Goal: Information Seeking & Learning: Check status

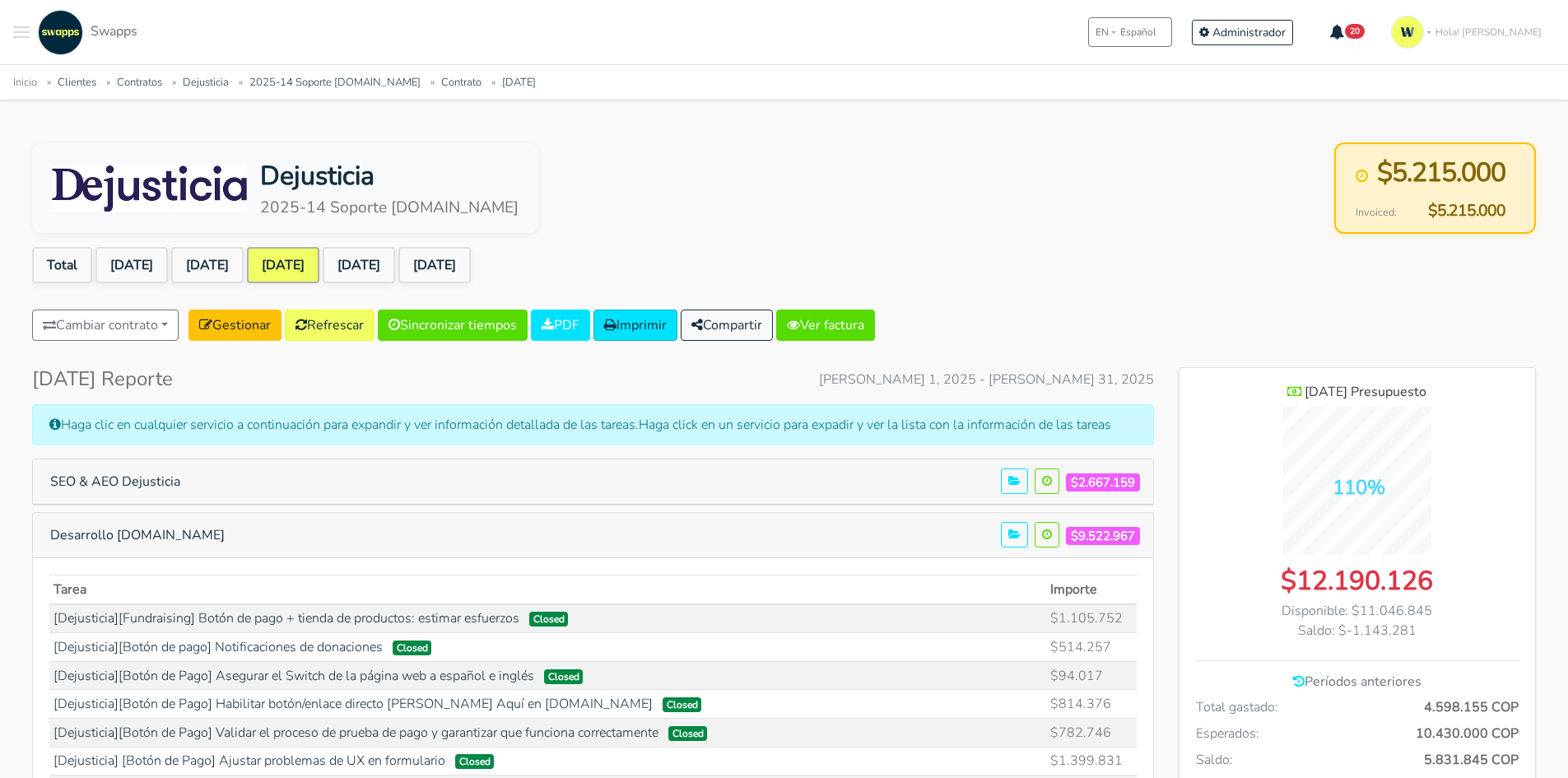
scroll to position [1707, 357]
click at [25, 35] on button "Toggle navigation menu" at bounding box center [21, 33] width 16 height 46
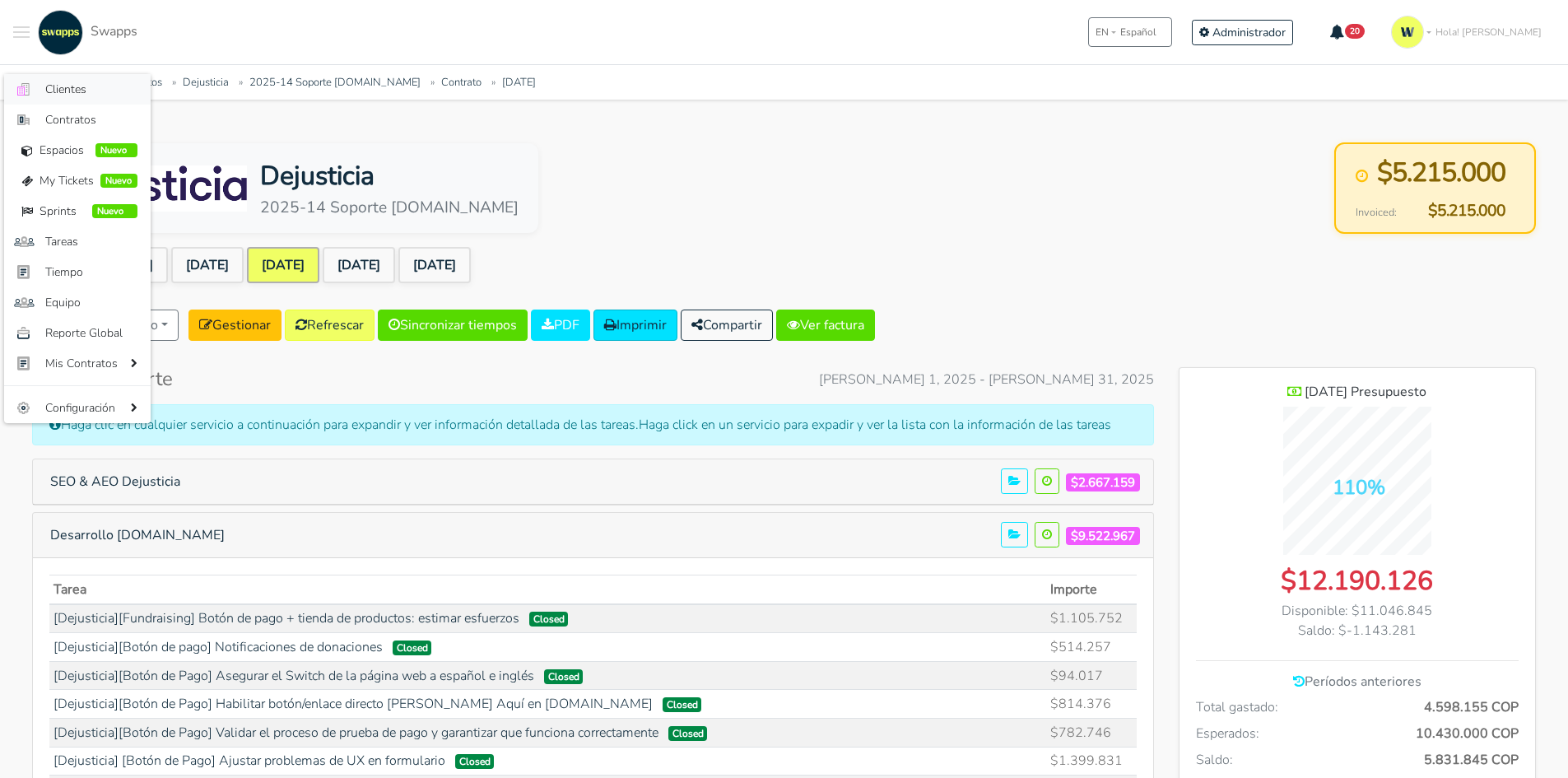
click at [46, 88] on span "Clientes" at bounding box center [91, 89] width 92 height 17
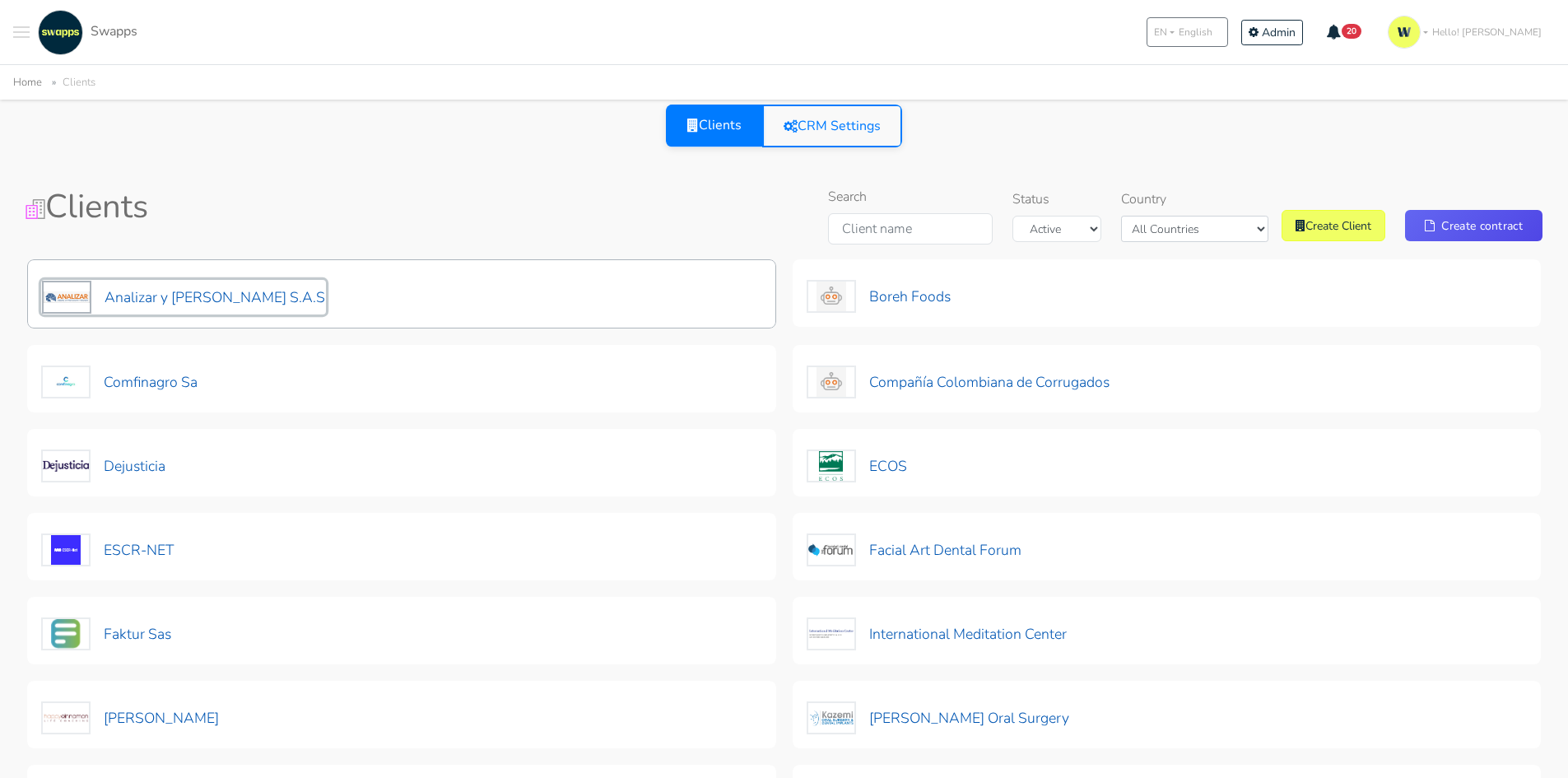
click at [187, 293] on button "Analizar y [PERSON_NAME] S.A.S" at bounding box center [183, 297] width 285 height 35
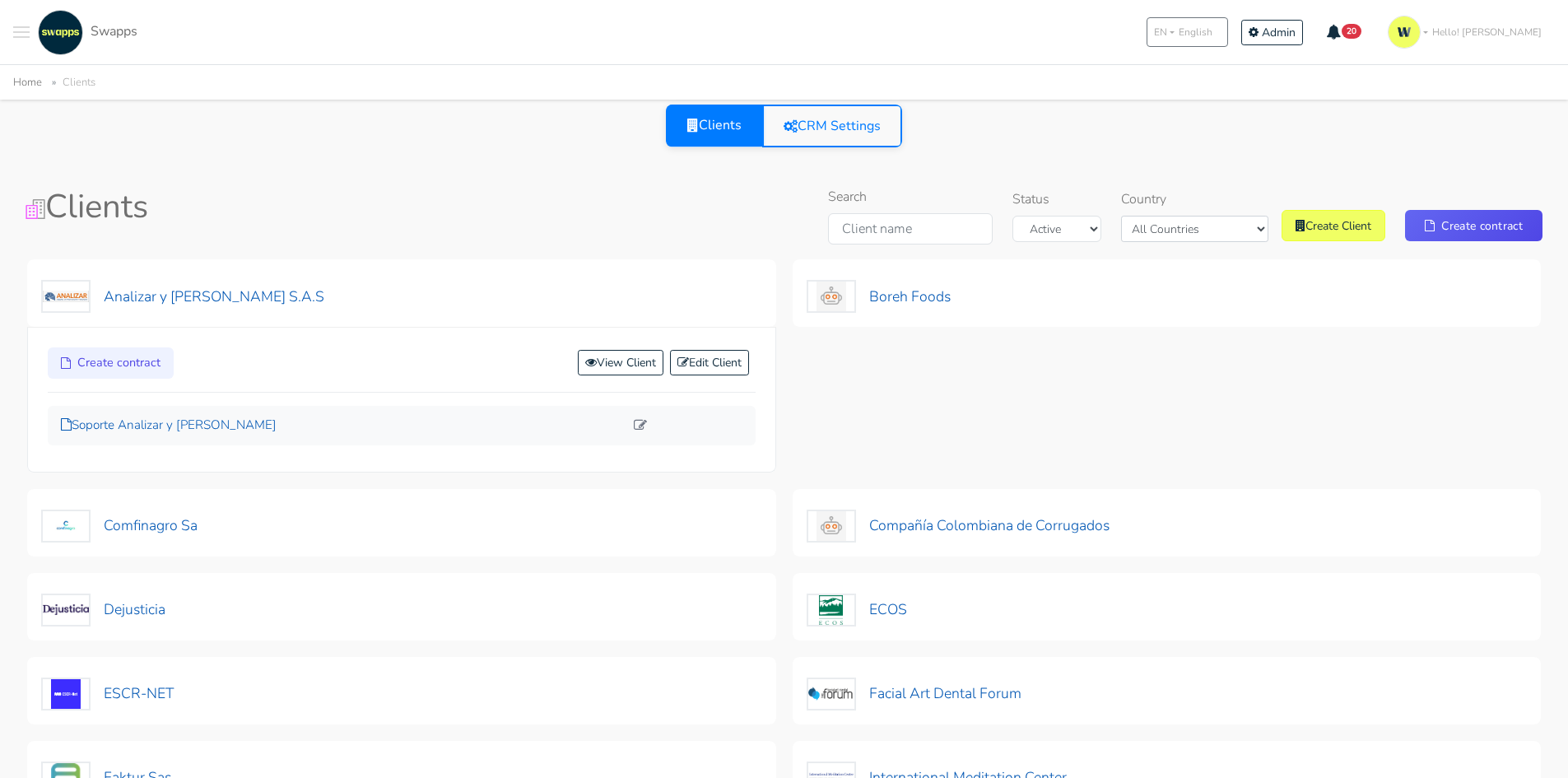
click at [171, 421] on p "Soporte Analizar y [PERSON_NAME]" at bounding box center [342, 425] width 563 height 19
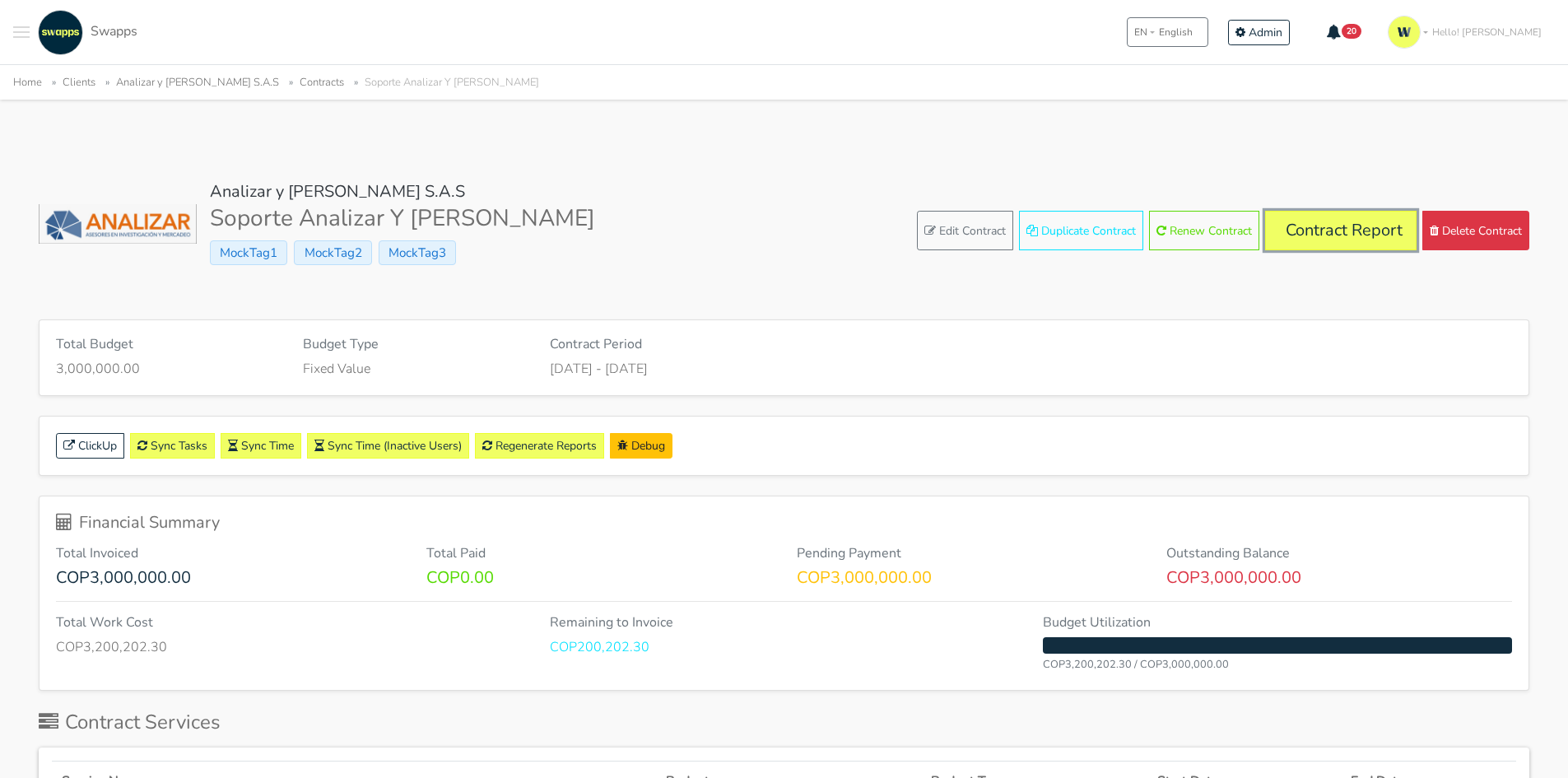
click at [1325, 227] on link "Contract Report" at bounding box center [1341, 230] width 151 height 40
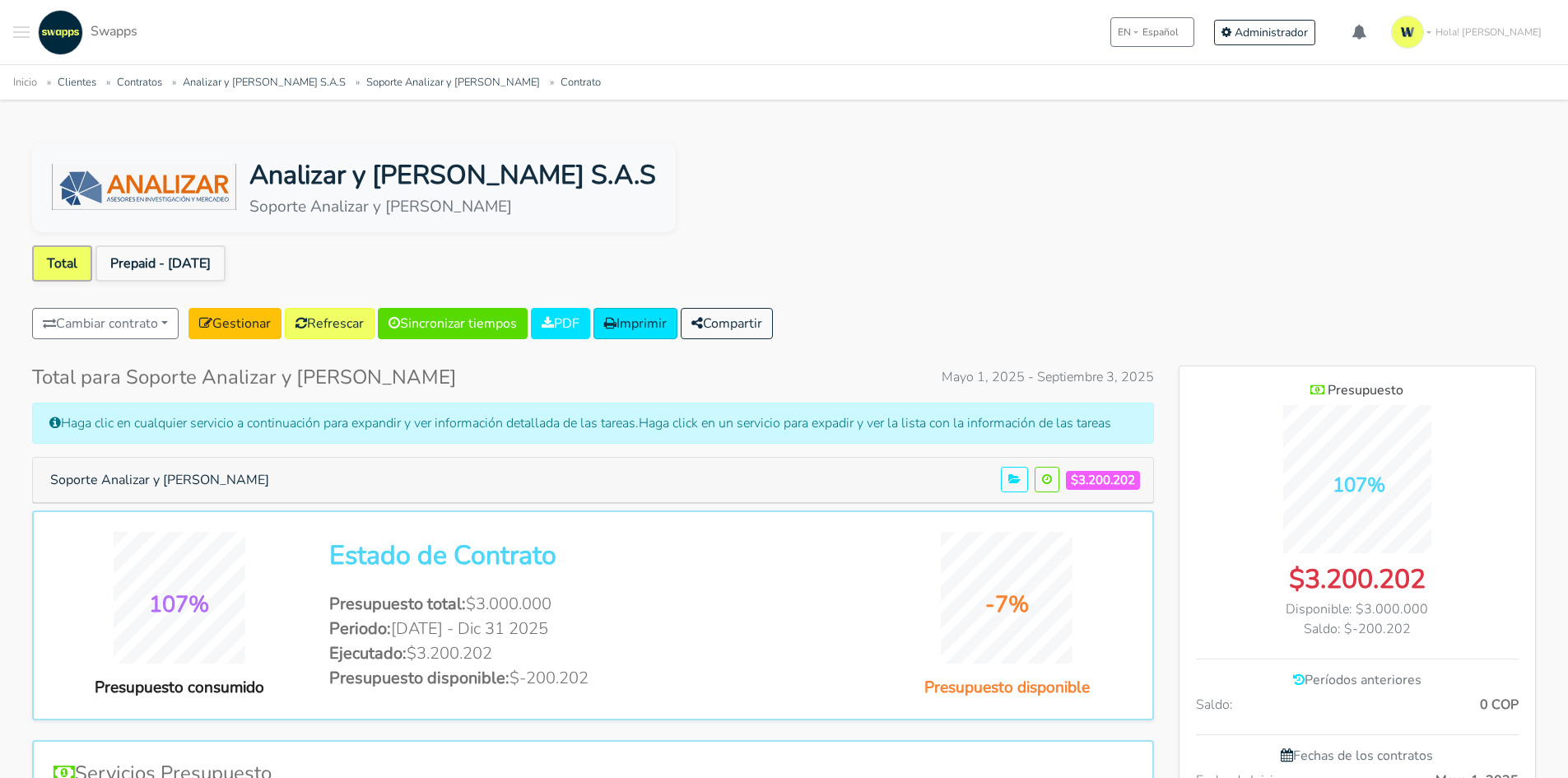
scroll to position [1204, 357]
click at [132, 255] on link "Prepaid - May 01" at bounding box center [161, 263] width 130 height 36
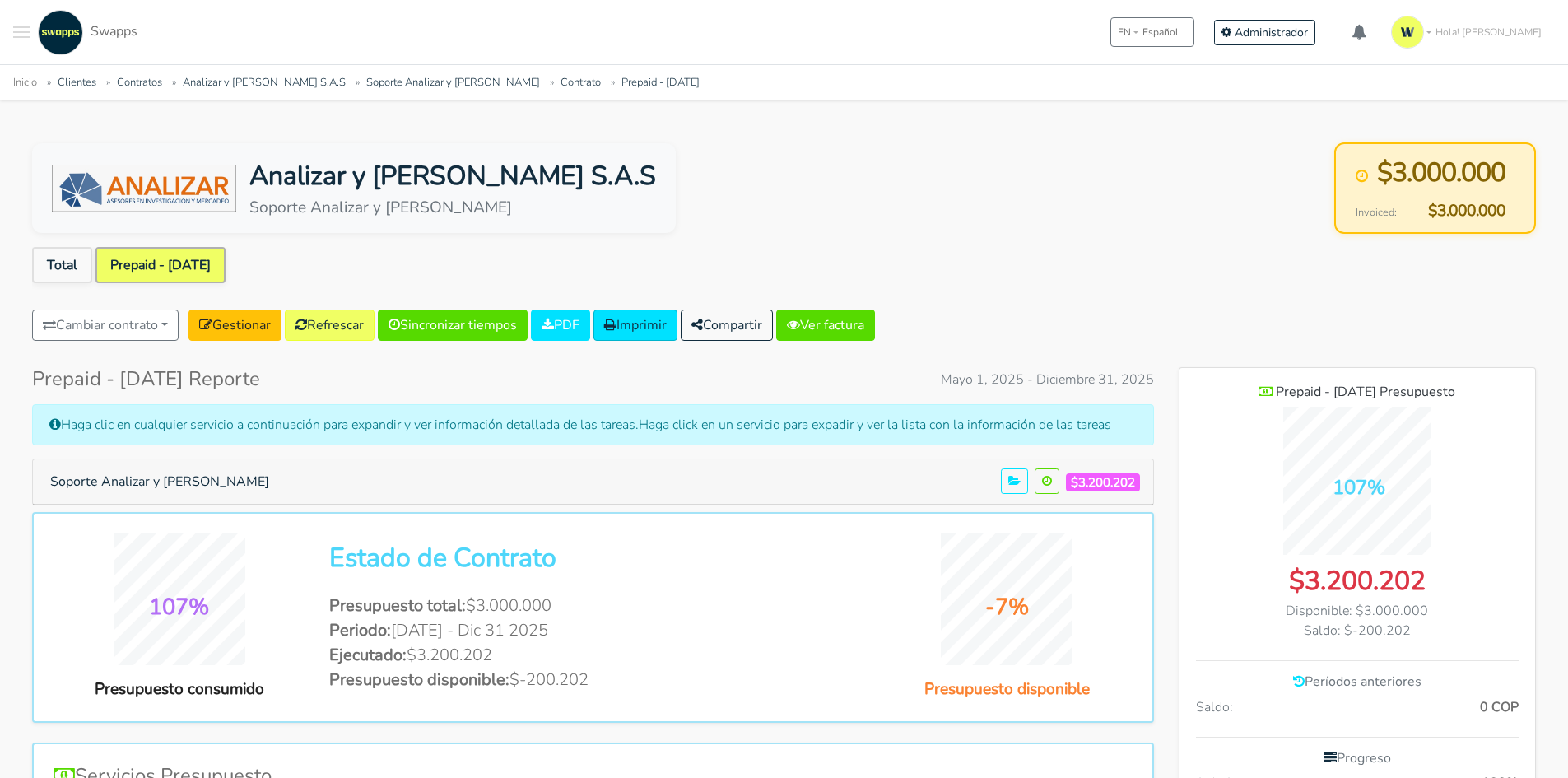
scroll to position [1285, 357]
click at [130, 494] on button "Soporte Analizar y Lombana" at bounding box center [160, 481] width 240 height 31
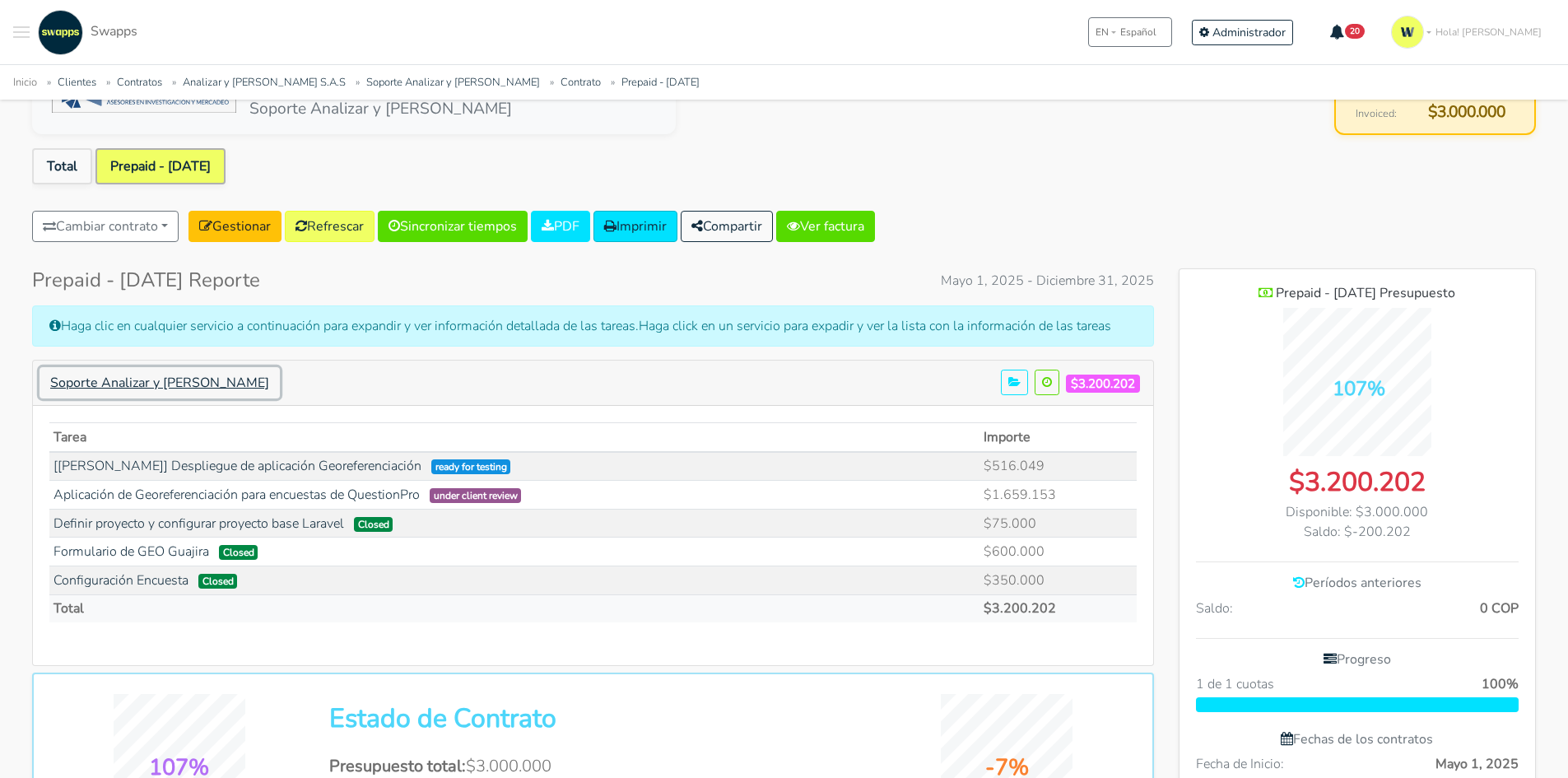
scroll to position [0, 0]
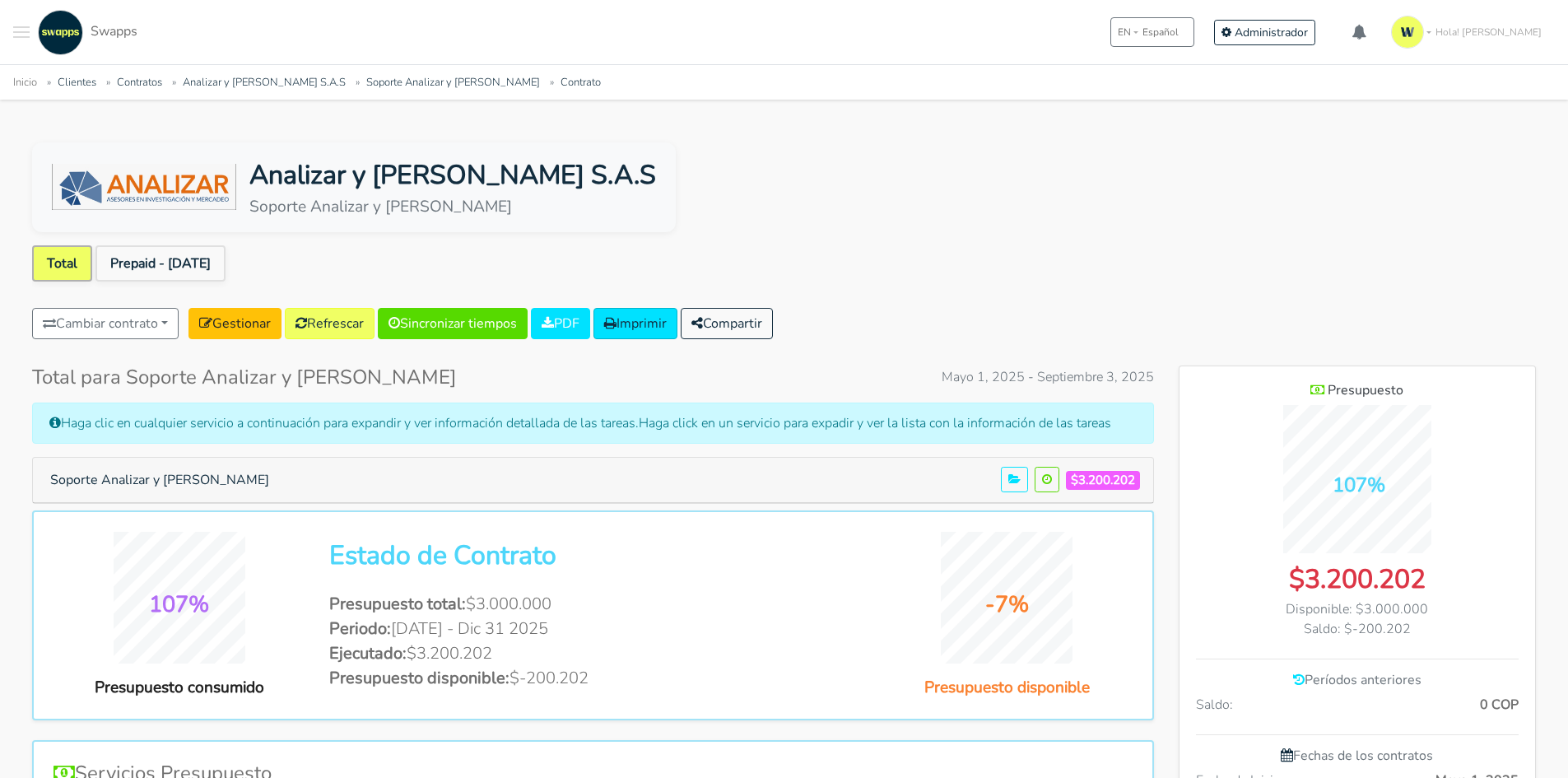
scroll to position [1204, 357]
click at [26, 36] on span "Toggle navigation menu" at bounding box center [21, 37] width 16 height 2
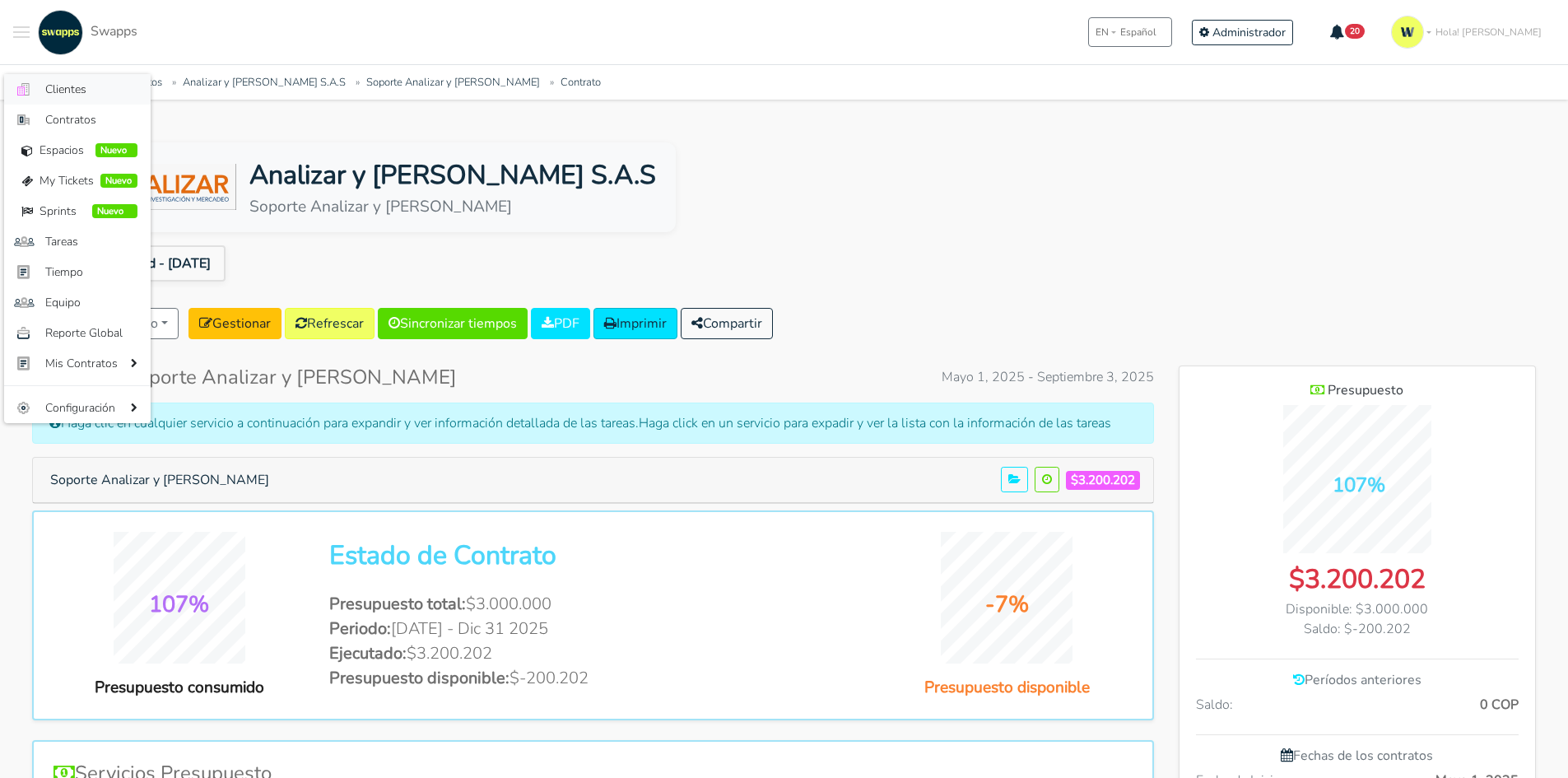
click at [52, 90] on span "Clientes" at bounding box center [91, 89] width 92 height 17
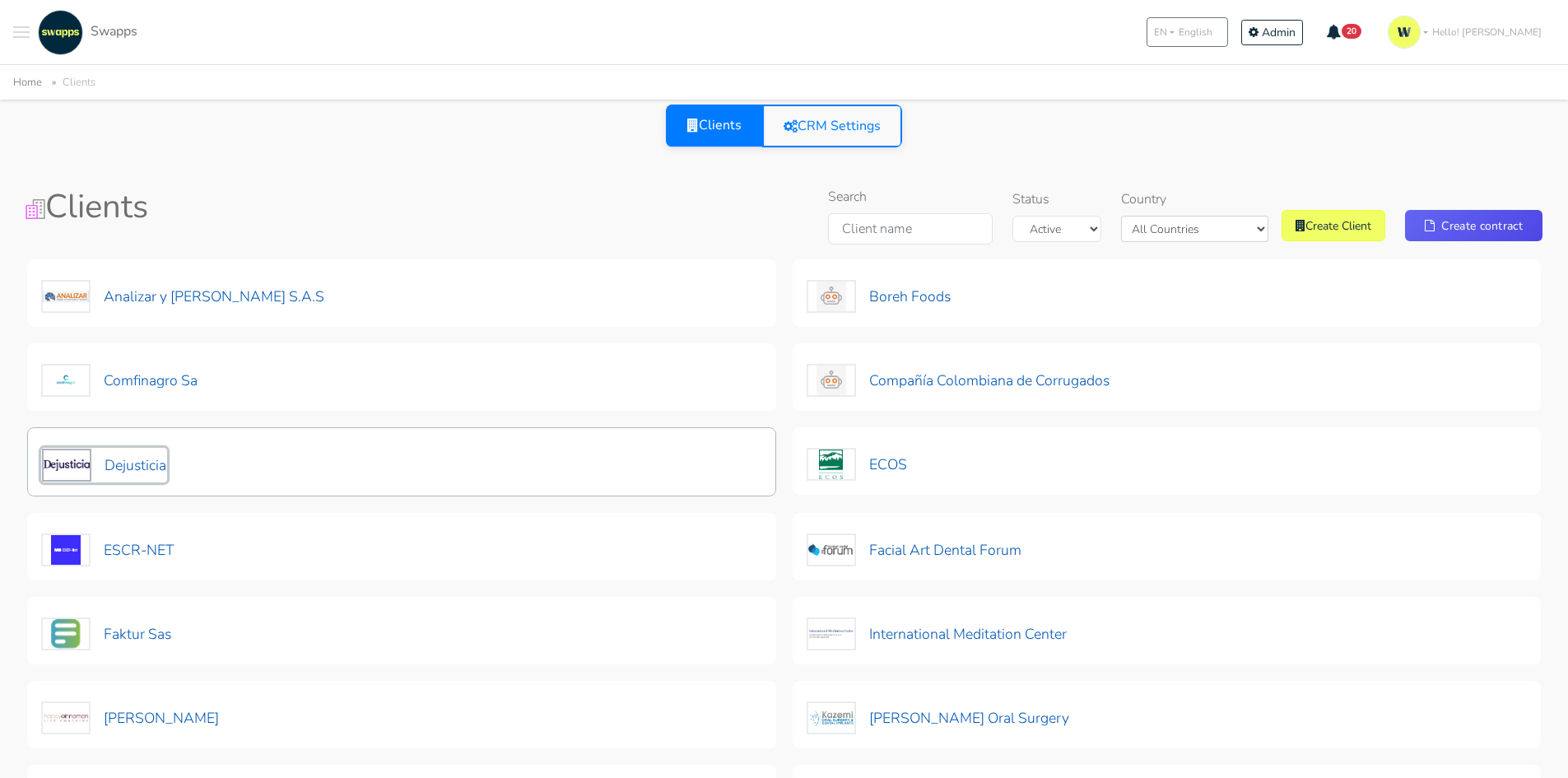
click at [130, 465] on button "Dejusticia" at bounding box center [104, 465] width 126 height 35
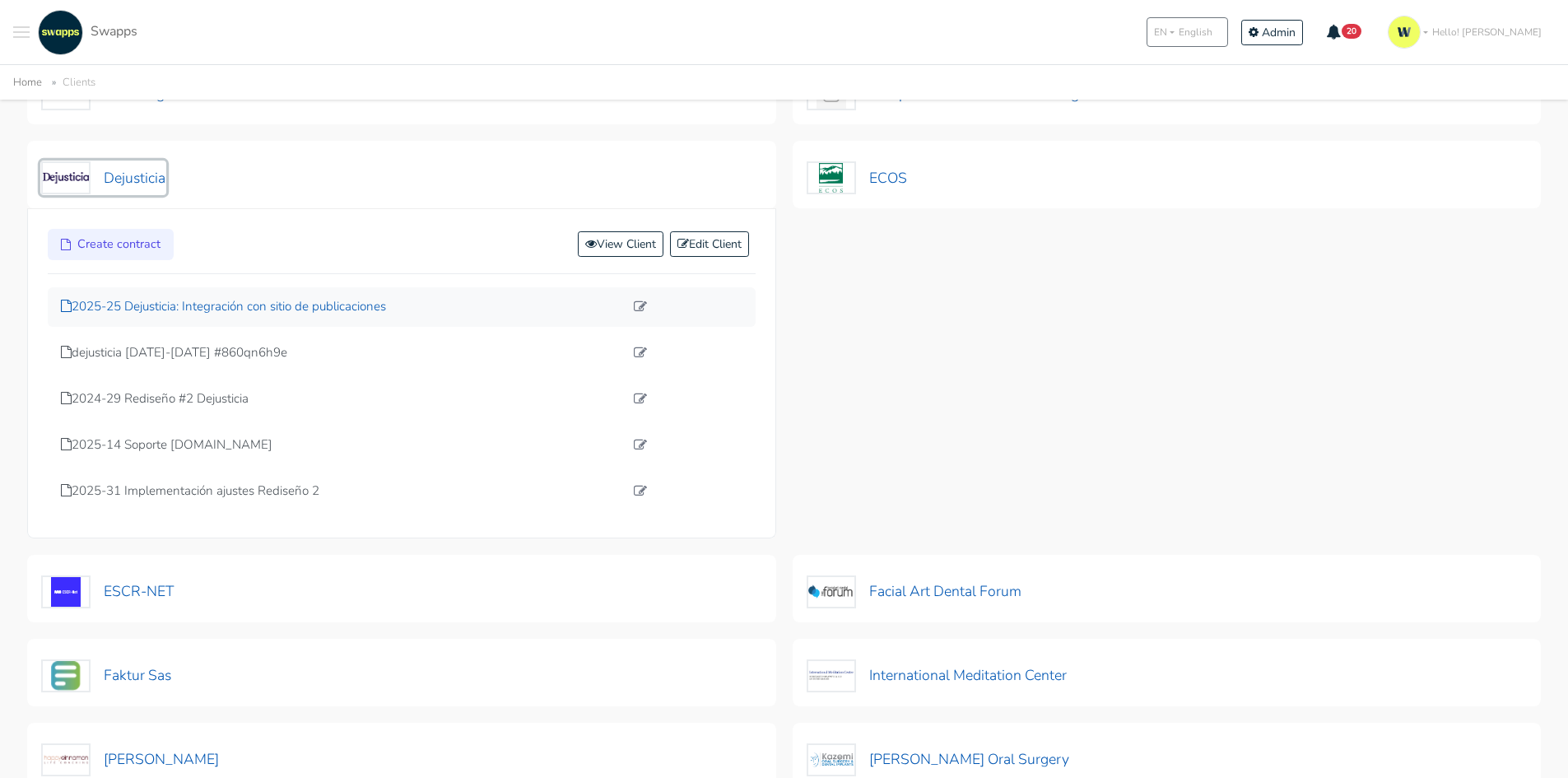
scroll to position [330, 0]
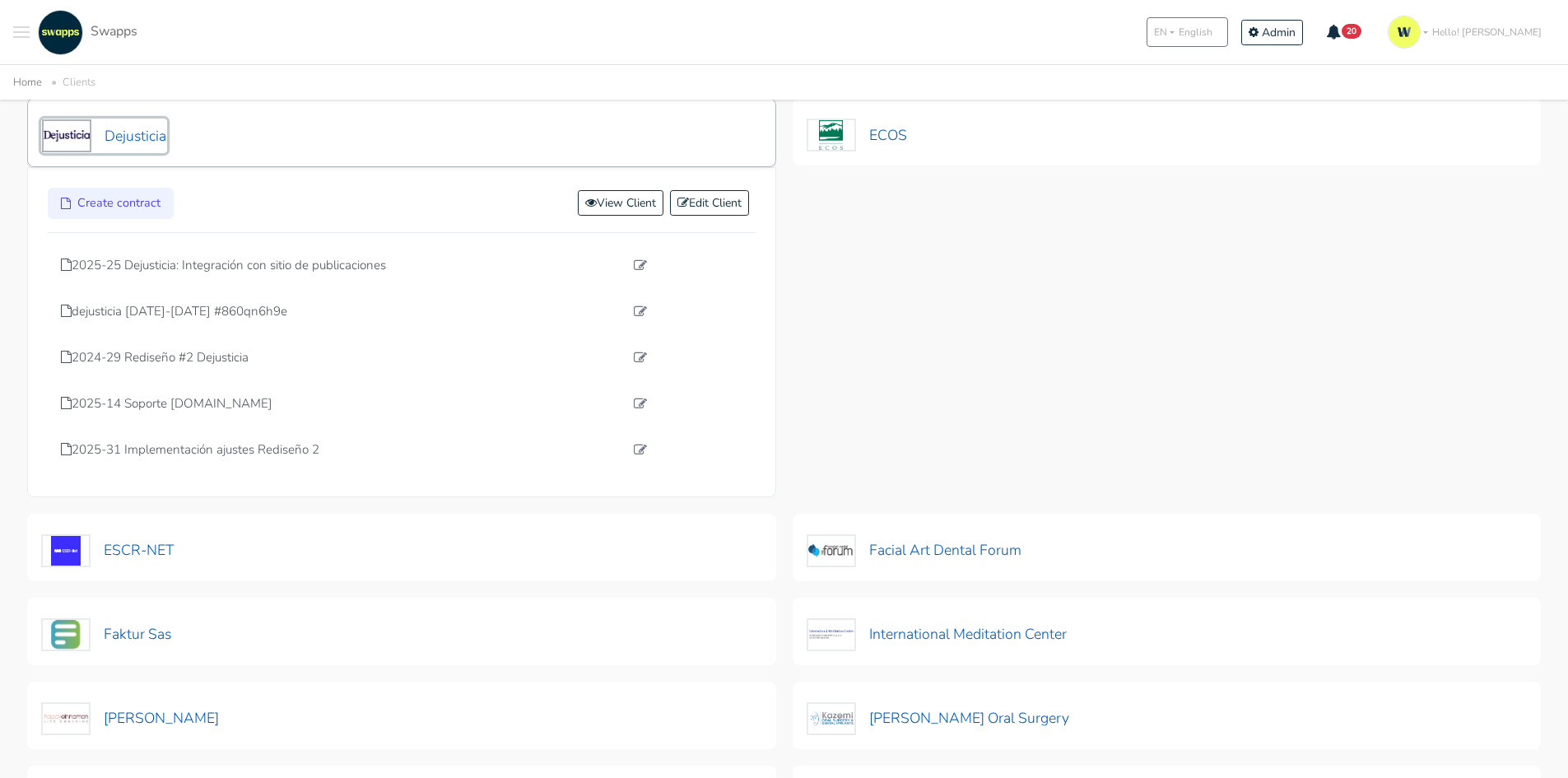
click at [117, 134] on button "Dejusticia" at bounding box center [104, 135] width 126 height 35
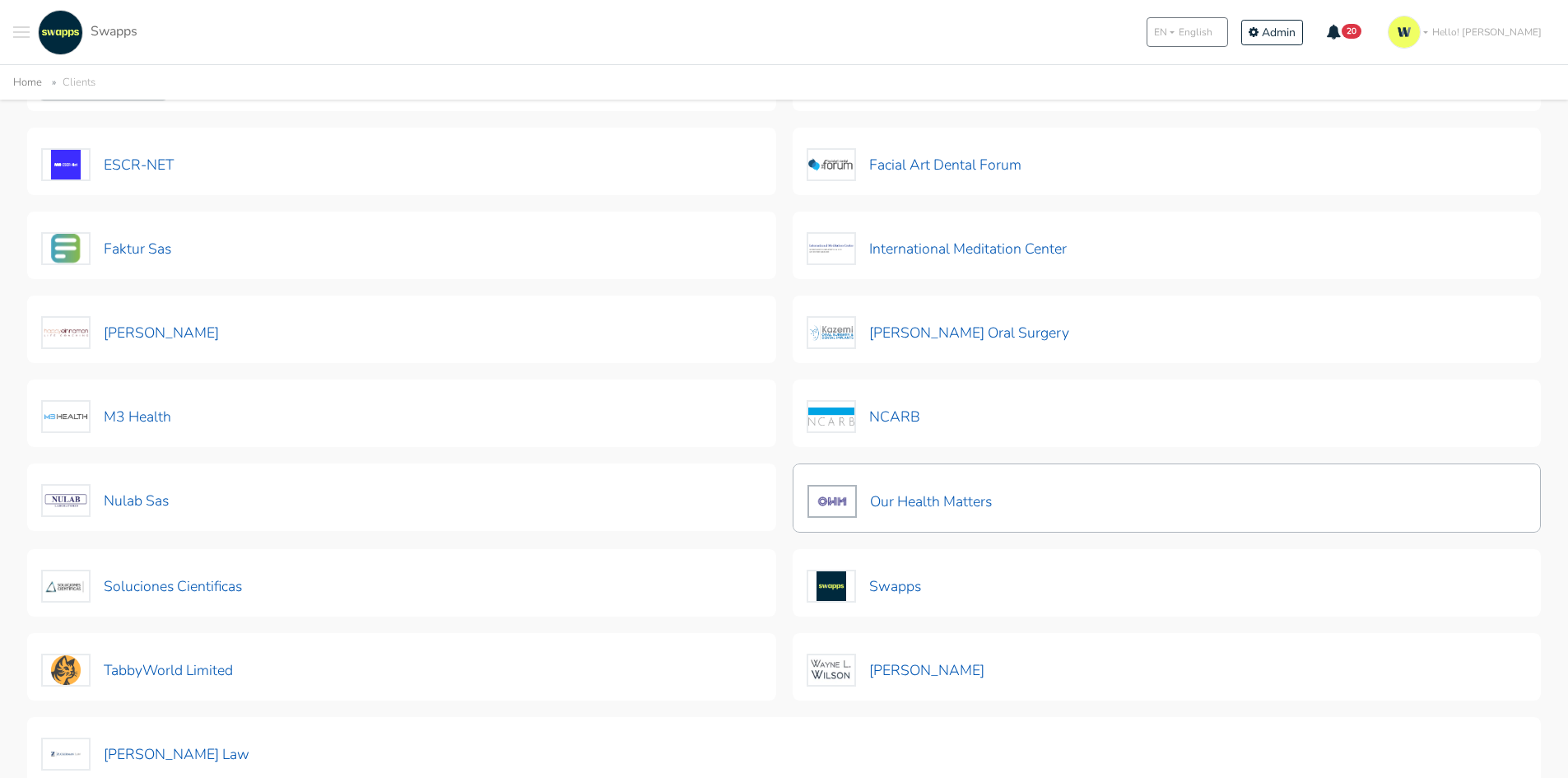
scroll to position [412, 0]
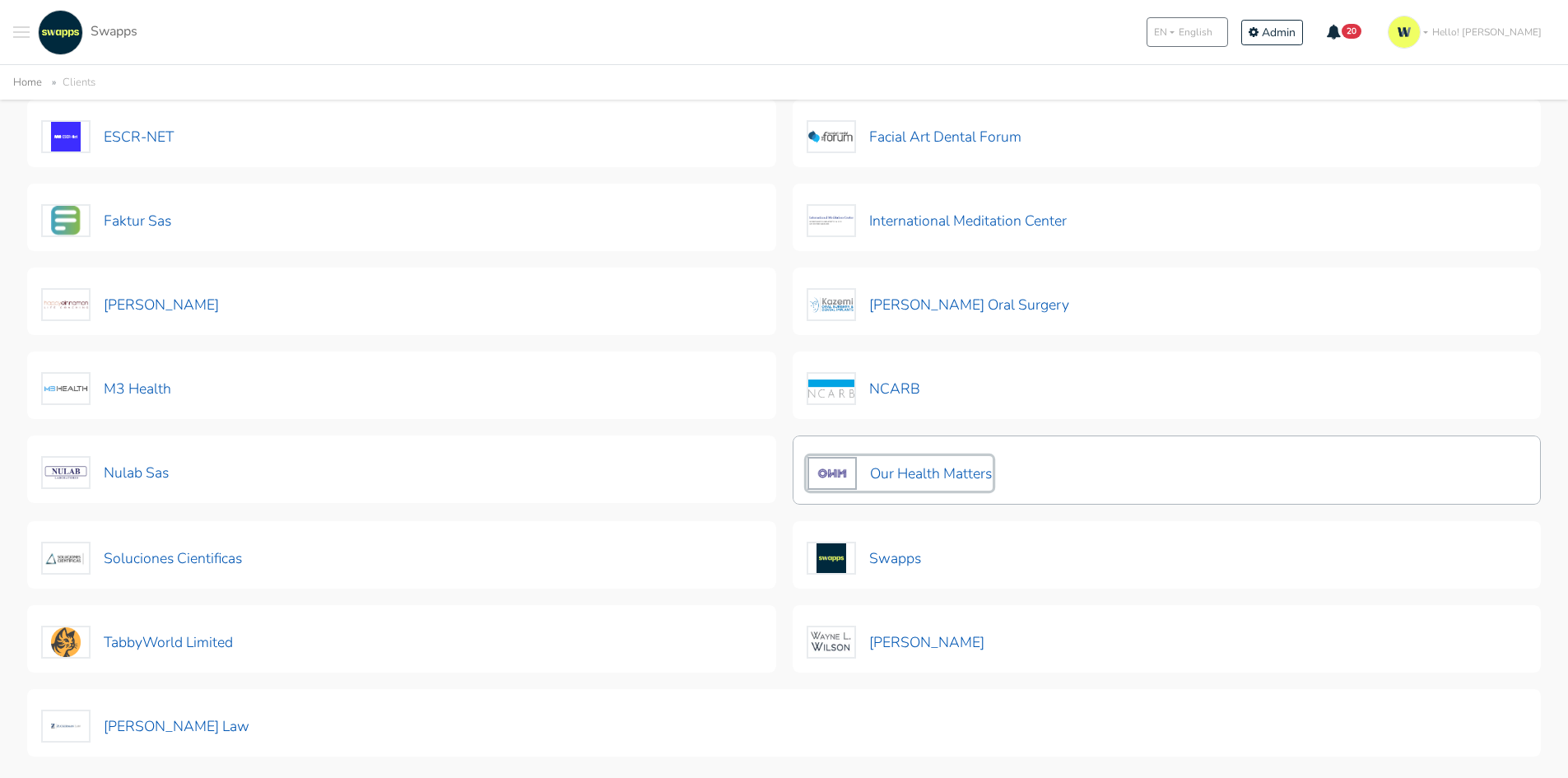
click at [933, 472] on button "Our Health Matters" at bounding box center [899, 474] width 186 height 35
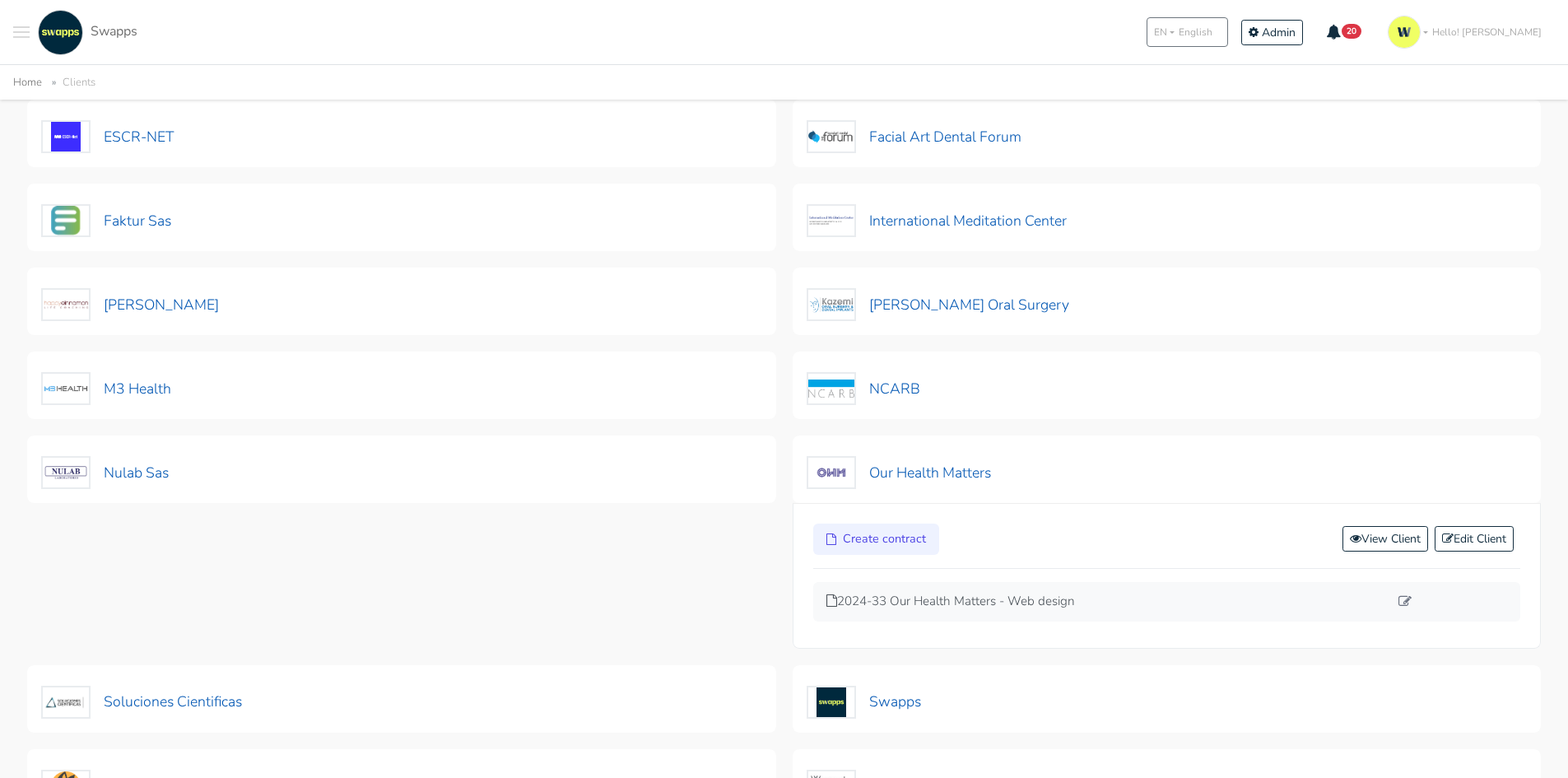
click at [949, 589] on div "2024-33 Our Health Matters - Web design" at bounding box center [1167, 602] width 708 height 40
click at [942, 597] on p "2024-33 Our Health Matters - Web design" at bounding box center [1108, 601] width 563 height 19
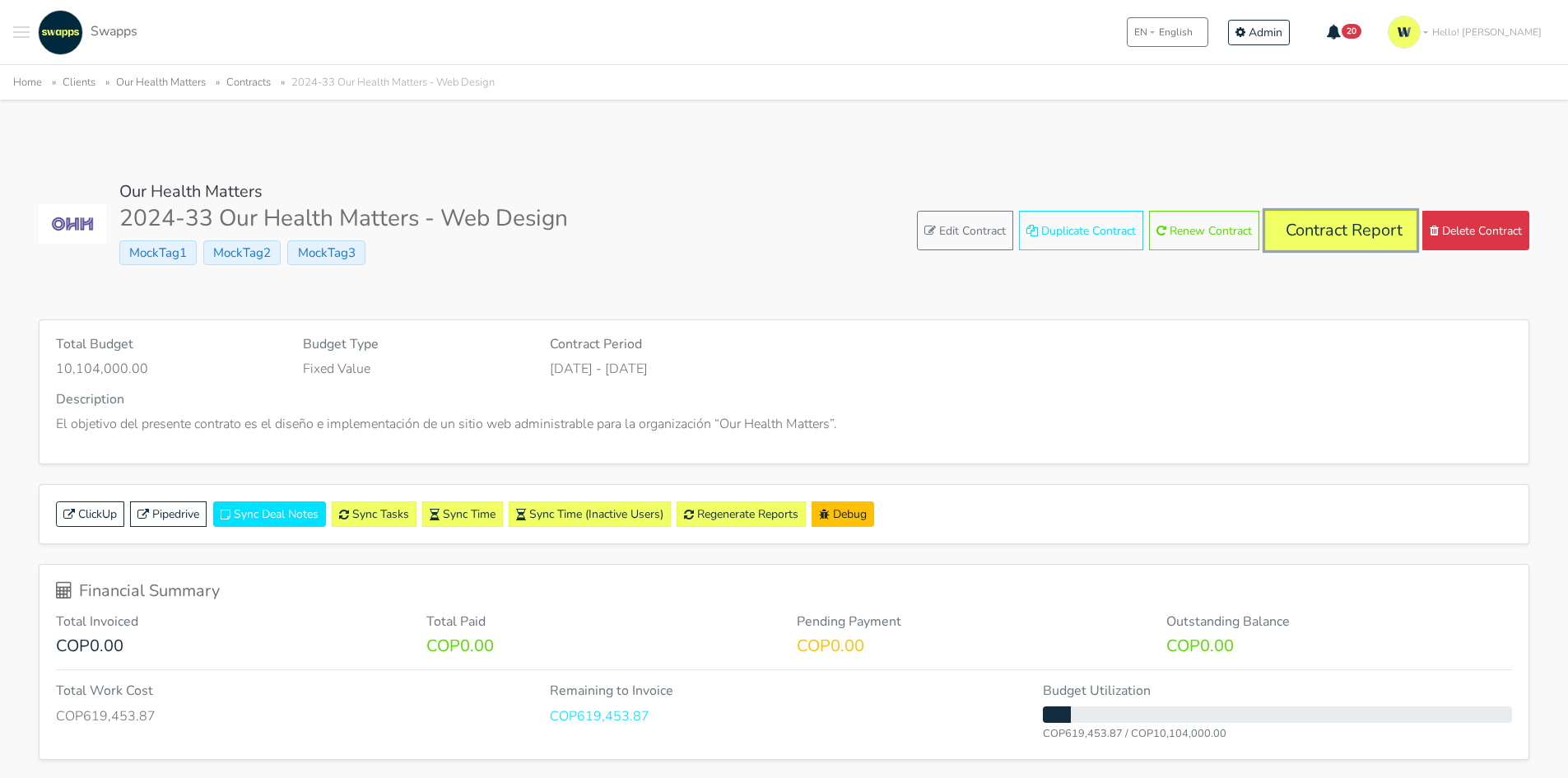
click at [1310, 221] on link "Contract Report" at bounding box center [1341, 230] width 151 height 40
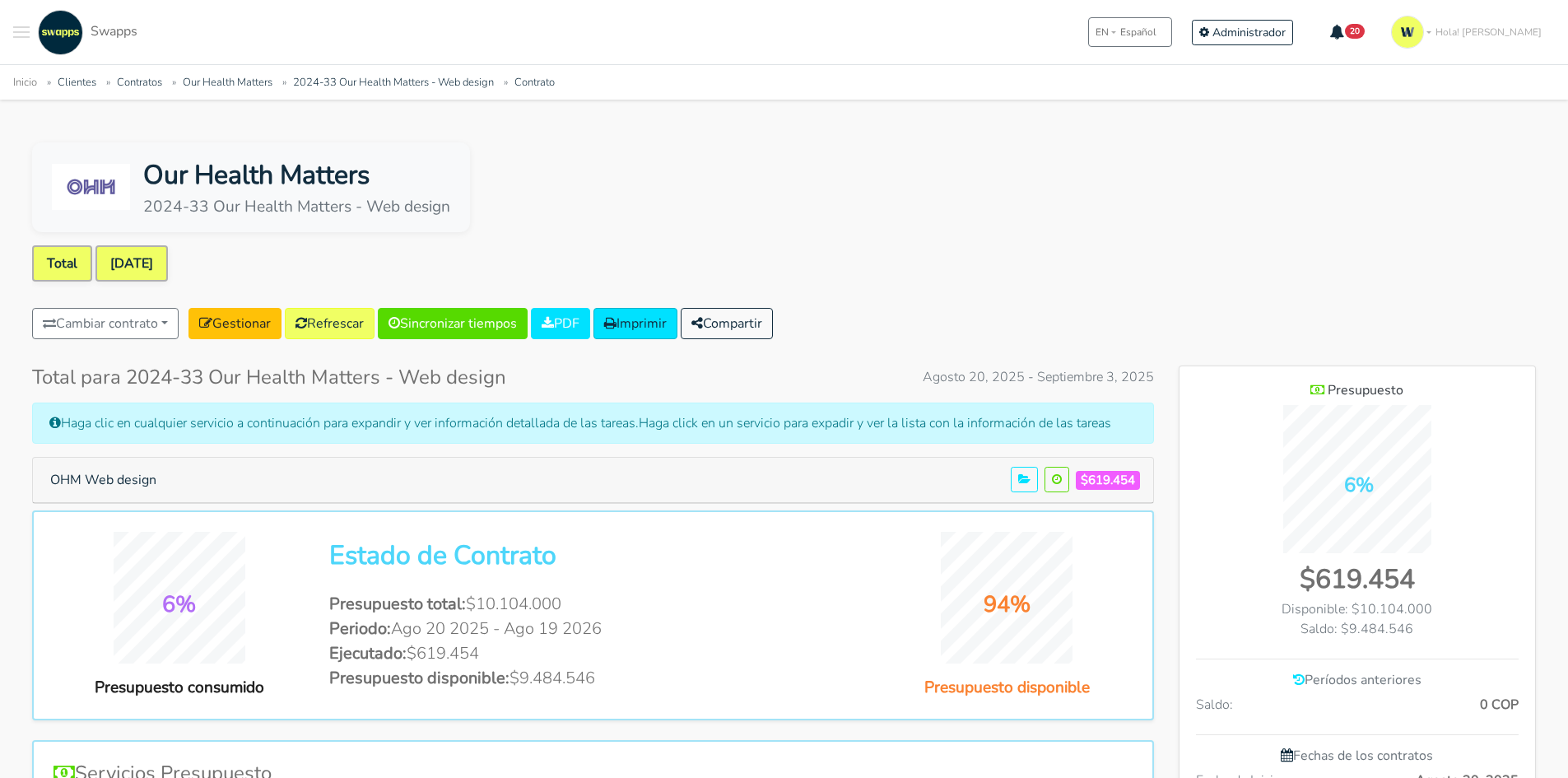
drag, startPoint x: 124, startPoint y: 272, endPoint x: 412, endPoint y: 288, distance: 288.4
click at [126, 272] on link "[DATE]" at bounding box center [132, 263] width 73 height 36
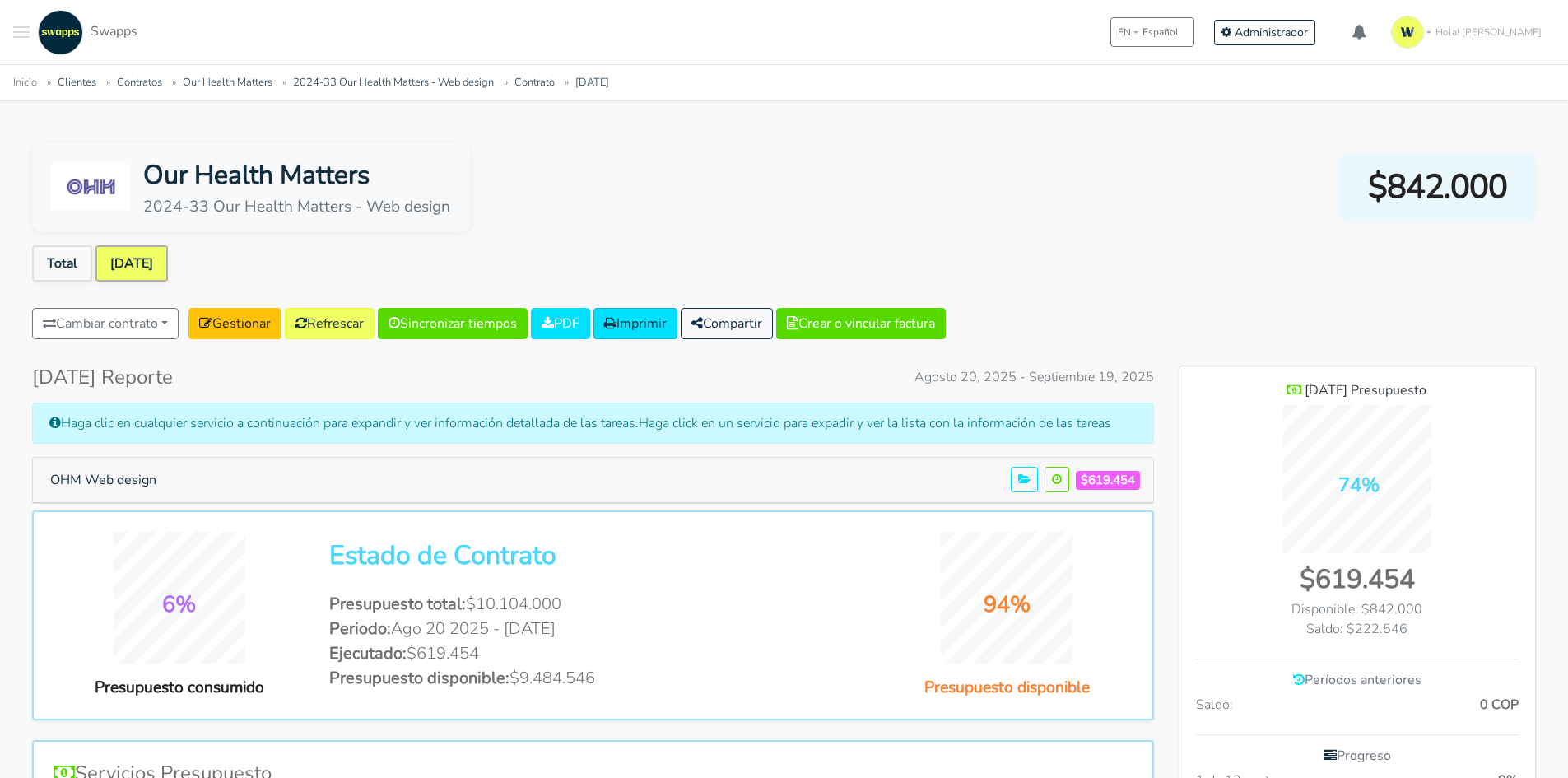
scroll to position [1148, 357]
click at [154, 480] on button "OHM Web design" at bounding box center [103, 479] width 128 height 31
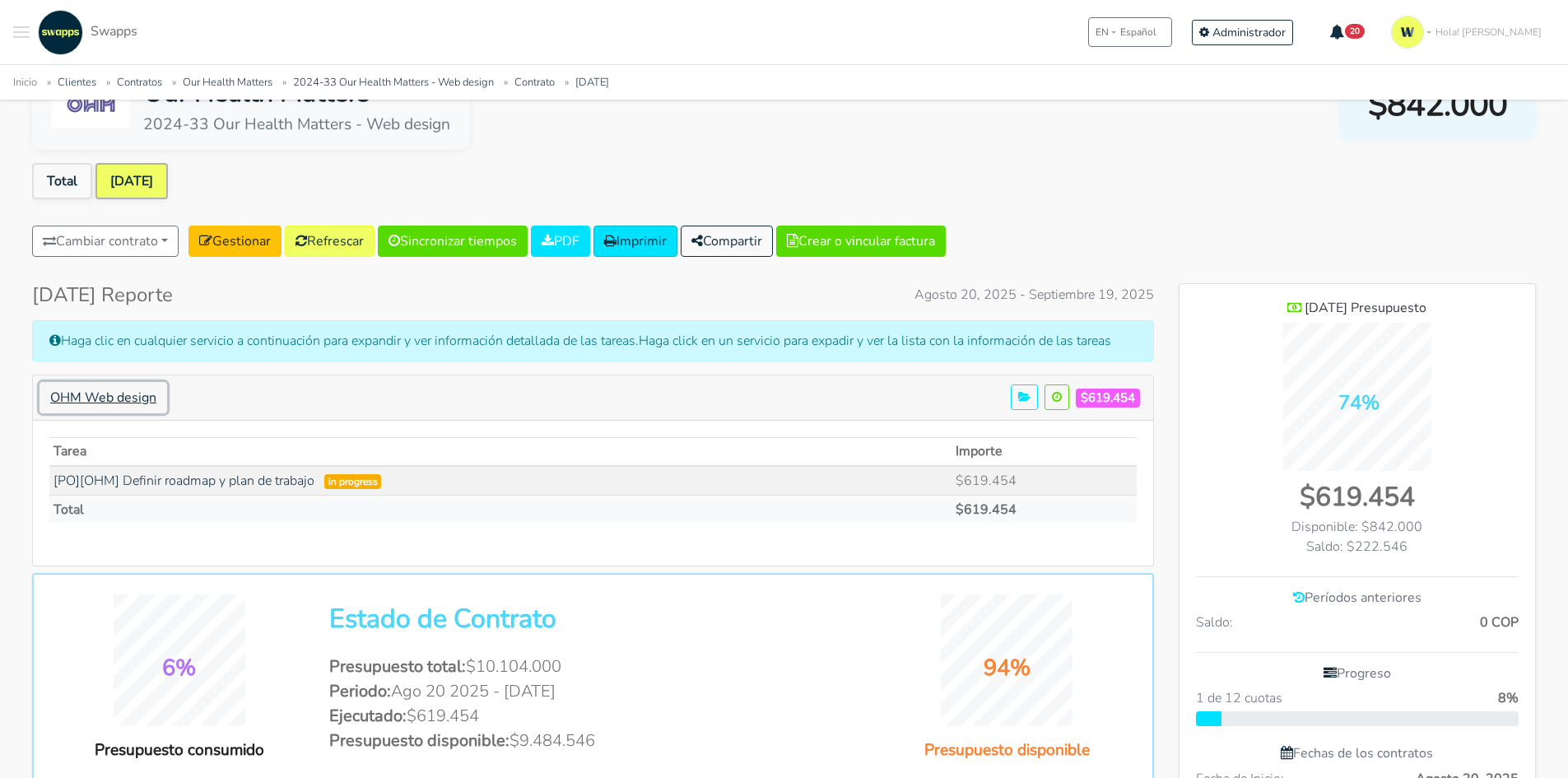
scroll to position [0, 0]
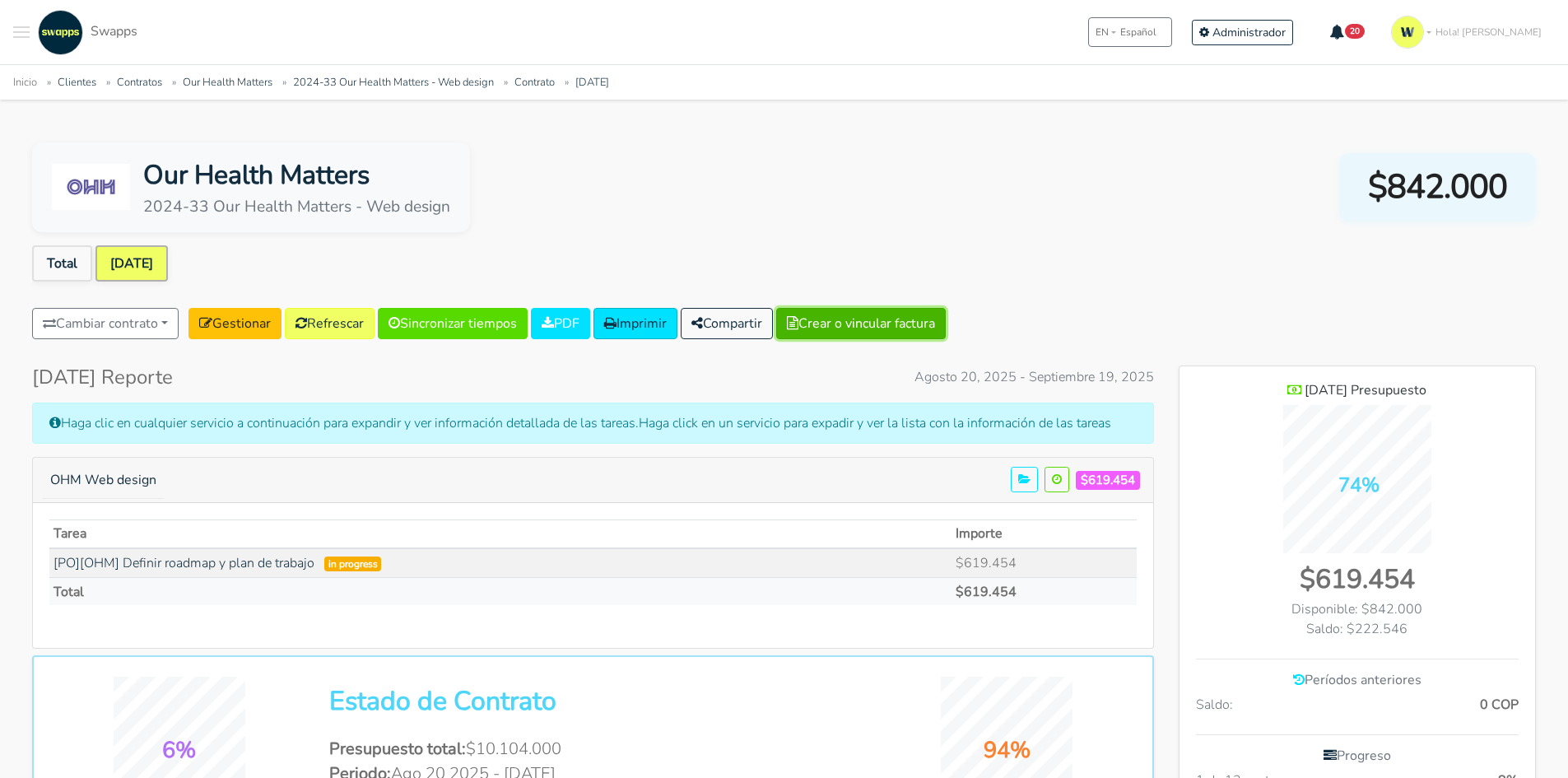
click at [878, 318] on button "Crear o vincular factura" at bounding box center [860, 323] width 170 height 31
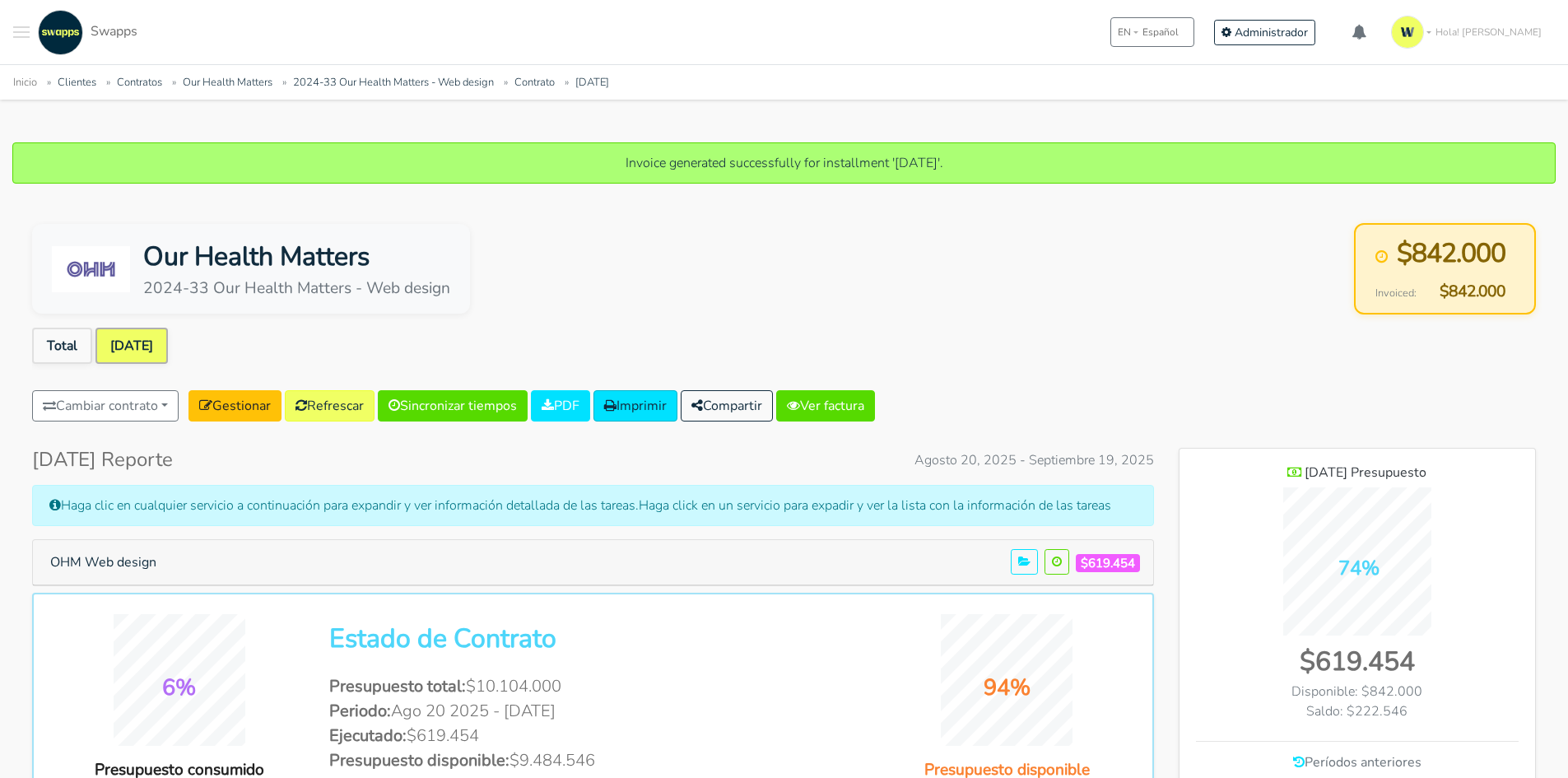
scroll to position [1148, 357]
click at [831, 403] on link "Ver factura" at bounding box center [825, 406] width 99 height 31
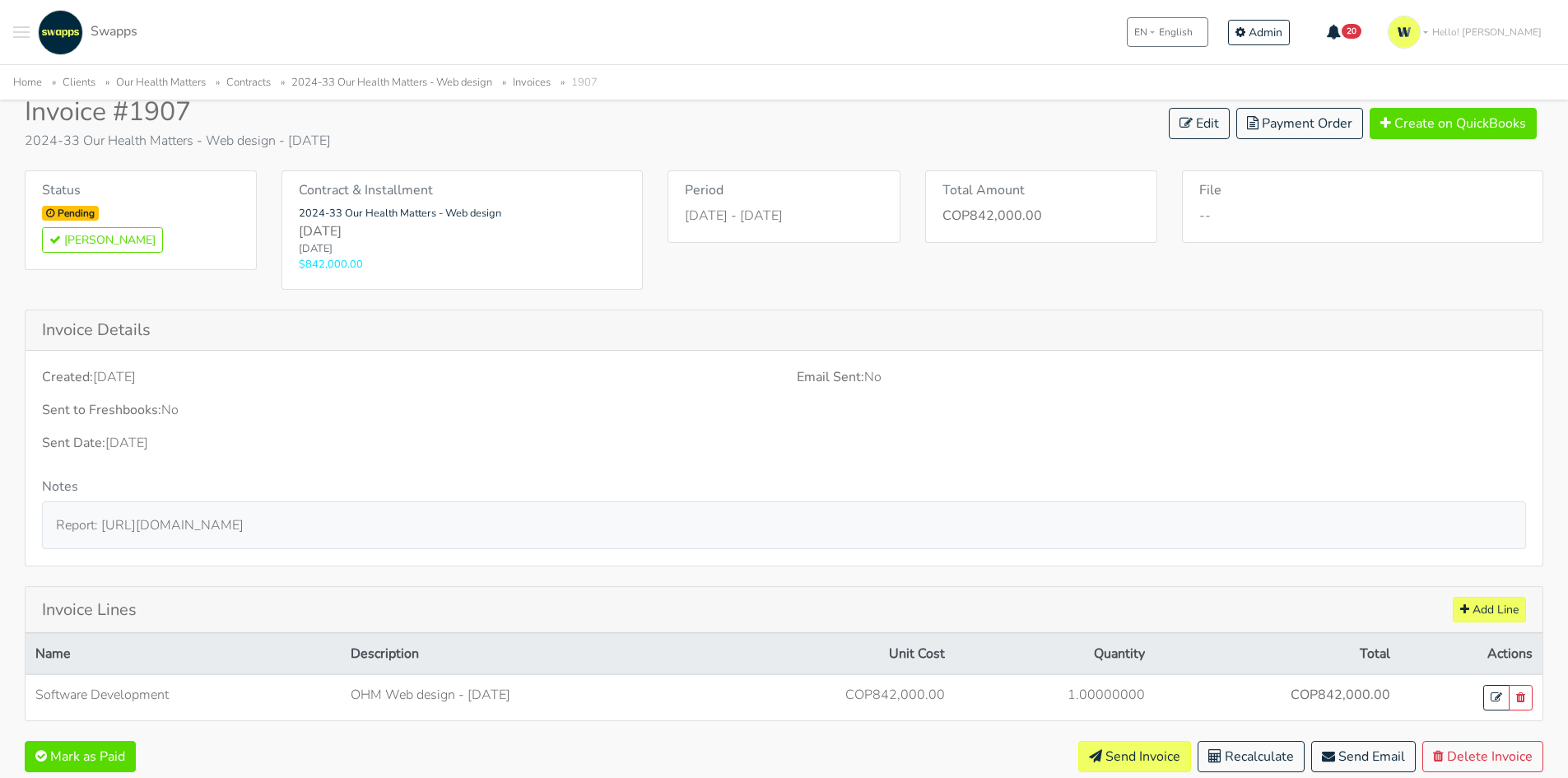
scroll to position [125, 0]
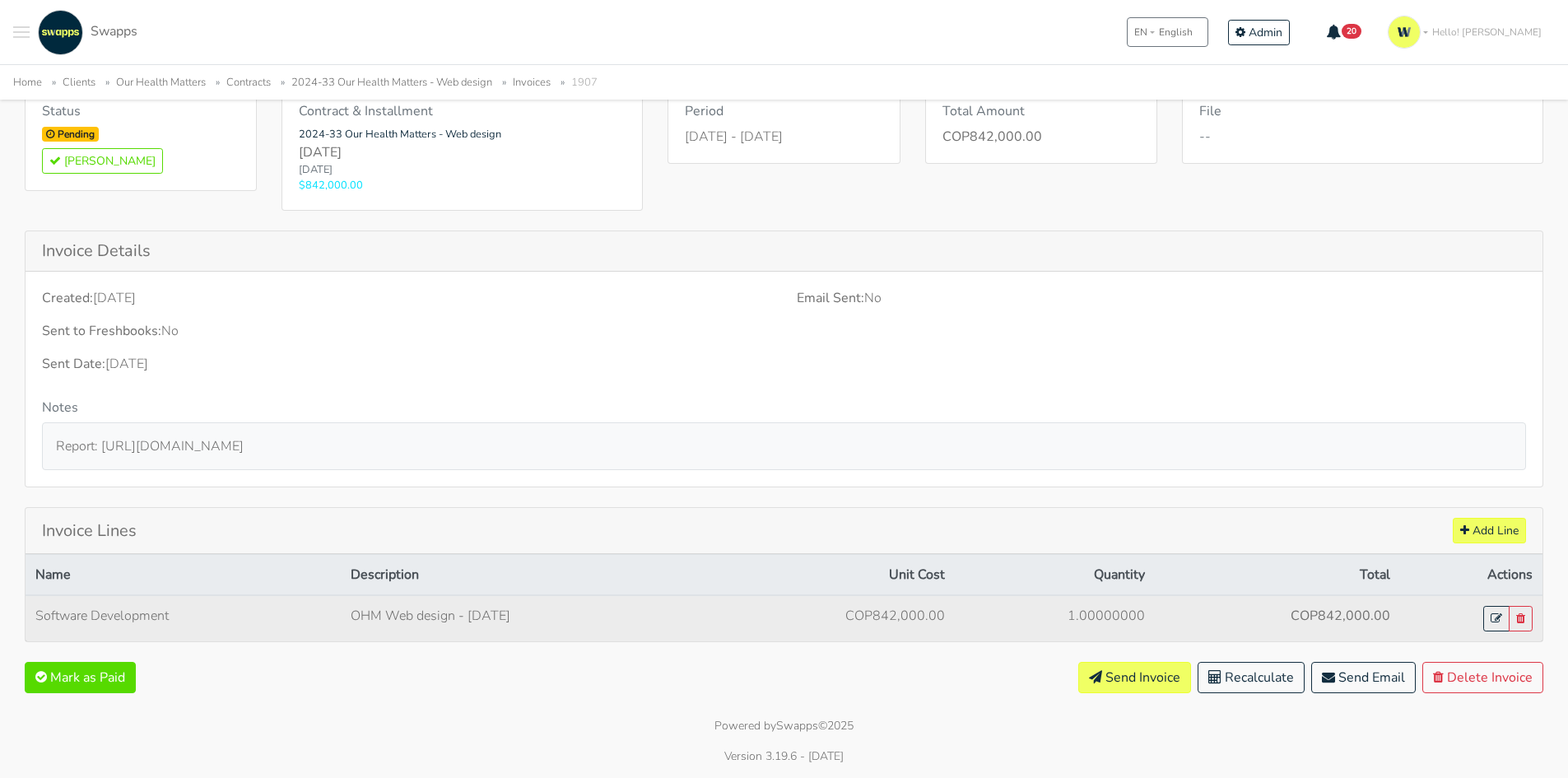
drag, startPoint x: 547, startPoint y: 617, endPoint x: 351, endPoint y: 620, distance: 196.0
click at [351, 620] on td "OHM Web design - [DATE]" at bounding box center [525, 618] width 369 height 47
copy td "OHM Web design - [DATE]"
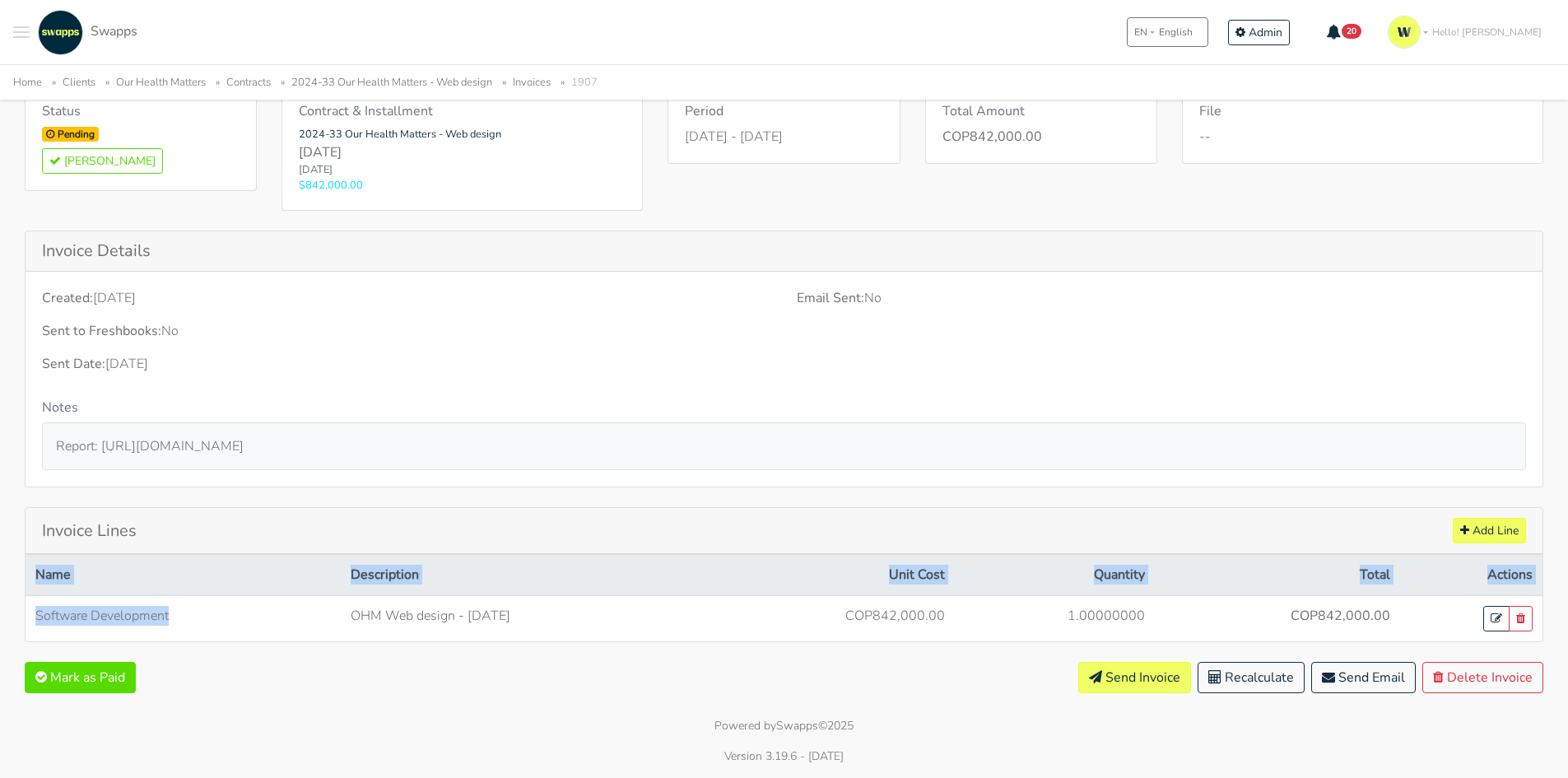
drag, startPoint x: 151, startPoint y: 617, endPoint x: 0, endPoint y: 618, distance: 151.0
click at [0, 618] on div "Invoice #1907 2024-33 Our Health Matters - Web design - [DATE] Edit Payment Ord…" at bounding box center [784, 355] width 1568 height 677
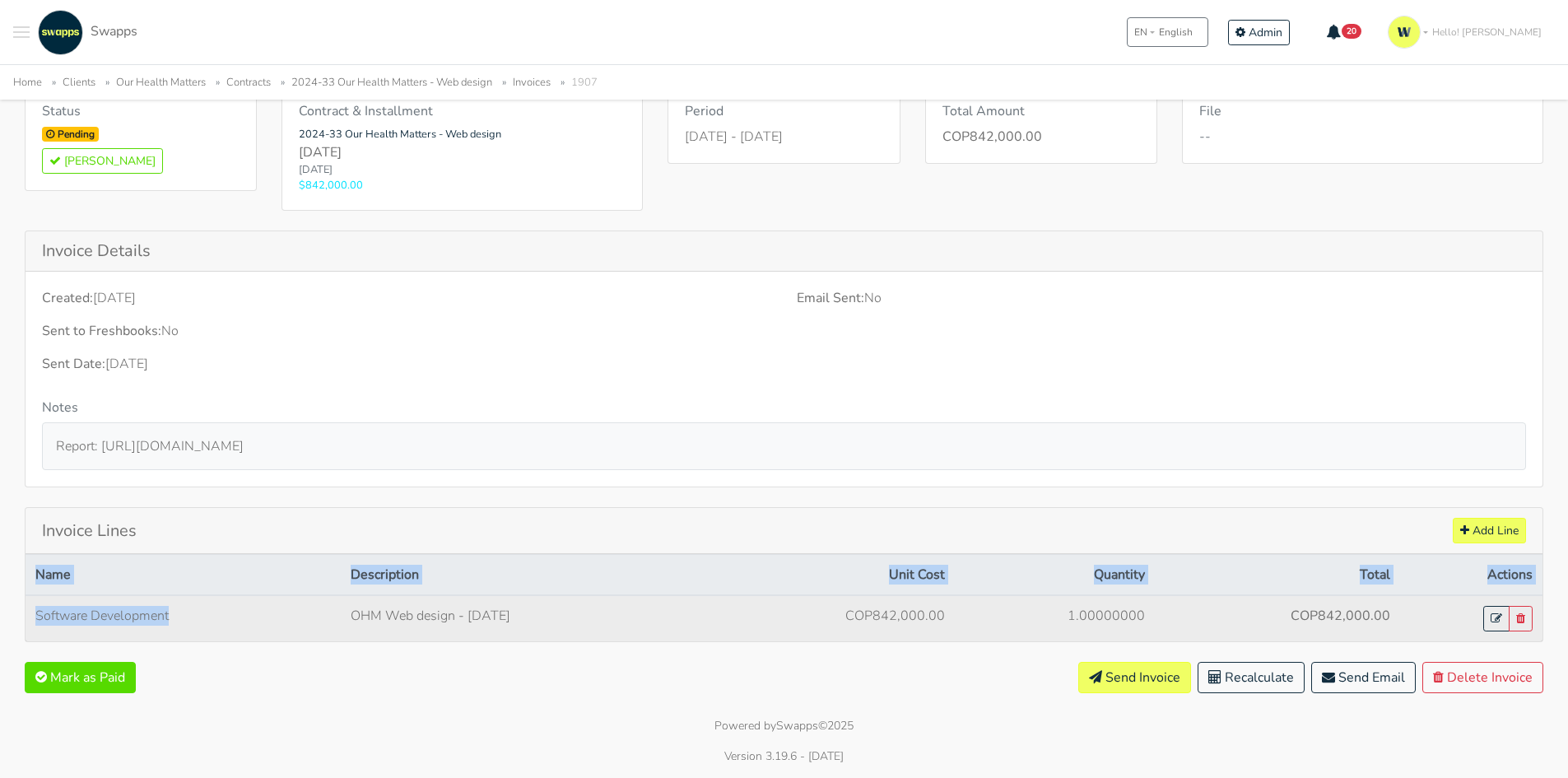
click at [36, 622] on td "Software Development" at bounding box center [183, 618] width 315 height 47
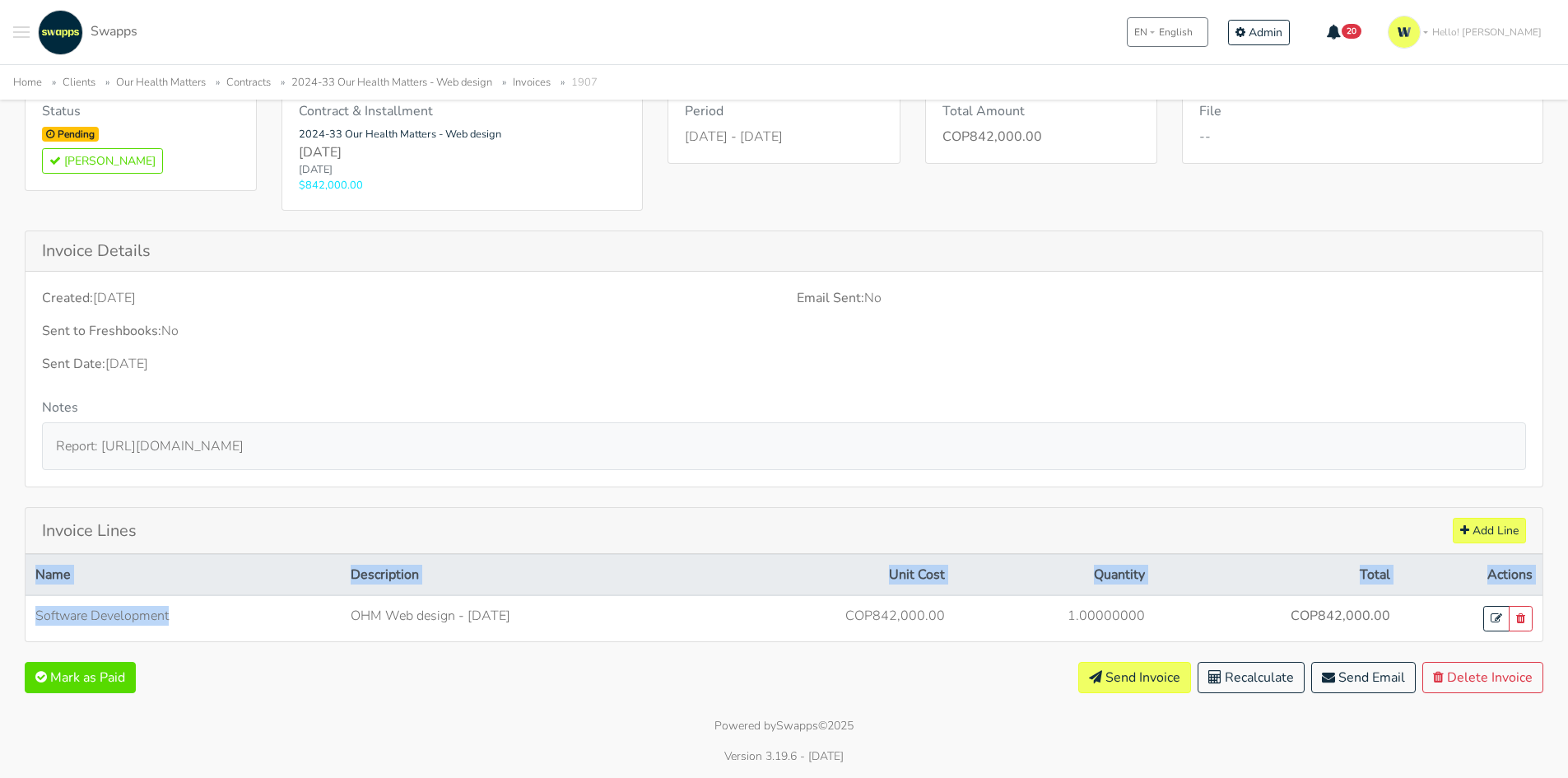
drag, startPoint x: 168, startPoint y: 621, endPoint x: 23, endPoint y: 617, distance: 145.1
click at [23, 617] on div "Invoice Lines Add Line Name Description Unit Cost Quantity Total Actions Softwa…" at bounding box center [784, 575] width 1543 height 135
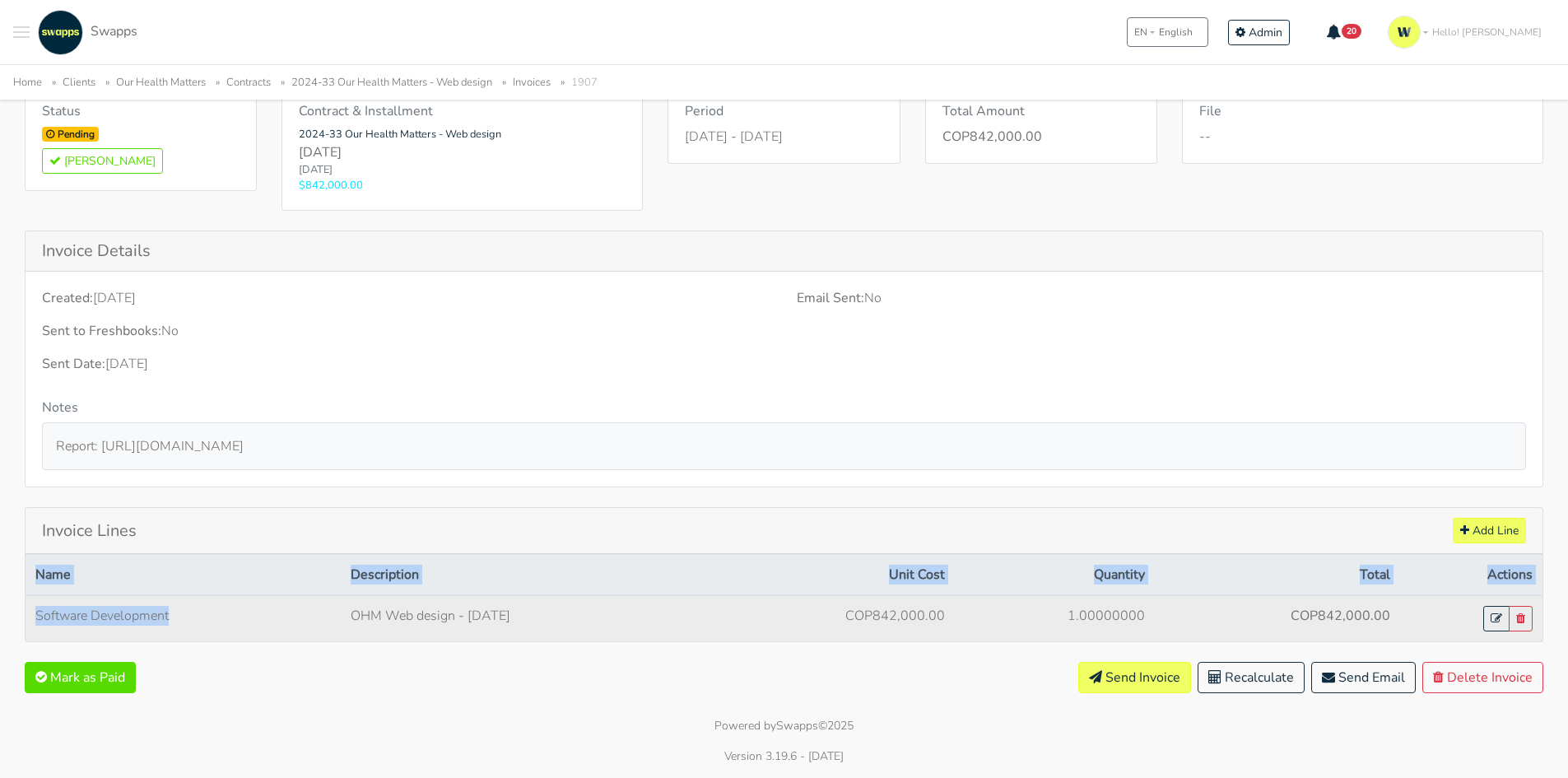
click at [79, 612] on td "Software Development" at bounding box center [183, 618] width 315 height 47
drag, startPoint x: 32, startPoint y: 615, endPoint x: 192, endPoint y: 615, distance: 160.0
click at [192, 615] on td "Software Development" at bounding box center [183, 618] width 315 height 47
copy td "Software Development"
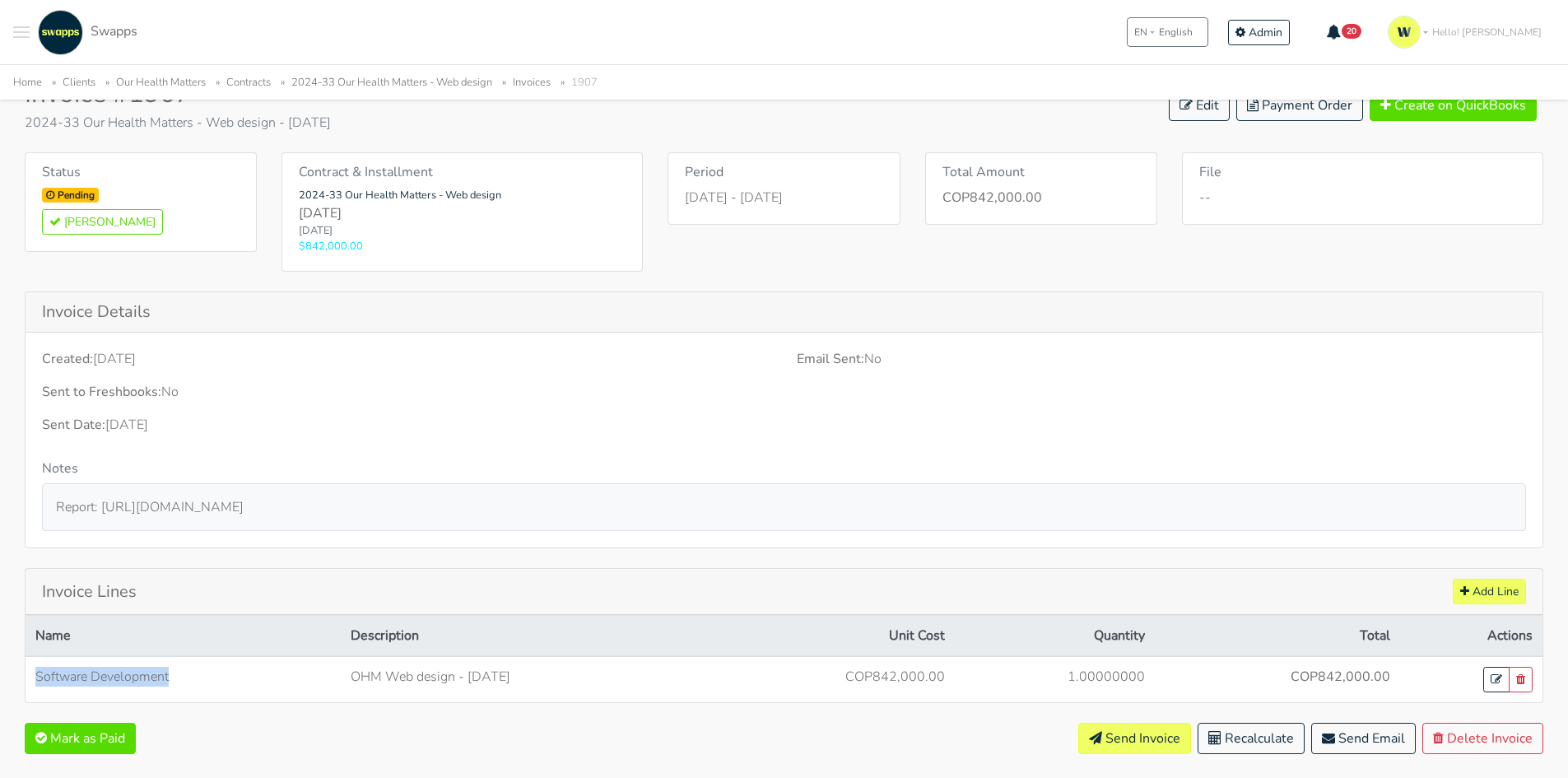
scroll to position [0, 0]
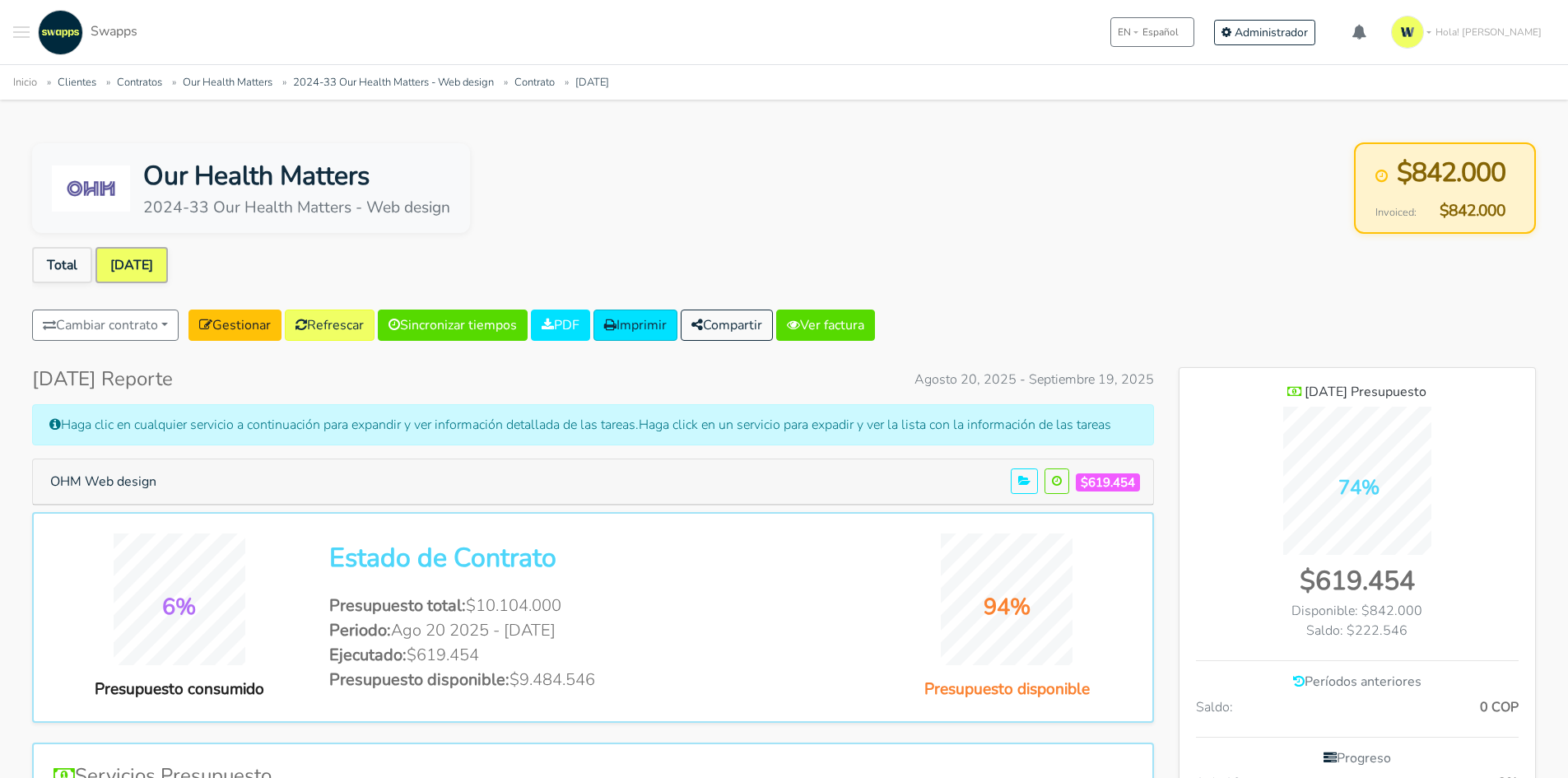
scroll to position [1148, 357]
click at [844, 314] on link "Ver factura" at bounding box center [825, 325] width 99 height 31
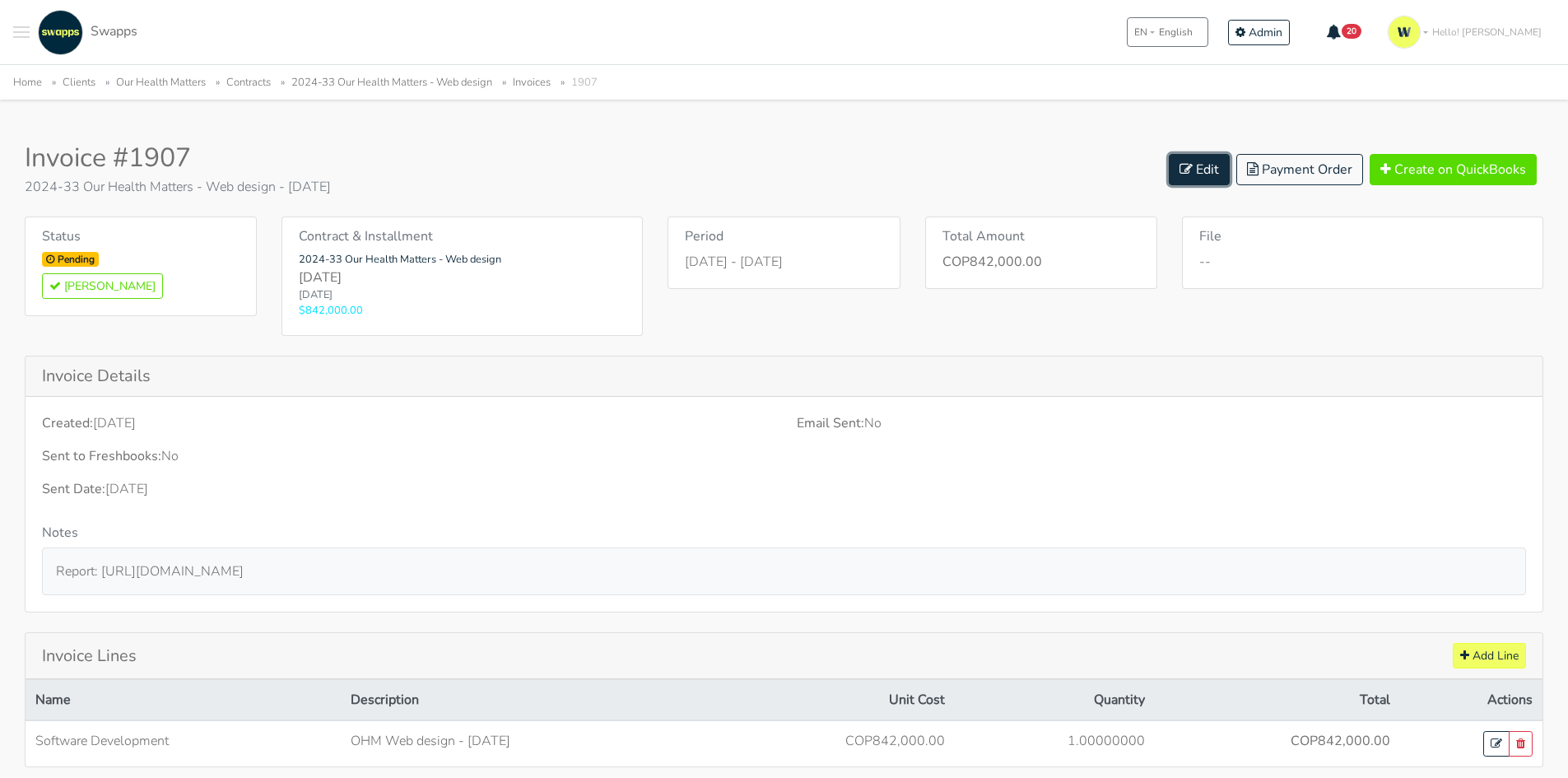
click at [1188, 166] on icon at bounding box center [1187, 169] width 14 height 14
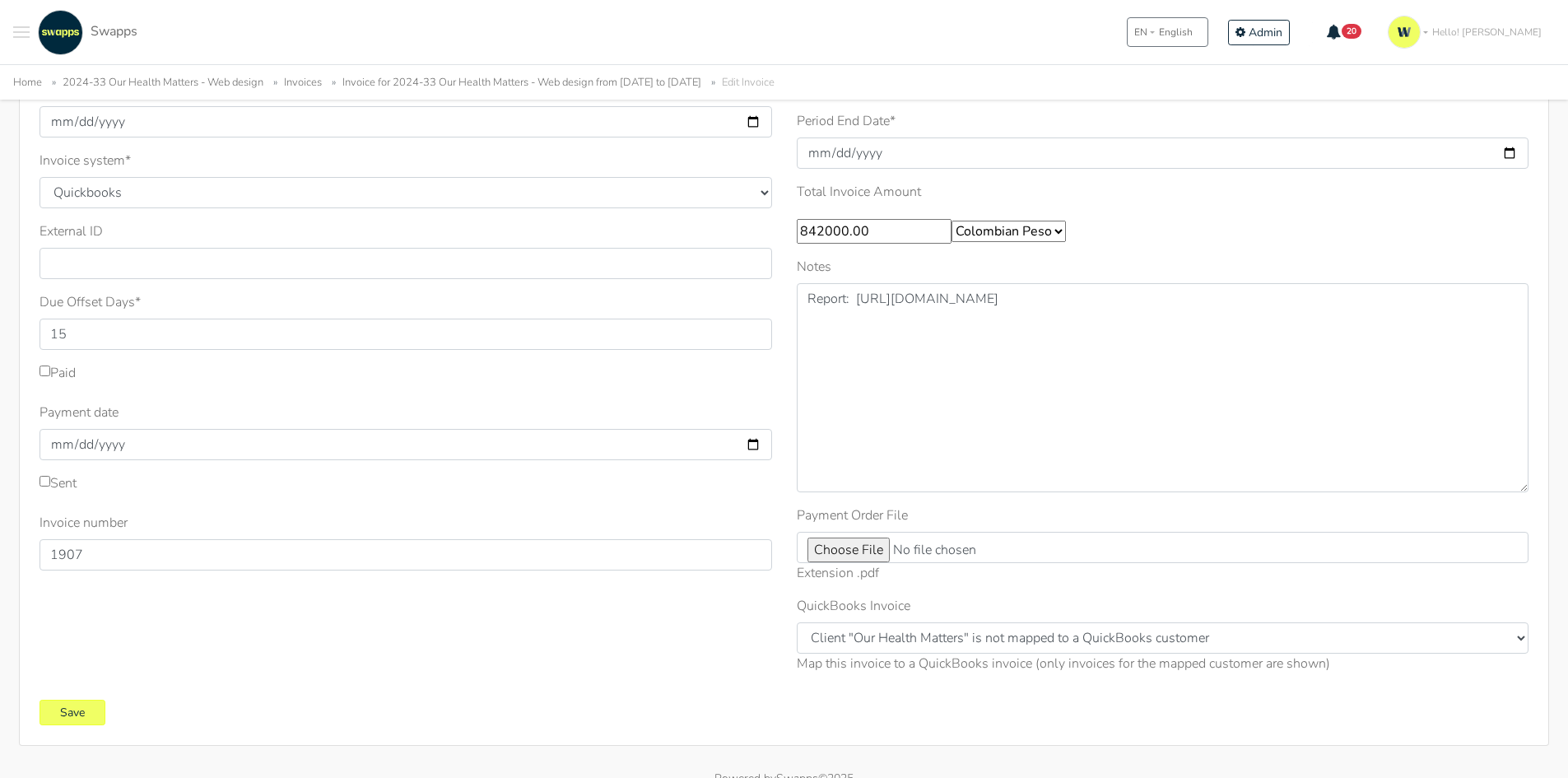
scroll to position [165, 0]
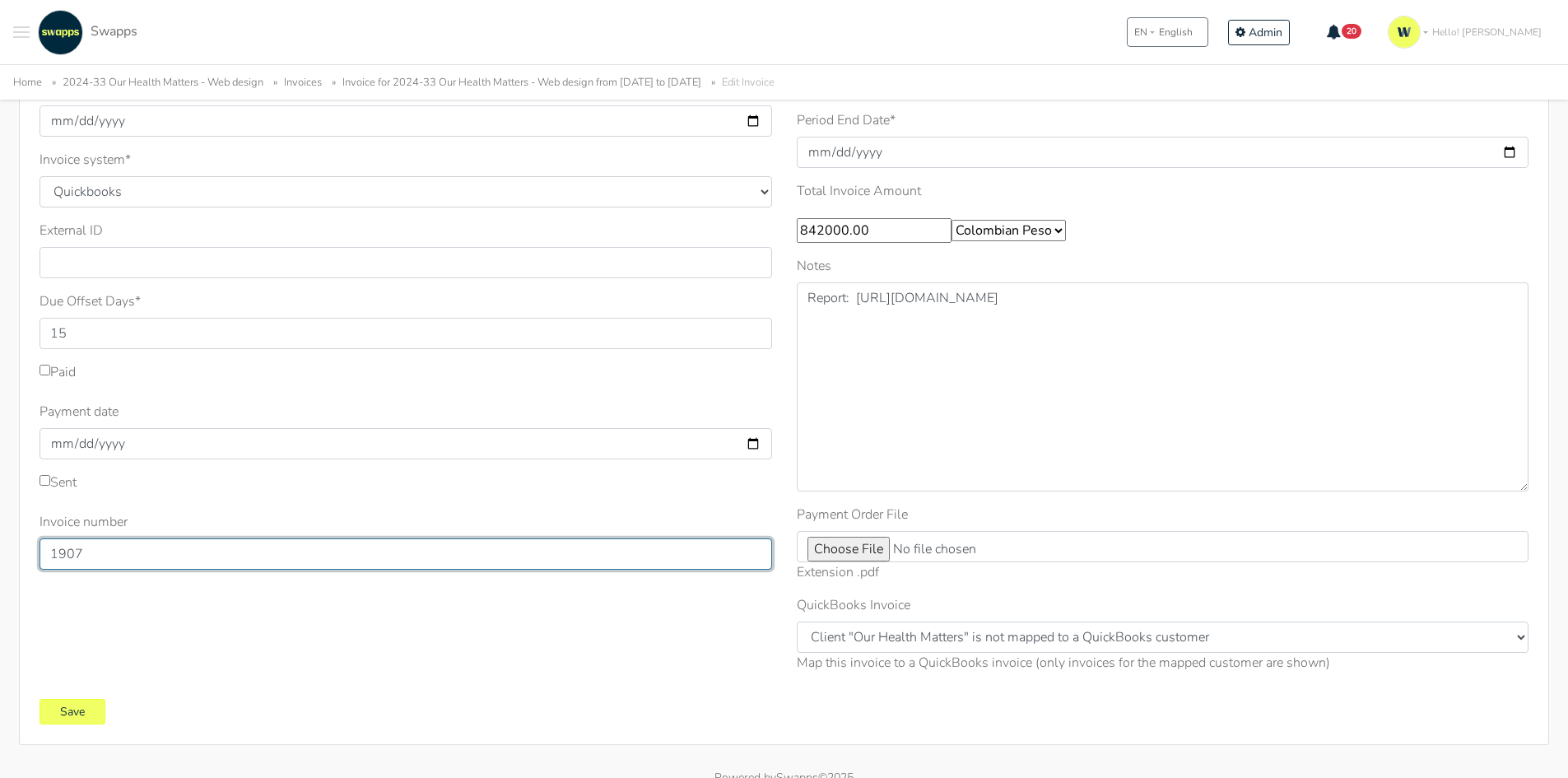
click at [114, 554] on input "1907" at bounding box center [406, 554] width 733 height 31
drag, startPoint x: 105, startPoint y: 555, endPoint x: 0, endPoint y: 567, distance: 105.7
click at [0, 567] on div "Sent Sent Date * [DATE] Invoice system * Quickbooks Samba *" at bounding box center [784, 381] width 1568 height 726
type input "321"
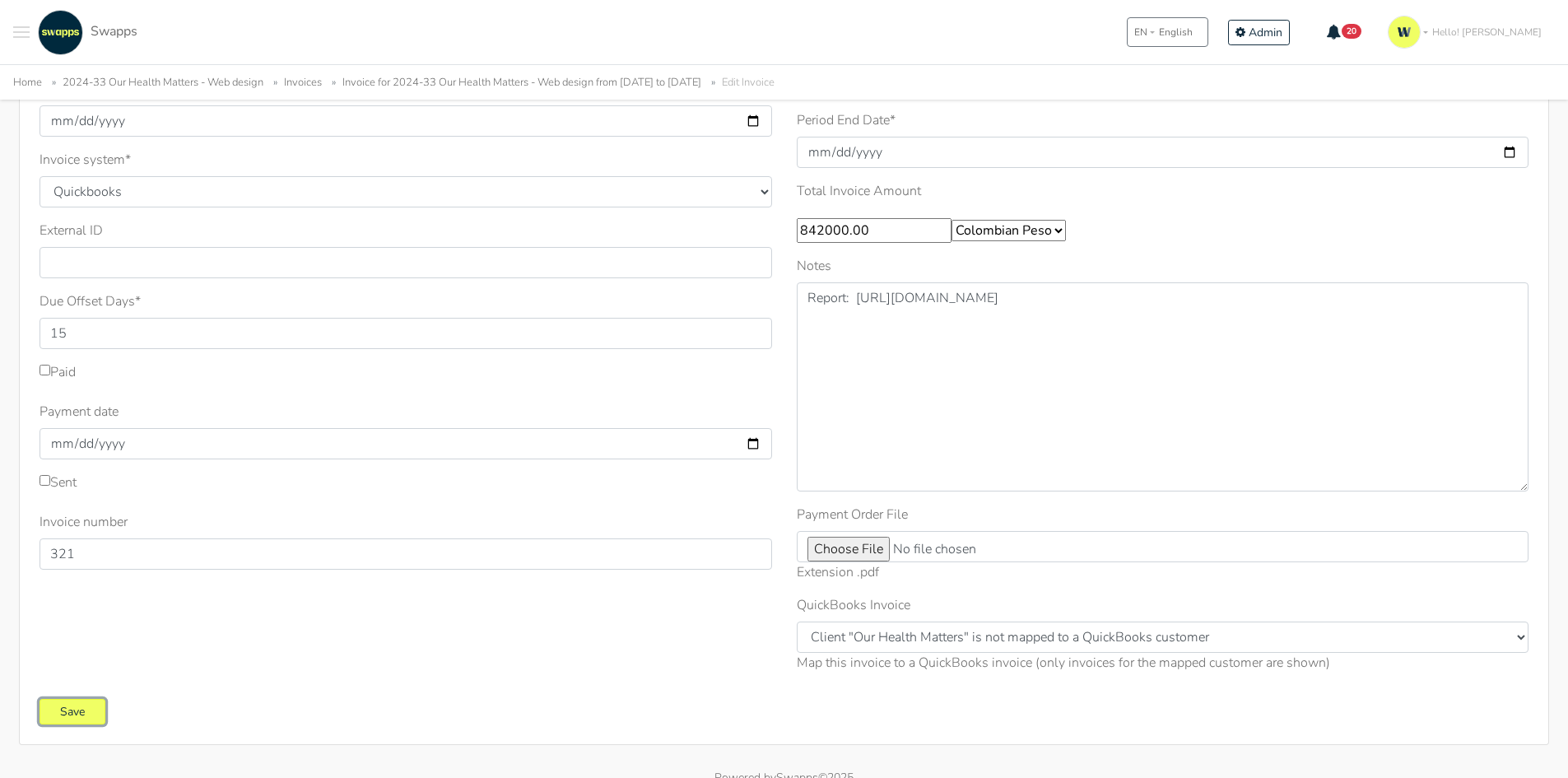
click at [77, 716] on input "Save" at bounding box center [73, 712] width 66 height 25
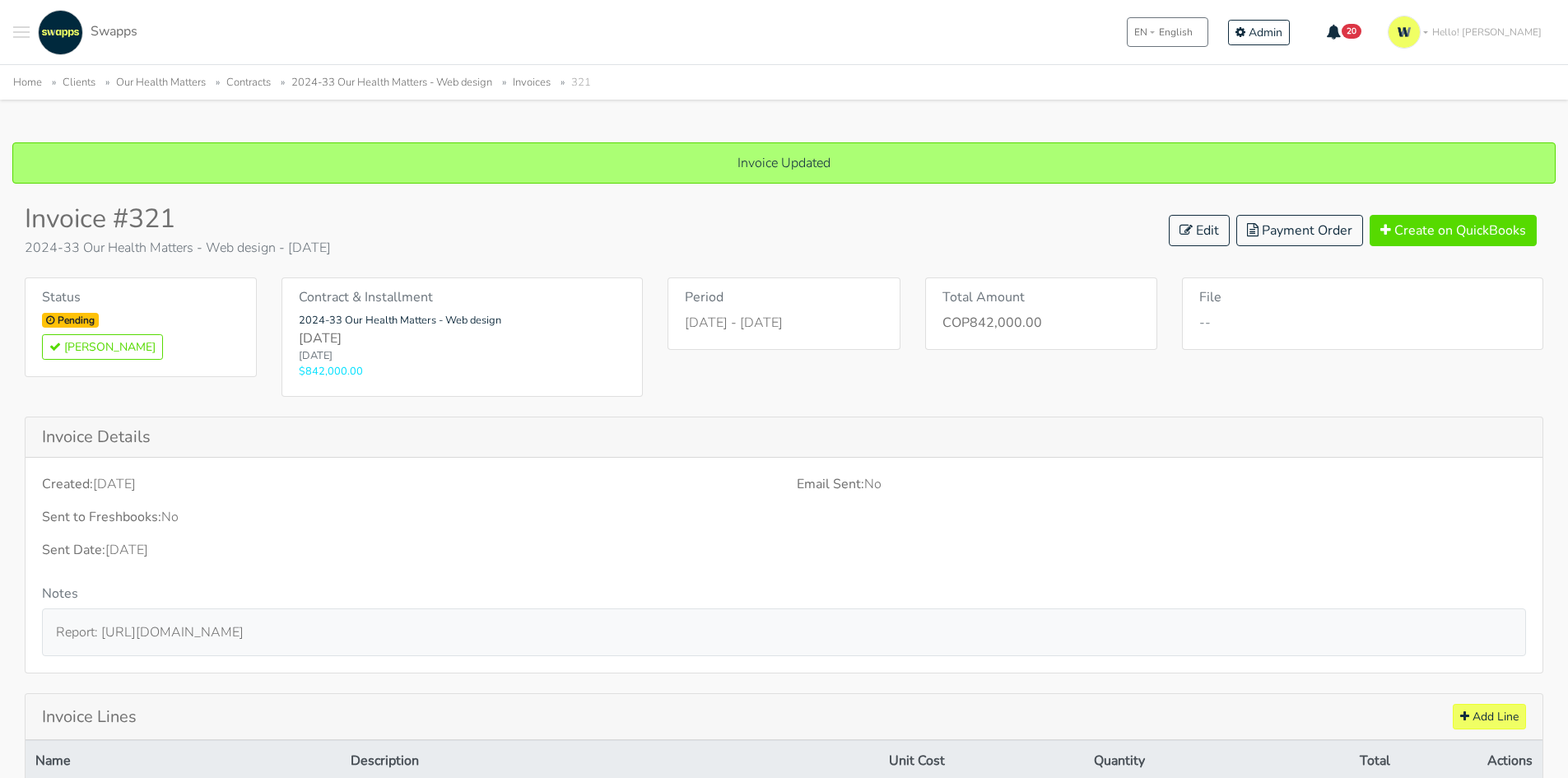
click at [357, 84] on link "2024-33 Our Health Matters - Web design" at bounding box center [392, 83] width 201 height 15
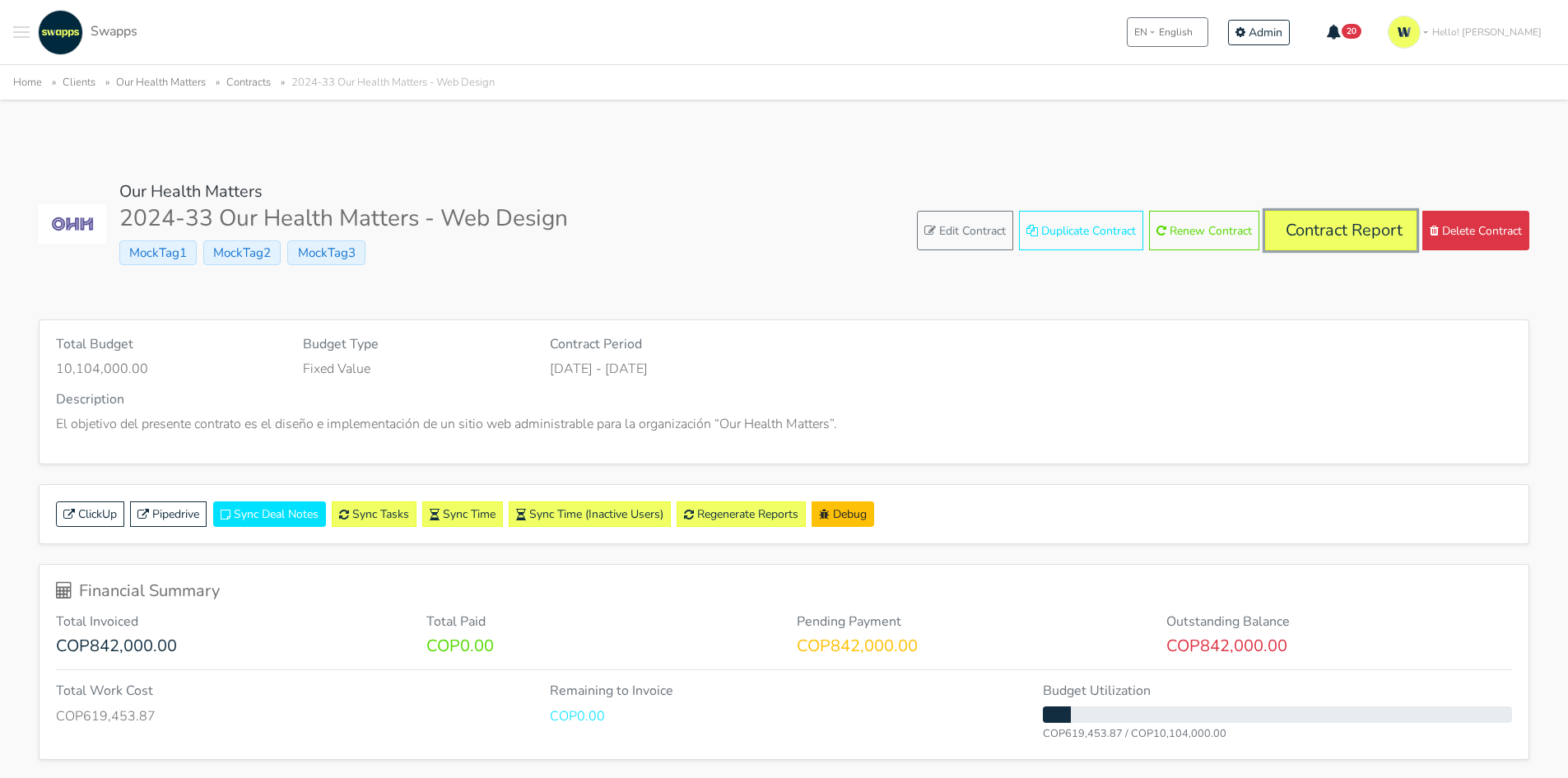
click at [1301, 233] on link "Contract Report" at bounding box center [1341, 230] width 151 height 40
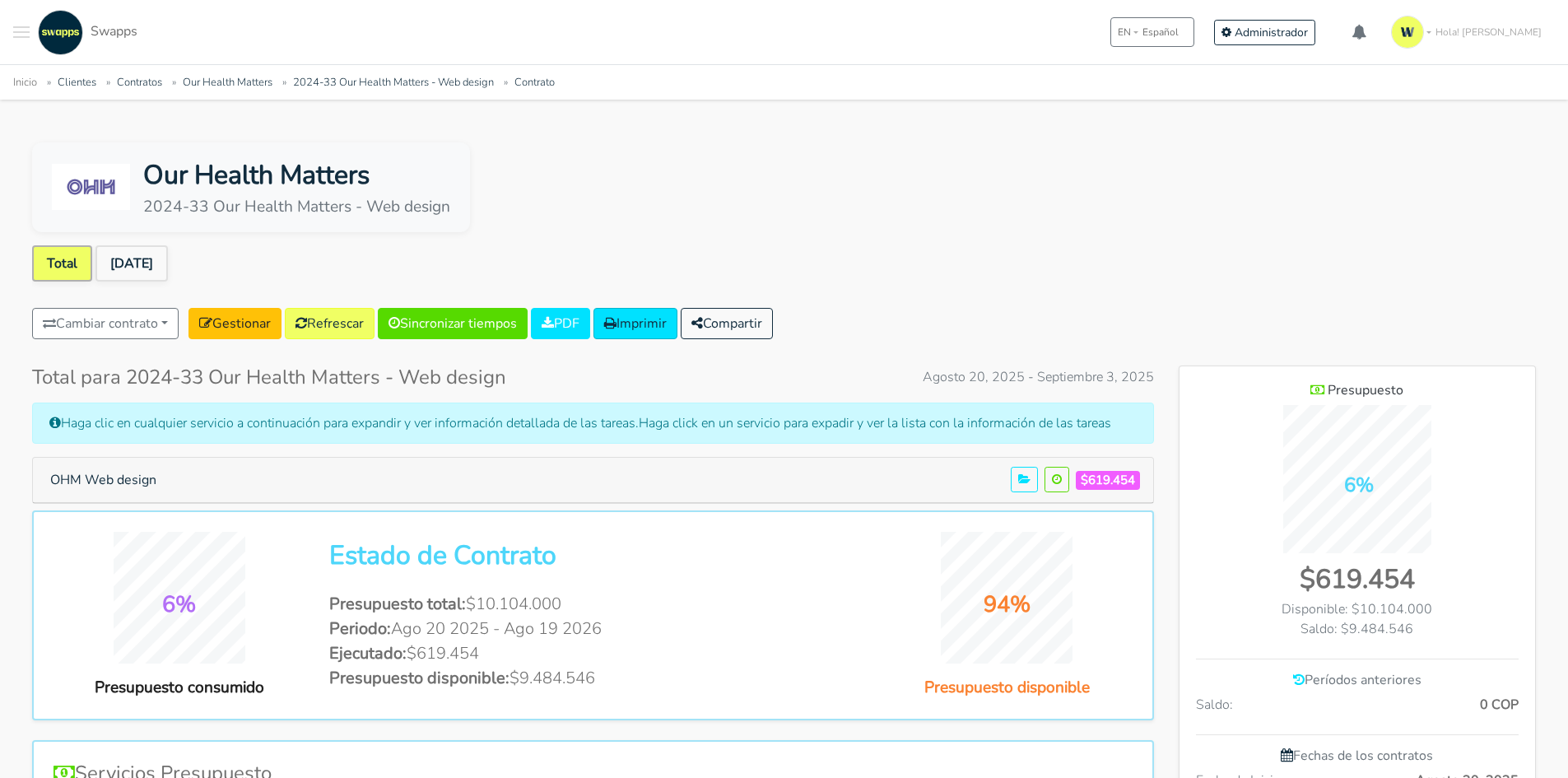
scroll to position [1068, 357]
click at [68, 86] on link "Clientes" at bounding box center [77, 83] width 39 height 15
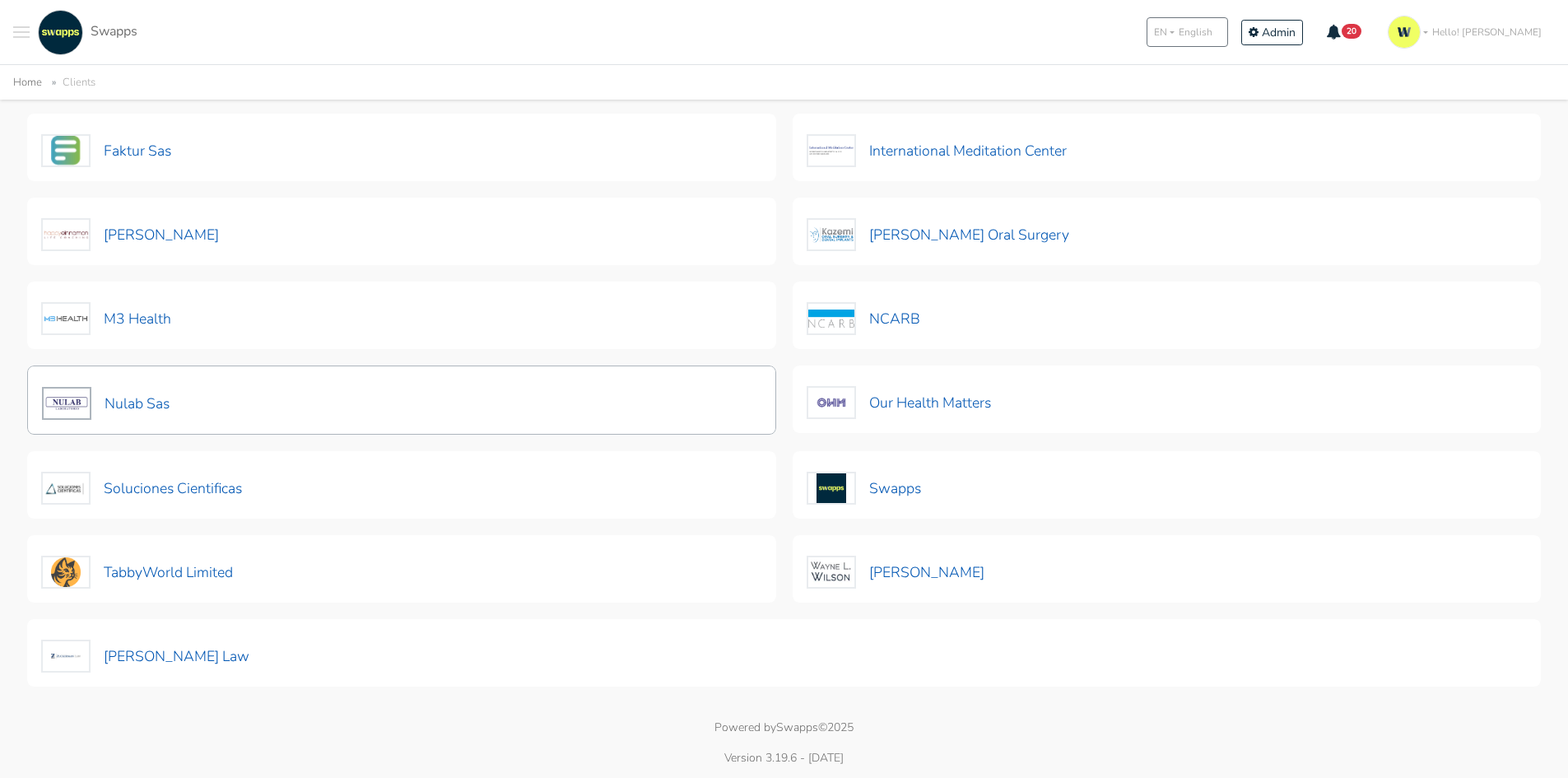
scroll to position [484, 0]
click at [111, 404] on button "Nulab Sas" at bounding box center [106, 402] width 129 height 35
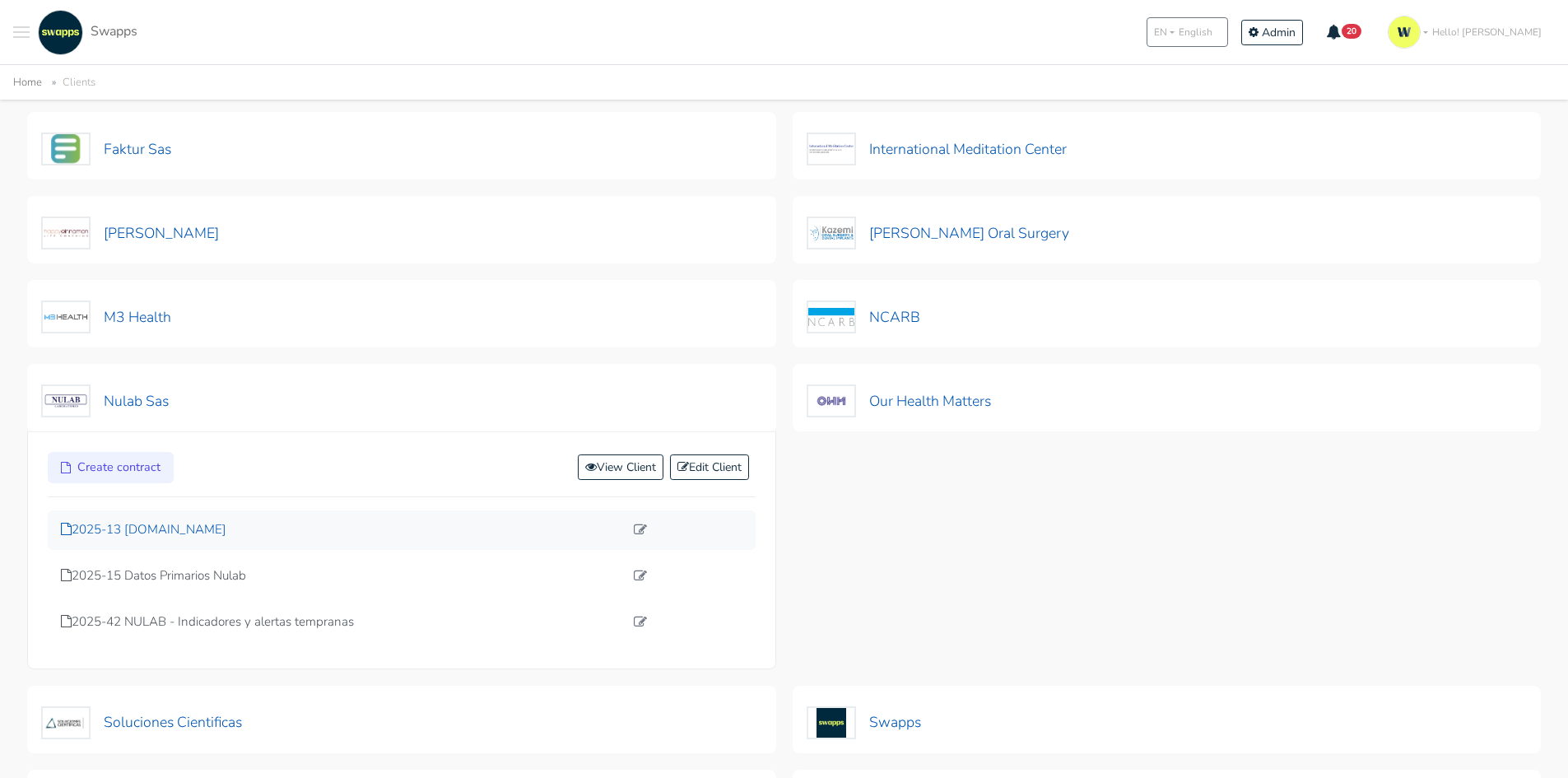
click at [191, 530] on p "2025-13 lims.nulab.com.co" at bounding box center [342, 529] width 563 height 19
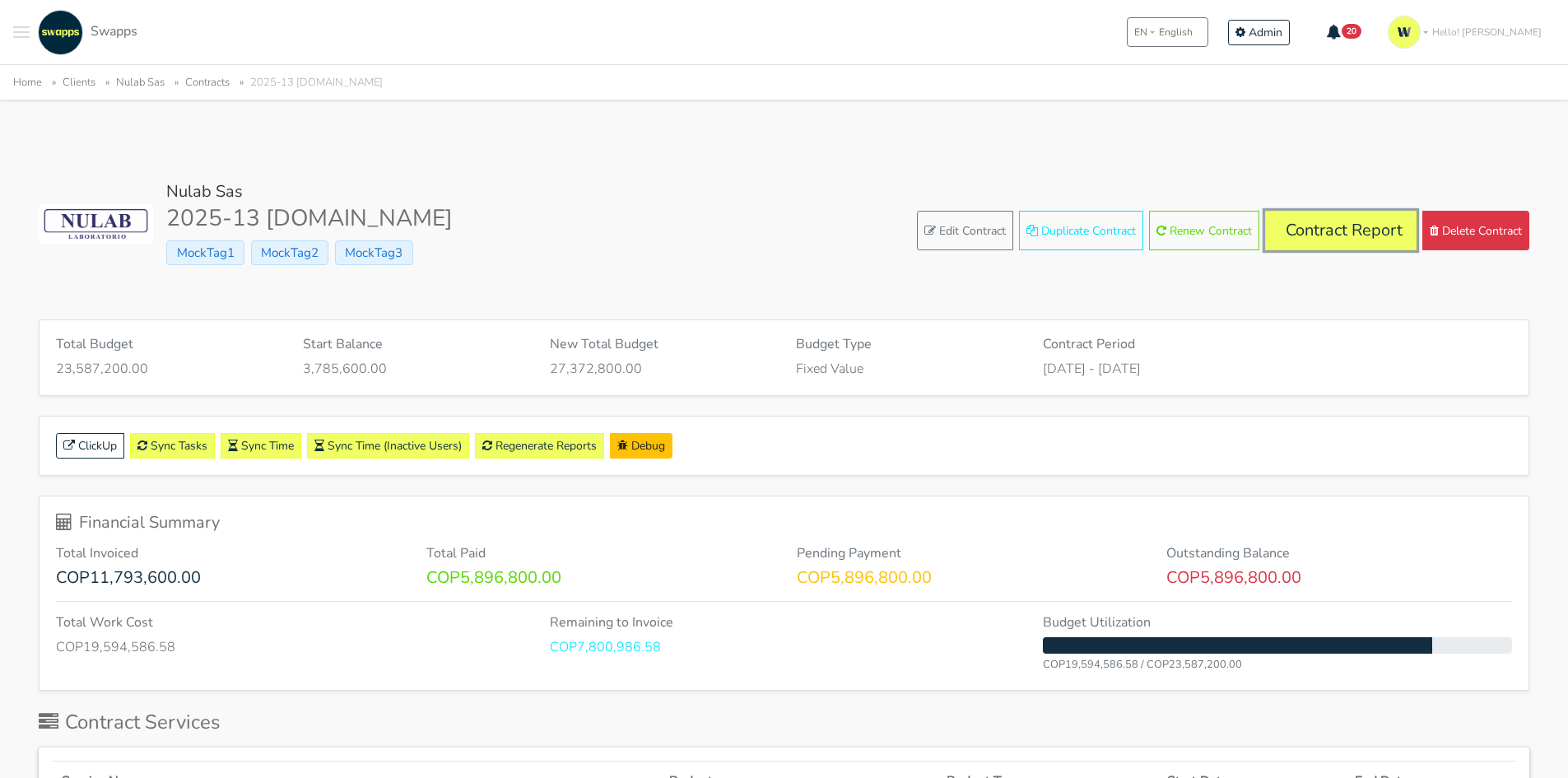
click at [1343, 232] on link "Contract Report" at bounding box center [1341, 230] width 151 height 40
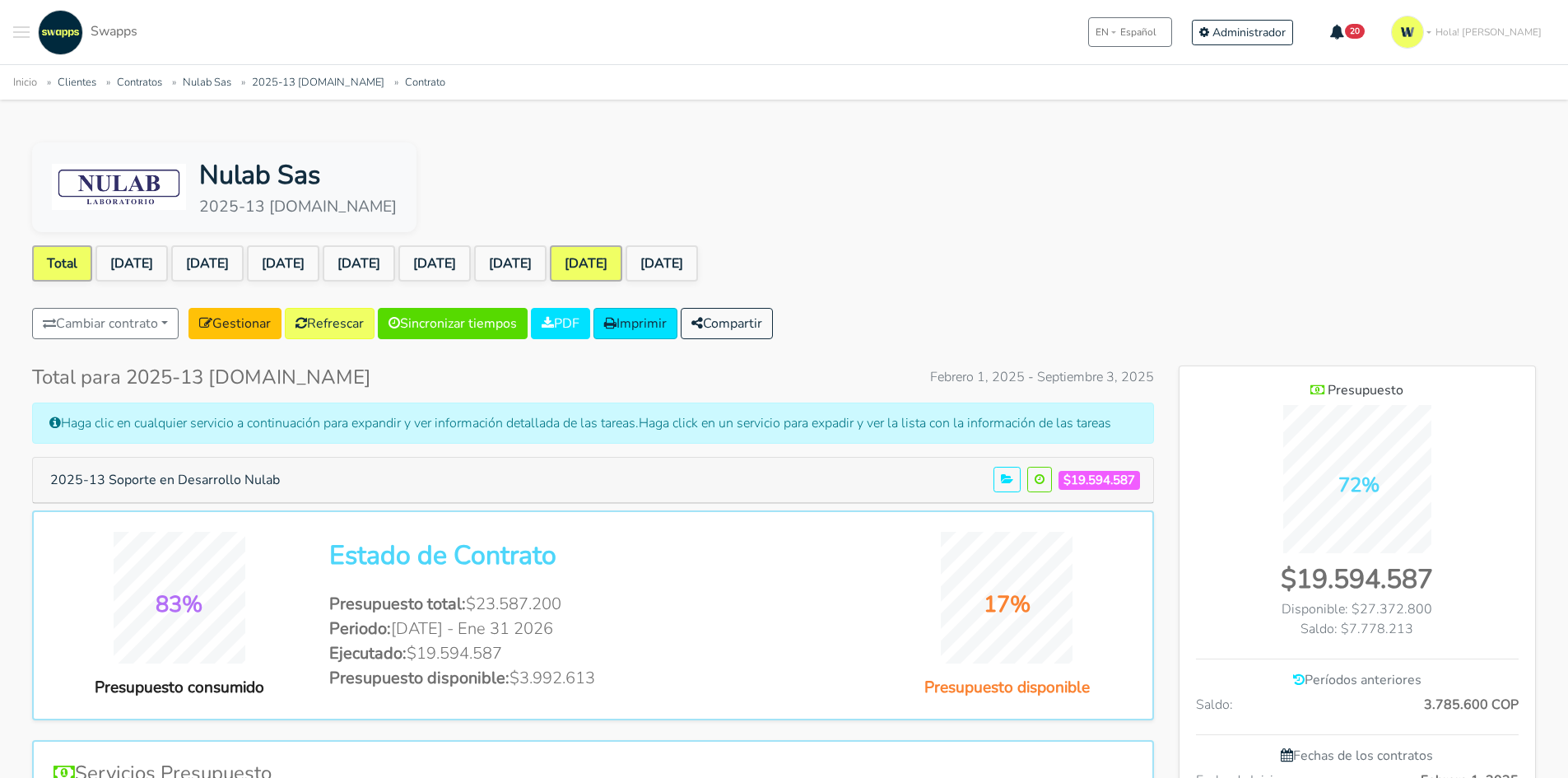
click at [622, 258] on link "[DATE]" at bounding box center [587, 263] width 73 height 36
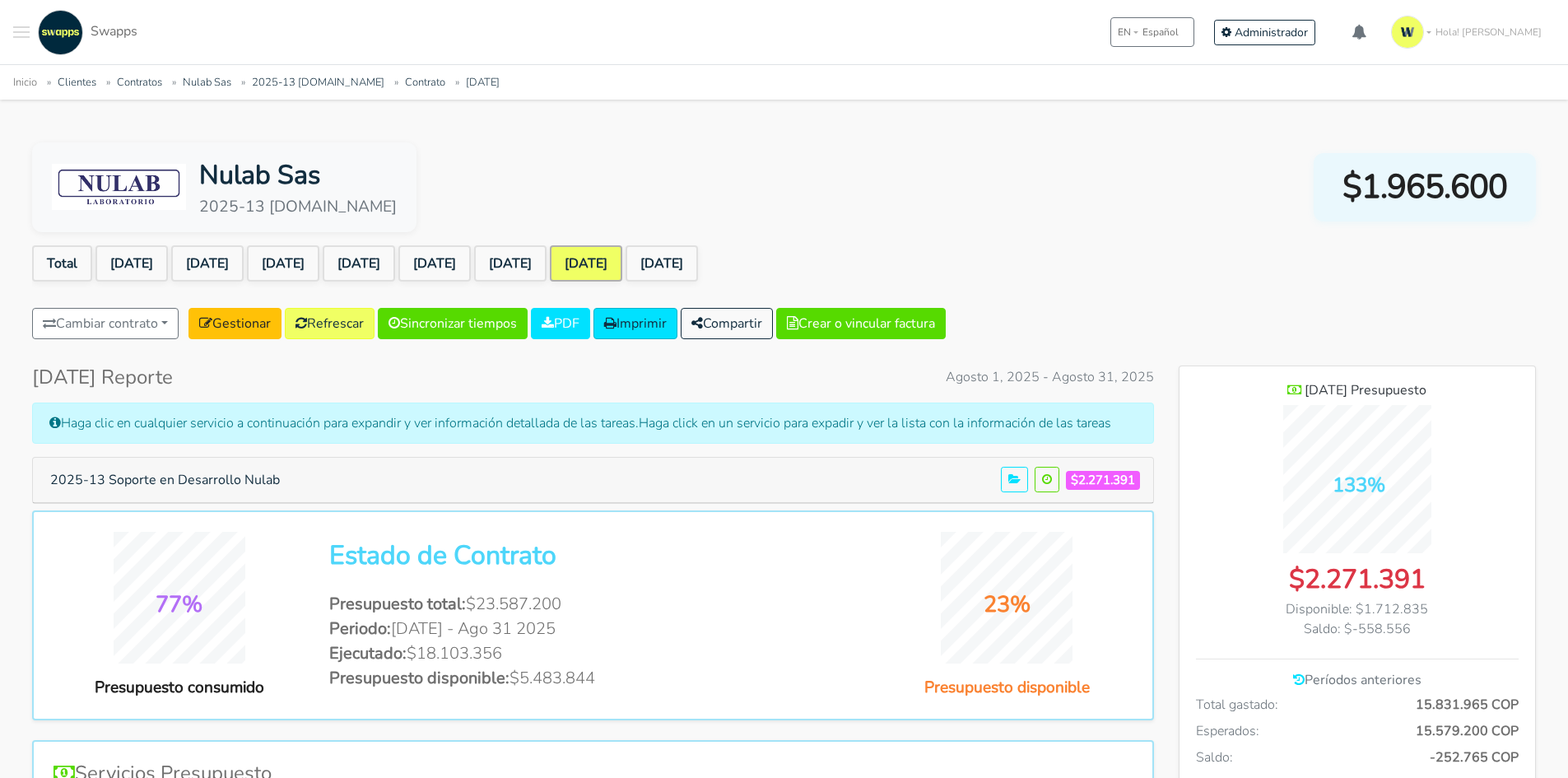
scroll to position [1201, 357]
click at [196, 489] on button "2025-13 Soporte en Desarrollo Nulab" at bounding box center [165, 479] width 251 height 31
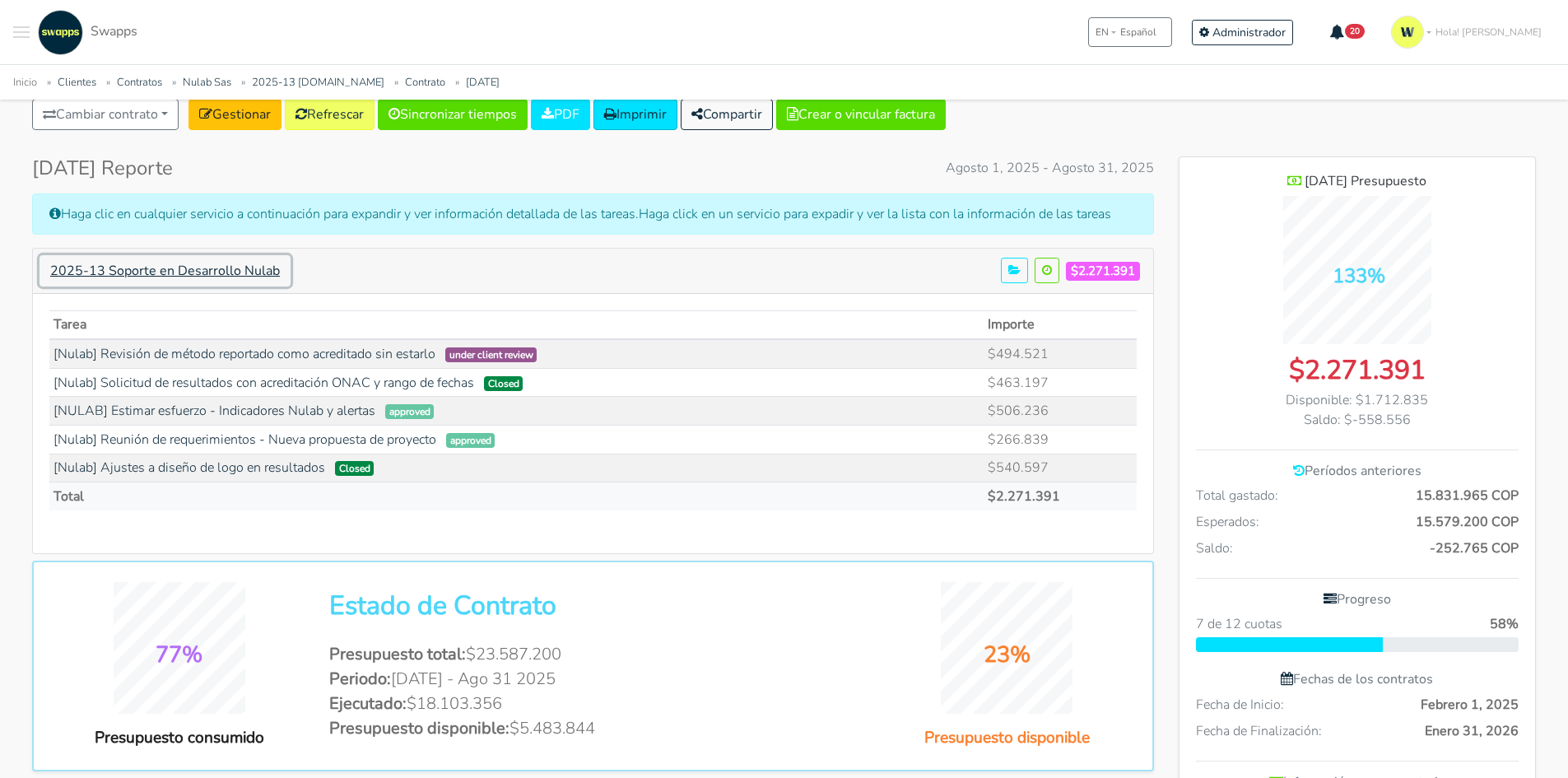
scroll to position [247, 0]
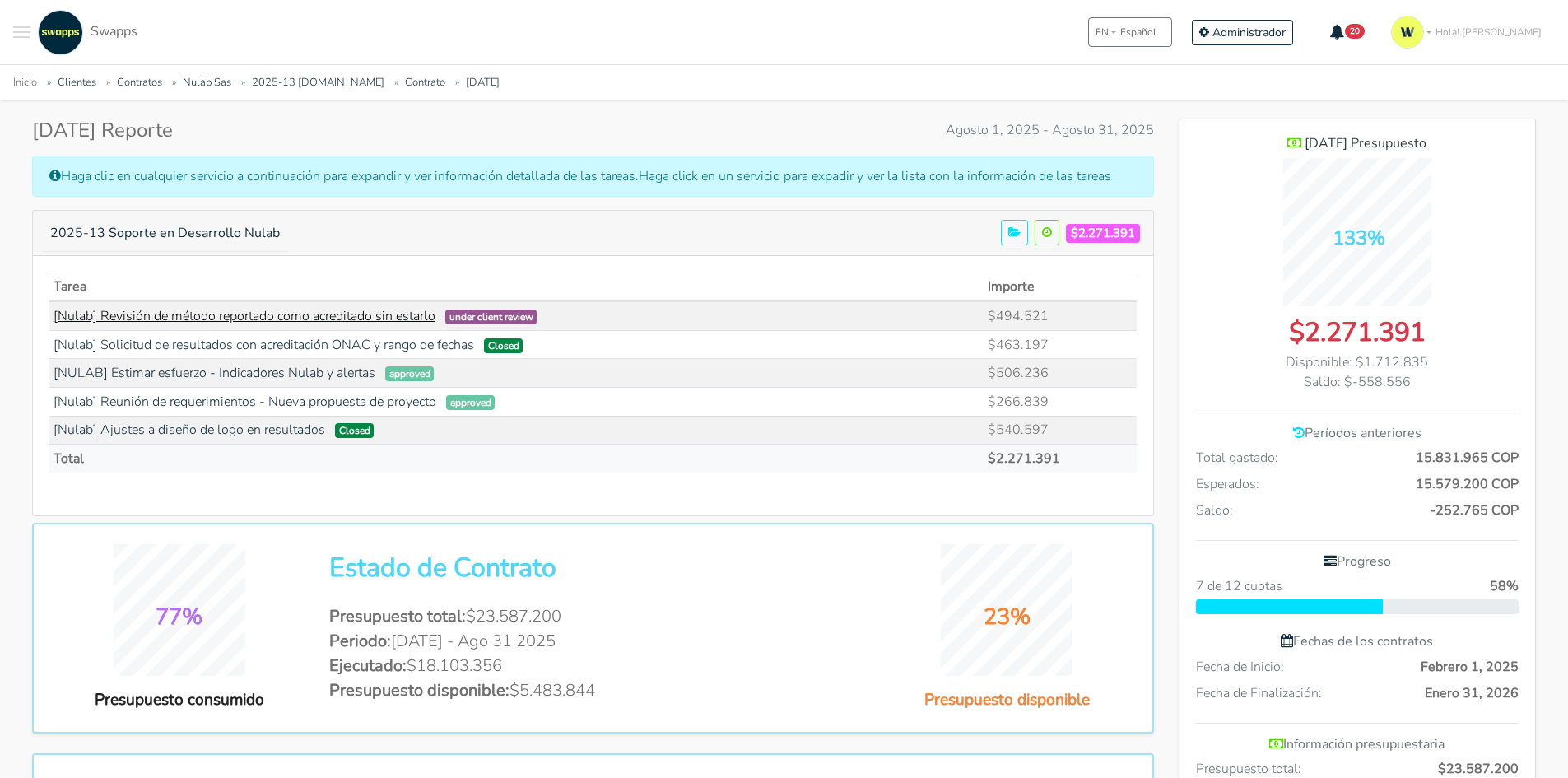
click at [305, 321] on link "[Nulab] Revisión de método reportado como acreditado sin estarlo" at bounding box center [244, 315] width 382 height 18
click at [421, 342] on link "[Nulab] Solicitud de resultados con acreditación ONAC y rango de fechas" at bounding box center [264, 344] width 421 height 18
click at [286, 380] on link "[NULAB] Estimar esfuerzo - Indicadores Nulab y alertas" at bounding box center [214, 372] width 322 height 18
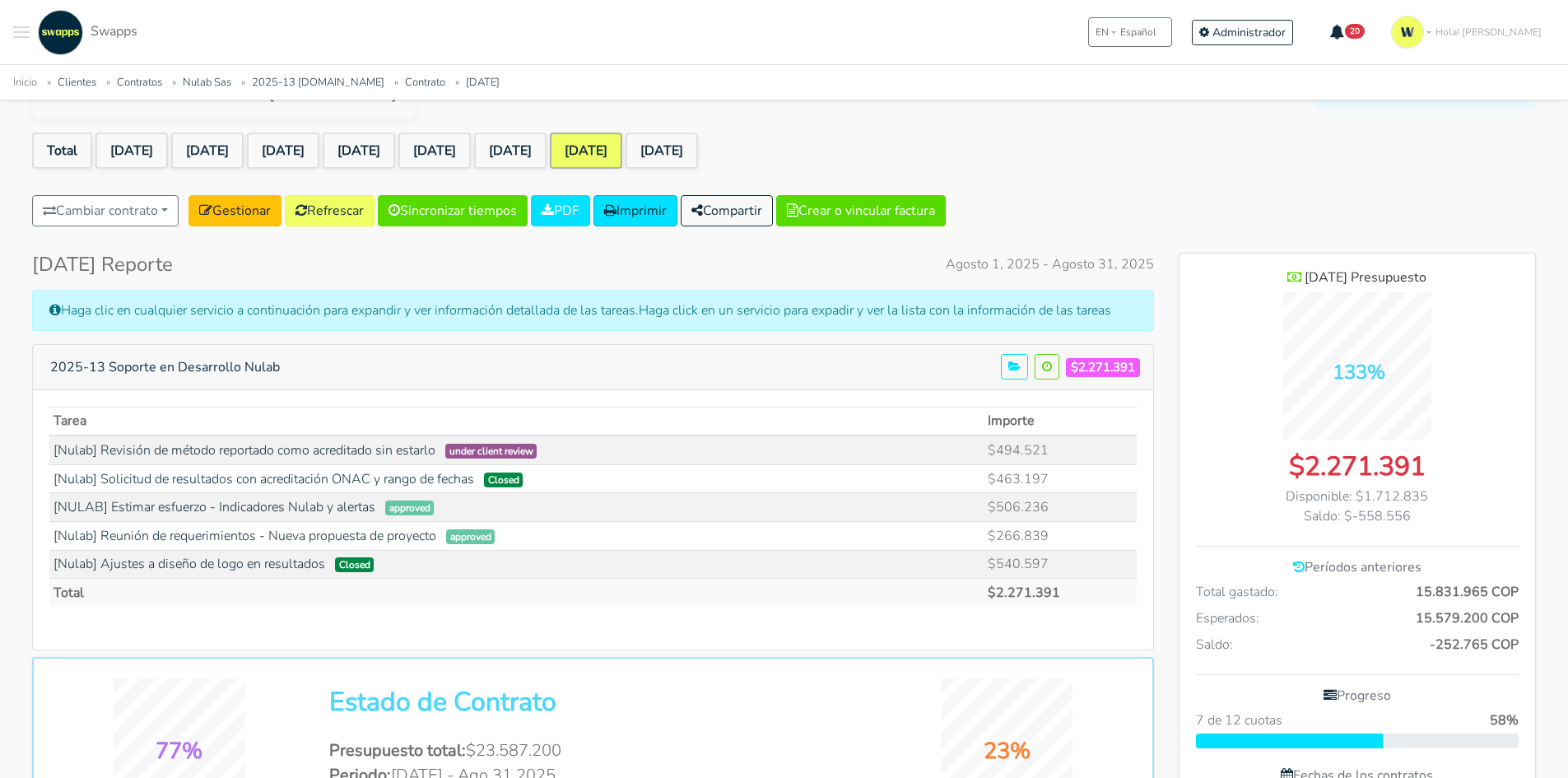
scroll to position [0, 0]
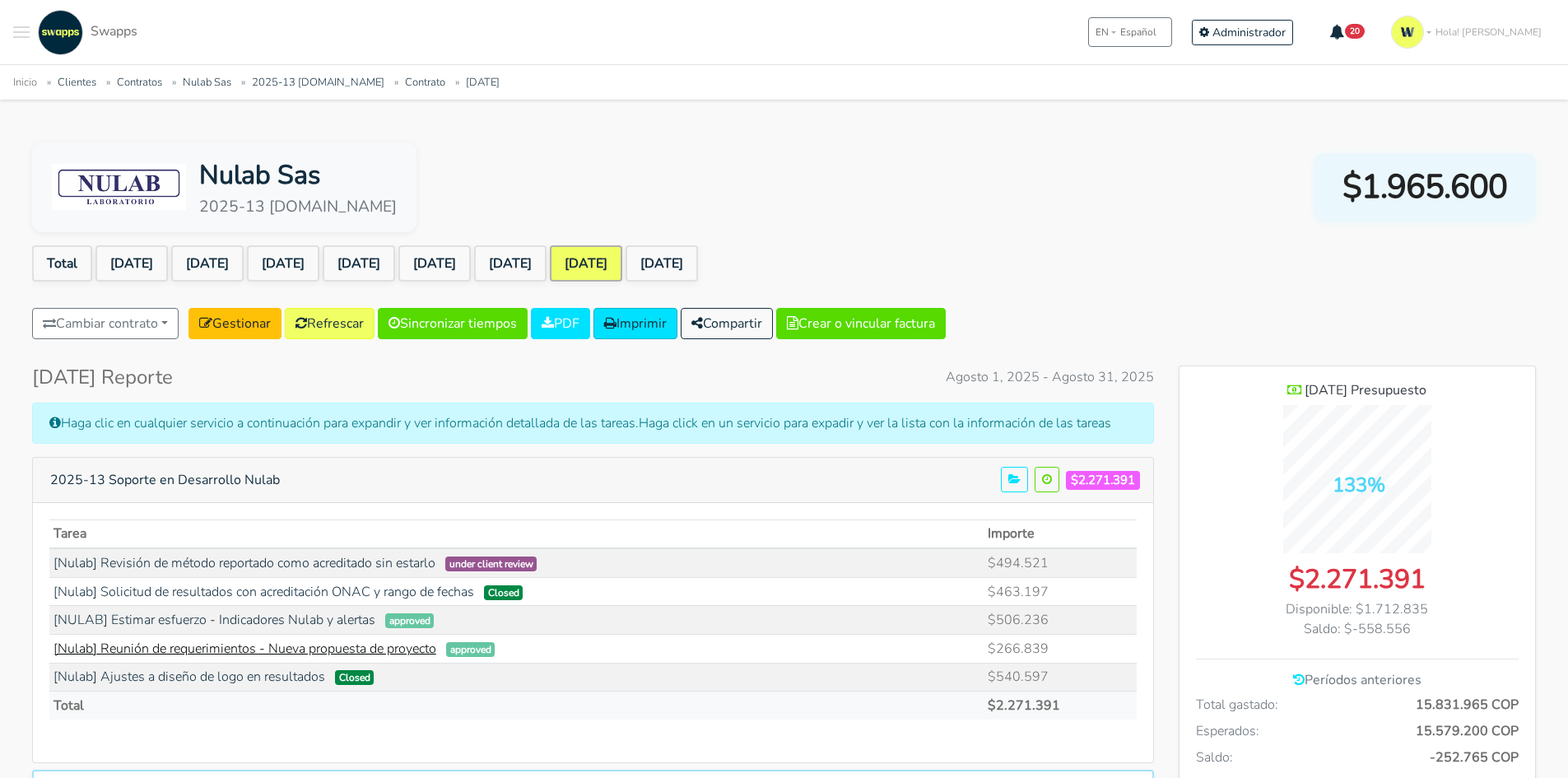
click at [400, 649] on link "[Nulab] Reunión de requerimientos - Nueva propuesta de proyecto" at bounding box center [244, 649] width 383 height 18
click at [229, 679] on link "[Nulab] Ajustes a diseño de logo en resultados" at bounding box center [188, 677] width 271 height 18
click at [340, 327] on link "Refrescar" at bounding box center [330, 323] width 90 height 31
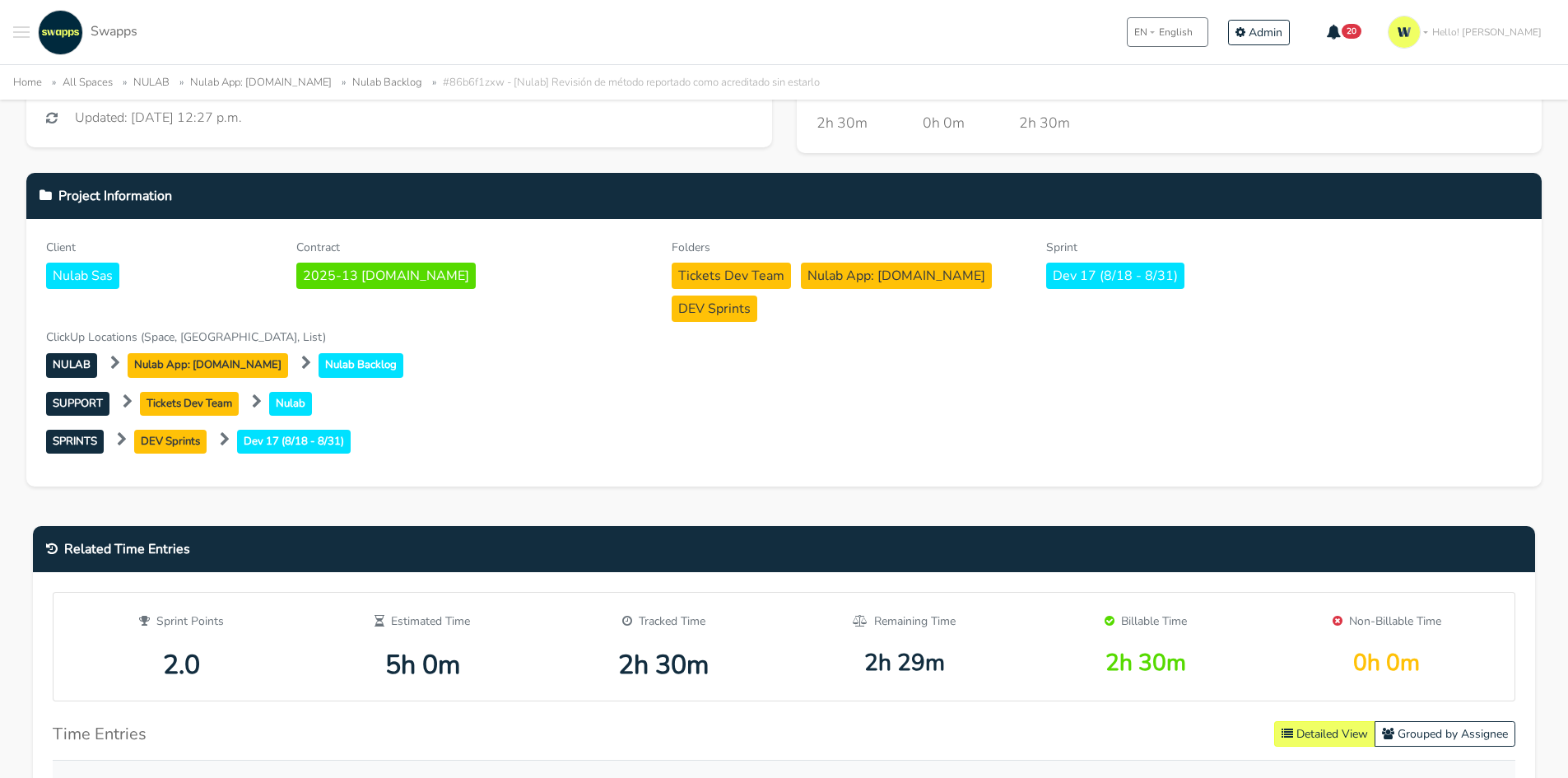
scroll to position [906, 0]
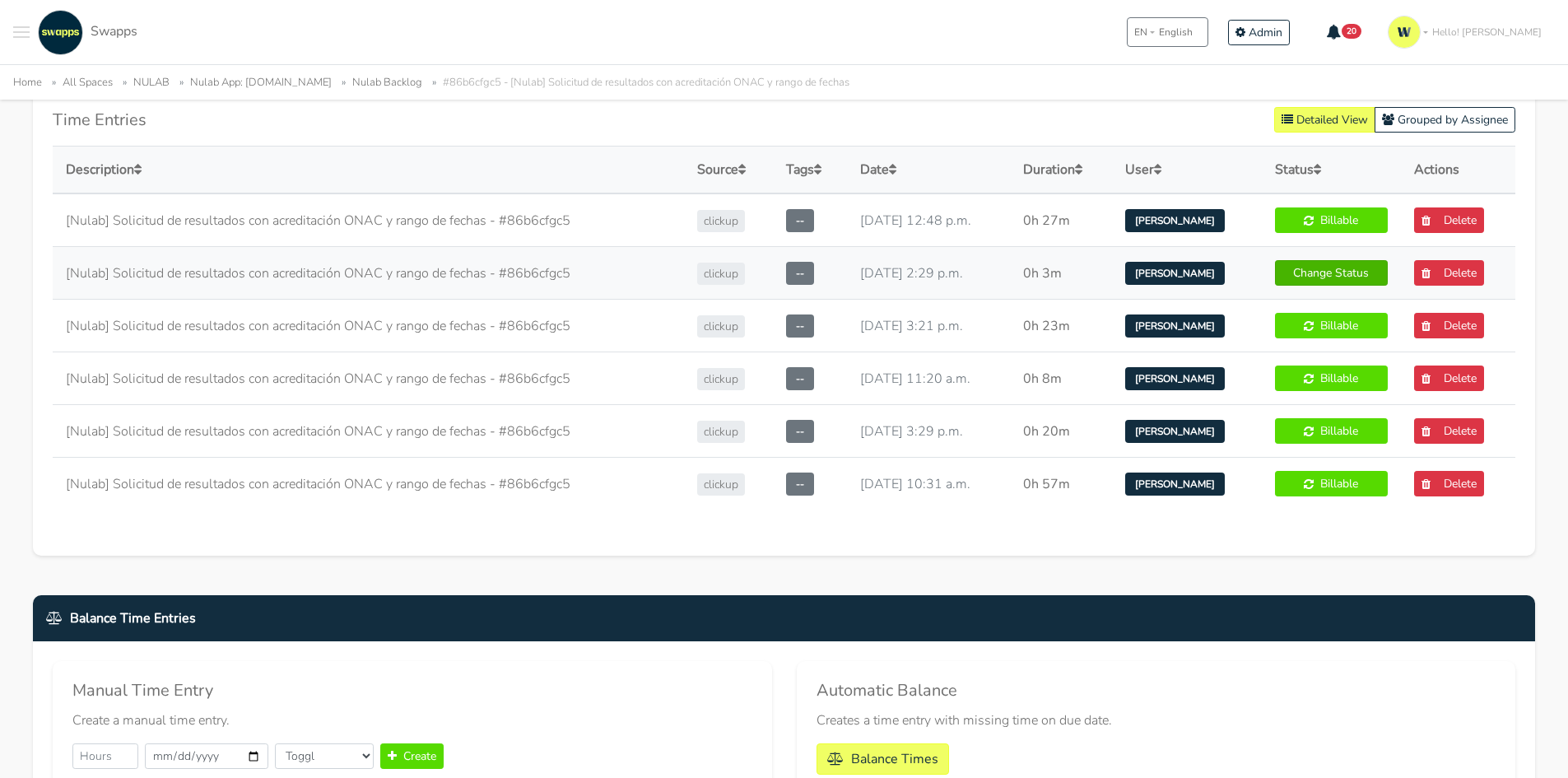
scroll to position [1071, 0]
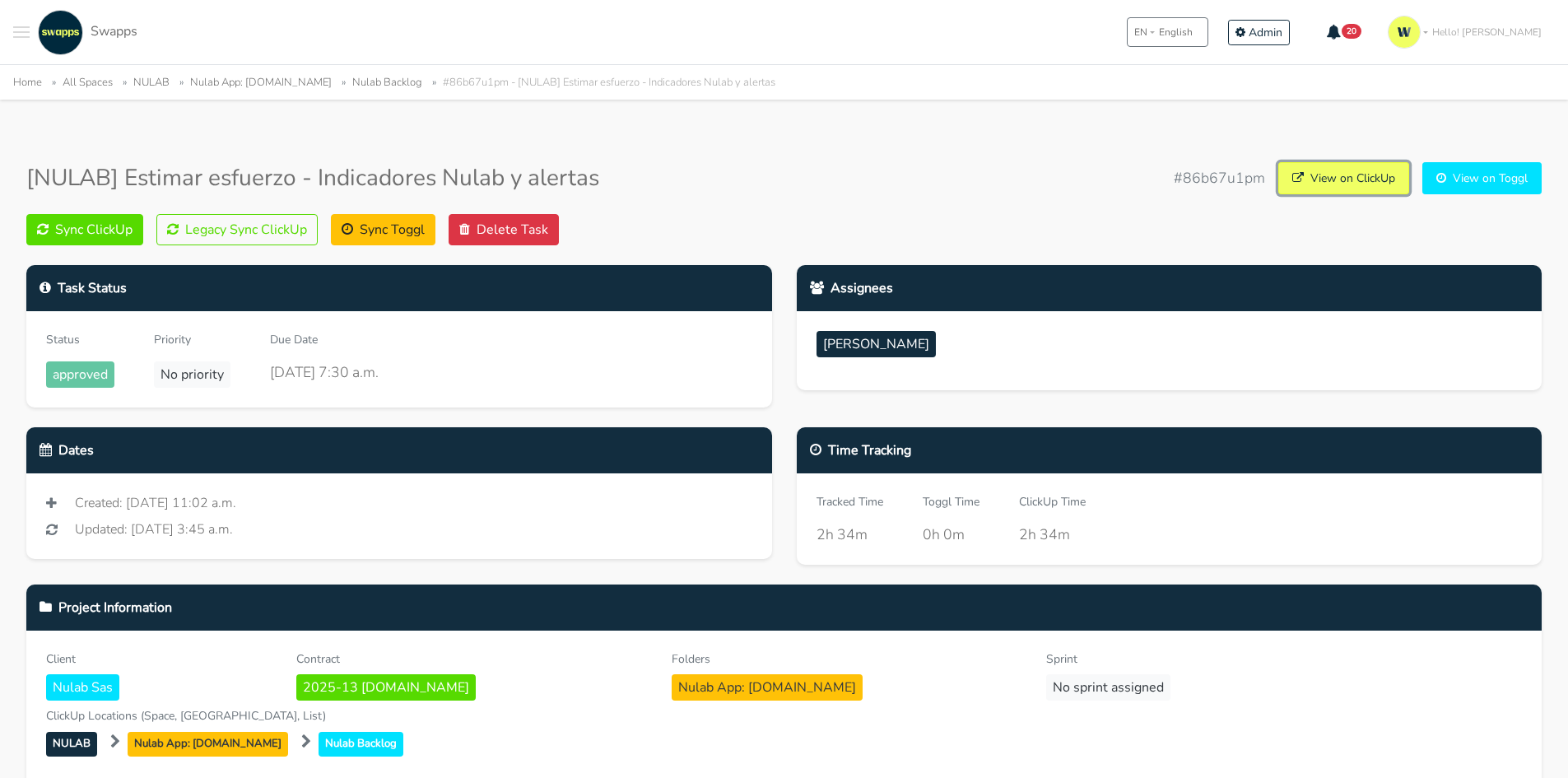
click at [1336, 173] on link "View on ClickUp" at bounding box center [1343, 178] width 131 height 32
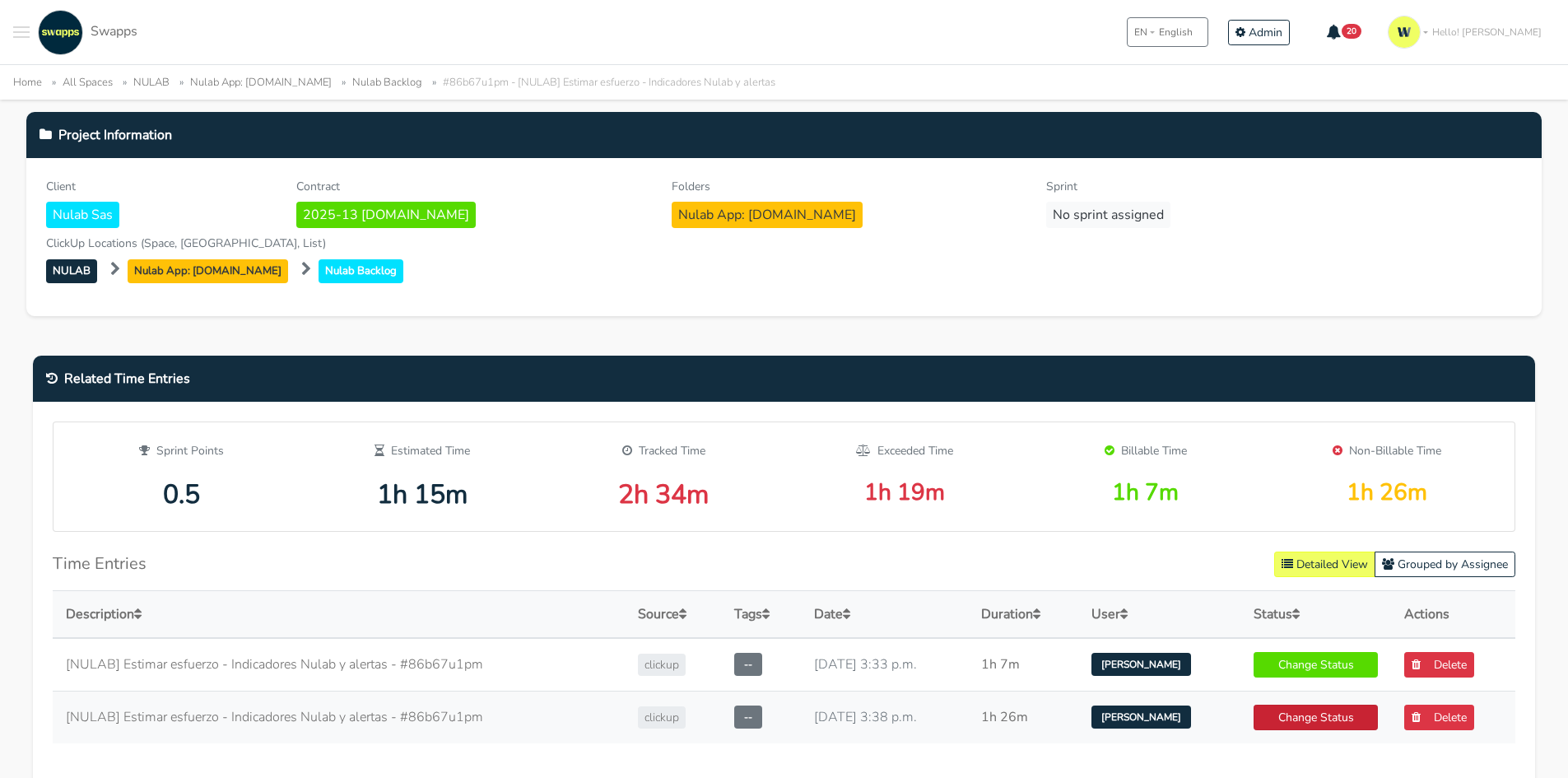
scroll to position [659, 0]
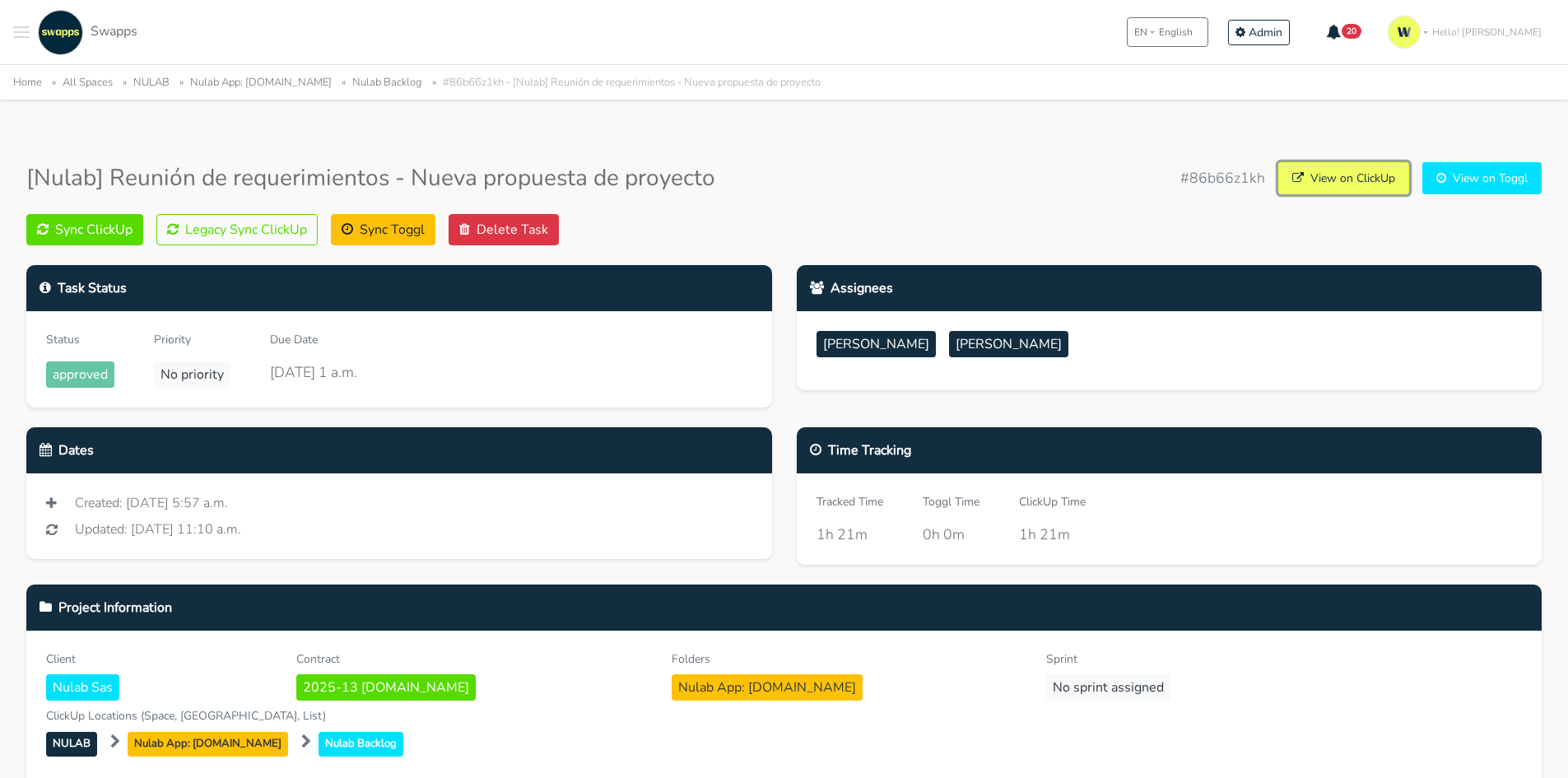
click at [1352, 191] on link "View on ClickUp" at bounding box center [1343, 178] width 131 height 32
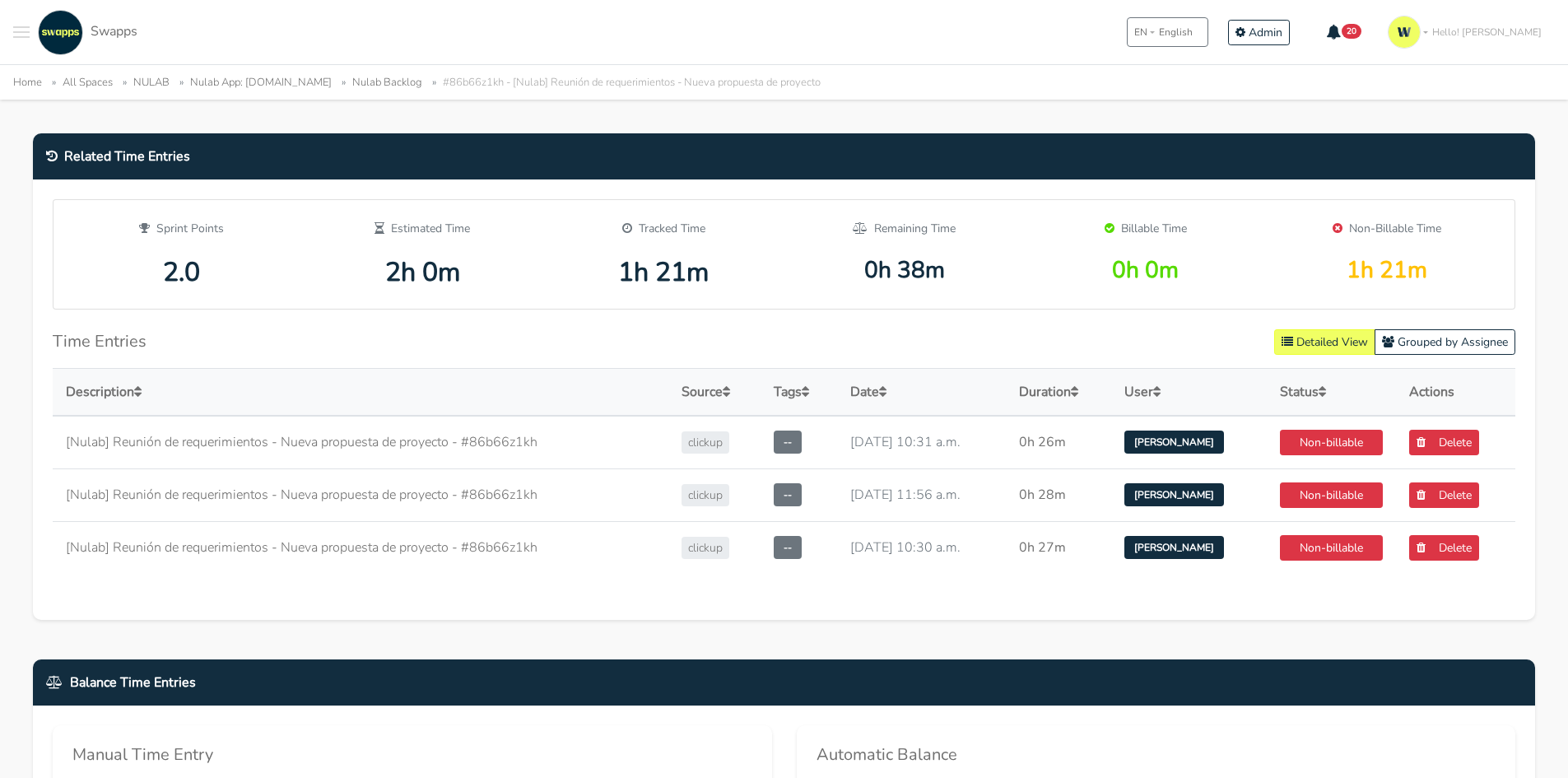
scroll to position [494, 0]
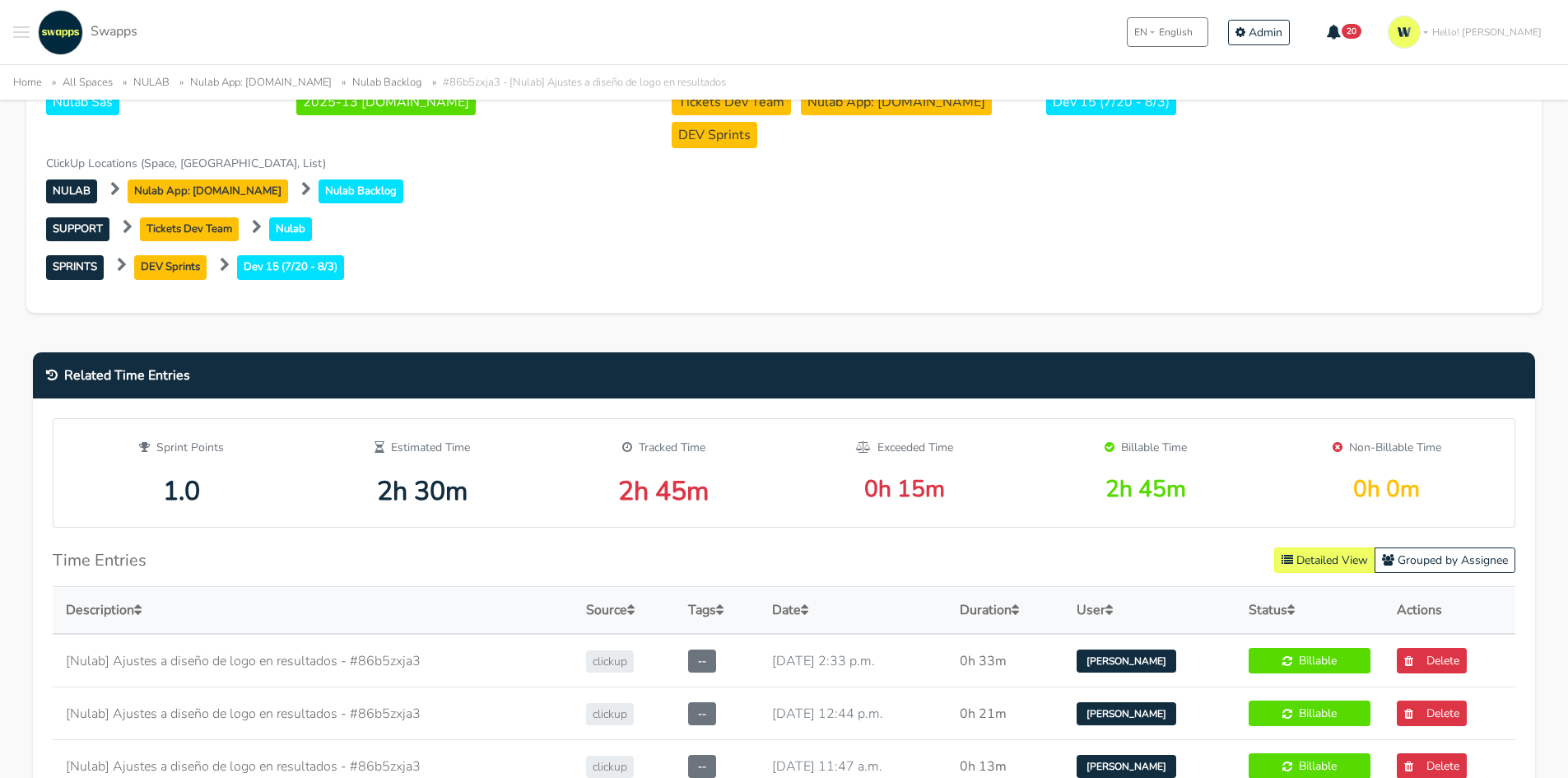
scroll to position [577, 0]
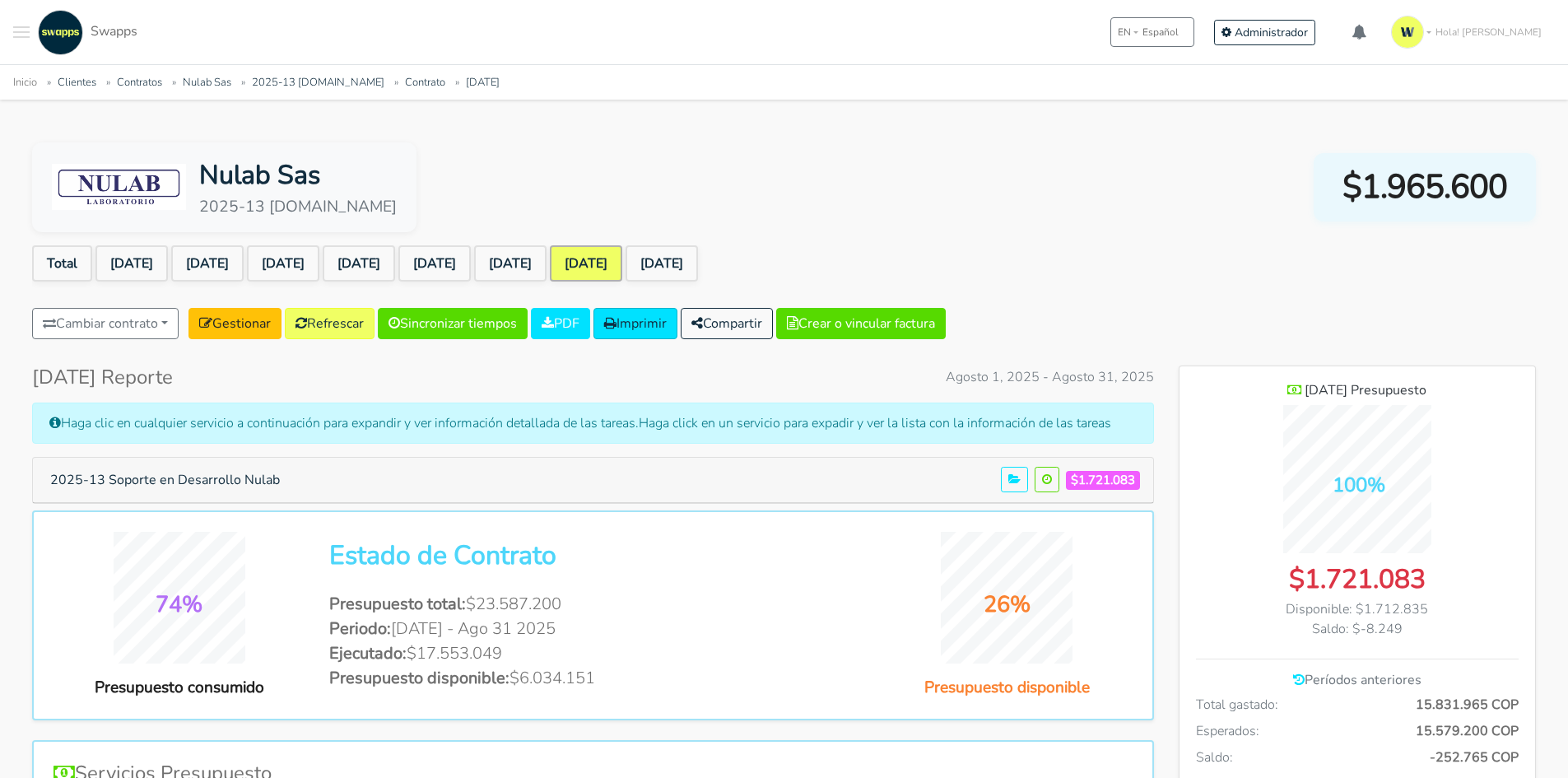
scroll to position [1201, 357]
click at [202, 483] on button "2025-13 Soporte en Desarrollo Nulab" at bounding box center [165, 479] width 251 height 31
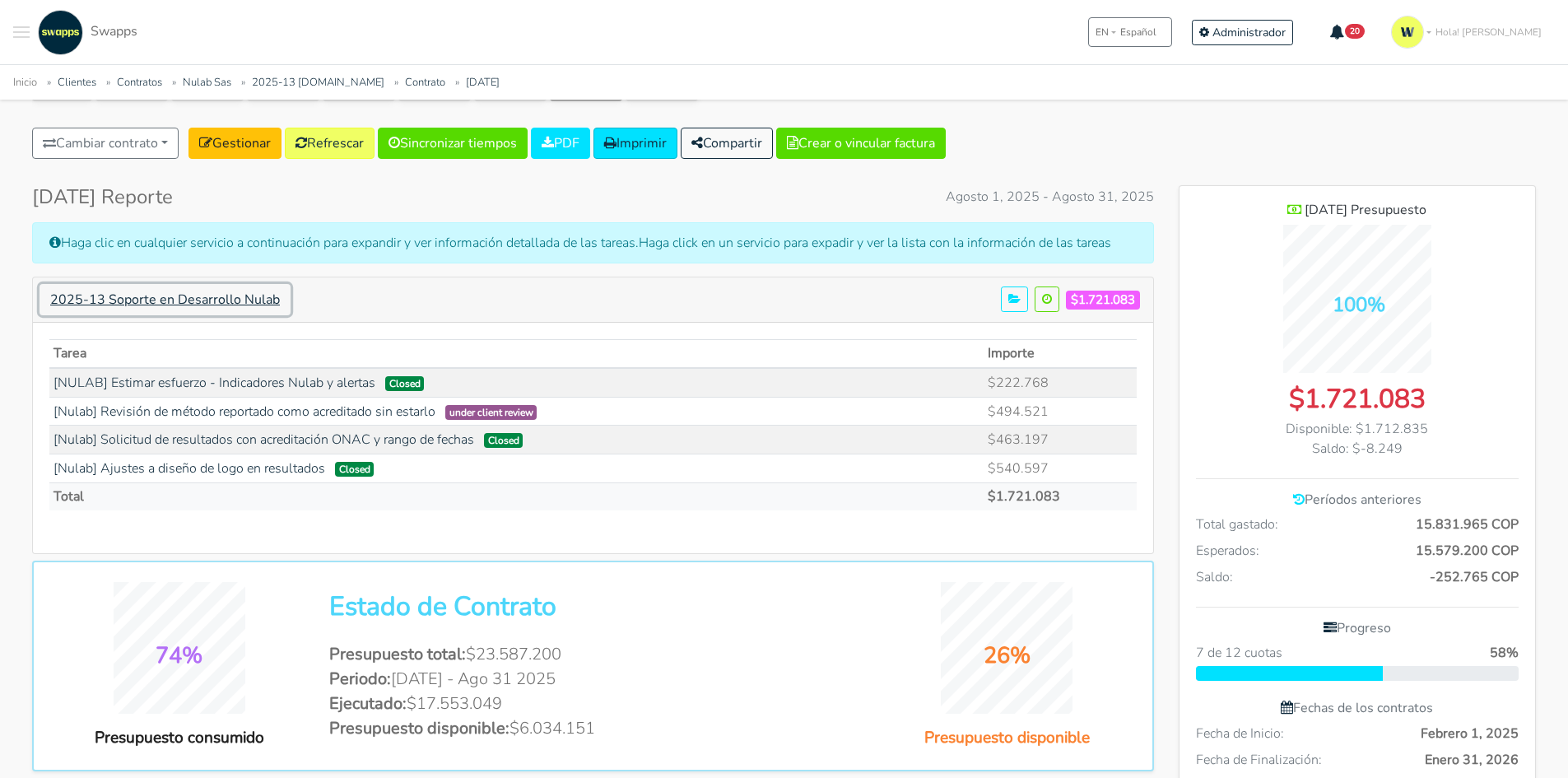
scroll to position [247, 0]
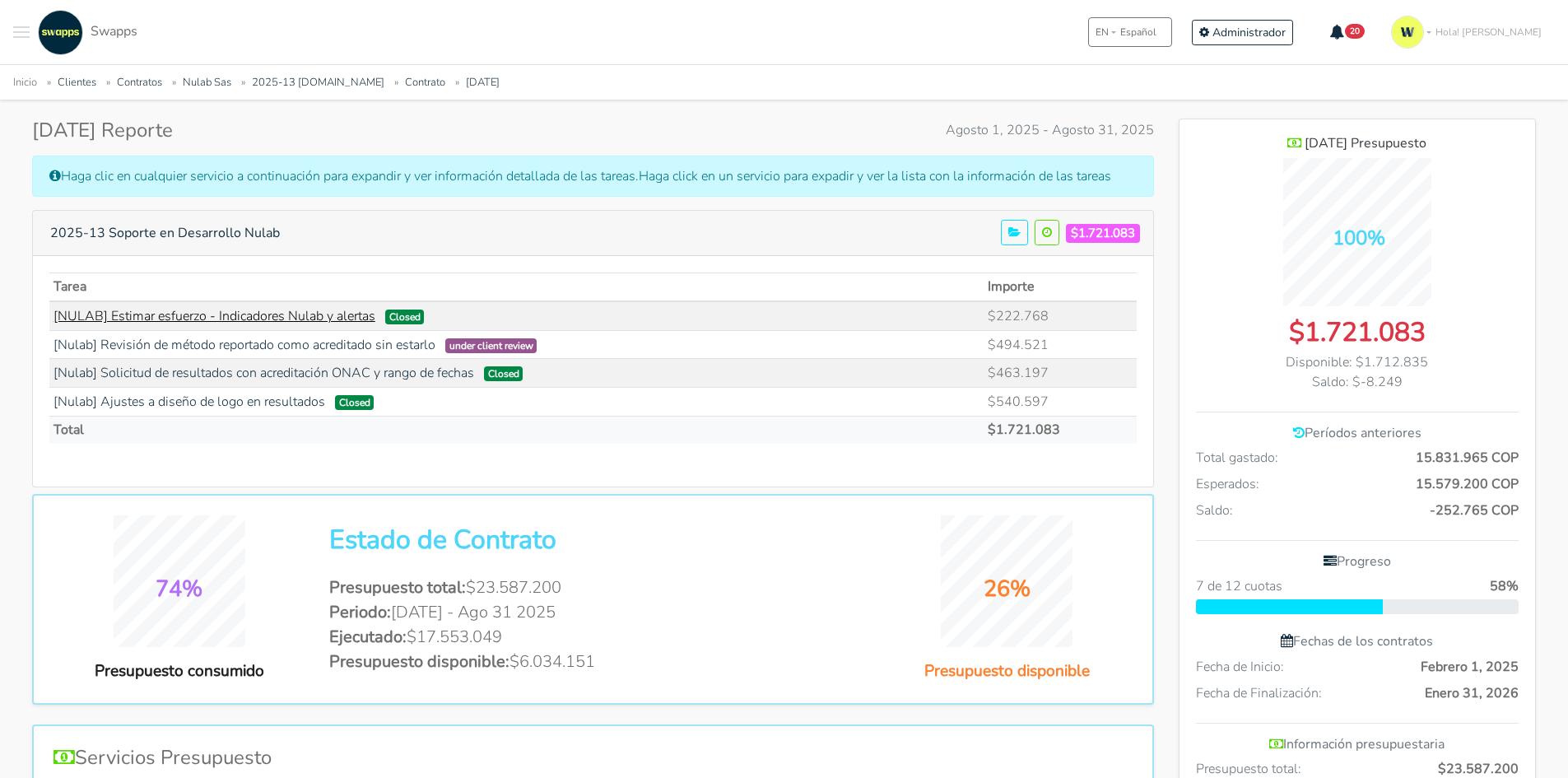
click at [290, 317] on link "[NULAB] Estimar esfuerzo - Indicadores Nulab y alertas" at bounding box center [214, 315] width 322 height 18
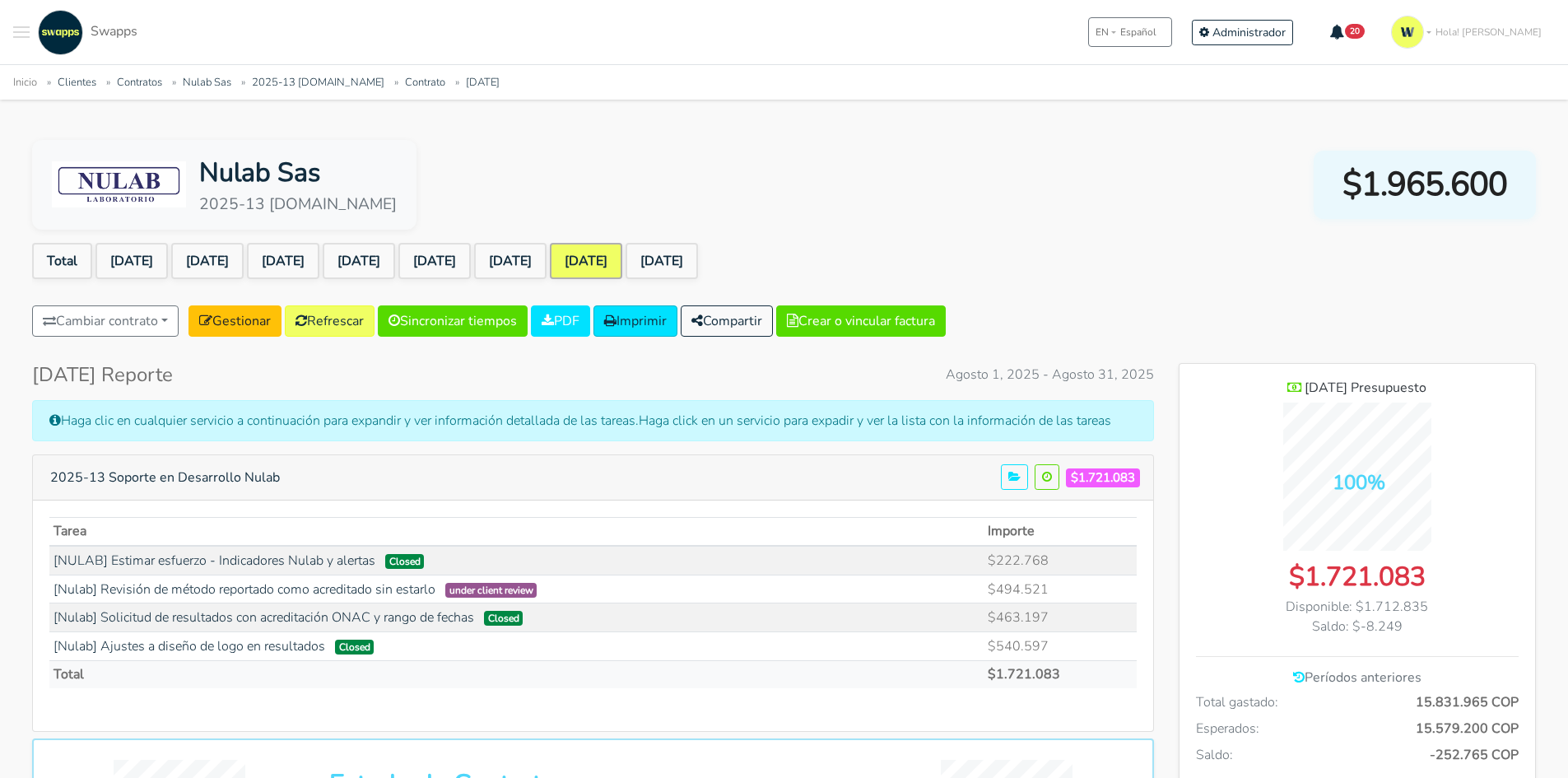
scroll to position [0, 0]
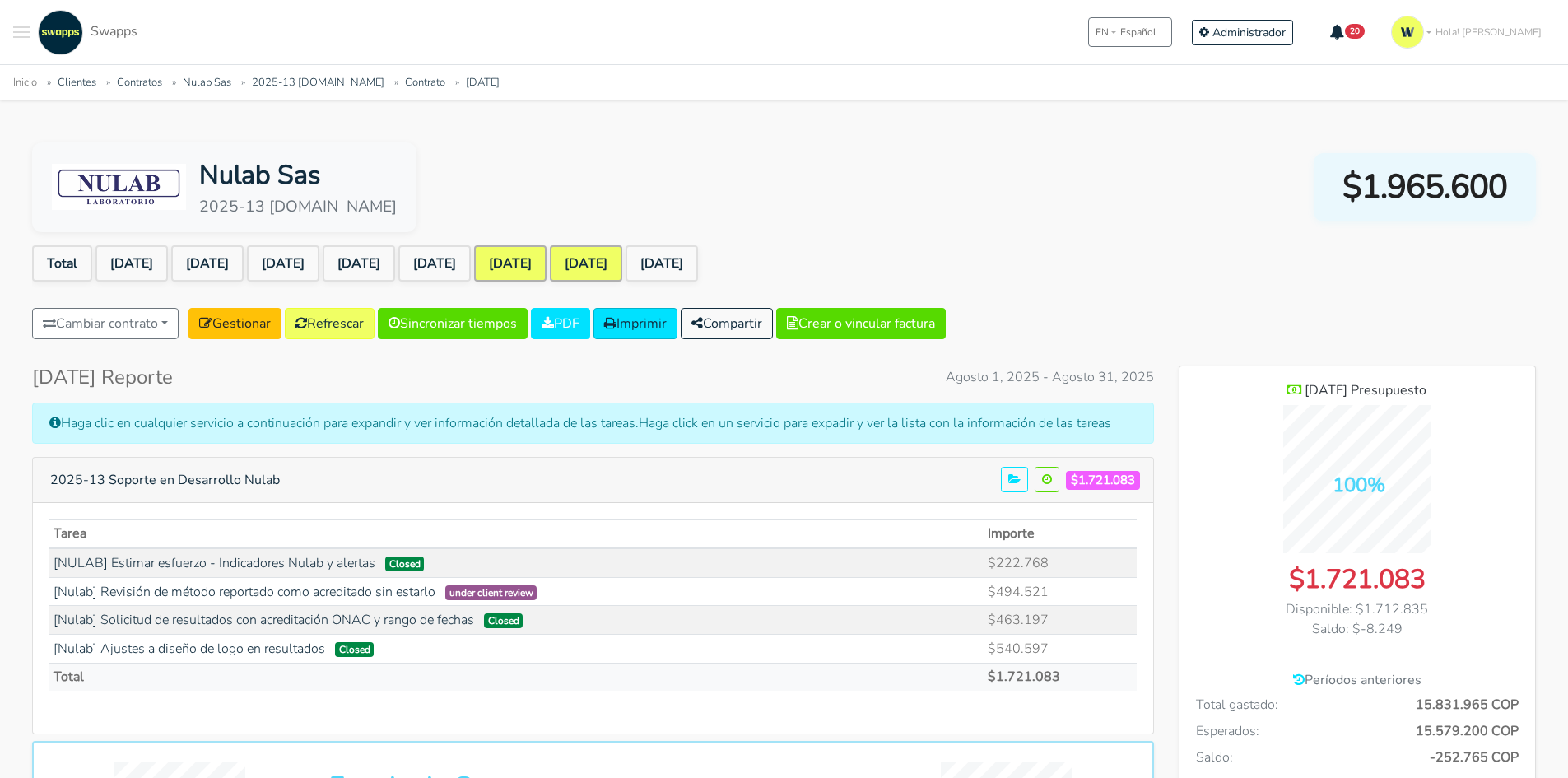
click at [547, 255] on link "Jul 2025" at bounding box center [511, 263] width 73 height 36
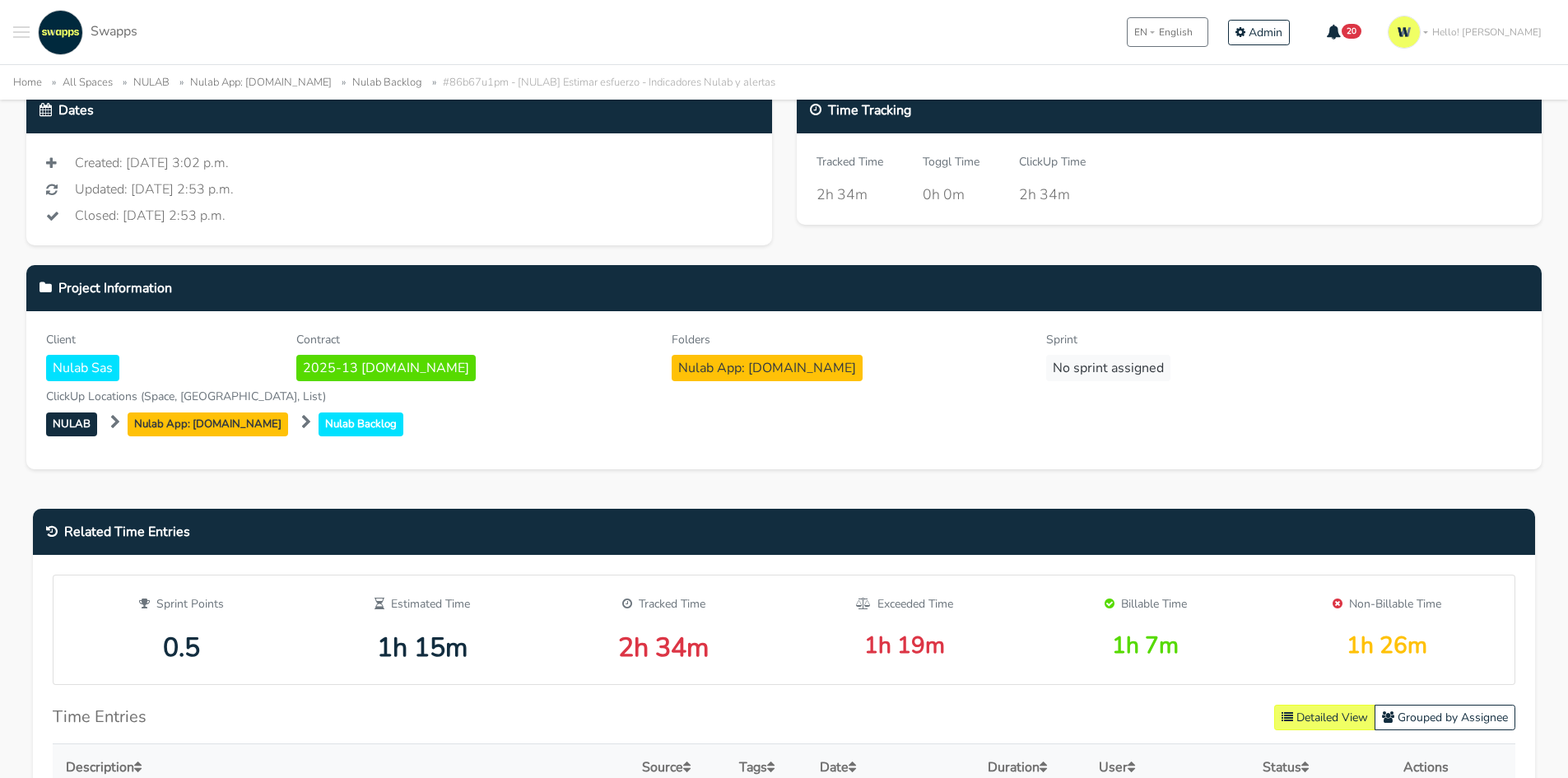
scroll to position [577, 0]
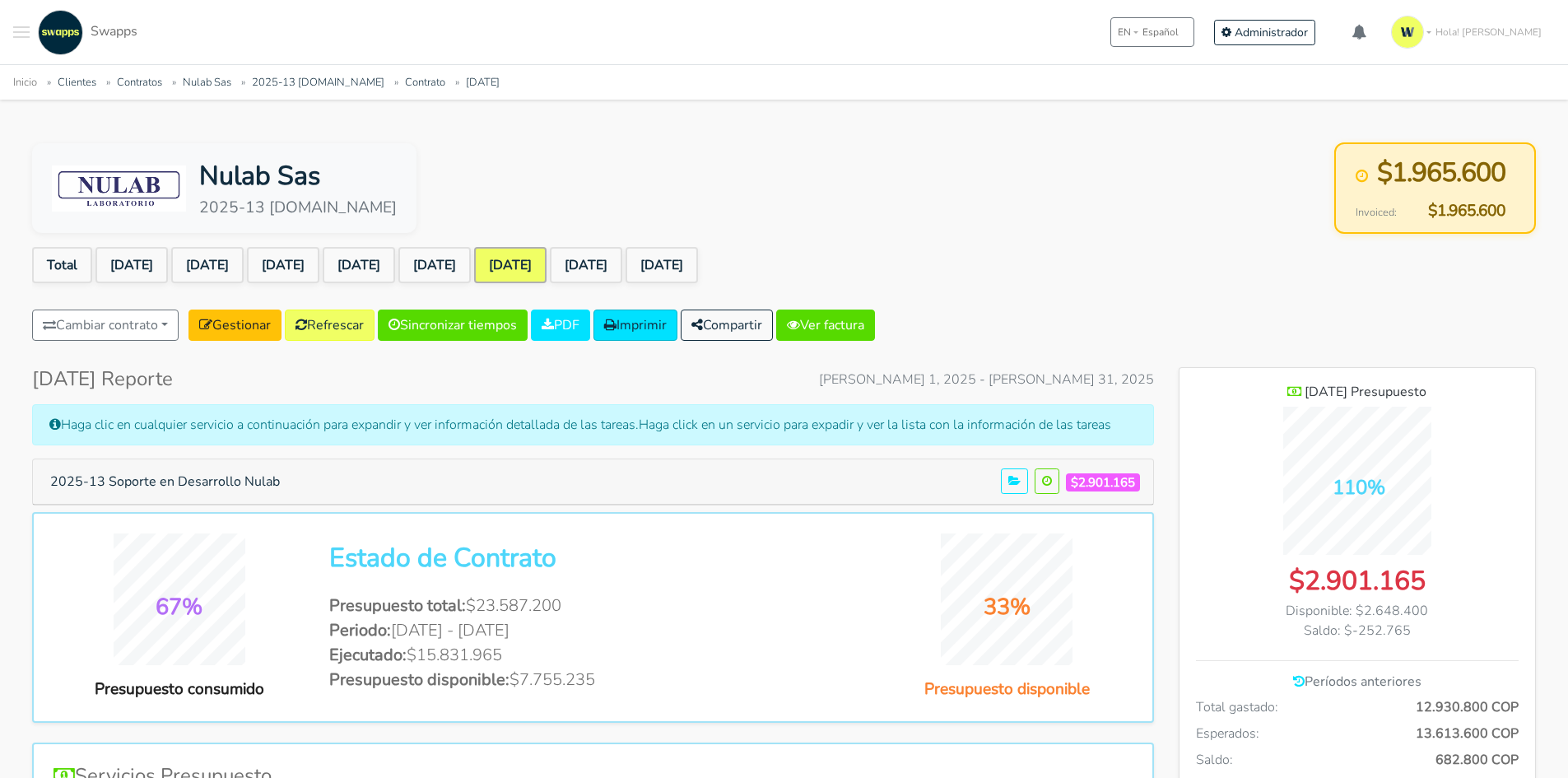
scroll to position [1201, 357]
click at [173, 485] on button "2025-13 Soporte en Desarrollo Nulab" at bounding box center [165, 481] width 251 height 31
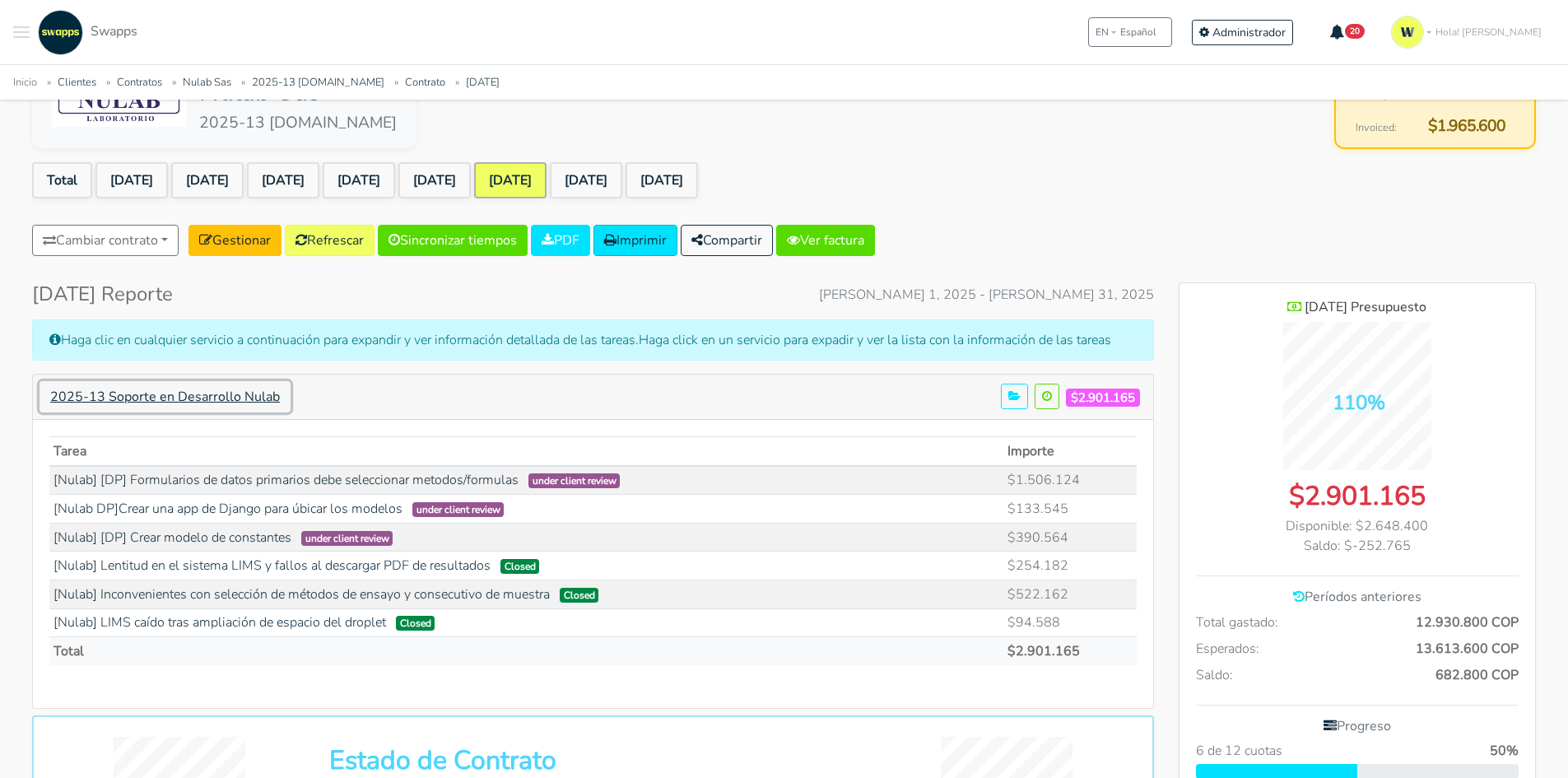
scroll to position [165, 0]
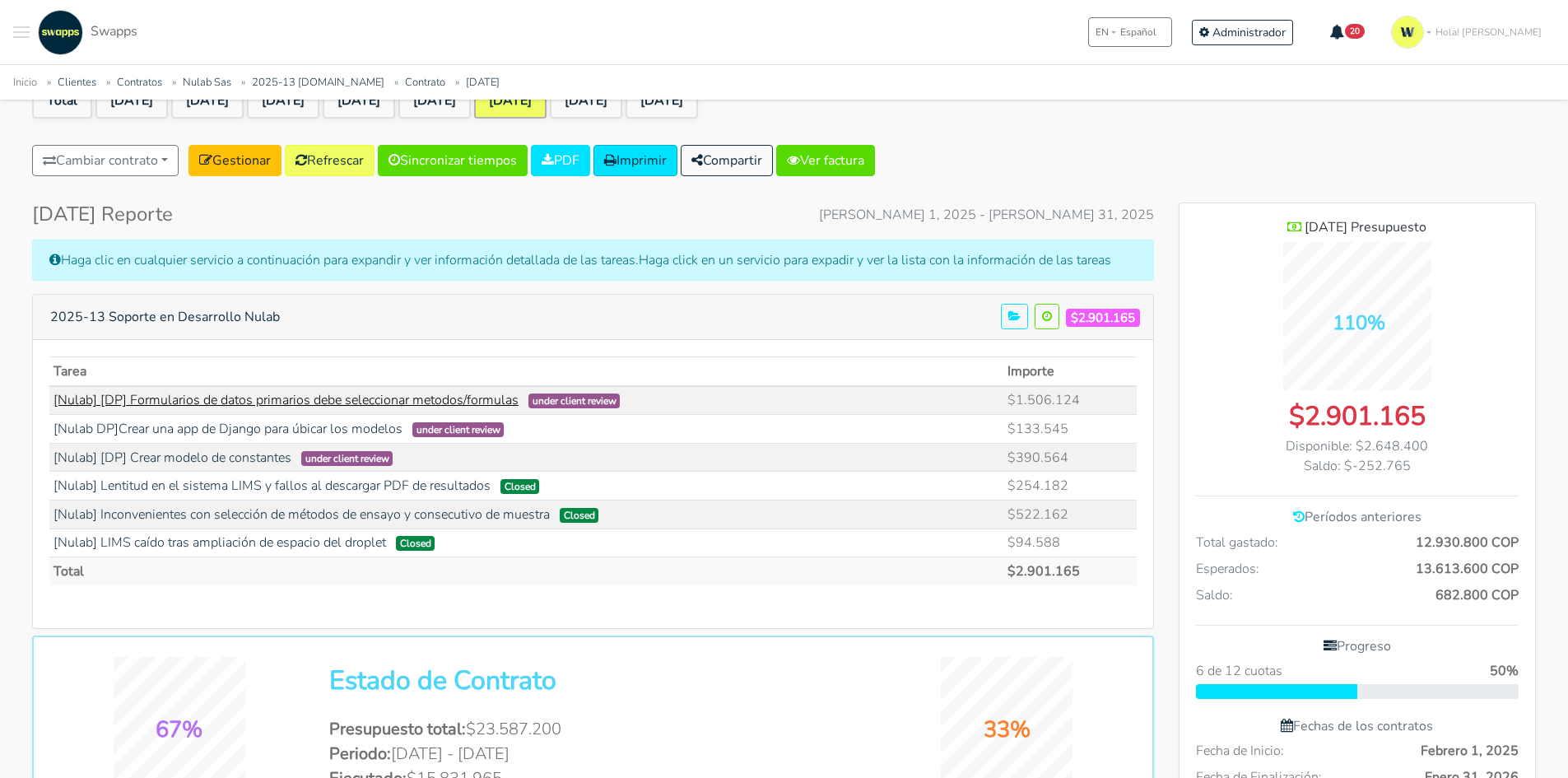
click at [337, 396] on link "[Nulab] [DP] Formularios de datos primarios debe seleccionar metodos/formulas" at bounding box center [286, 400] width 465 height 18
click at [287, 436] on link "[Nulab DP]Crear una app de Django para úbicar los modelos" at bounding box center [227, 429] width 349 height 18
click at [215, 457] on link "[Nulab] [DP] Crear modelo de constantes" at bounding box center [172, 457] width 238 height 18
click at [341, 480] on link "[Nulab] Lentitud en el sistema LIMS y fallos al descargar PDF de resultados" at bounding box center [271, 485] width 437 height 18
click at [375, 516] on link "[Nulab] Inconvenientes con selección de métodos de ensayo y consecutivo de mues…" at bounding box center [301, 514] width 496 height 18
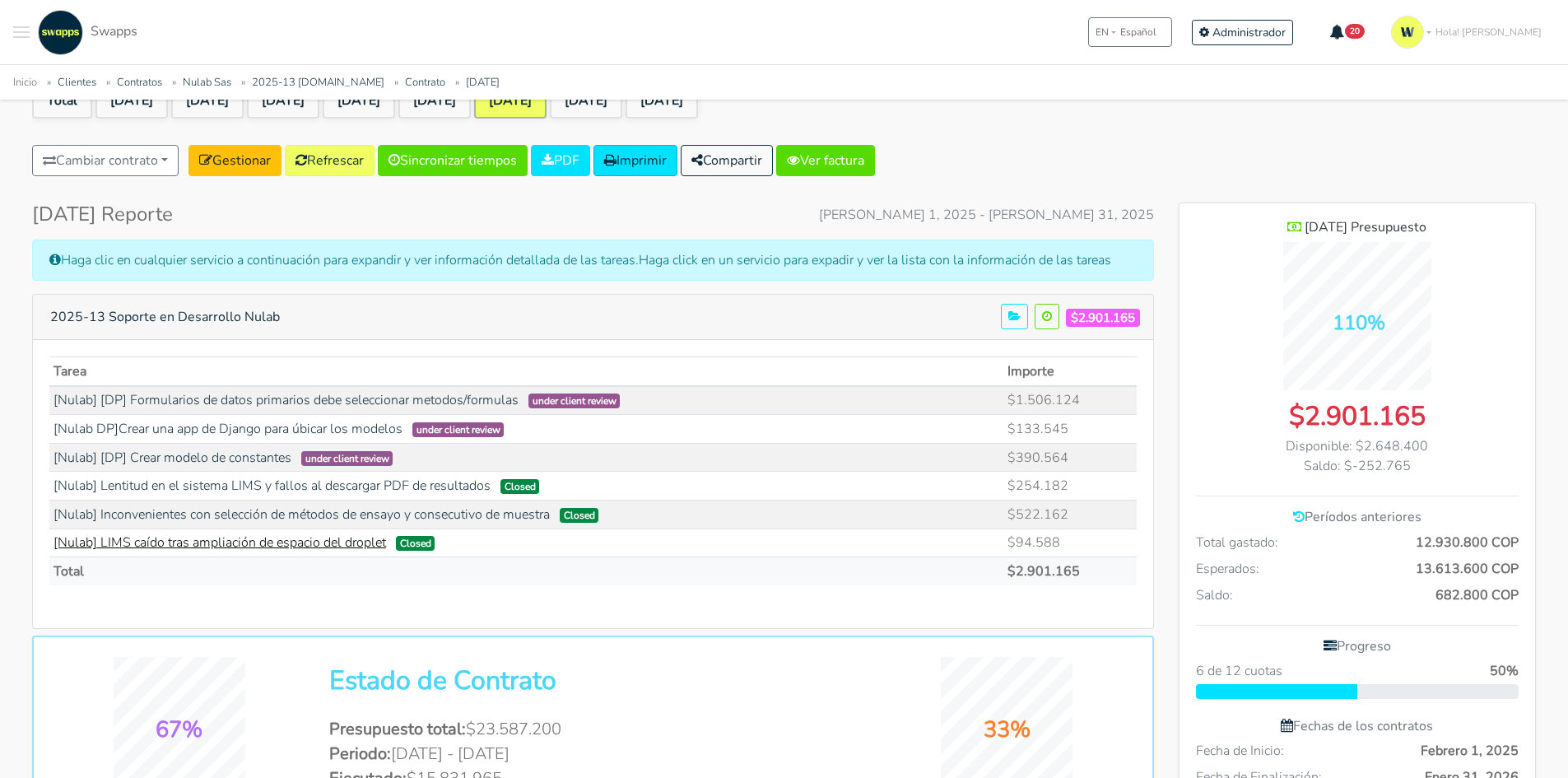
click at [355, 551] on link "[Nulab] LIMS caído tras ampliación de espacio del droplet" at bounding box center [219, 542] width 332 height 18
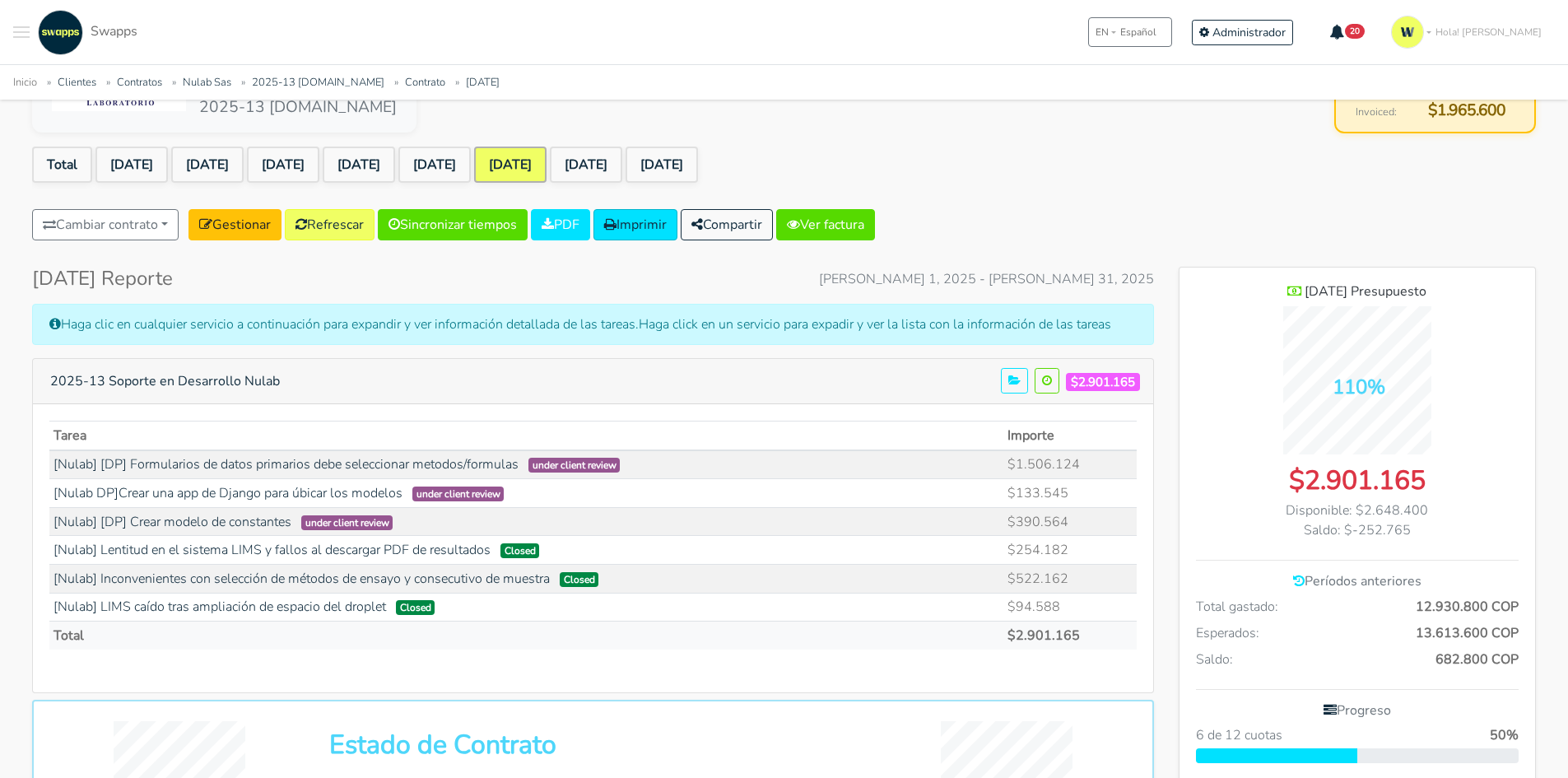
scroll to position [0, 0]
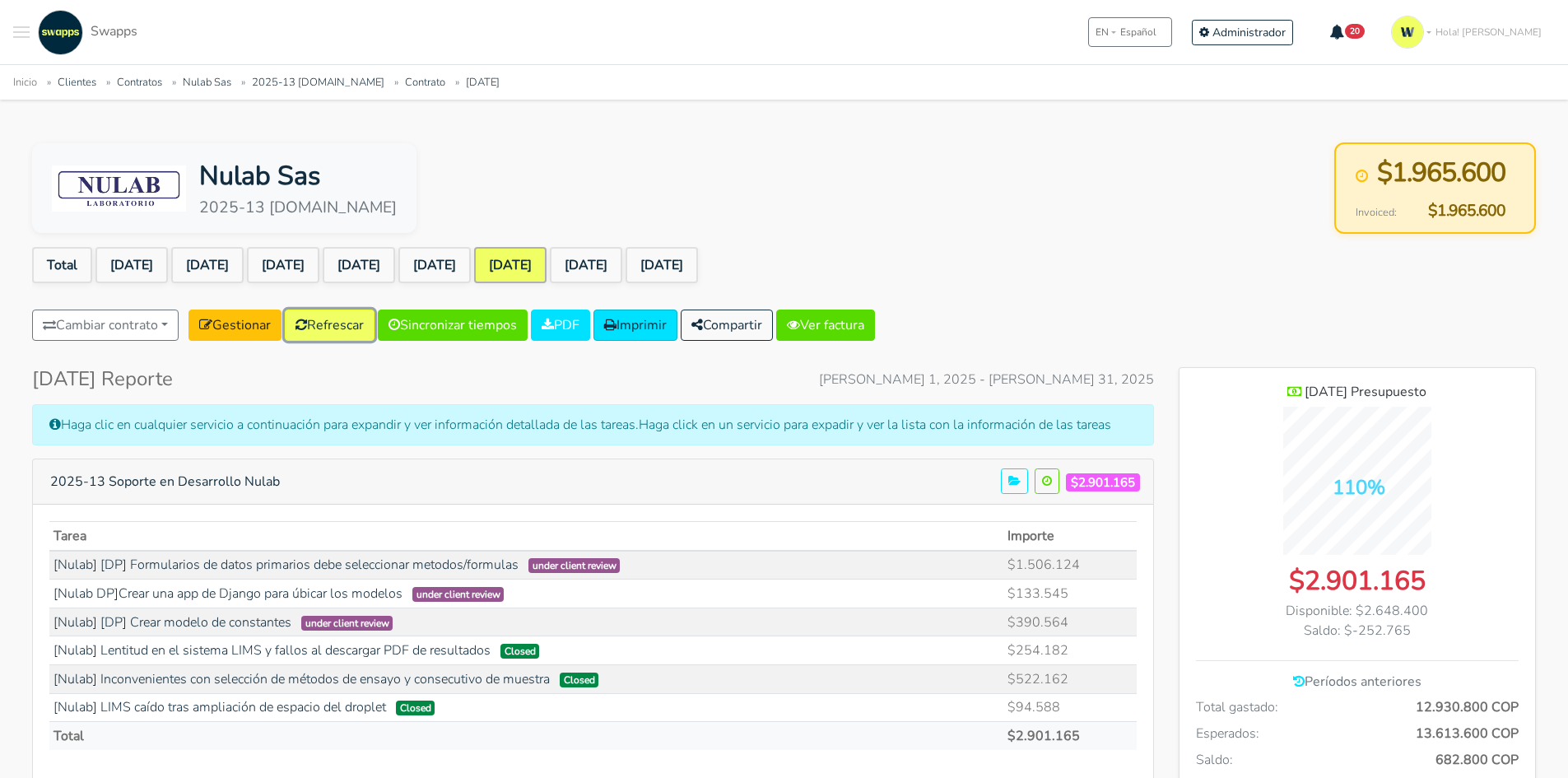
click at [348, 326] on link "Refrescar" at bounding box center [330, 325] width 90 height 31
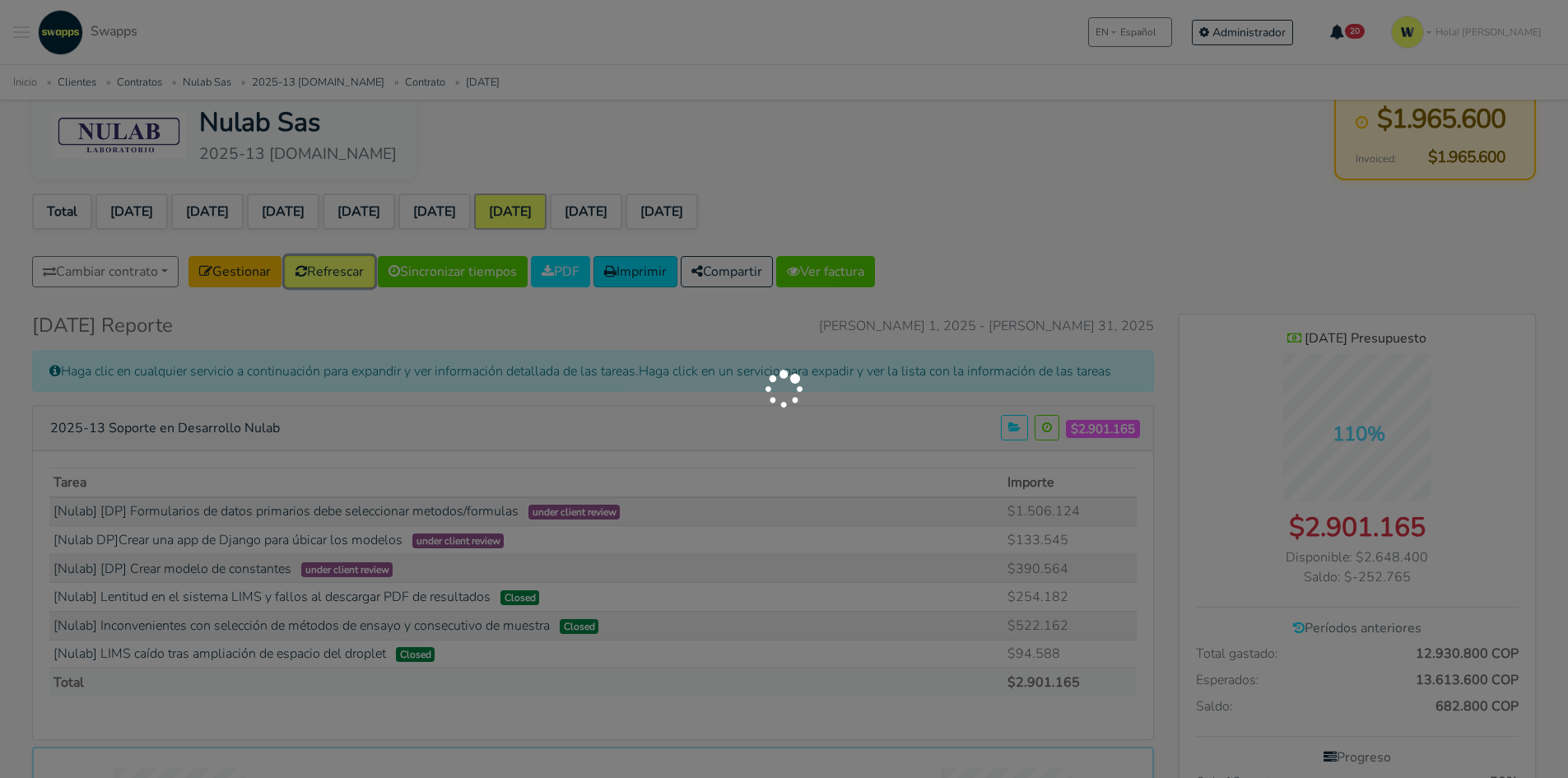
scroll to position [82, 0]
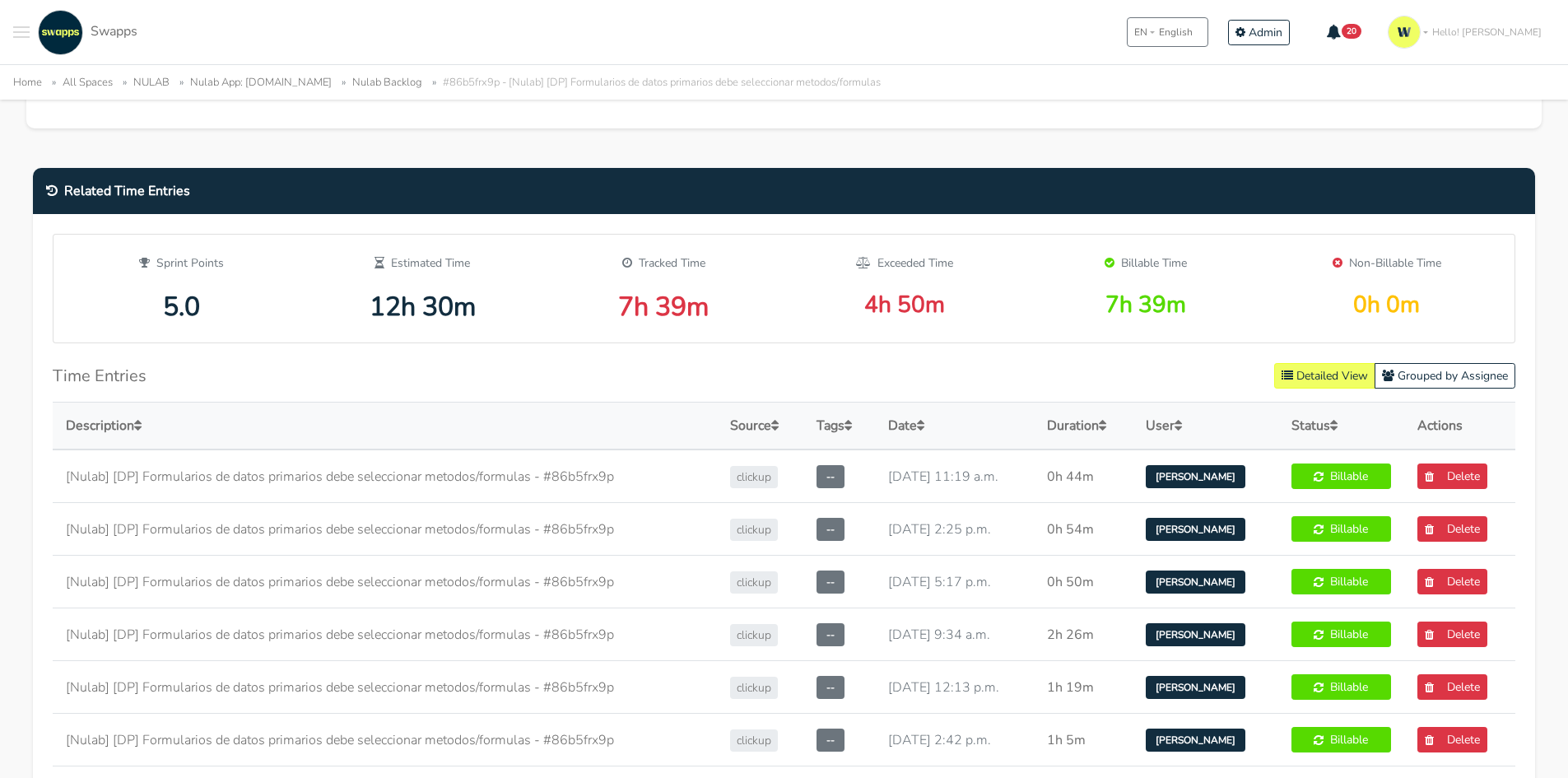
scroll to position [659, 0]
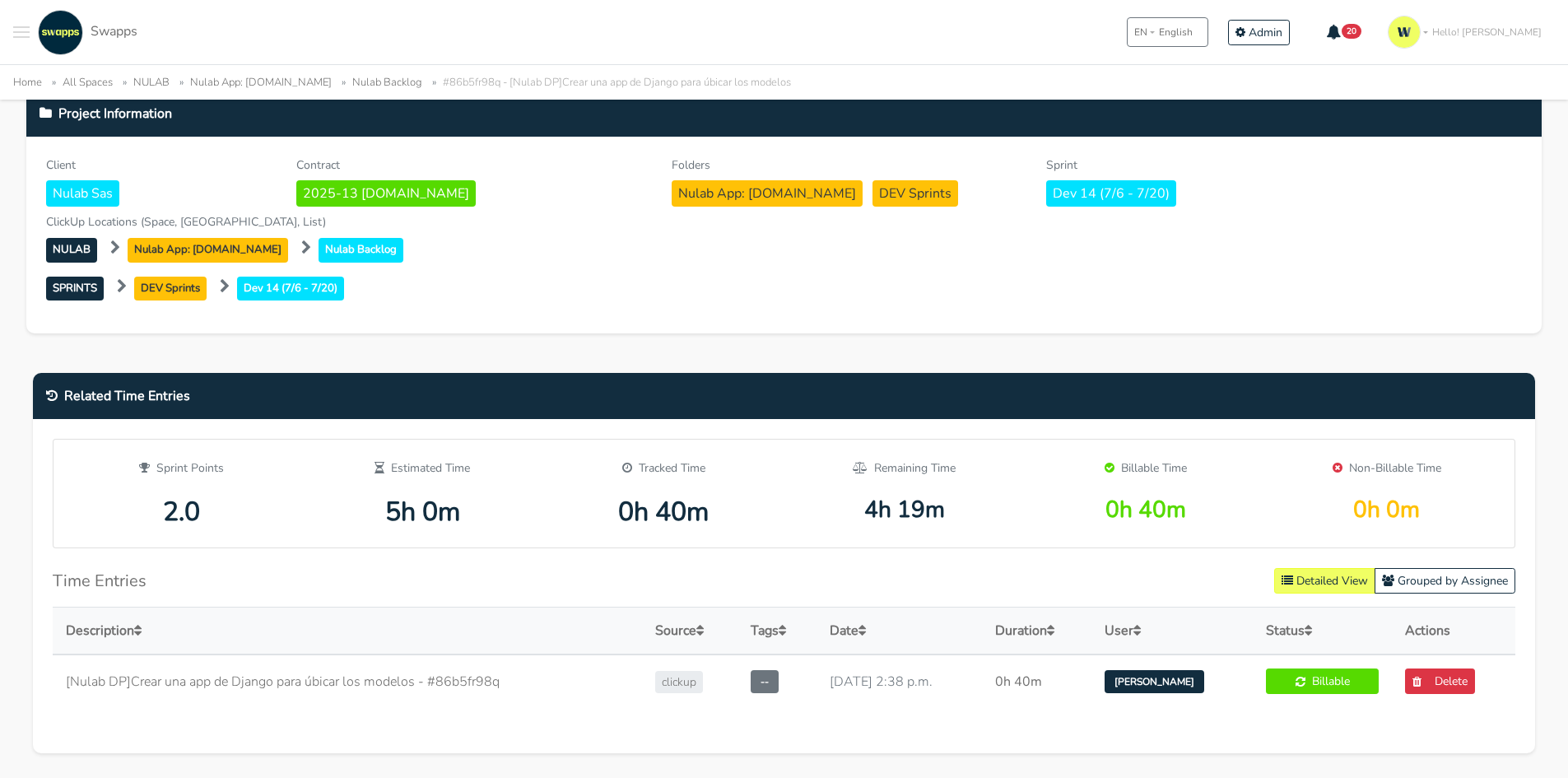
scroll to position [741, 0]
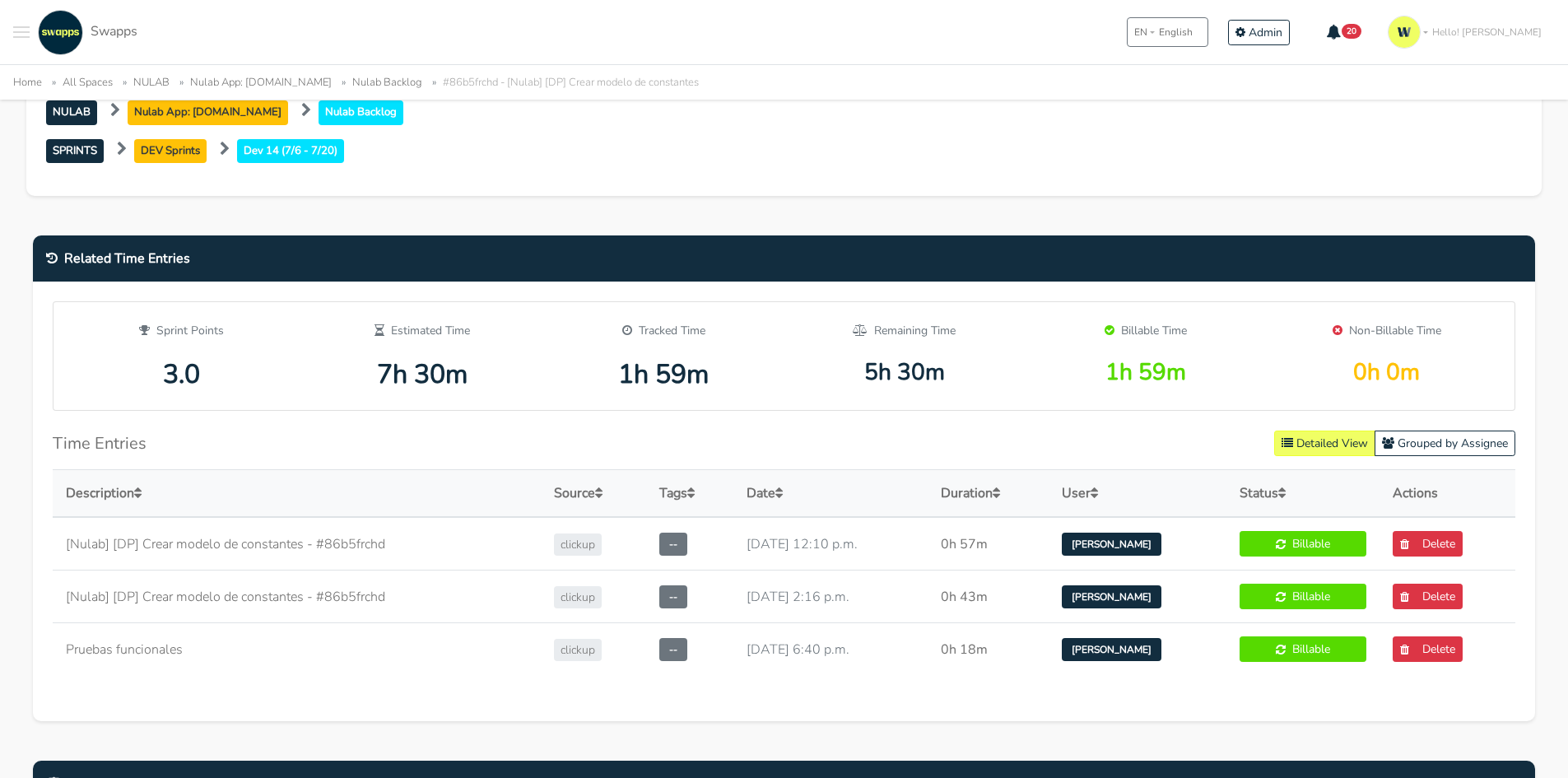
scroll to position [659, 0]
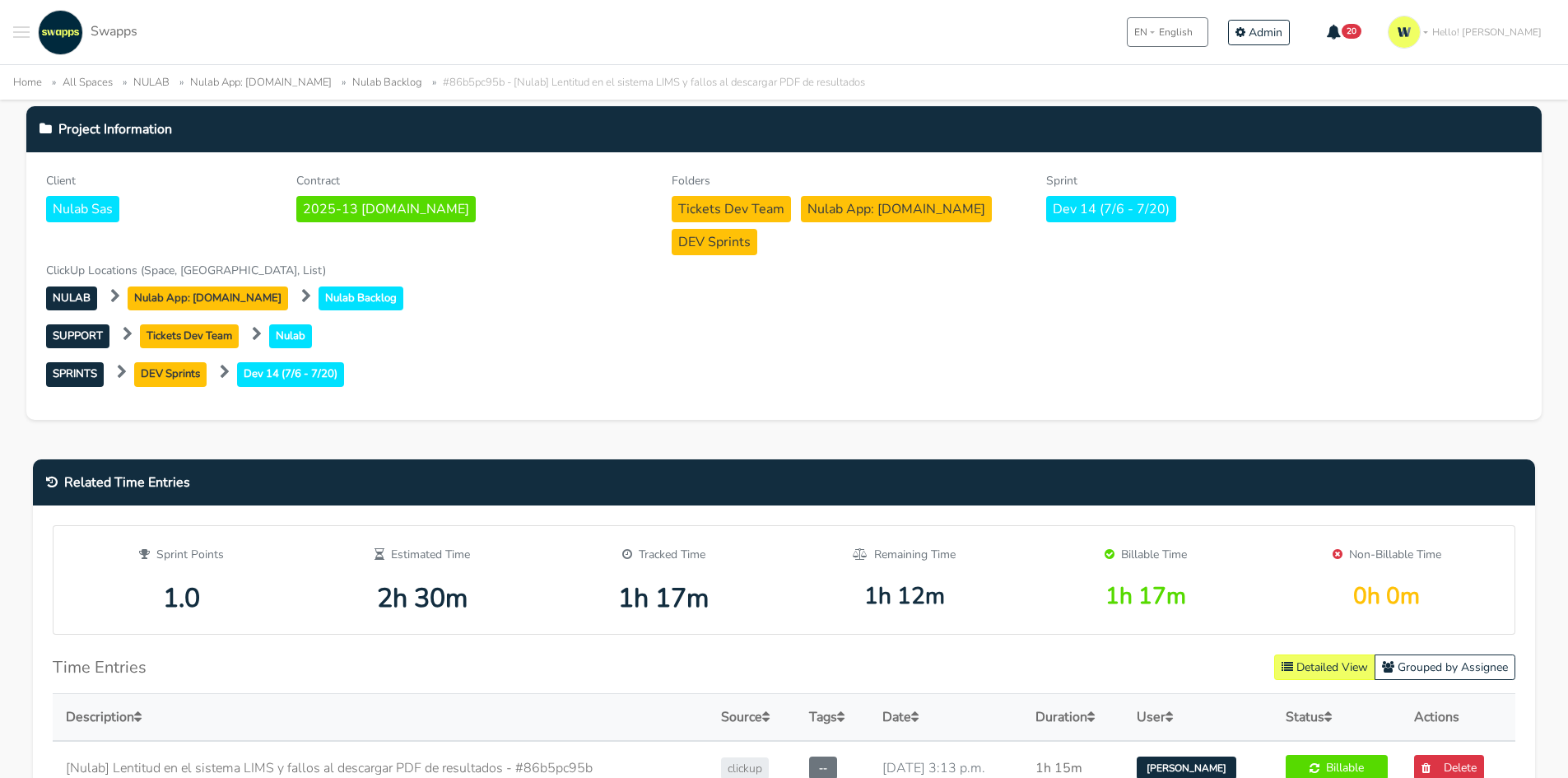
scroll to position [741, 0]
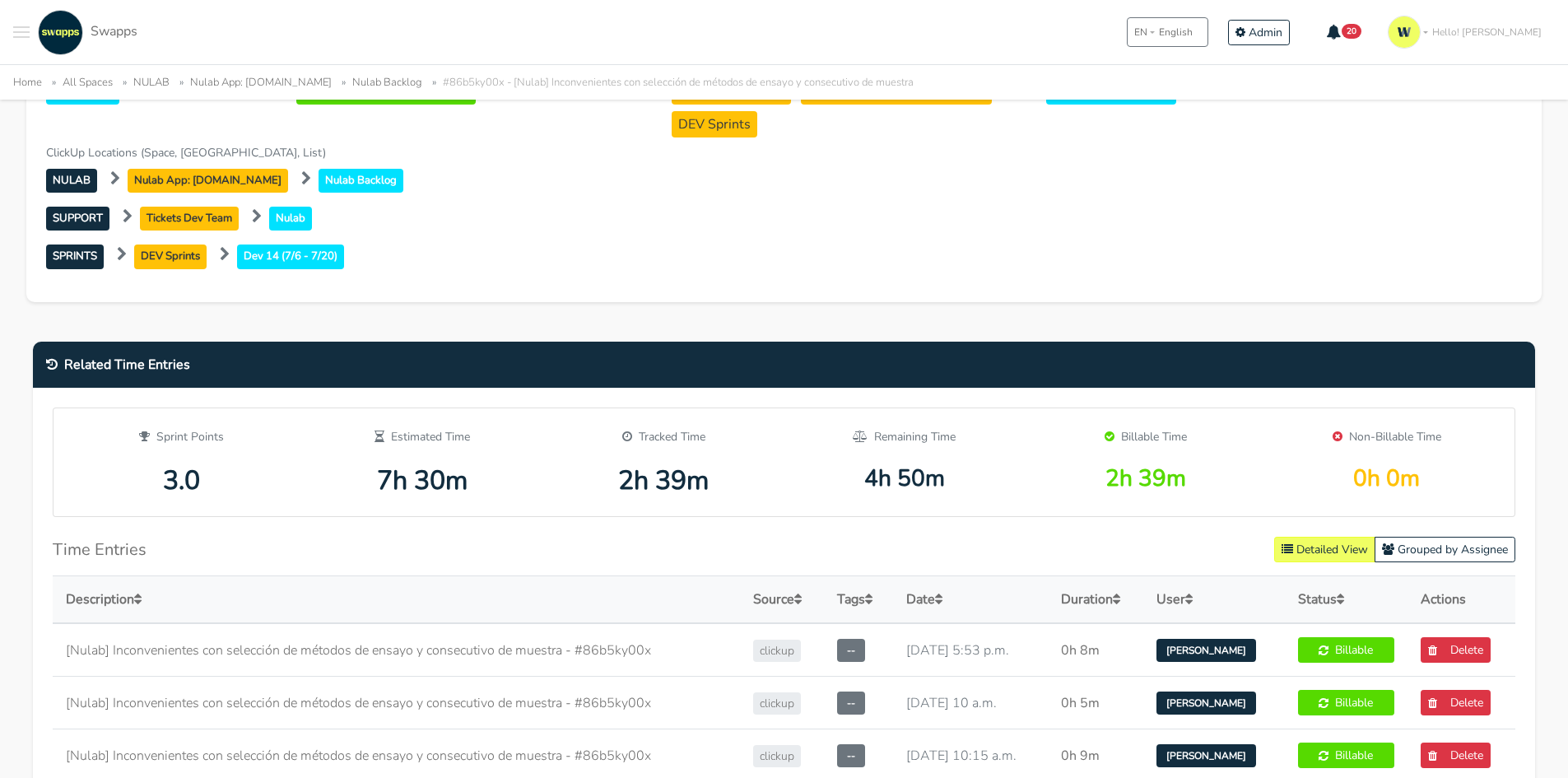
scroll to position [906, 0]
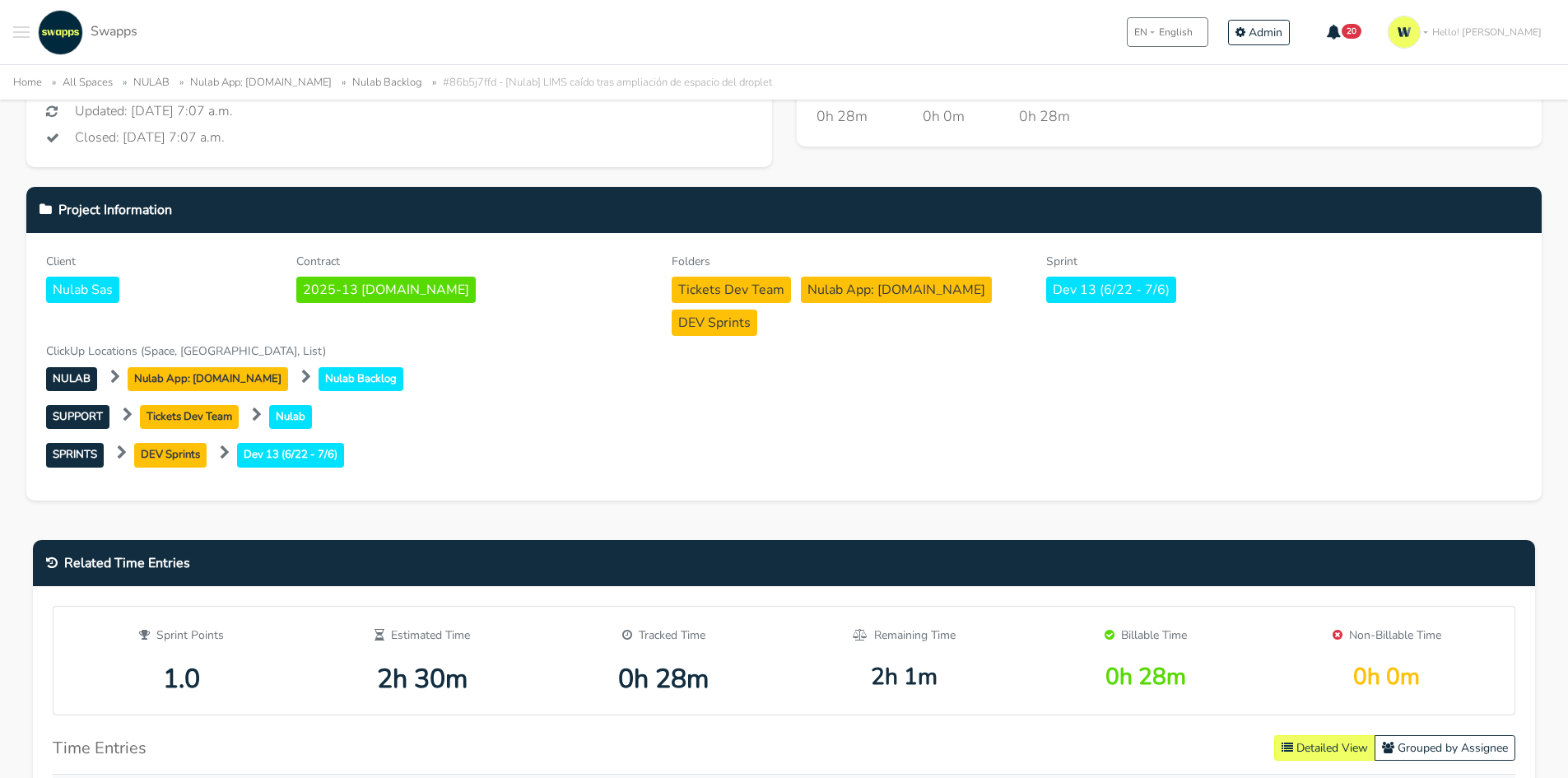
scroll to position [165, 0]
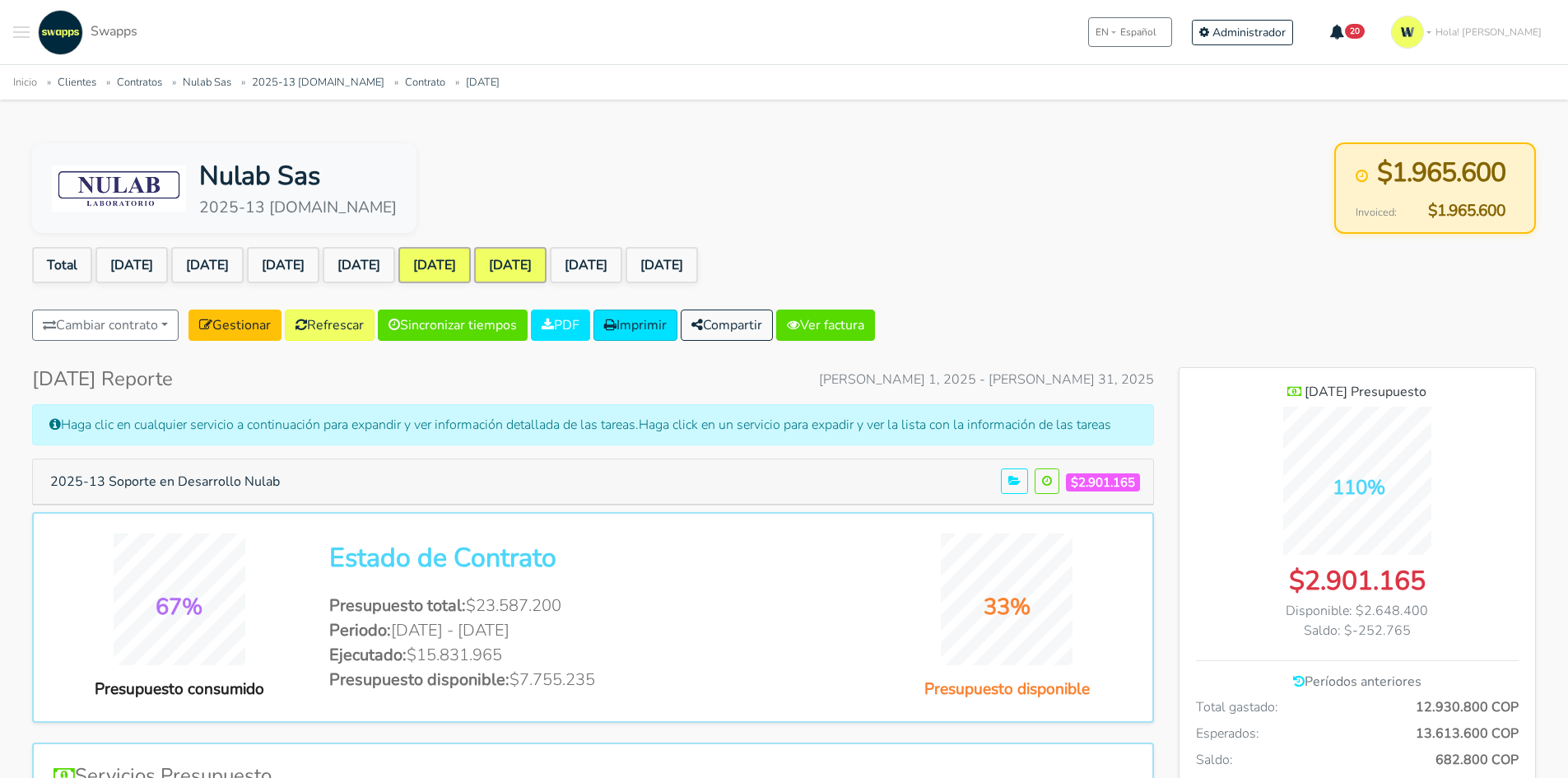
click at [471, 259] on link "Jun 2025" at bounding box center [434, 265] width 73 height 36
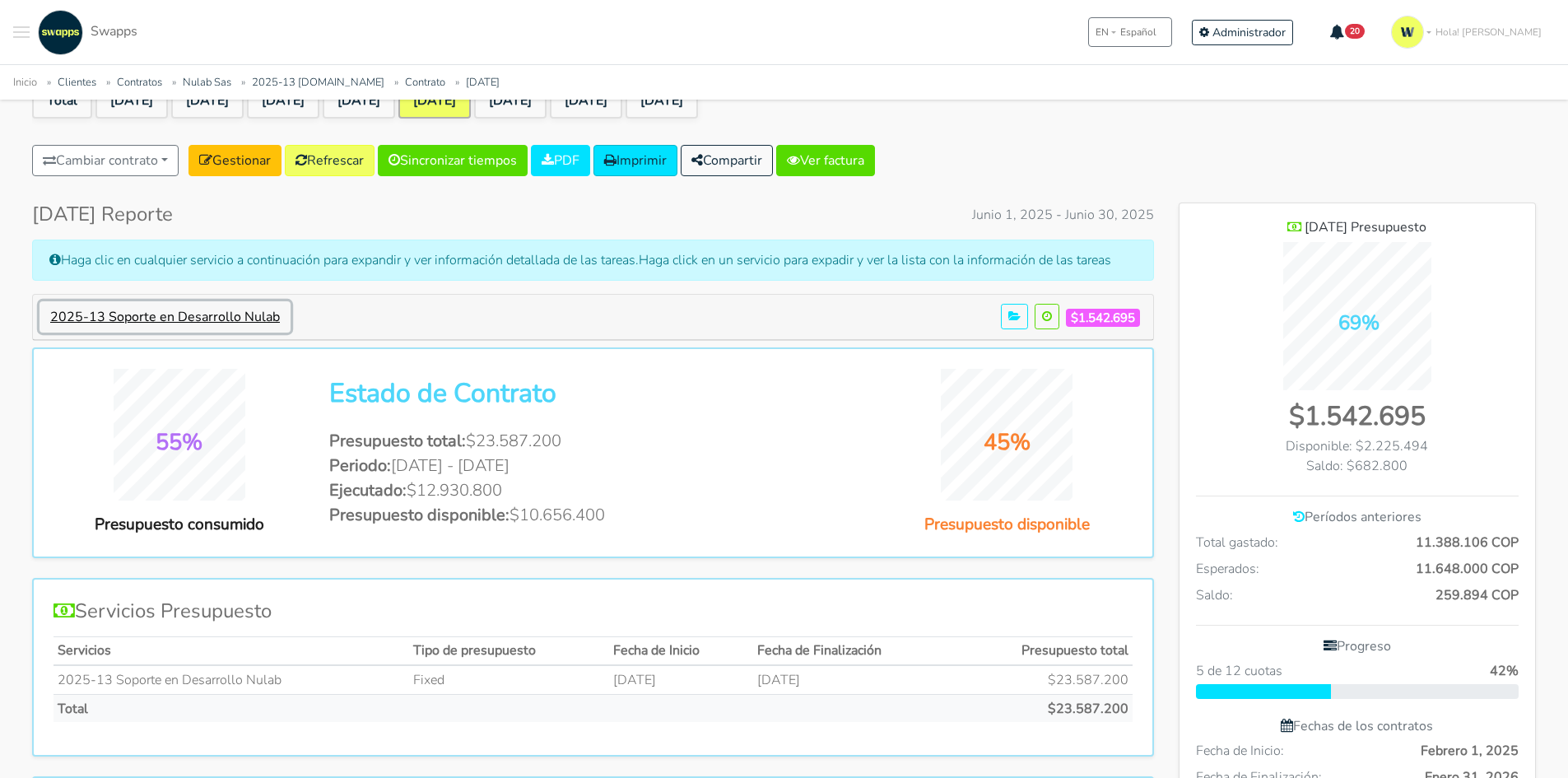
click at [233, 321] on button "2025-13 Soporte en Desarrollo Nulab" at bounding box center [165, 316] width 251 height 31
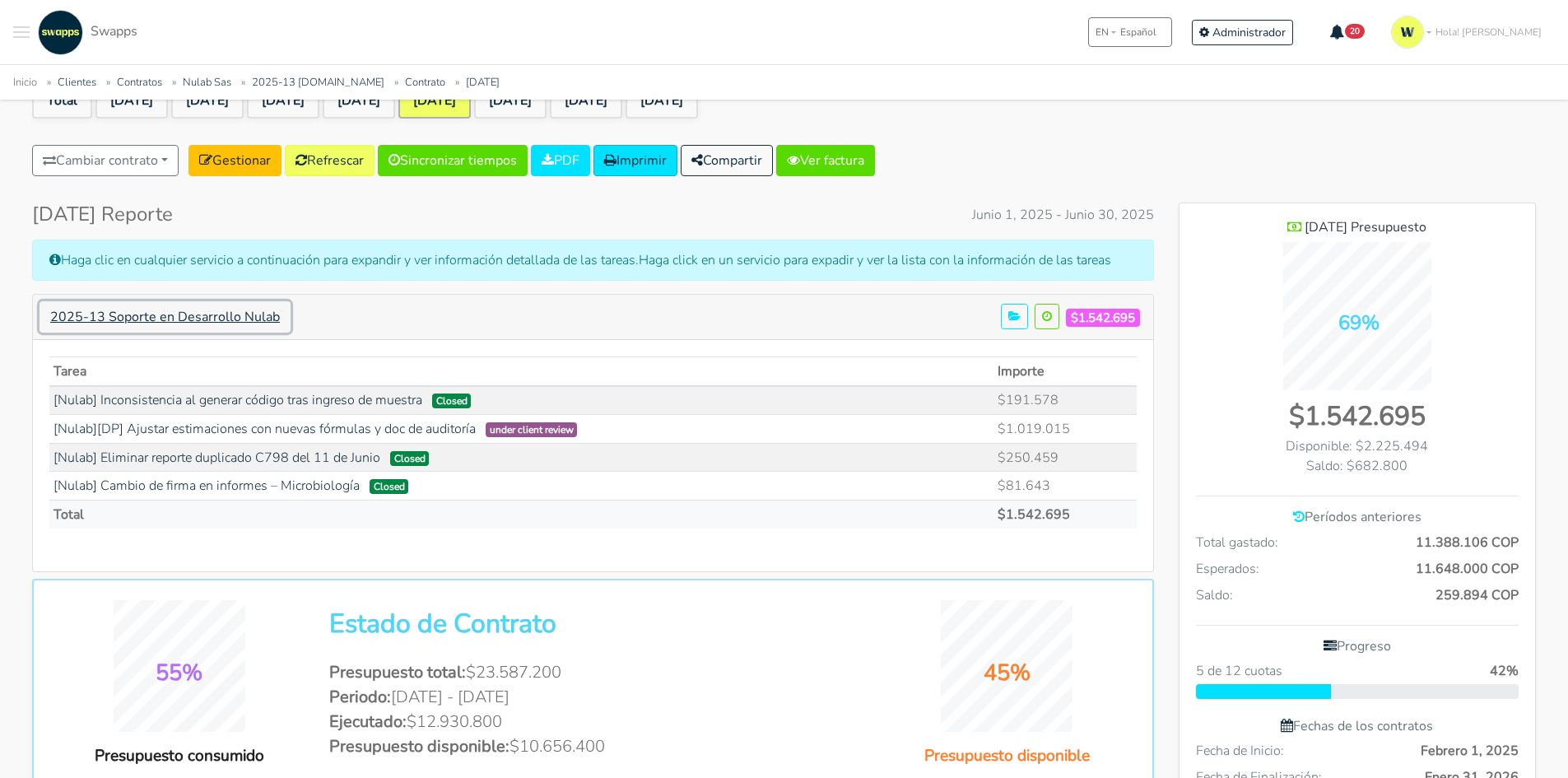
scroll to position [1340, 357]
click at [384, 425] on link "[Nulab][DP] Ajustar estimaciones con nuevas fórmulas y doc de auditoría" at bounding box center [265, 429] width 423 height 18
click at [357, 392] on link "[Nulab] Inconsistencia al generar código tras ingreso de muestra" at bounding box center [238, 400] width 369 height 18
click at [325, 457] on link "[Nulab] Eliminar reporte duplicado C798 del 11 de Junio" at bounding box center [216, 457] width 327 height 18
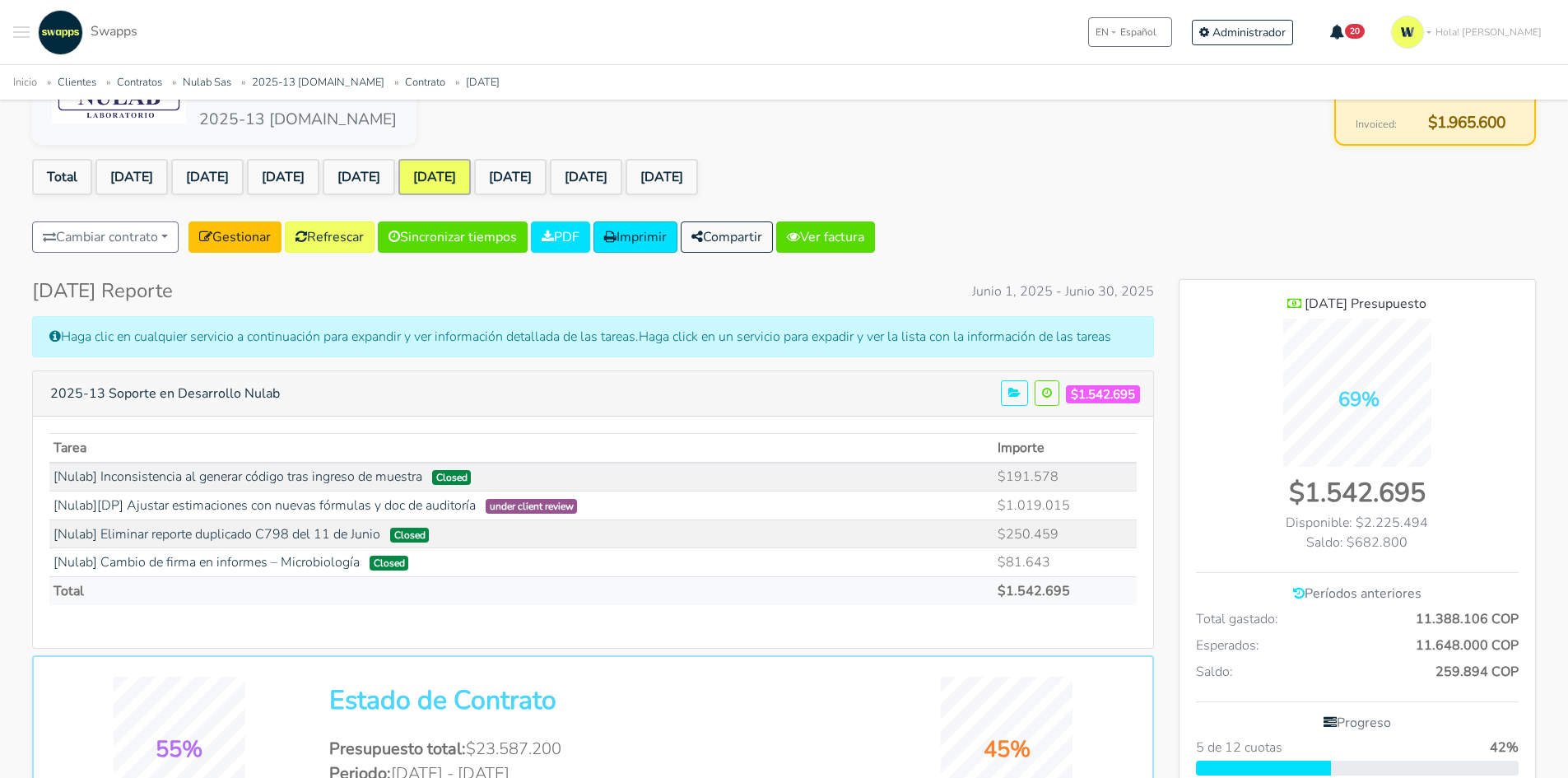
scroll to position [0, 0]
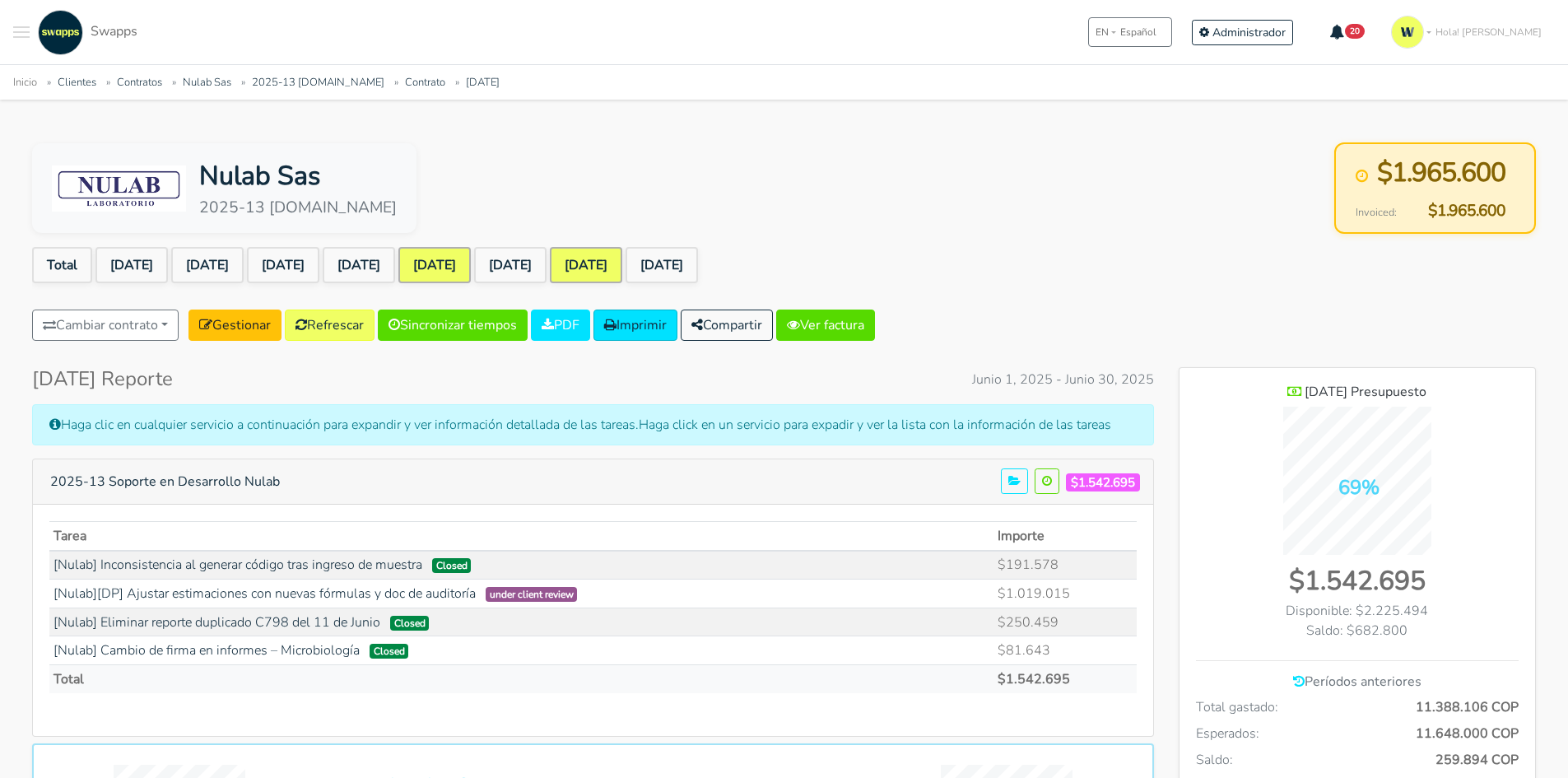
click at [622, 260] on link "[DATE]" at bounding box center [587, 265] width 73 height 36
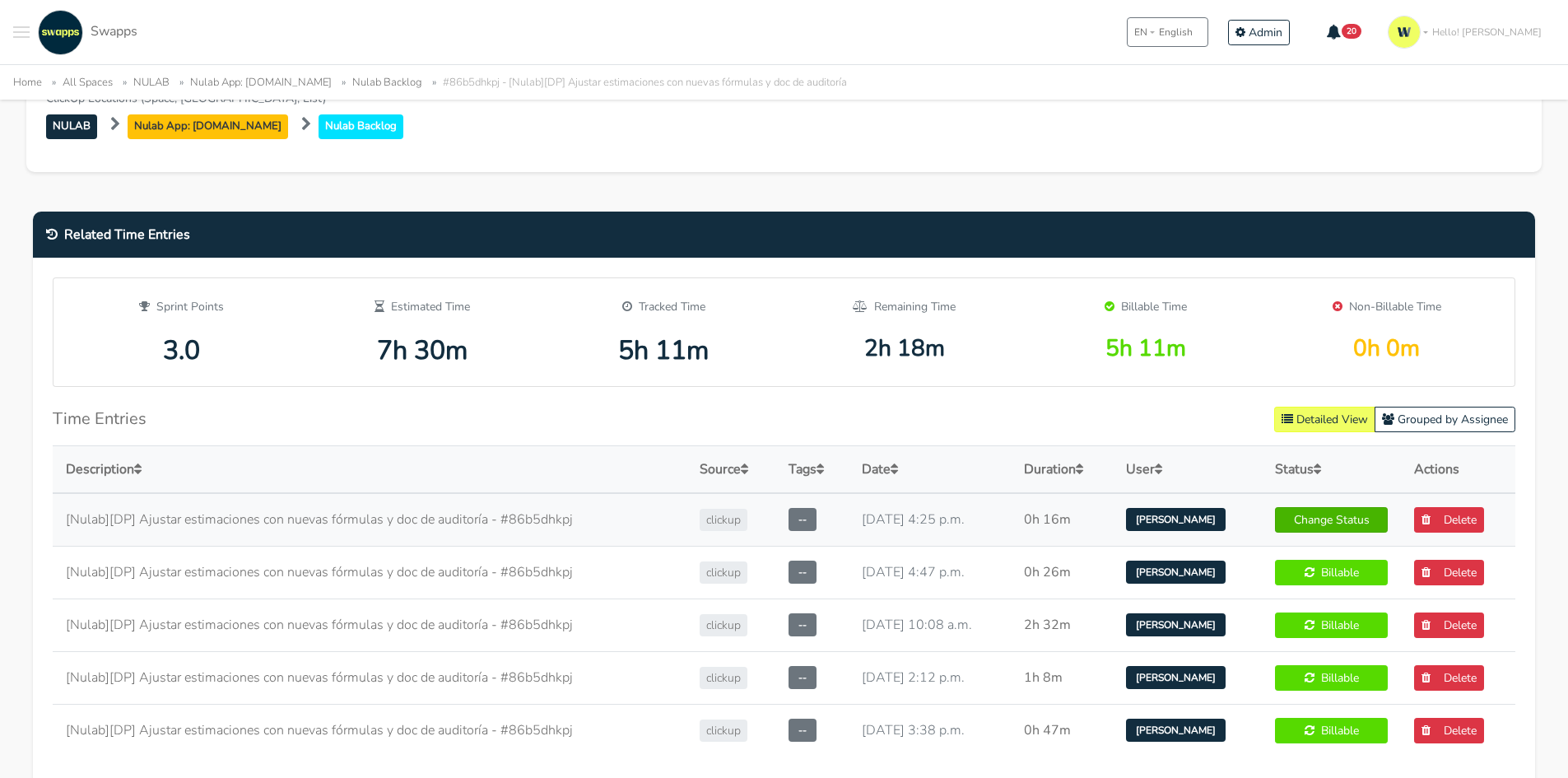
scroll to position [906, 0]
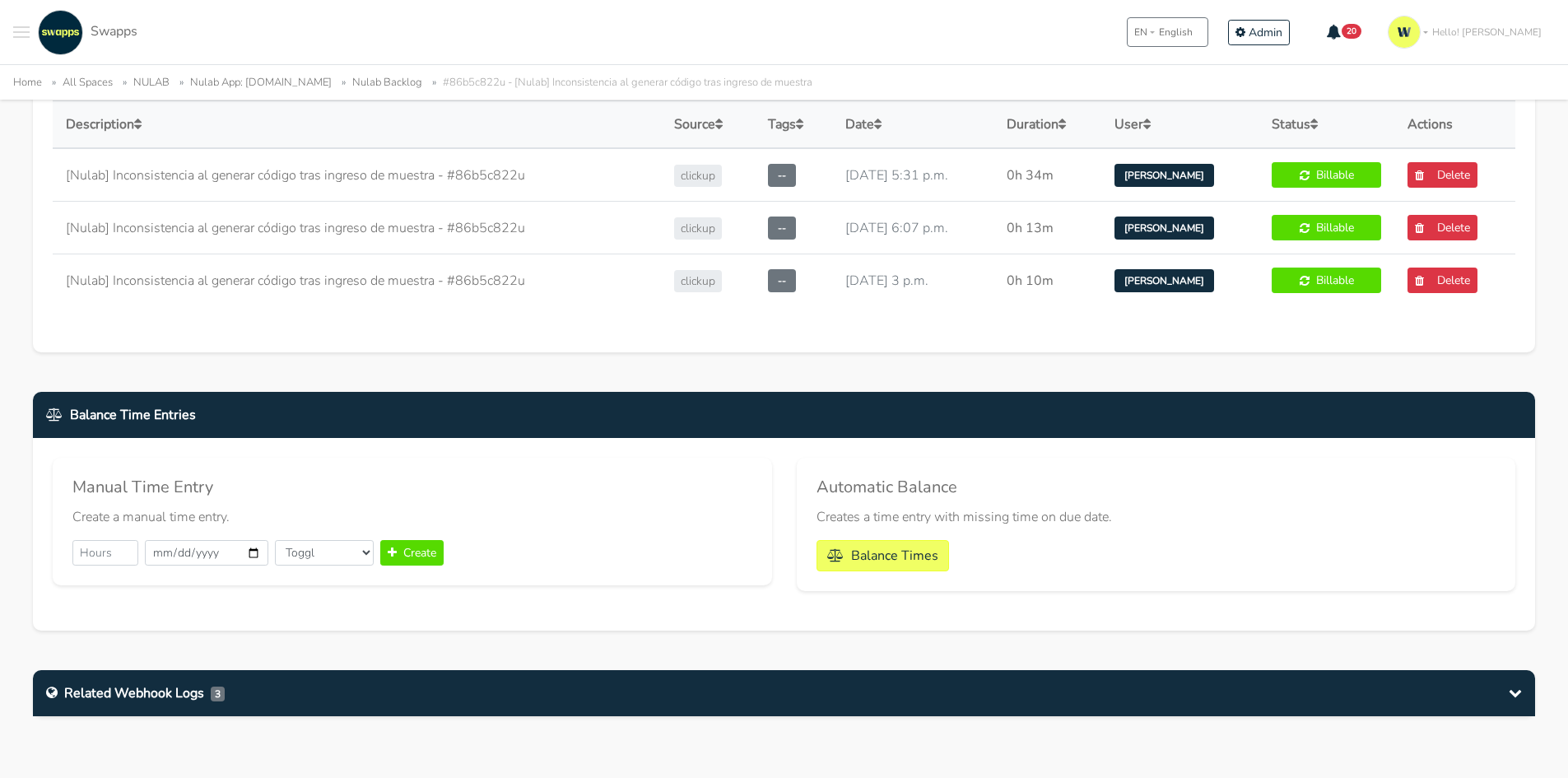
scroll to position [989, 0]
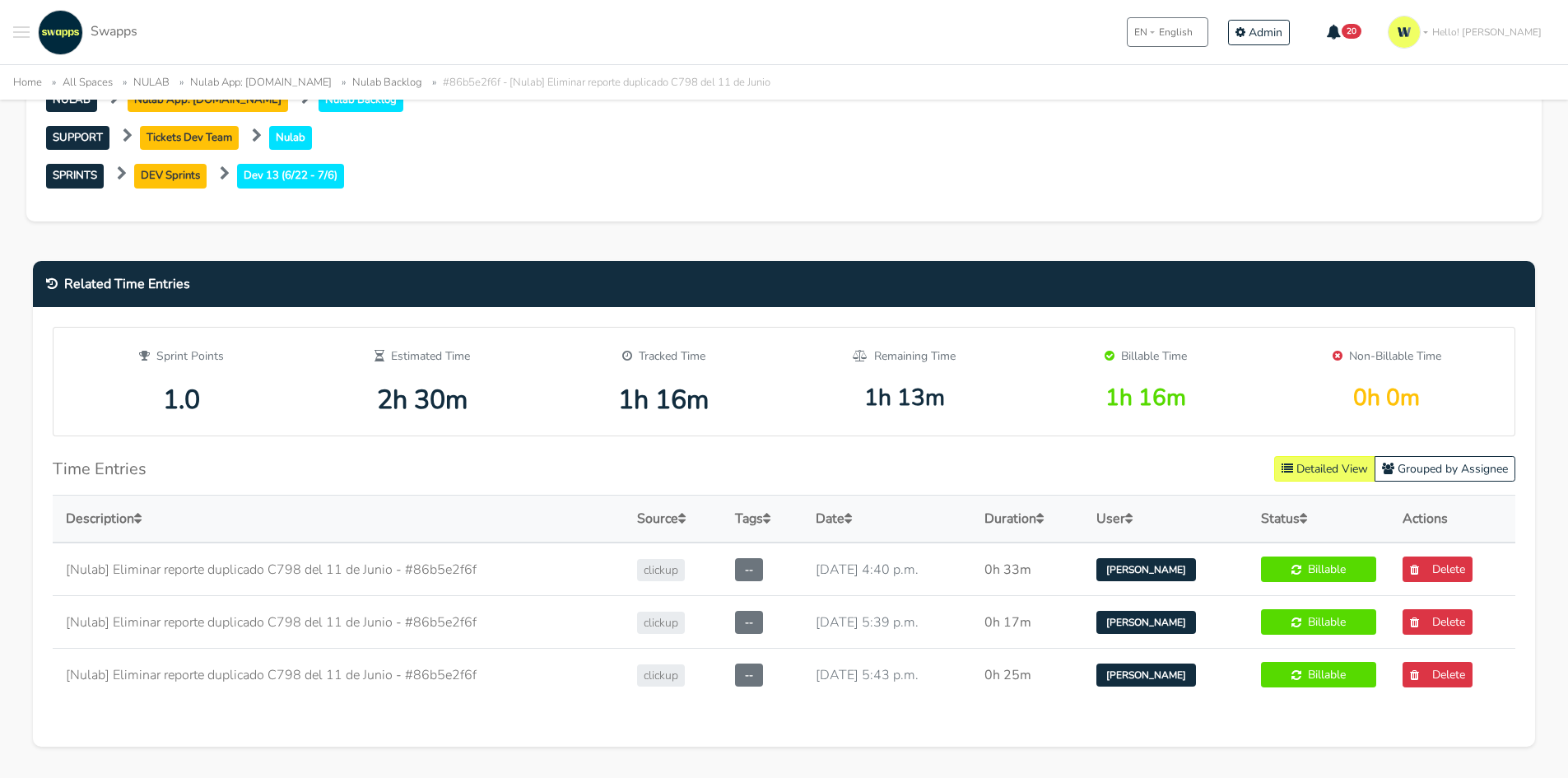
scroll to position [906, 0]
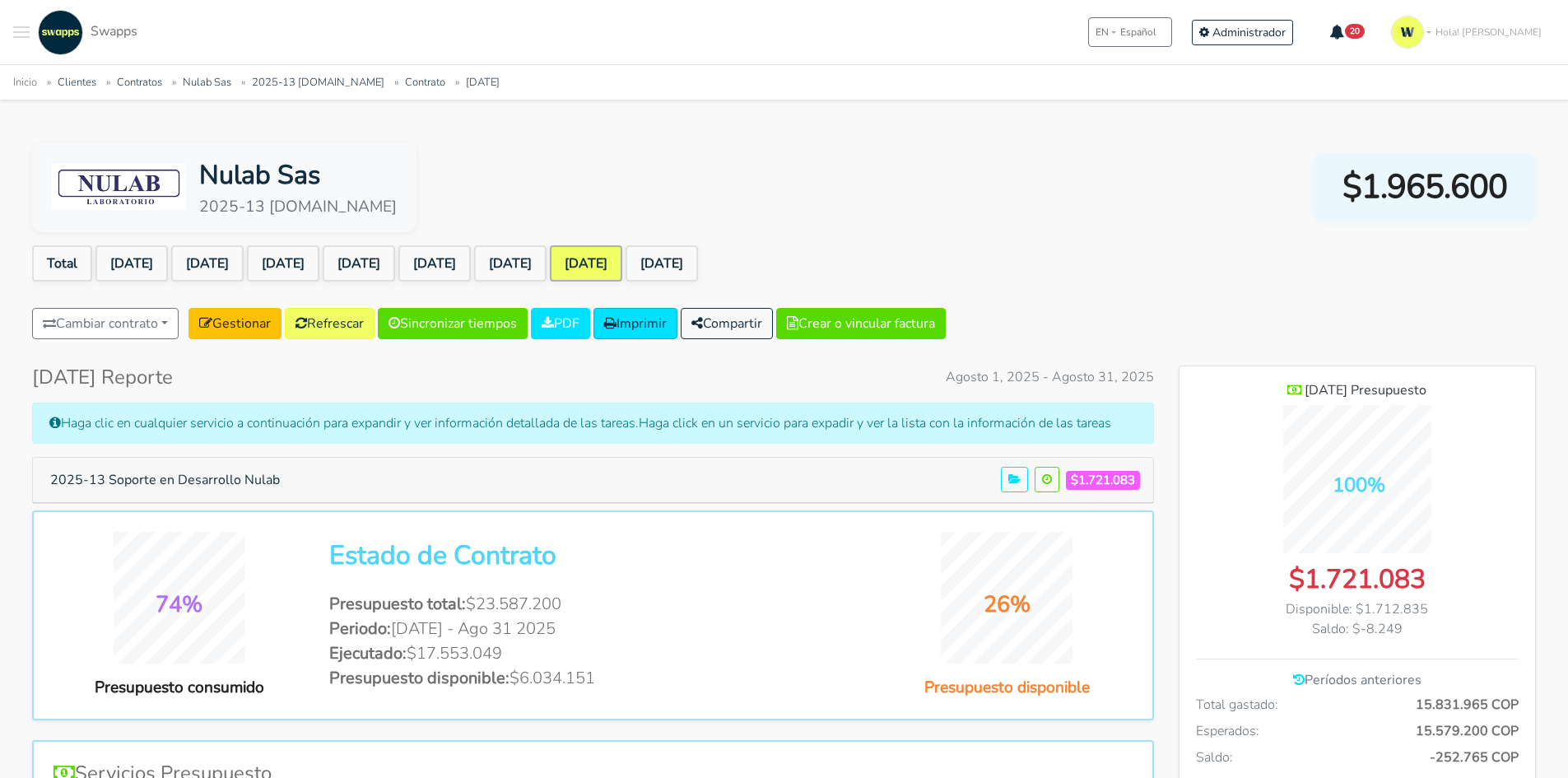
click at [622, 247] on link "[DATE]" at bounding box center [587, 263] width 73 height 36
click at [698, 251] on link "Sep 2025" at bounding box center [662, 263] width 73 height 36
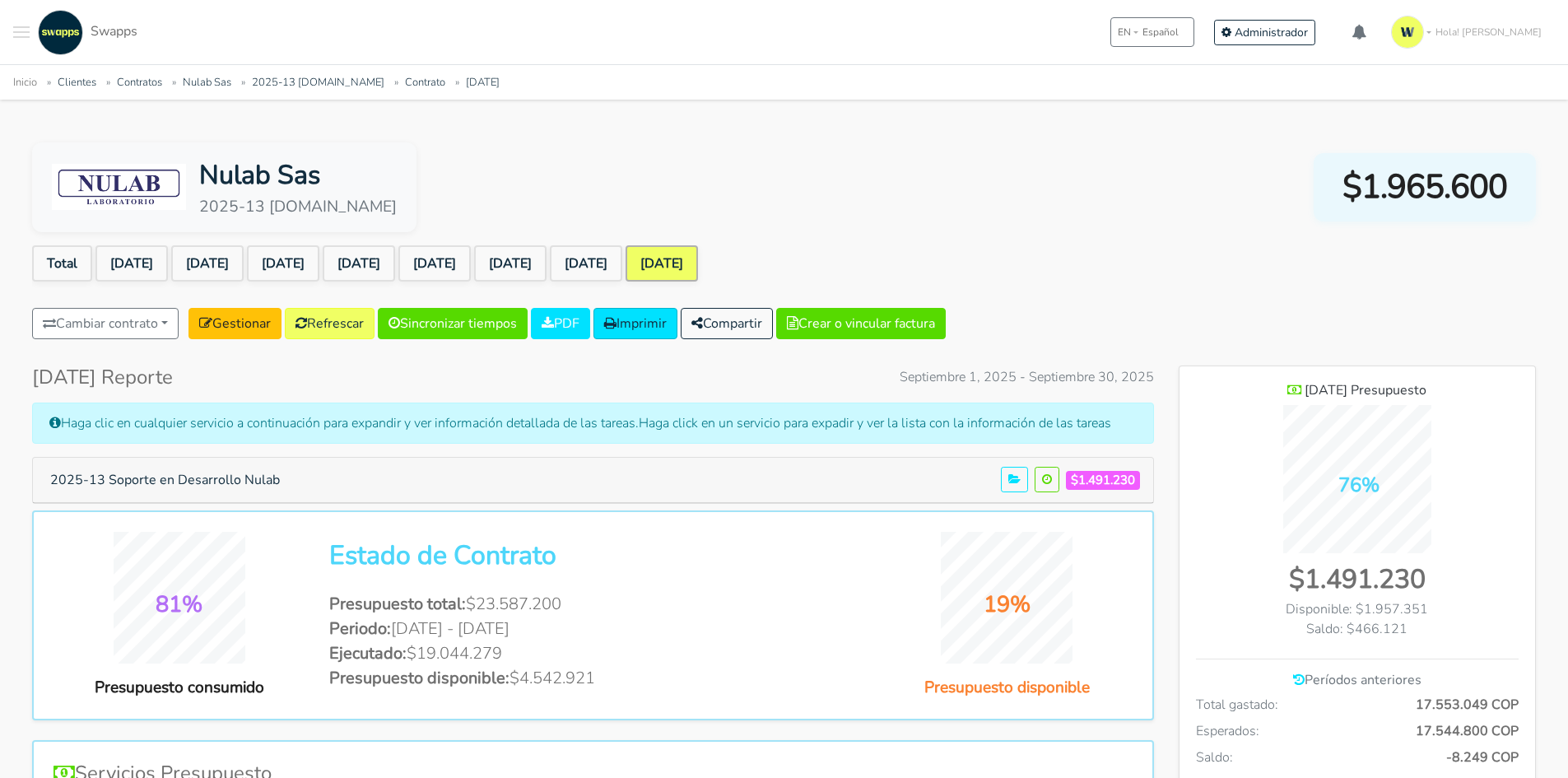
scroll to position [1201, 357]
click at [177, 482] on button "2025-13 Soporte en Desarrollo Nulab" at bounding box center [165, 479] width 251 height 31
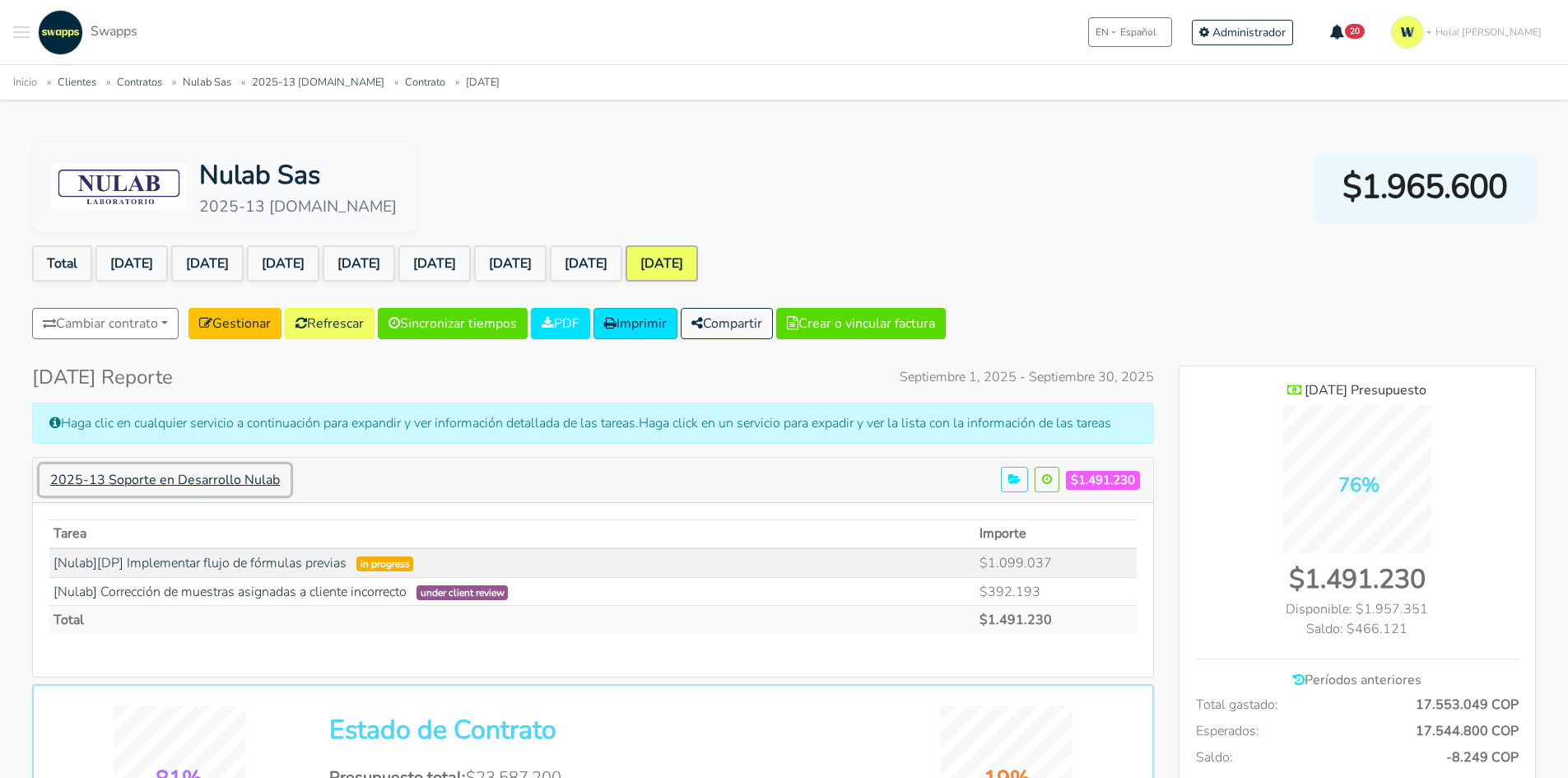
scroll to position [1282, 357]
click at [377, 590] on link "[Nulab] Corrección de muestras asignadas a cliente incorrecto" at bounding box center [230, 591] width 353 height 18
click at [268, 567] on link "[Nulab][DP] Implementar flujo de fórmulas previas" at bounding box center [199, 562] width 293 height 18
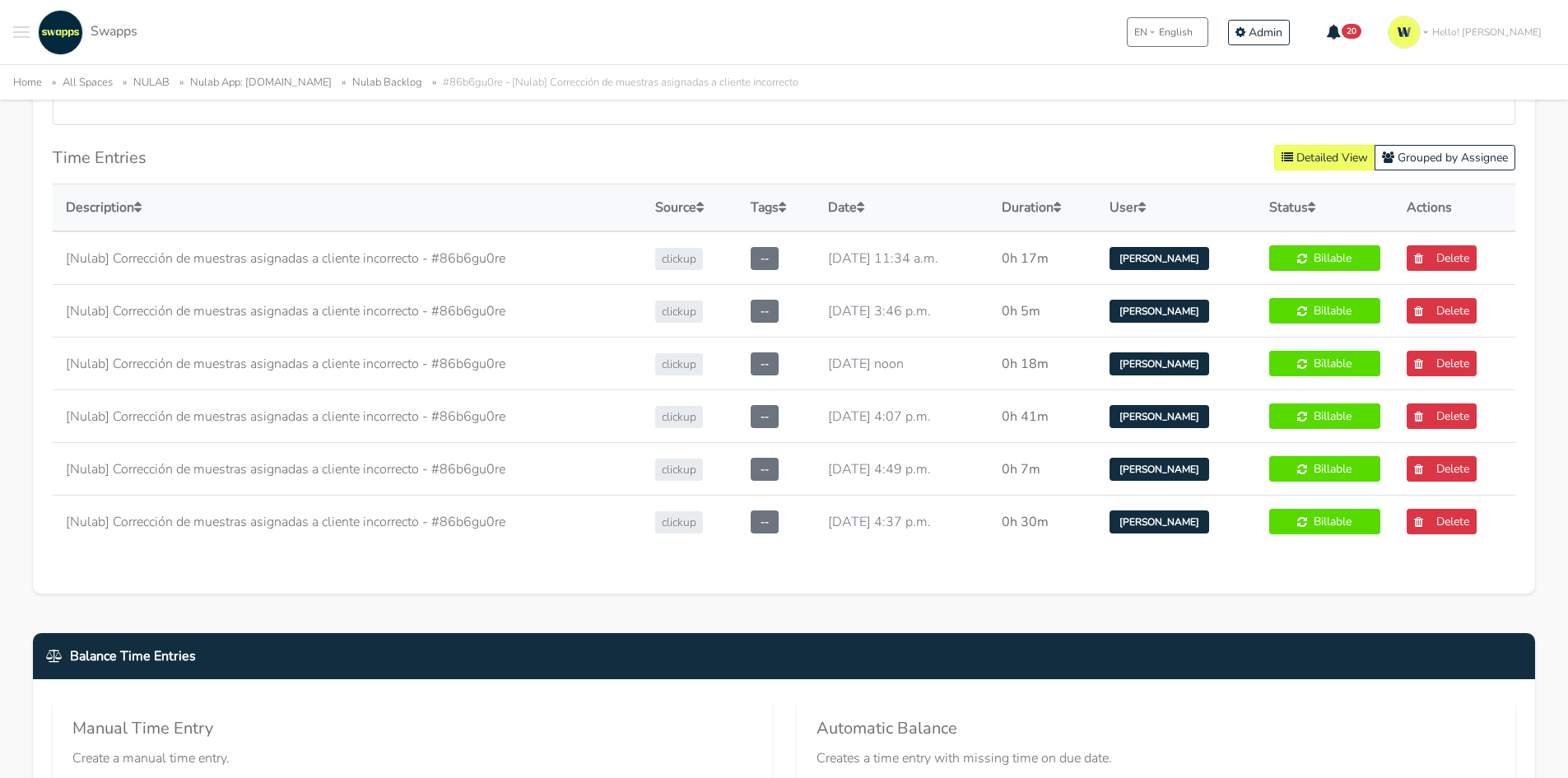
scroll to position [659, 0]
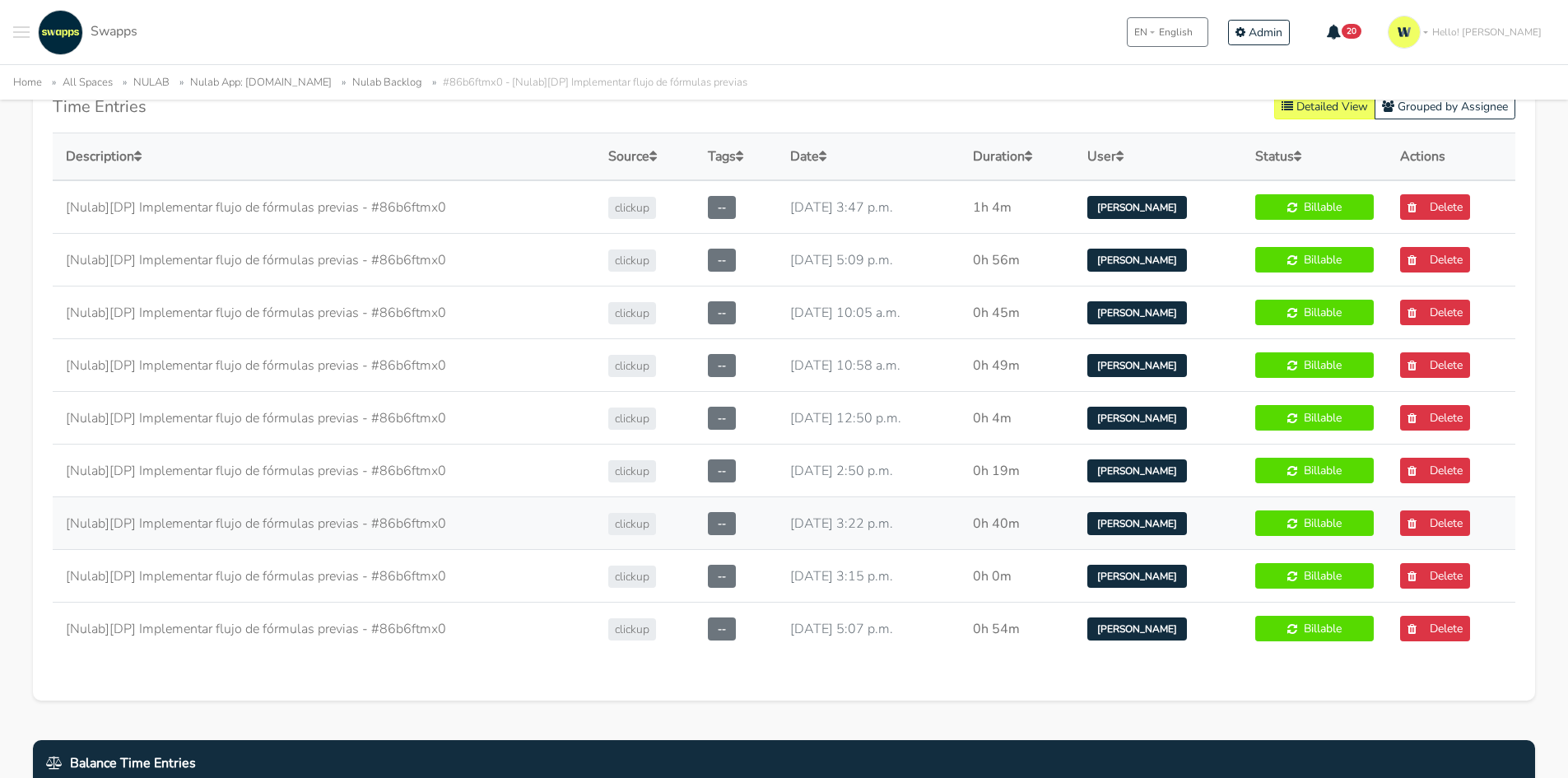
scroll to position [906, 0]
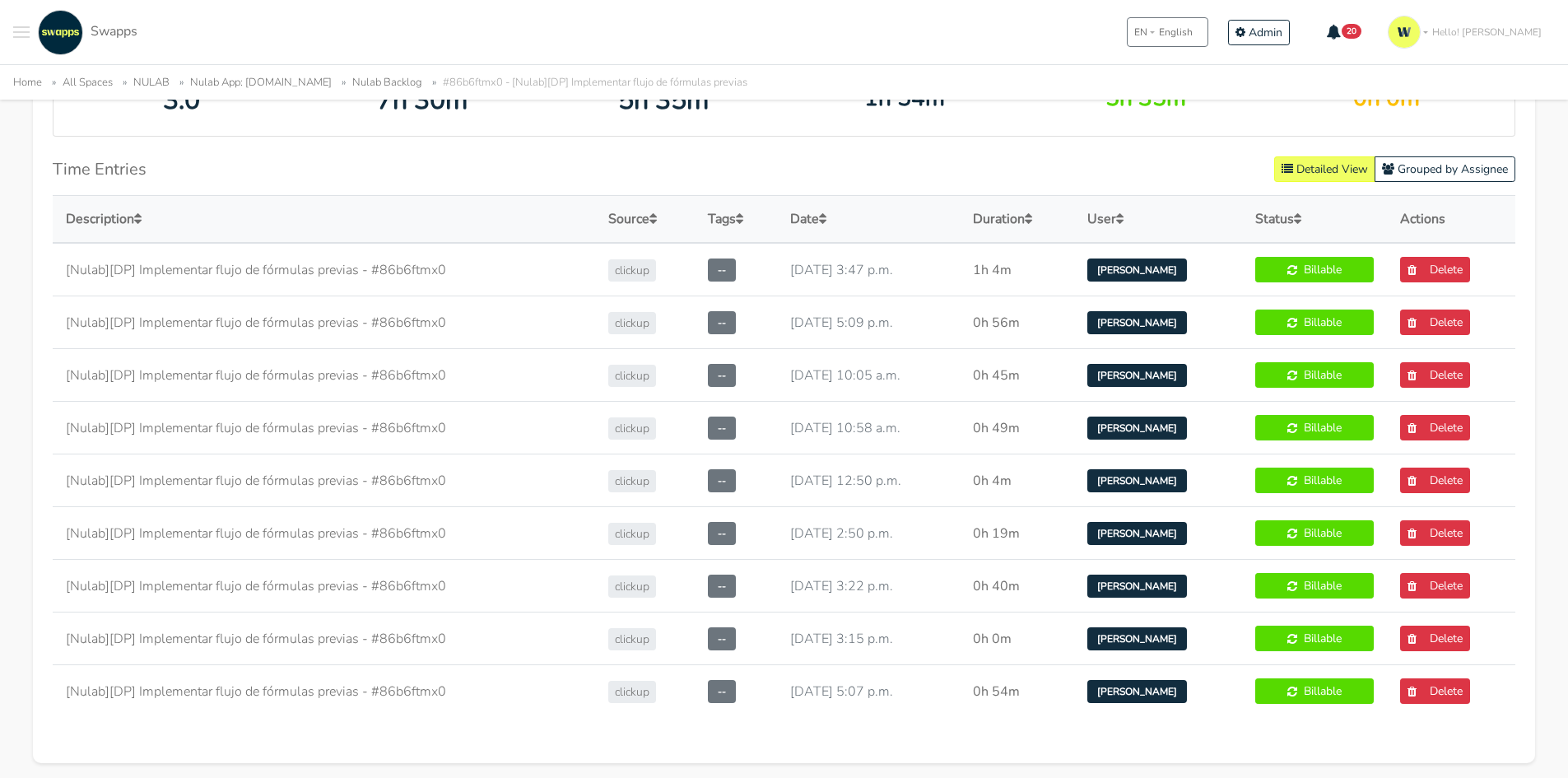
click at [24, 28] on span "Toggle navigation menu" at bounding box center [21, 27] width 16 height 2
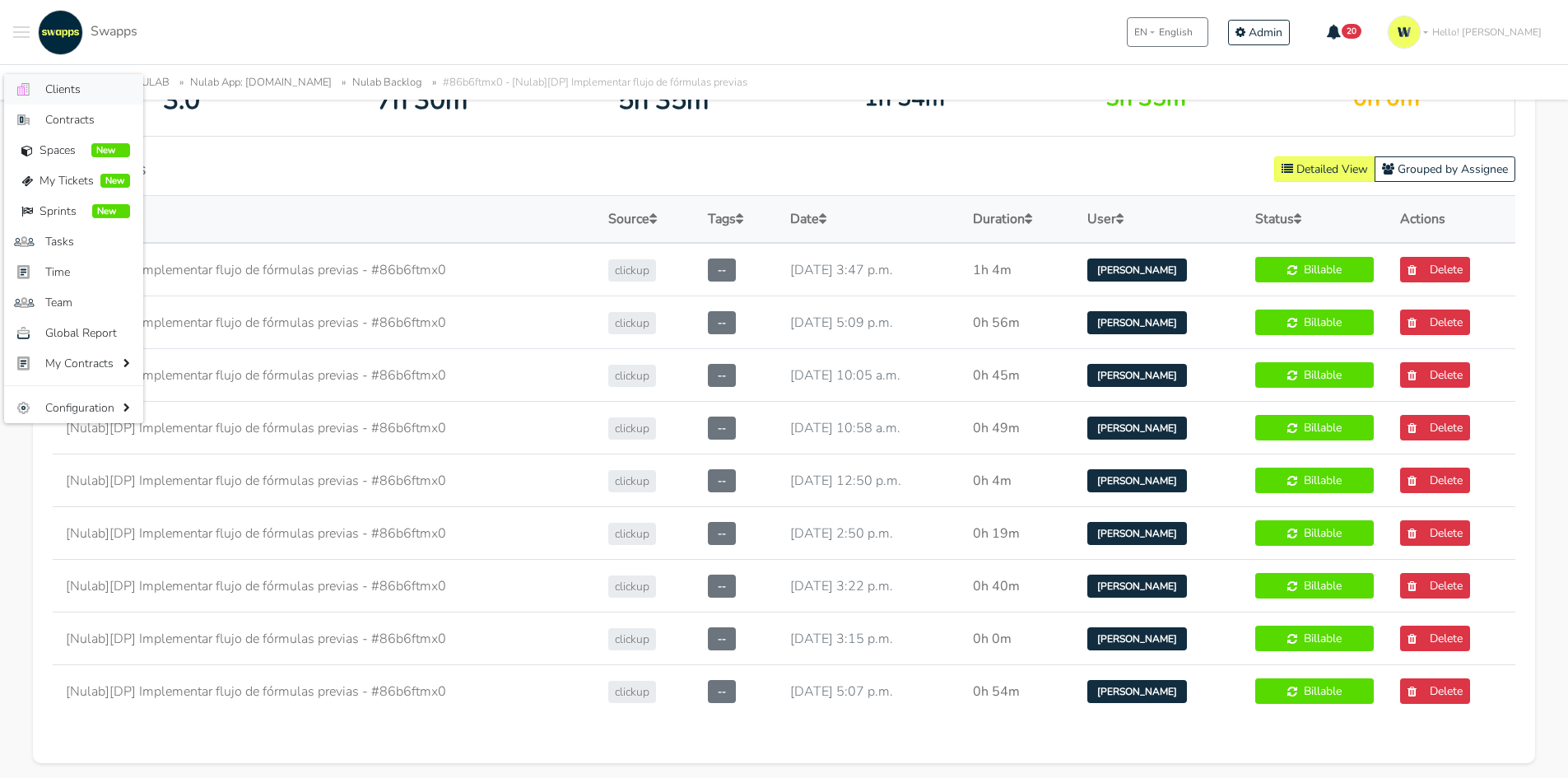
click at [79, 84] on span "Clients" at bounding box center [88, 89] width 85 height 17
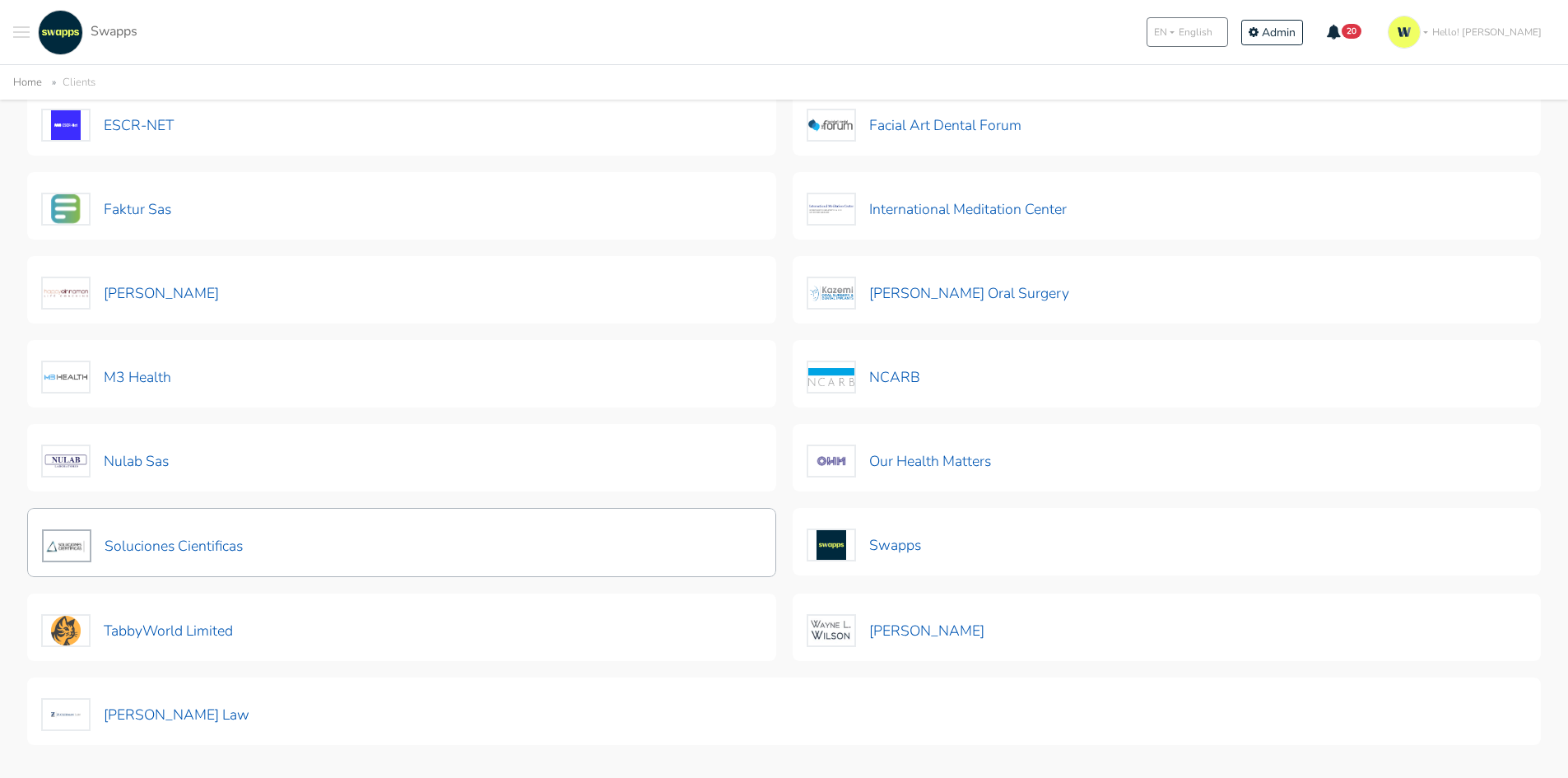
scroll to position [482, 0]
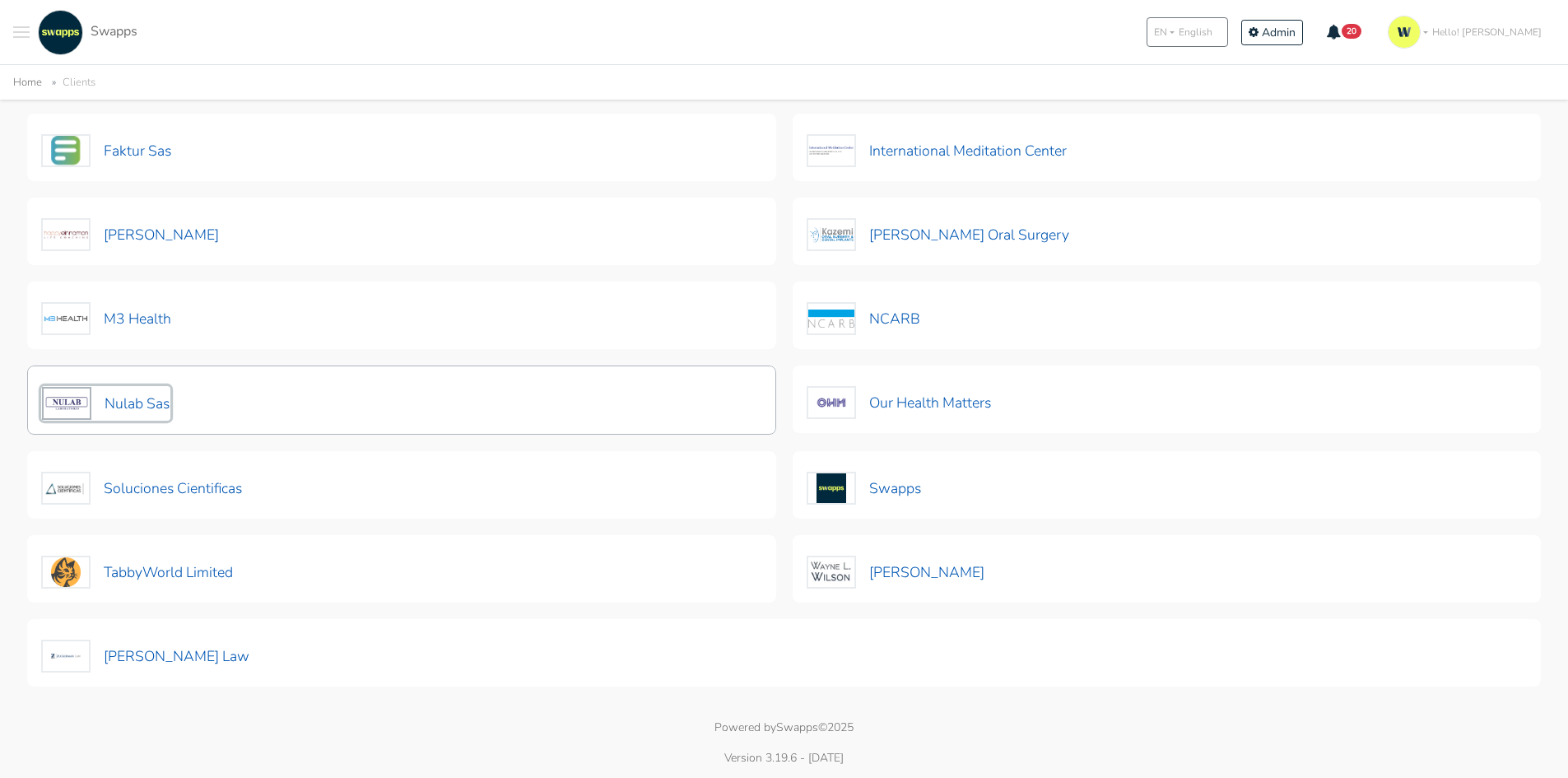
click at [124, 407] on button "Nulab Sas" at bounding box center [106, 403] width 129 height 35
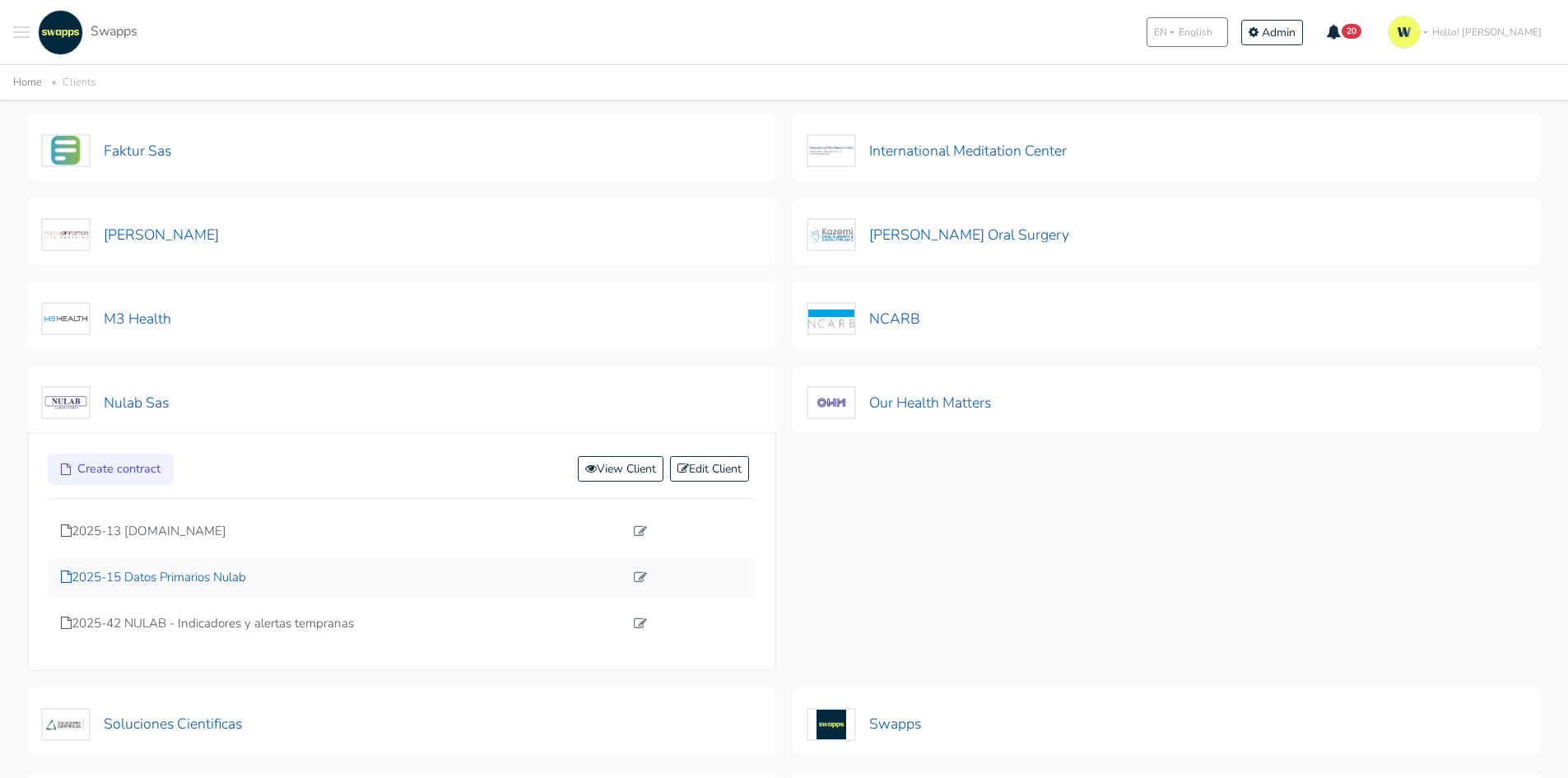
click at [150, 577] on p "2025-15 Datos Primarios Nulab" at bounding box center [342, 578] width 563 height 19
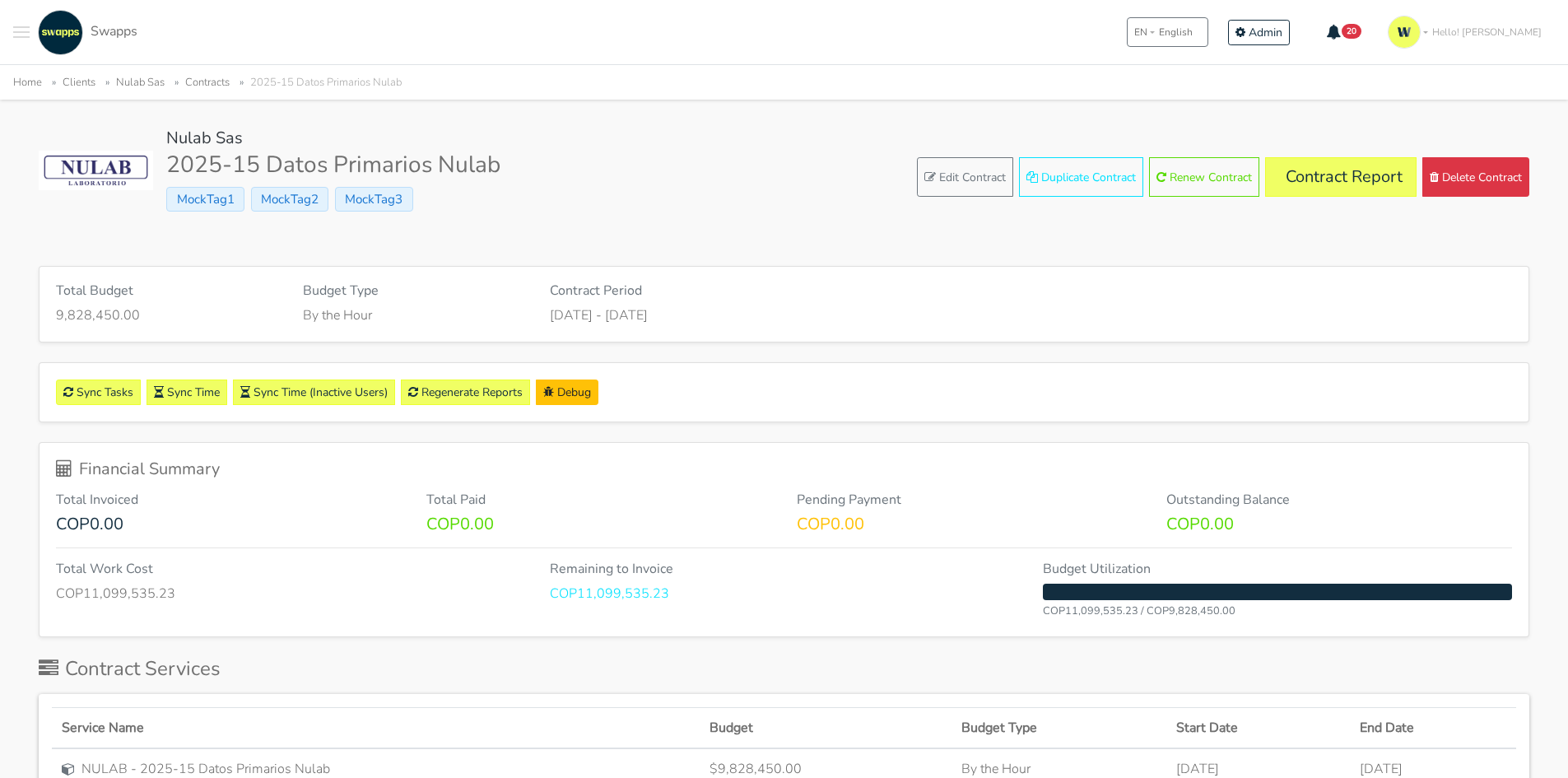
scroll to position [82, 0]
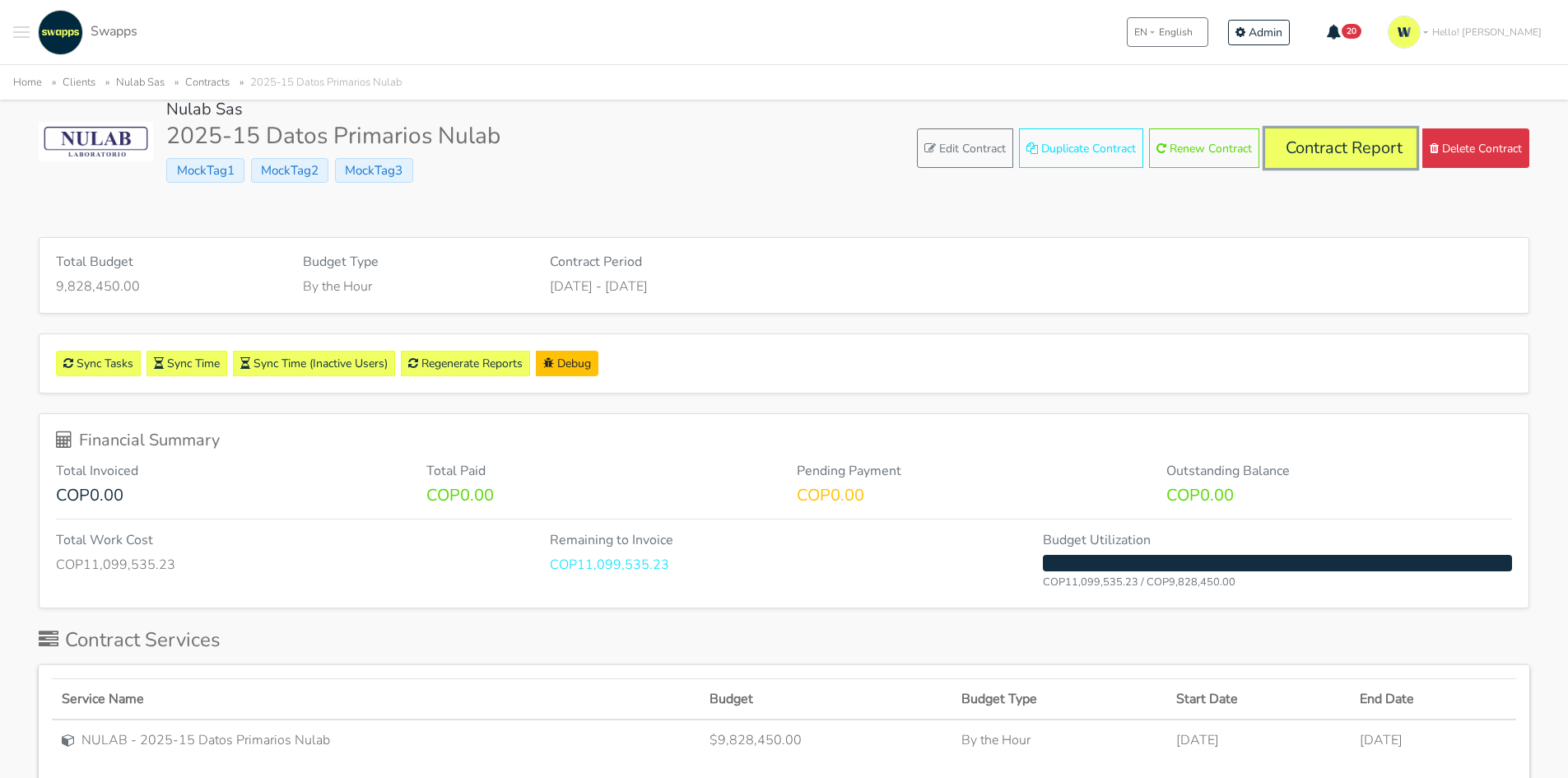
click at [1314, 133] on link "Contract Report" at bounding box center [1341, 148] width 151 height 40
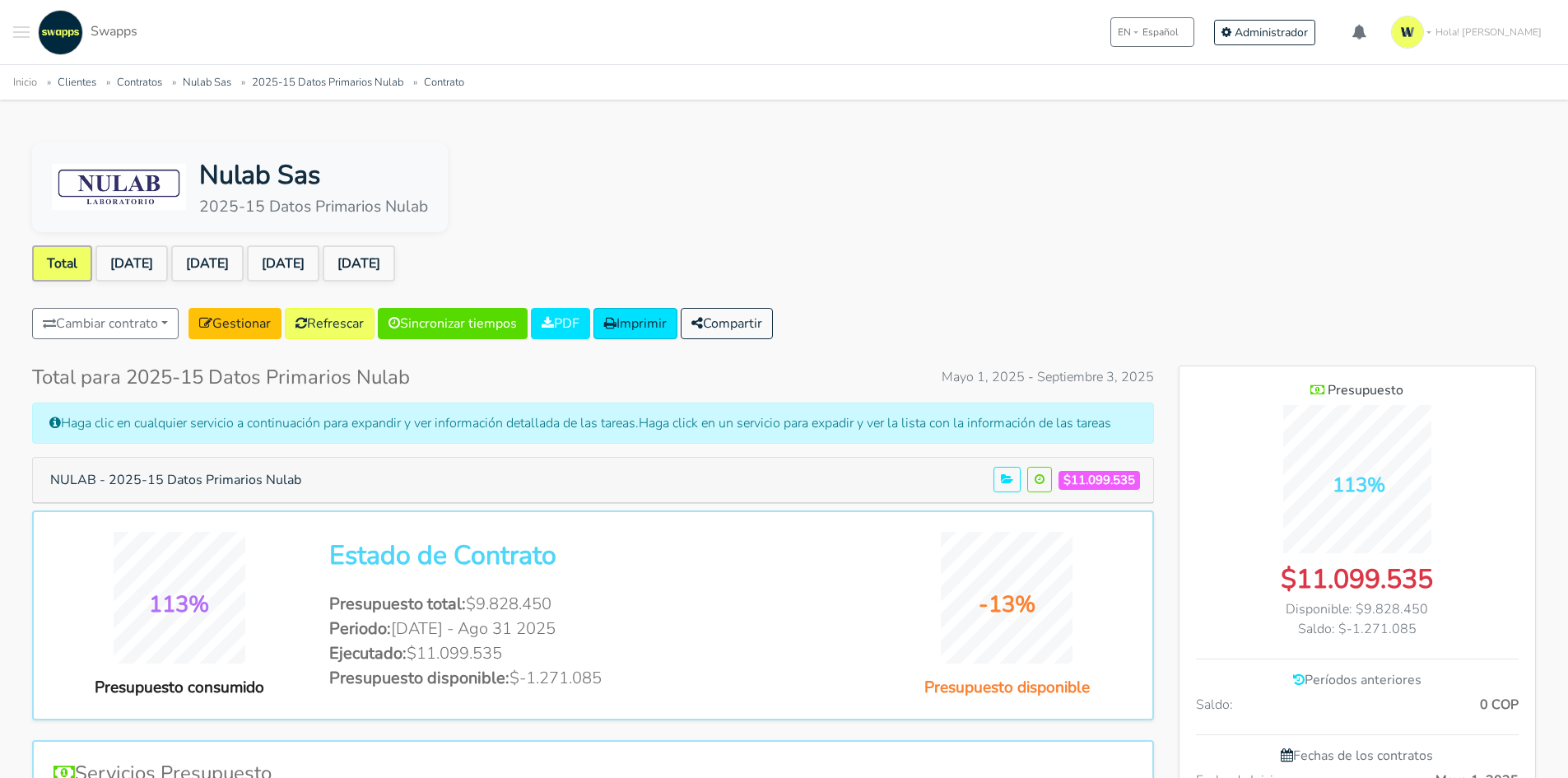
scroll to position [1068, 357]
click at [395, 261] on link "[DATE]" at bounding box center [359, 263] width 73 height 36
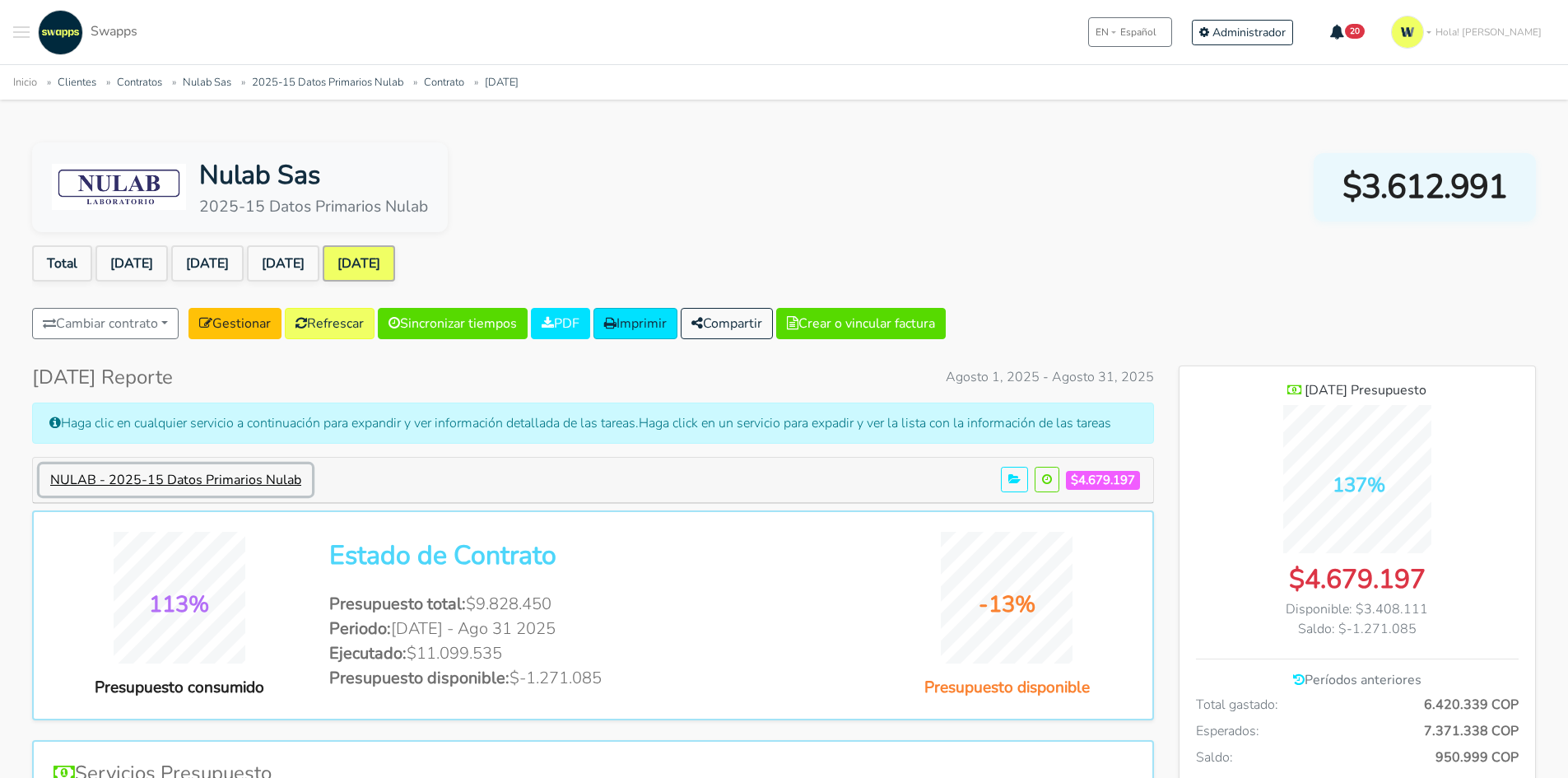
click at [240, 478] on button "NULAB - 2025-15 Datos Primarios Nulab" at bounding box center [176, 479] width 272 height 31
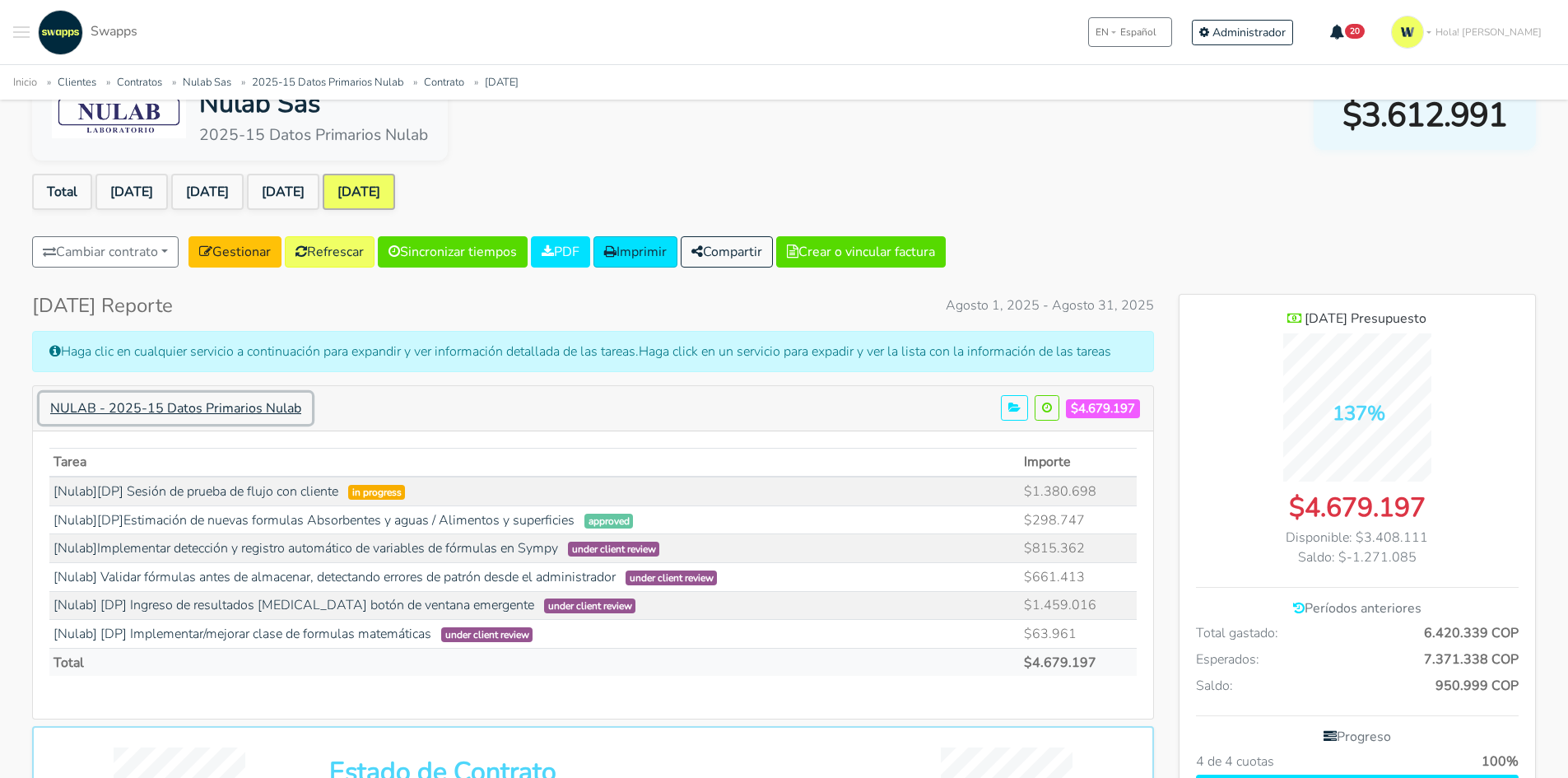
scroll to position [165, 0]
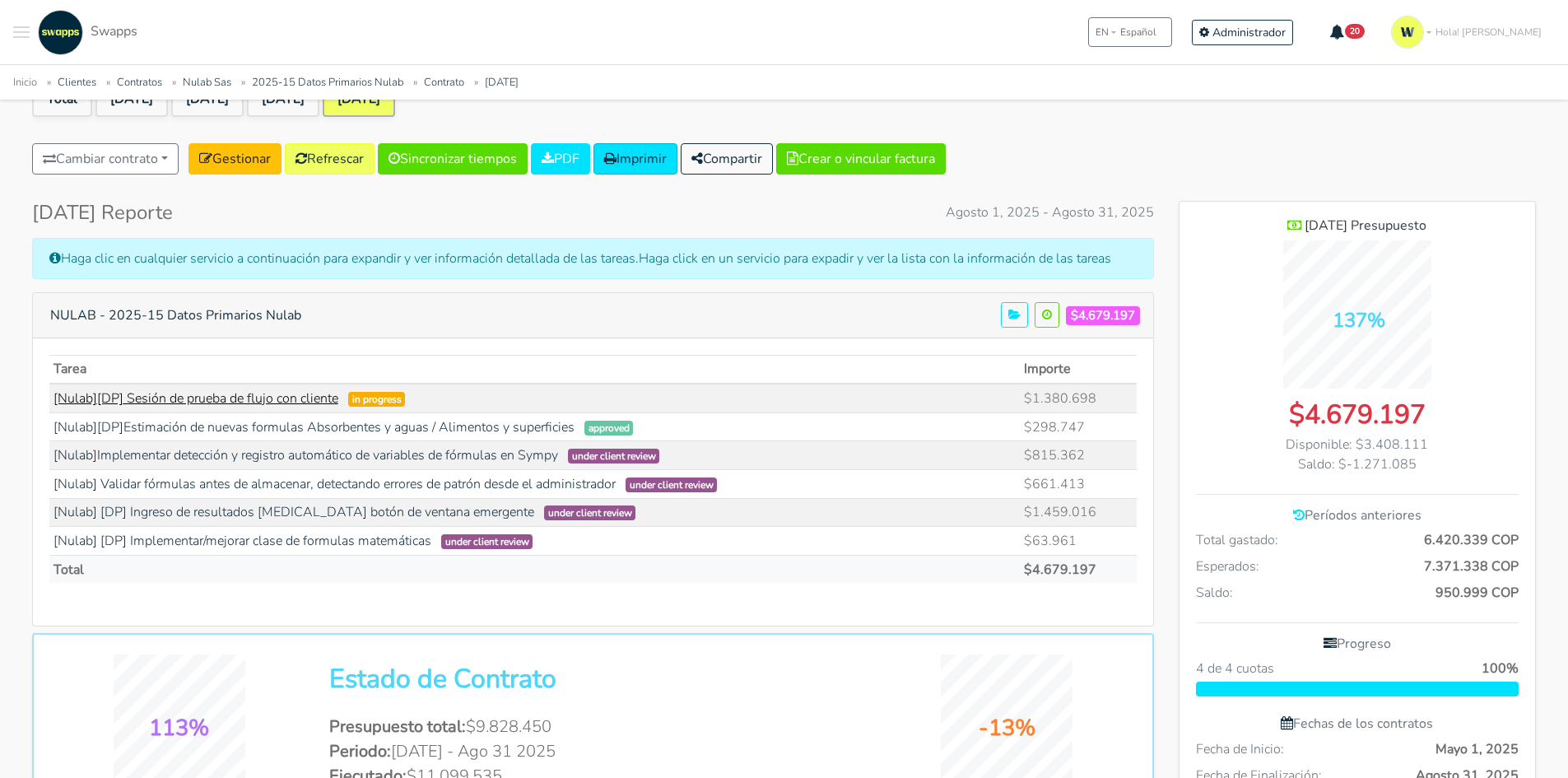
click at [237, 397] on link "[Nulab][DP] Sesión de prueba de flujo con cliente" at bounding box center [195, 398] width 285 height 18
click at [261, 161] on link "Gestionar" at bounding box center [235, 158] width 93 height 31
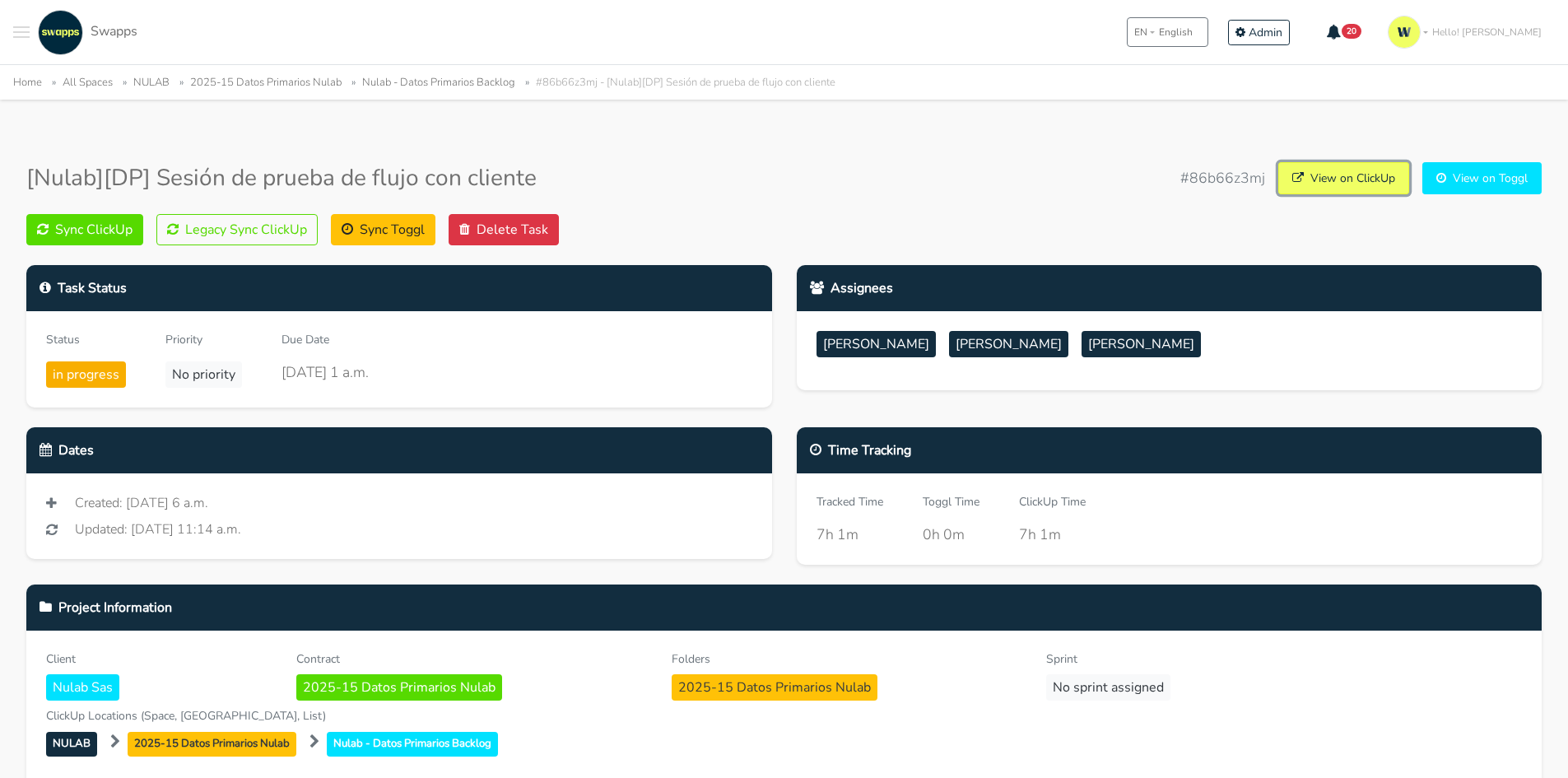
click at [1347, 178] on link "View on ClickUp" at bounding box center [1343, 178] width 131 height 32
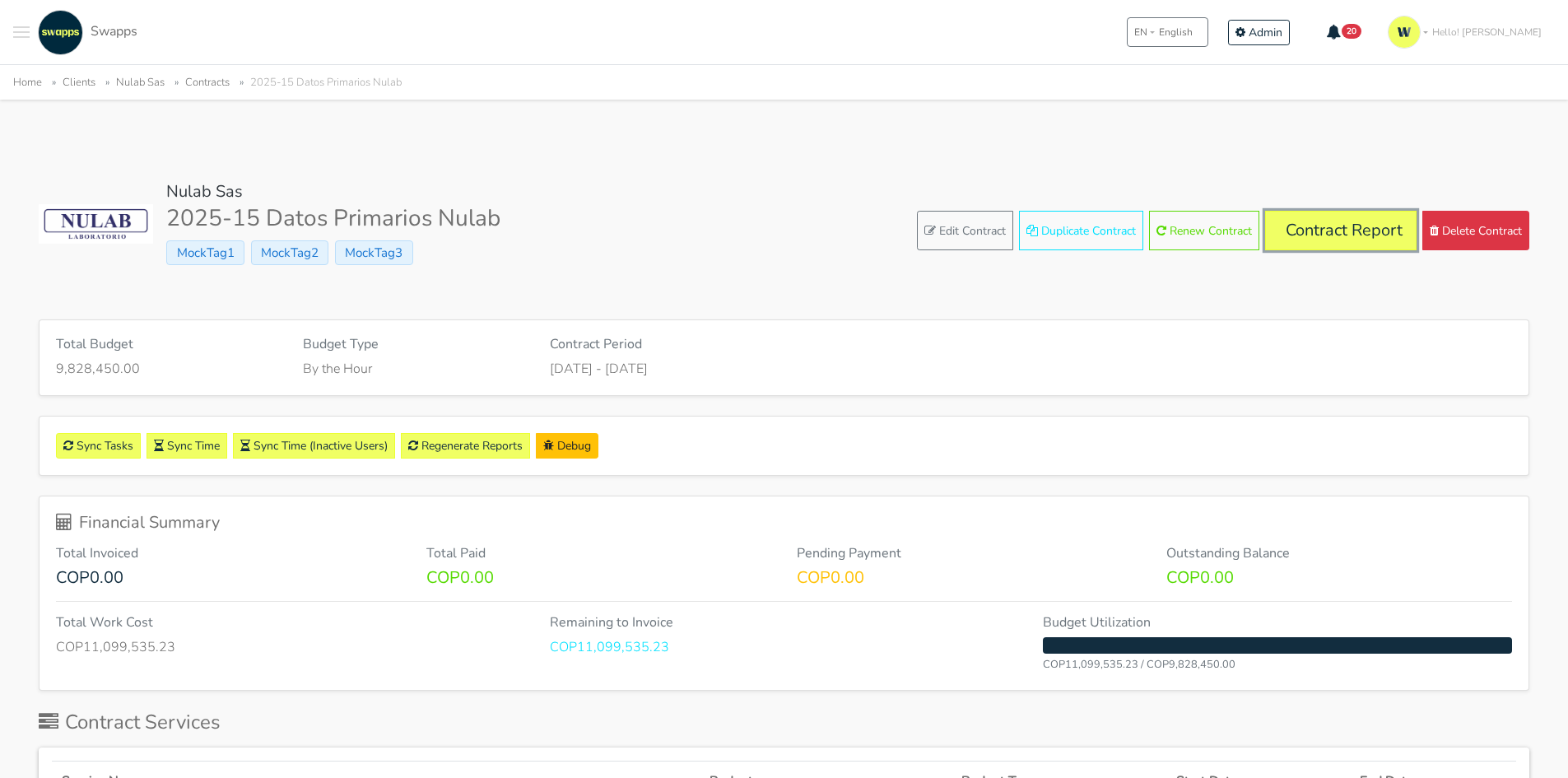
click at [1323, 225] on link "Contract Report" at bounding box center [1341, 230] width 151 height 40
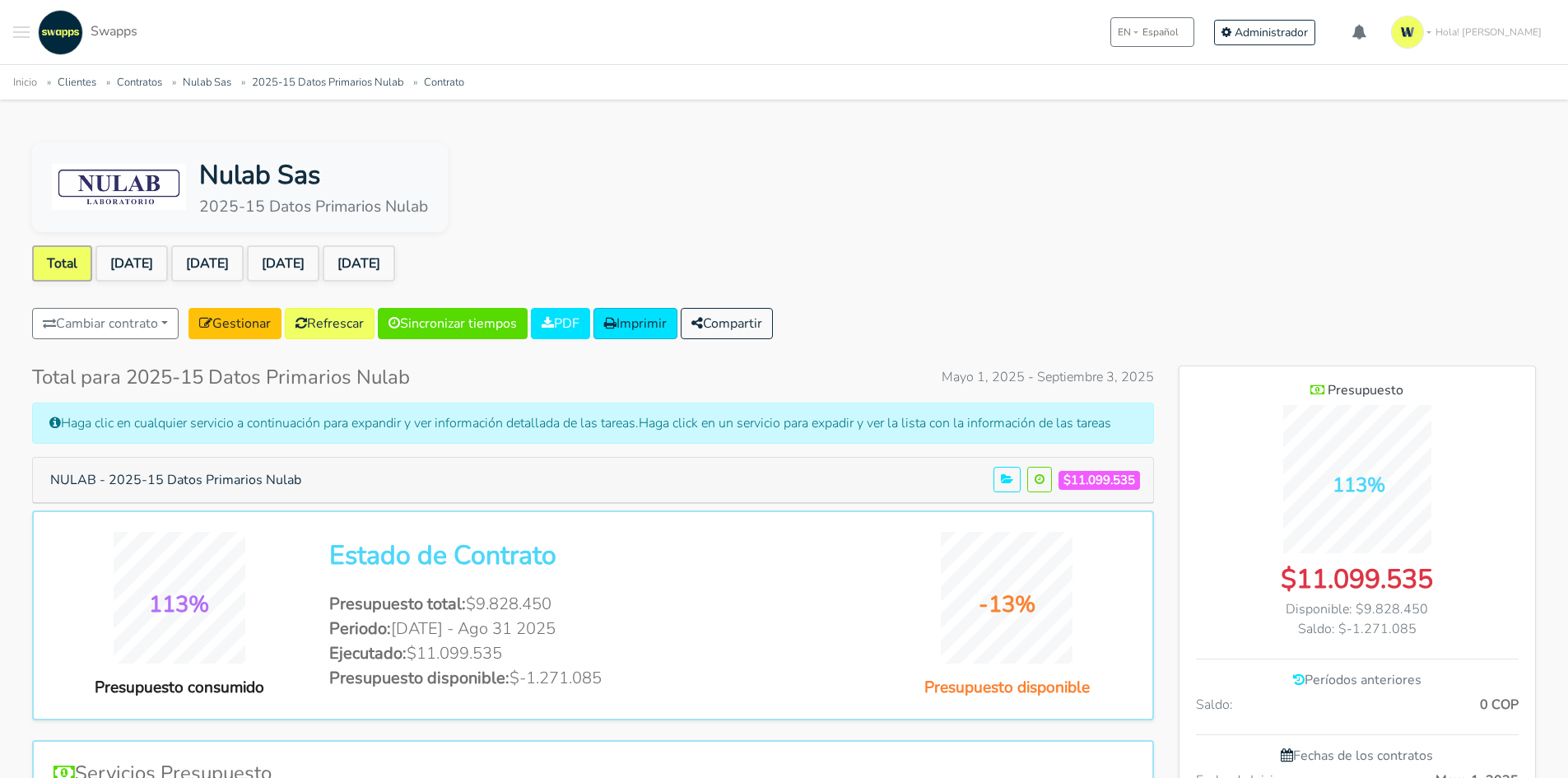
scroll to position [1068, 357]
click at [395, 266] on link "[DATE]" at bounding box center [359, 263] width 73 height 36
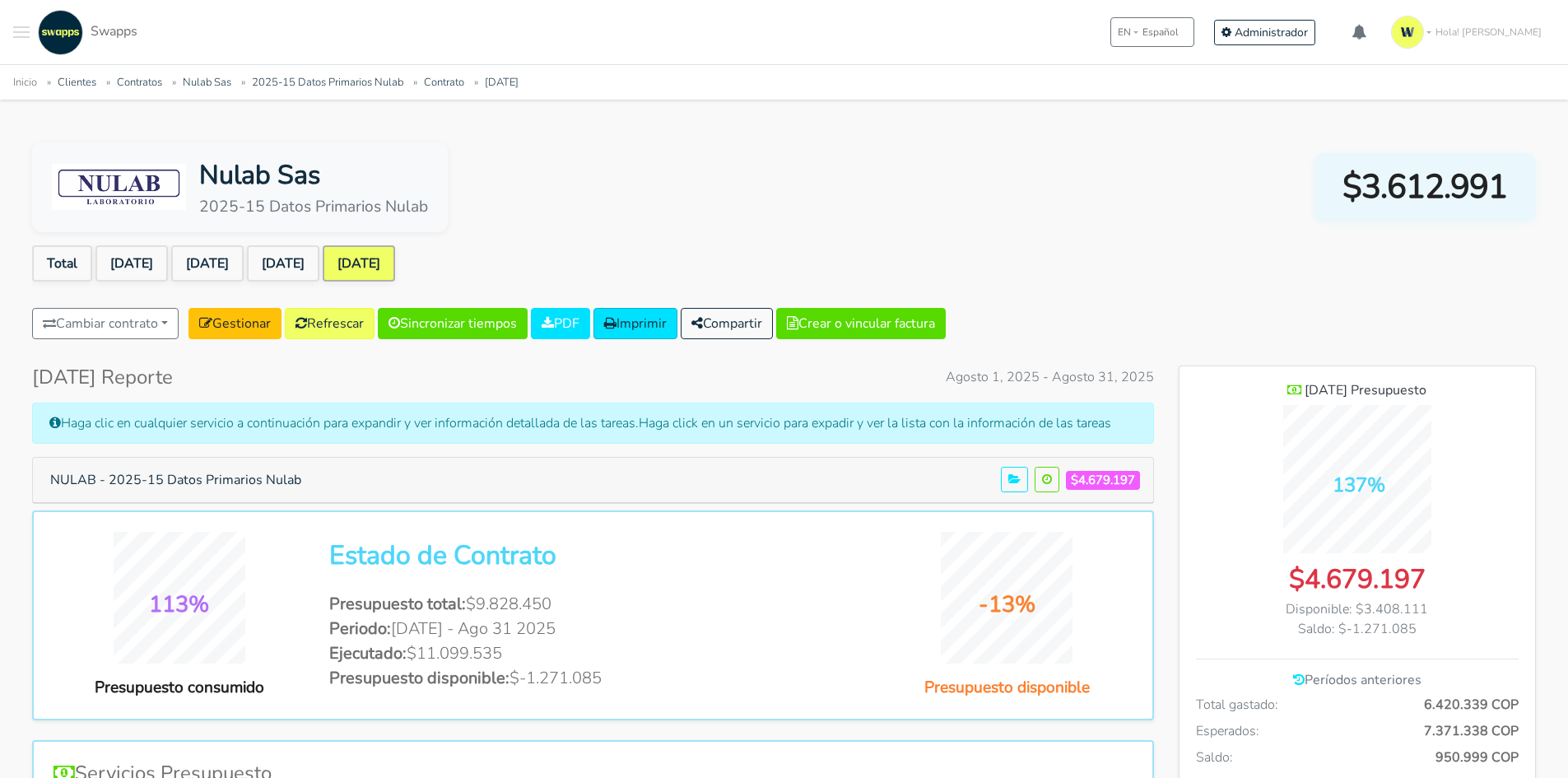
scroll to position [1201, 357]
click at [350, 323] on link "Refrescar" at bounding box center [330, 323] width 90 height 31
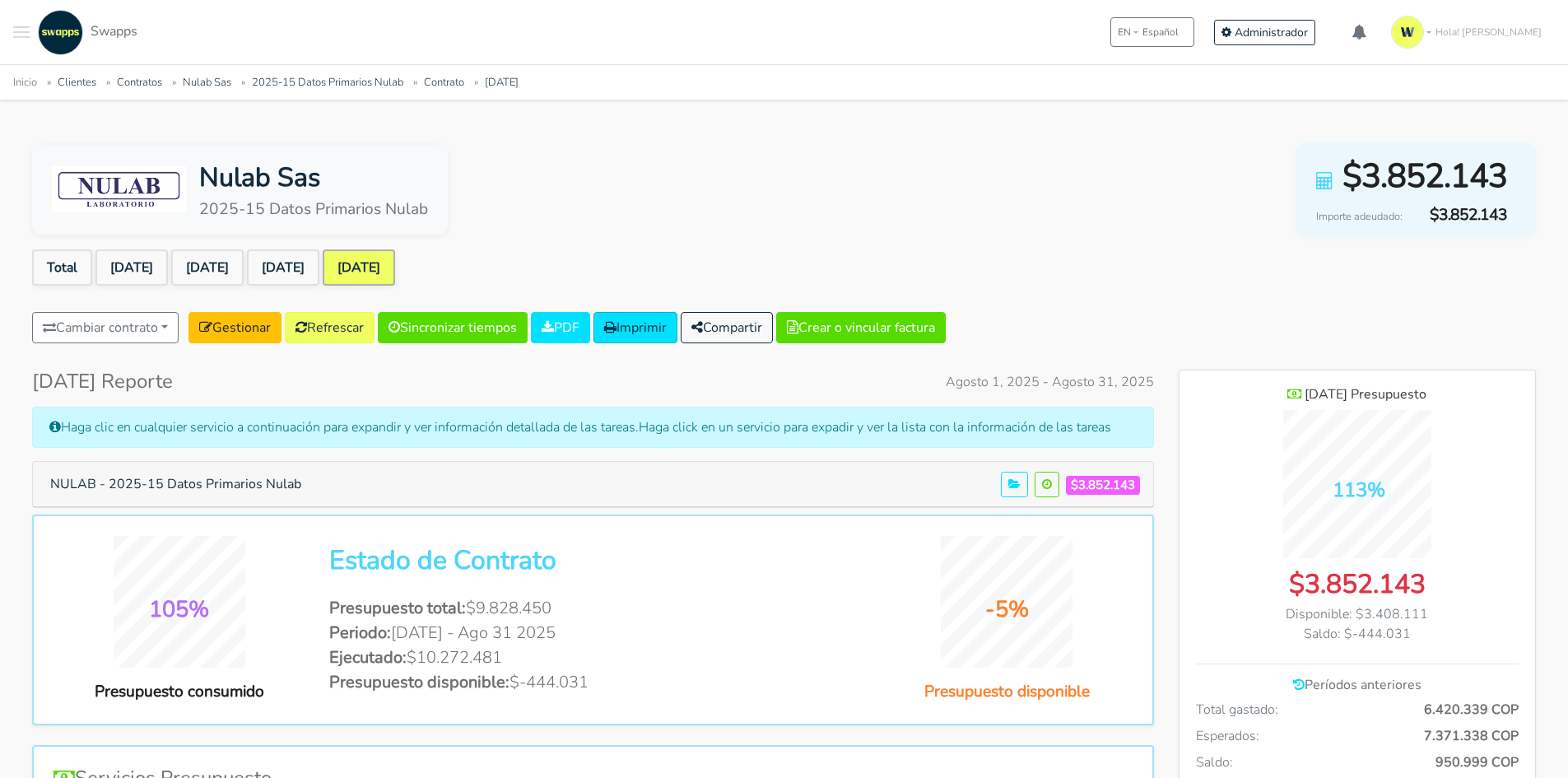
scroll to position [1201, 357]
click at [255, 475] on button "NULAB - 2025-15 Datos Primarios Nulab" at bounding box center [176, 484] width 272 height 31
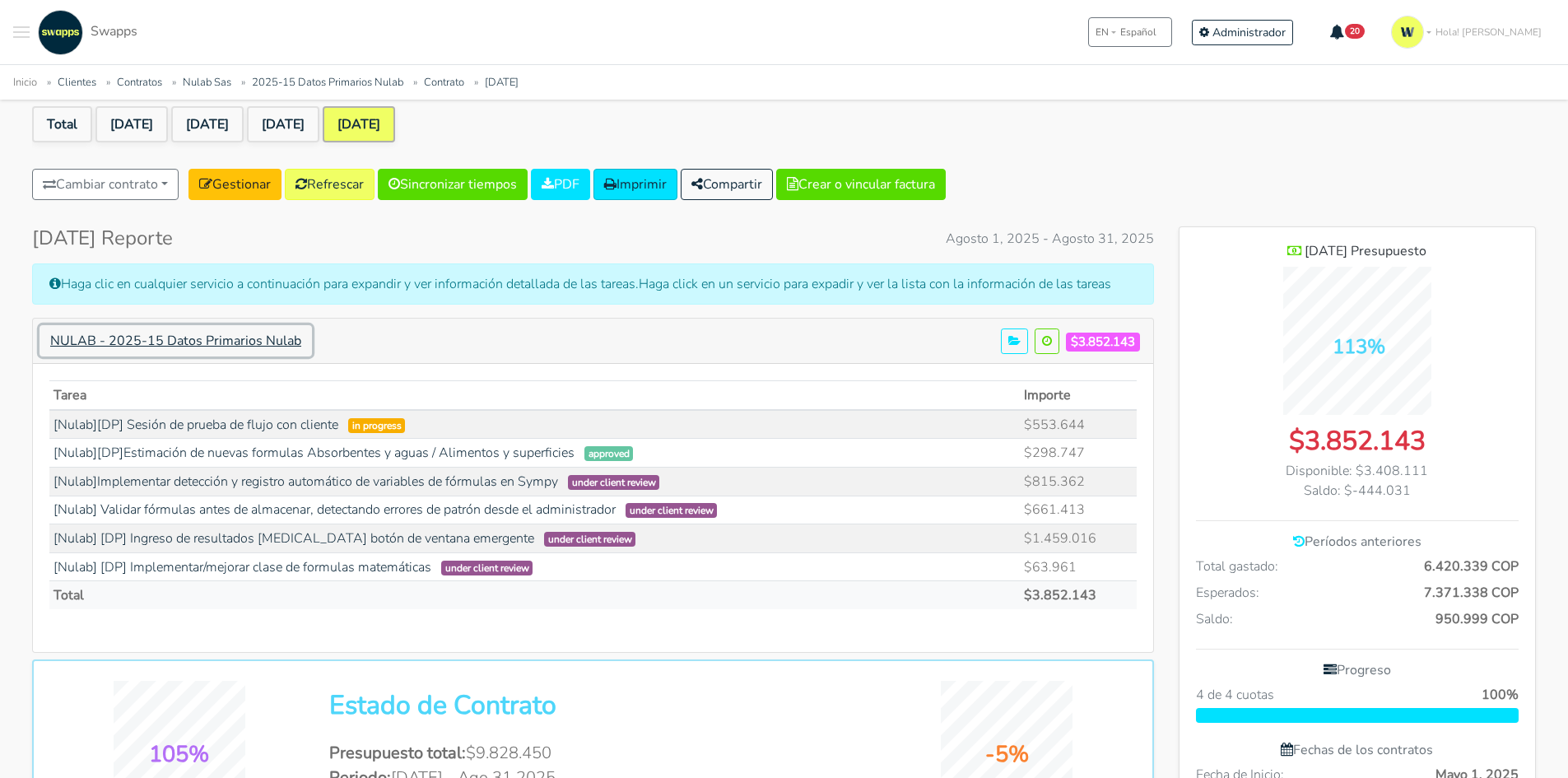
scroll to position [247, 0]
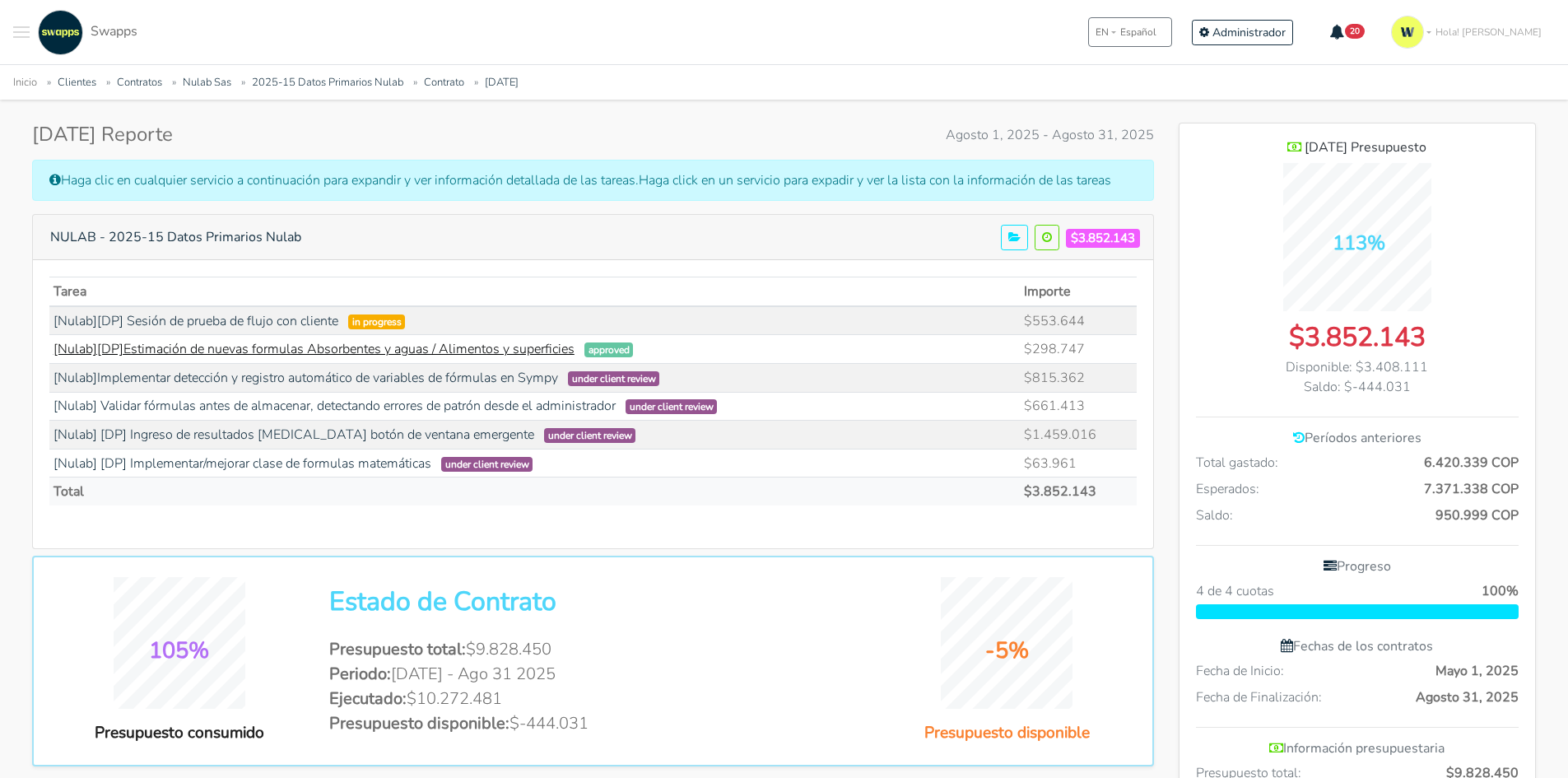
click at [507, 349] on link "[Nulab][DP]Estimación de nuevas formulas Absorbentes y aguas / Alimentos y supe…" at bounding box center [314, 348] width 521 height 18
click at [269, 375] on link "[Nulab]Implementar detección y registro automático de variables de fórmulas en …" at bounding box center [305, 377] width 505 height 18
click at [337, 435] on link "[Nulab] [DP] Ingreso de resultados [MEDICAL_DATA] botón de ventana emergente" at bounding box center [293, 434] width 481 height 18
click at [328, 470] on link "[Nulab] [DP] Implementar/mejorar clase de formulas matemáticas" at bounding box center [242, 463] width 378 height 18
click at [267, 436] on link "[Nulab] [DP] Ingreso de resultados [MEDICAL_DATA] botón de ventana emergente" at bounding box center [293, 434] width 481 height 18
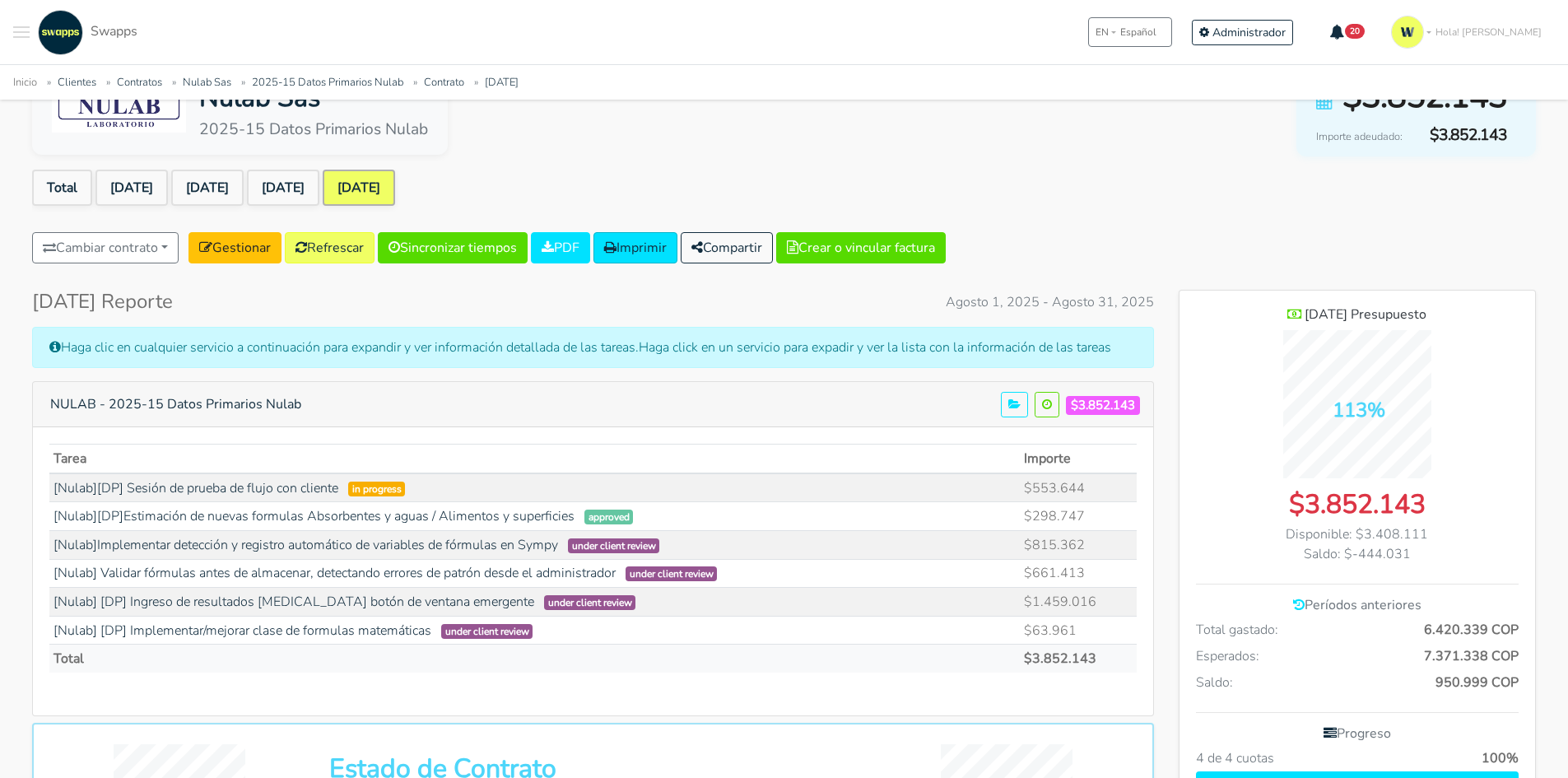
scroll to position [0, 0]
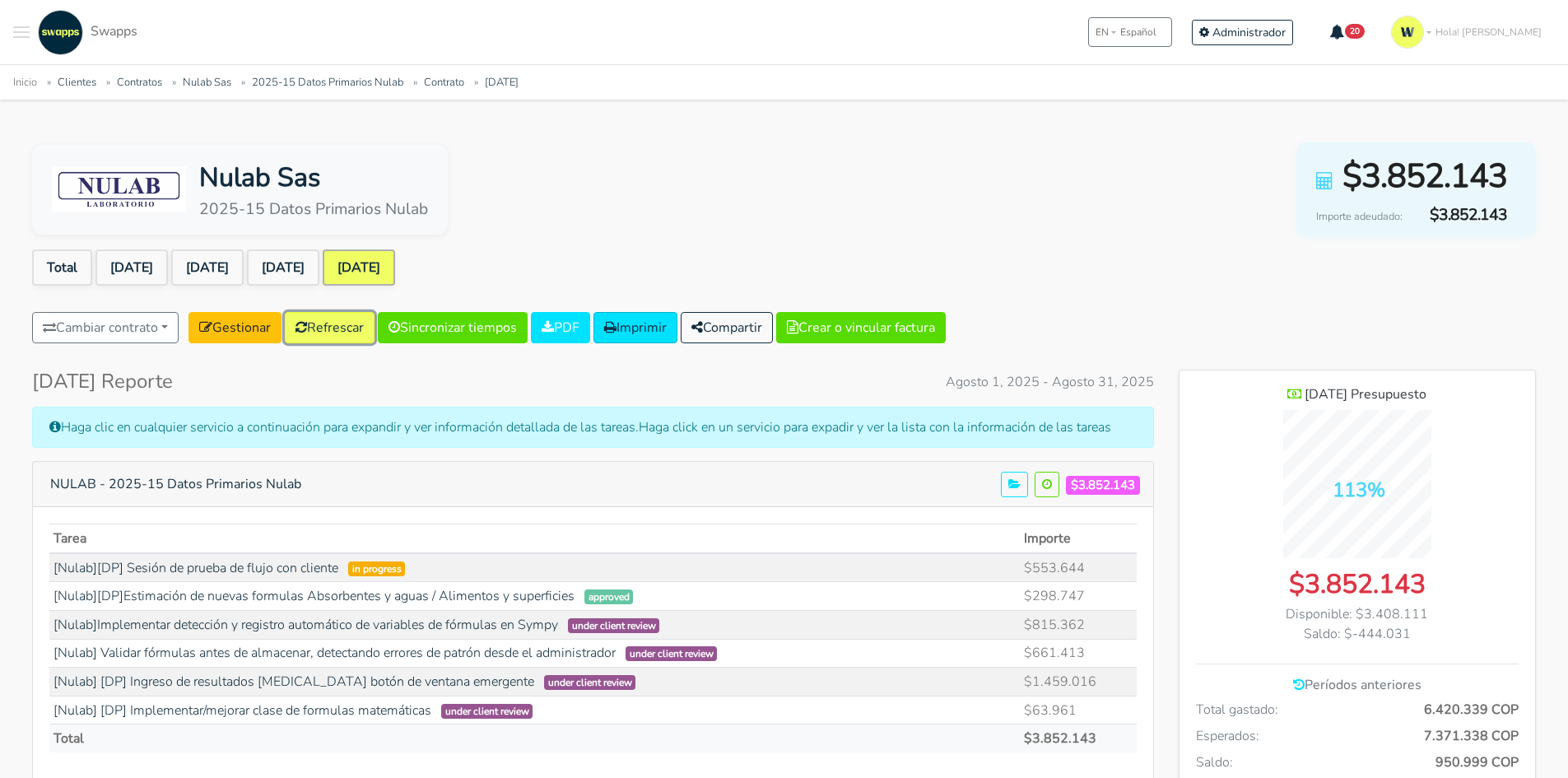
click at [327, 321] on link "Refrescar" at bounding box center [330, 327] width 90 height 31
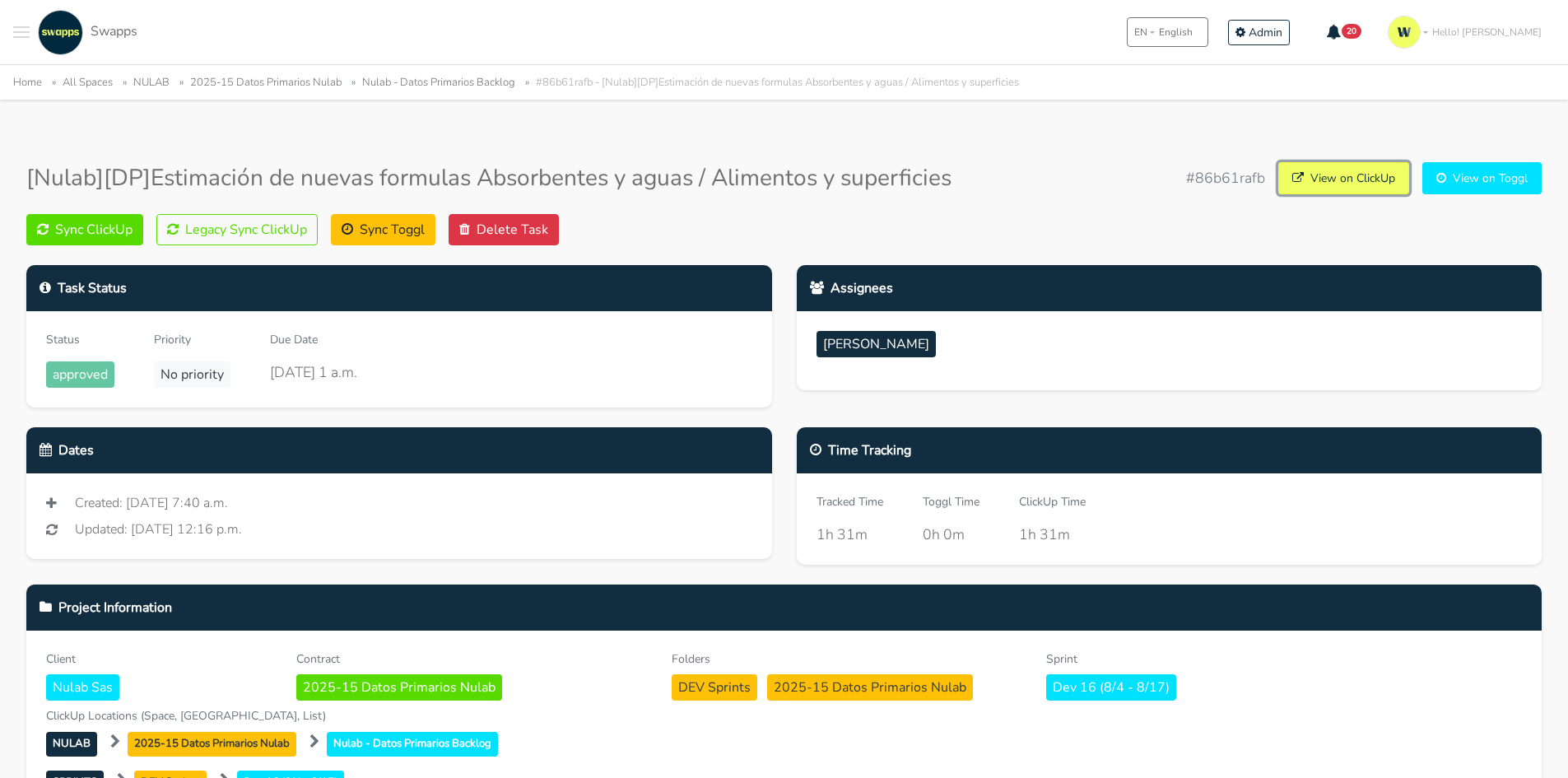
click at [1339, 184] on link "View on ClickUp" at bounding box center [1343, 178] width 131 height 32
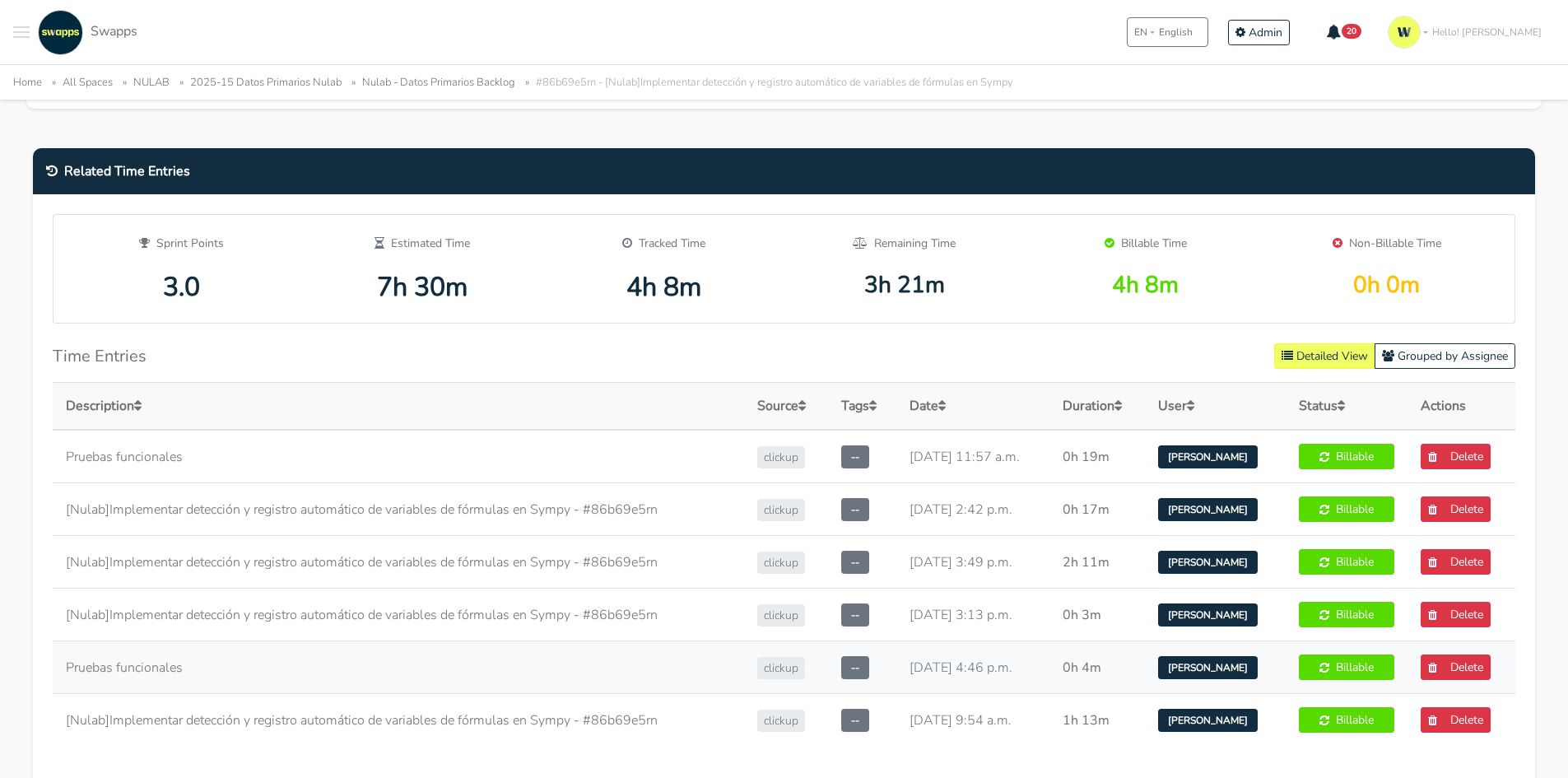
scroll to position [824, 0]
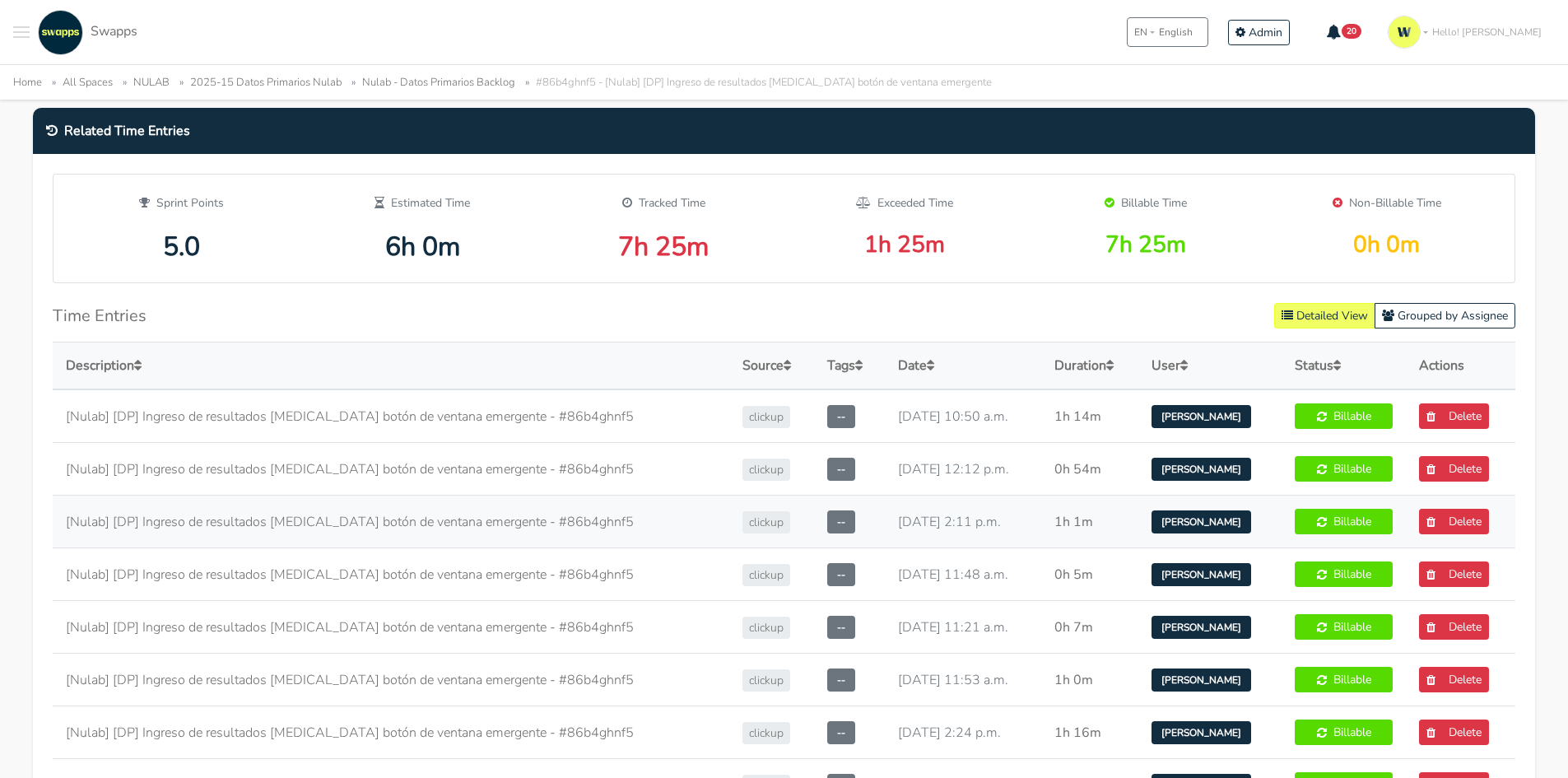
scroll to position [741, 0]
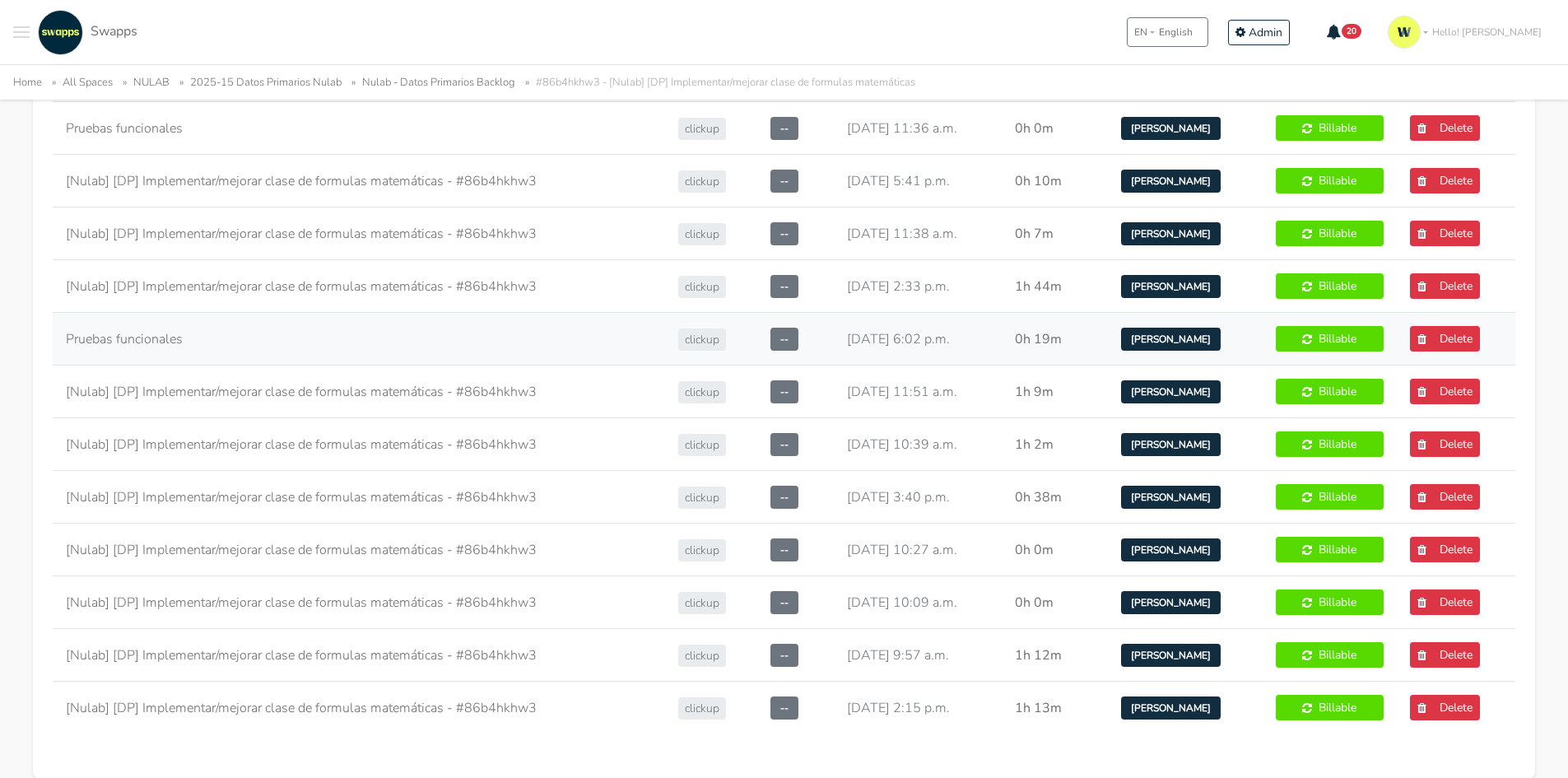
scroll to position [1318, 0]
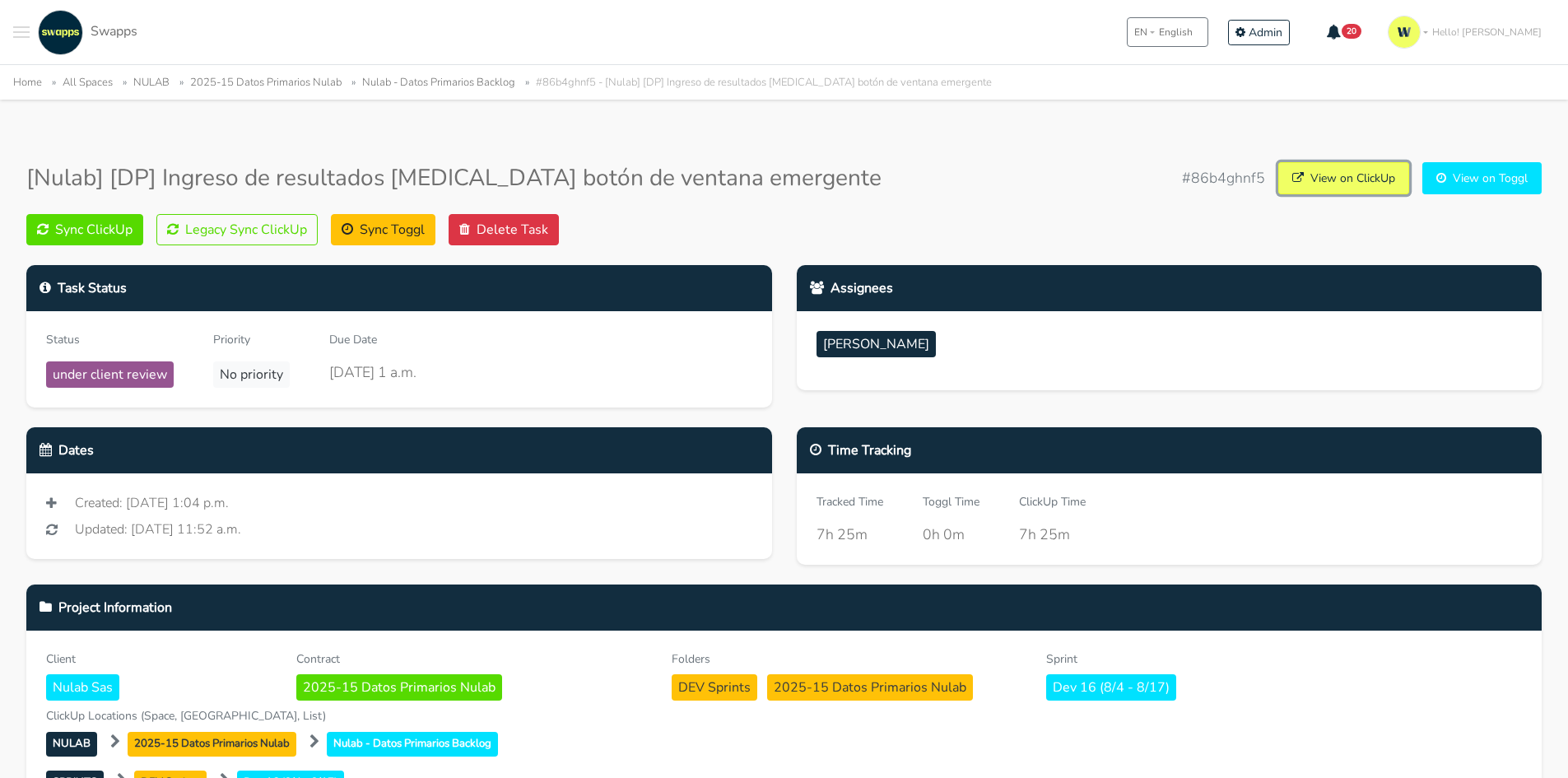
click at [1295, 174] on icon at bounding box center [1298, 178] width 12 height 12
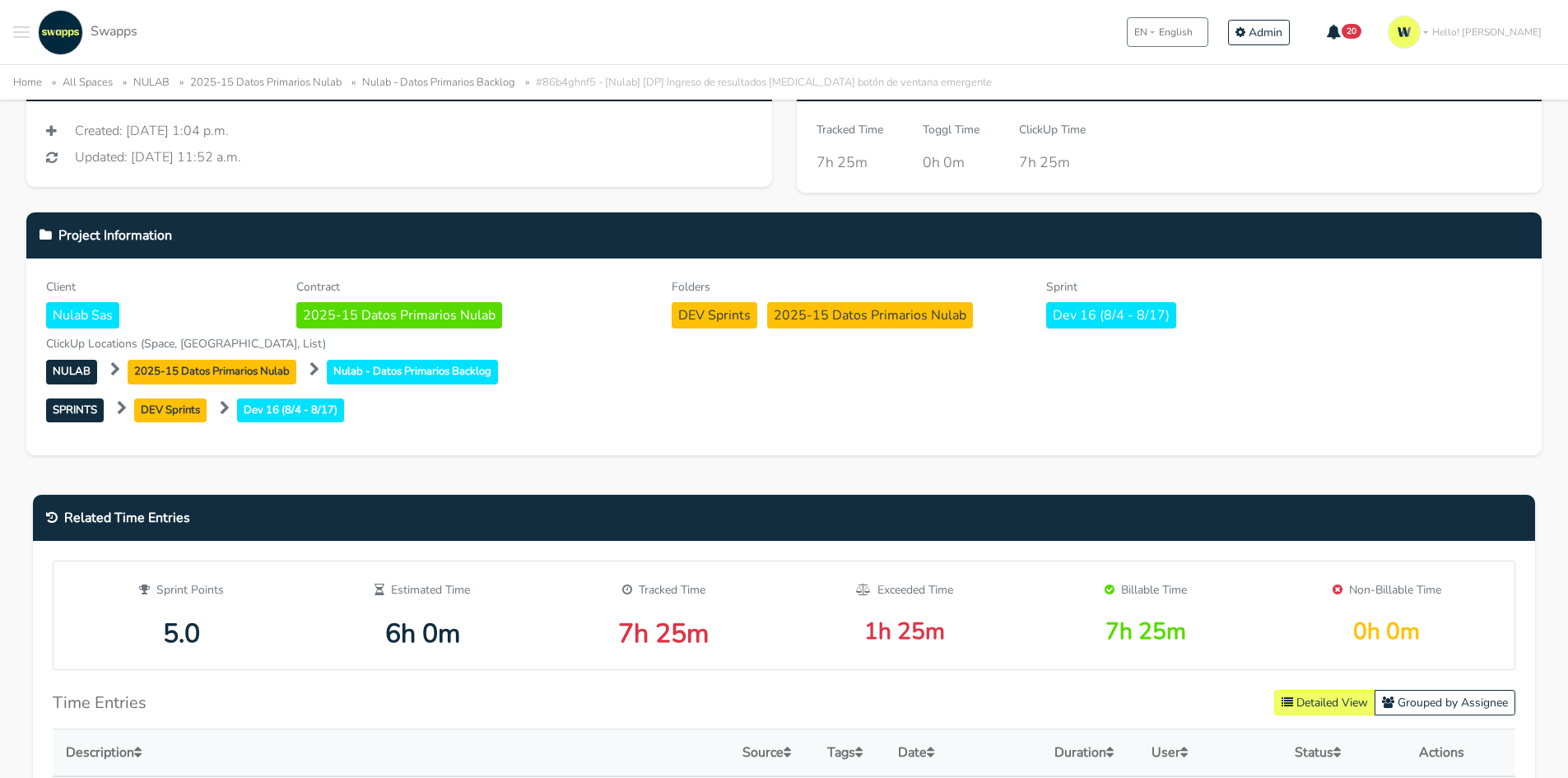
scroll to position [220, 0]
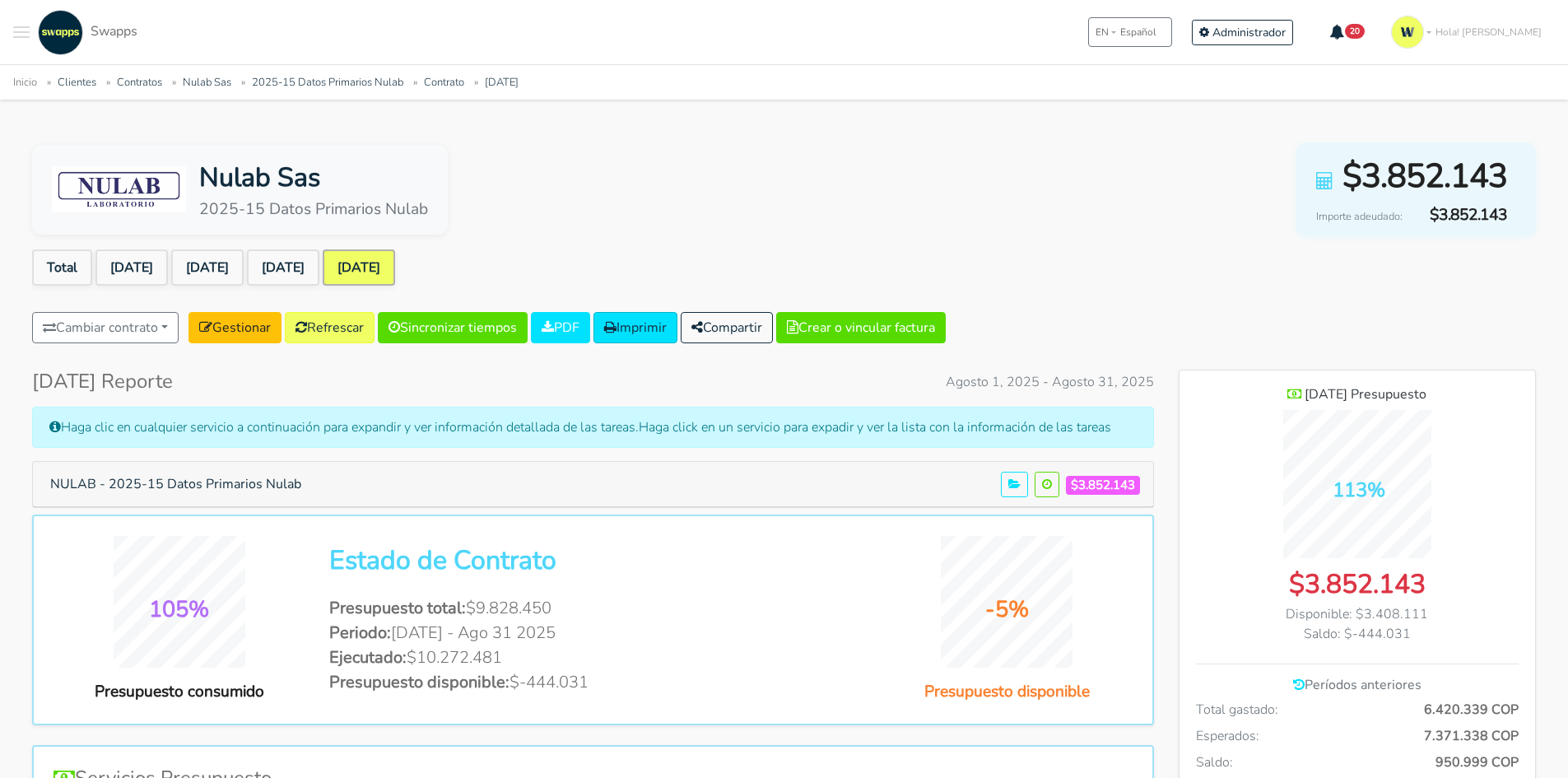
scroll to position [1201, 357]
click at [287, 485] on button "NULAB - 2025-15 Datos Primarios Nulab" at bounding box center [176, 484] width 272 height 31
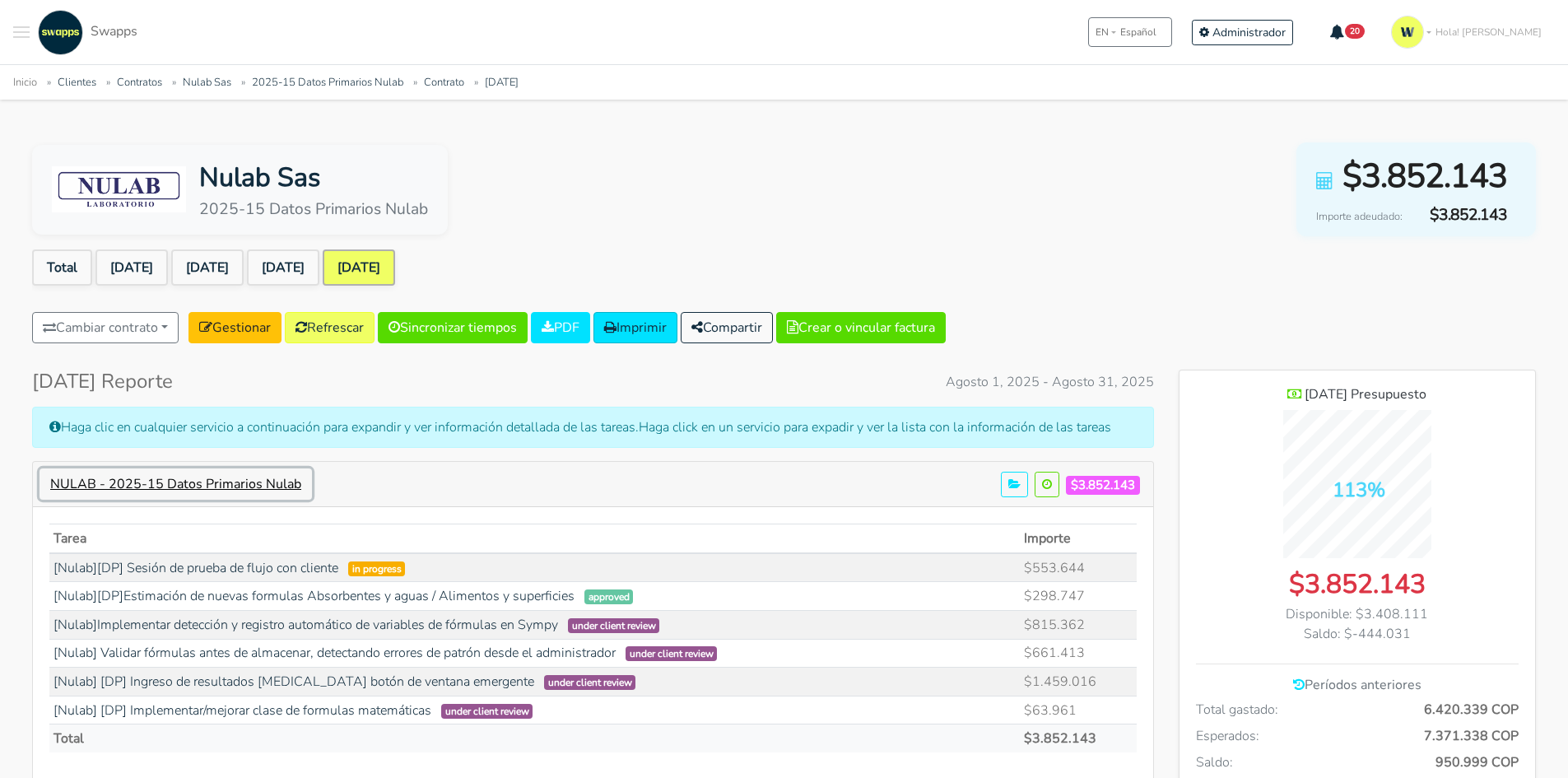
scroll to position [1282, 357]
click at [309, 561] on link "[Nulab][DP] Sesión de prueba de flujo con cliente" at bounding box center [195, 567] width 285 height 18
click at [320, 264] on link "Jul 2025" at bounding box center [283, 267] width 73 height 36
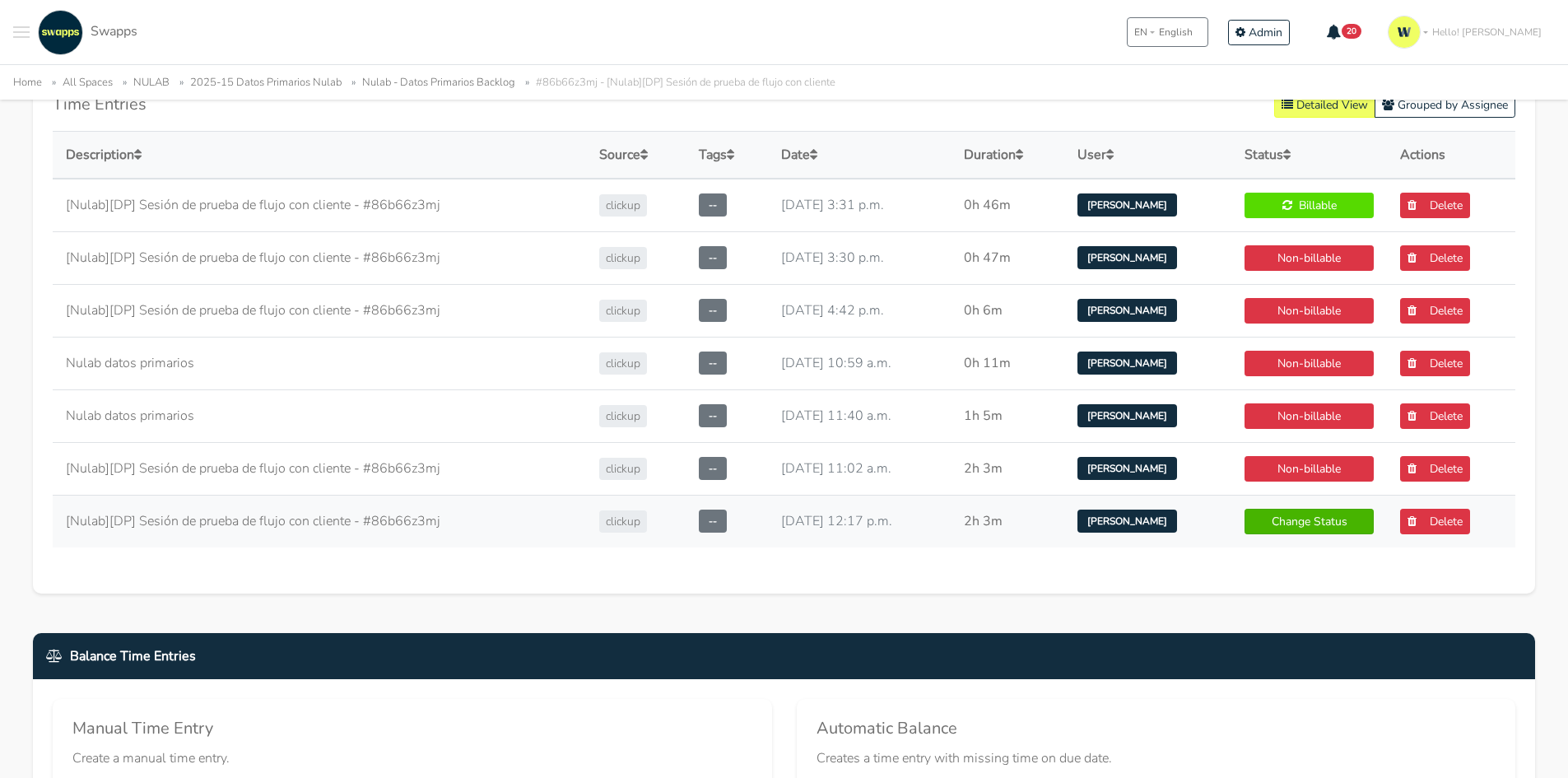
scroll to position [906, 0]
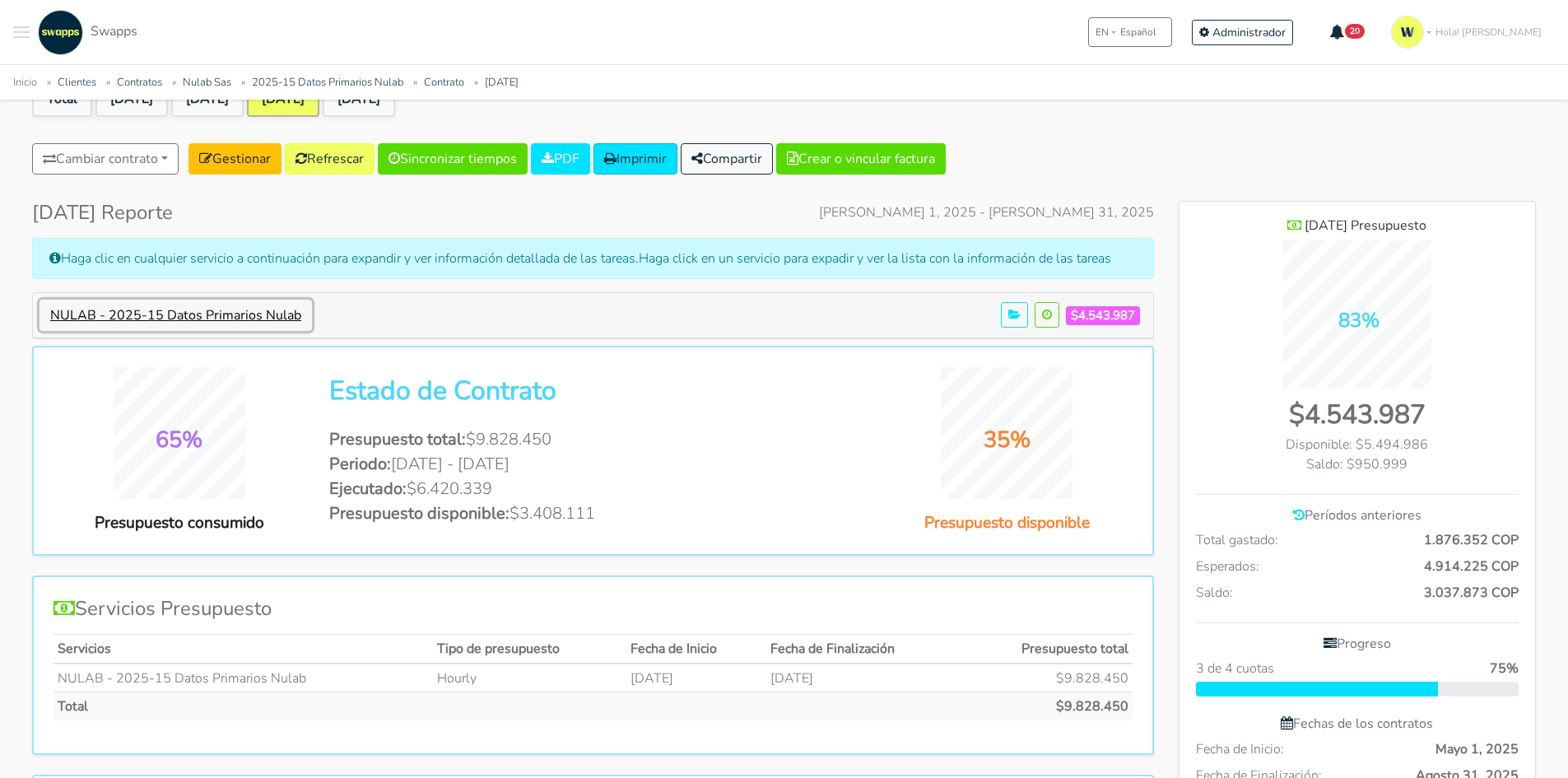
click at [214, 308] on button "NULAB - 2025-15 Datos Primarios Nulab" at bounding box center [176, 315] width 272 height 31
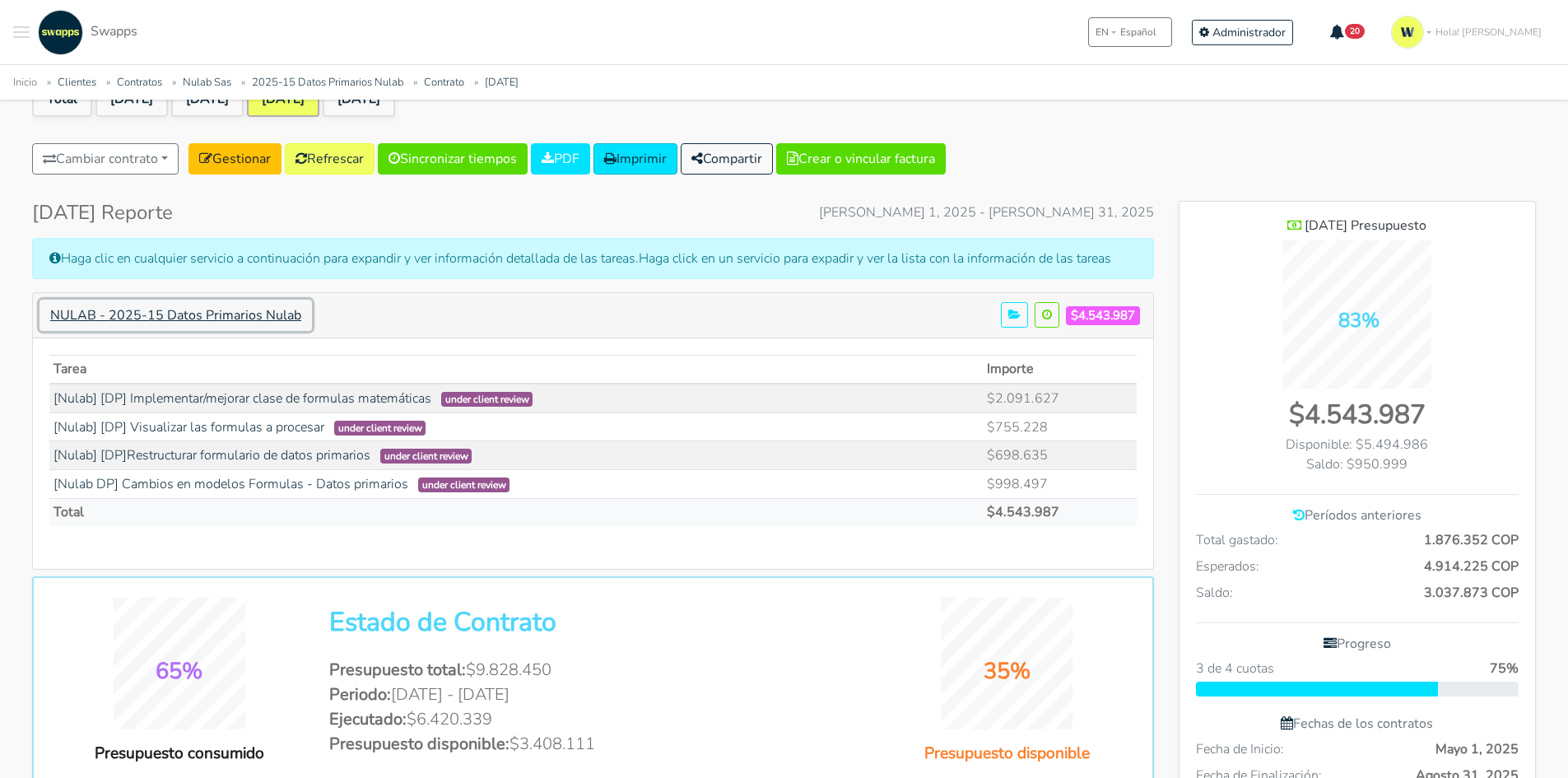
scroll to position [1226, 357]
click at [282, 400] on link "[Nulab] [DP] Implementar/mejorar clase de formulas matemáticas" at bounding box center [242, 398] width 378 height 18
click at [259, 419] on link "[Nulab] [DP] Visualizar las formulas a procesar" at bounding box center [188, 427] width 270 height 18
click at [274, 458] on link "[Nulab] [DP]Restructurar formulario de datos primarios" at bounding box center [211, 455] width 317 height 18
click at [300, 489] on link "[Nulab DP] Cambios en modelos Formulas - Datos primarios" at bounding box center [231, 484] width 355 height 18
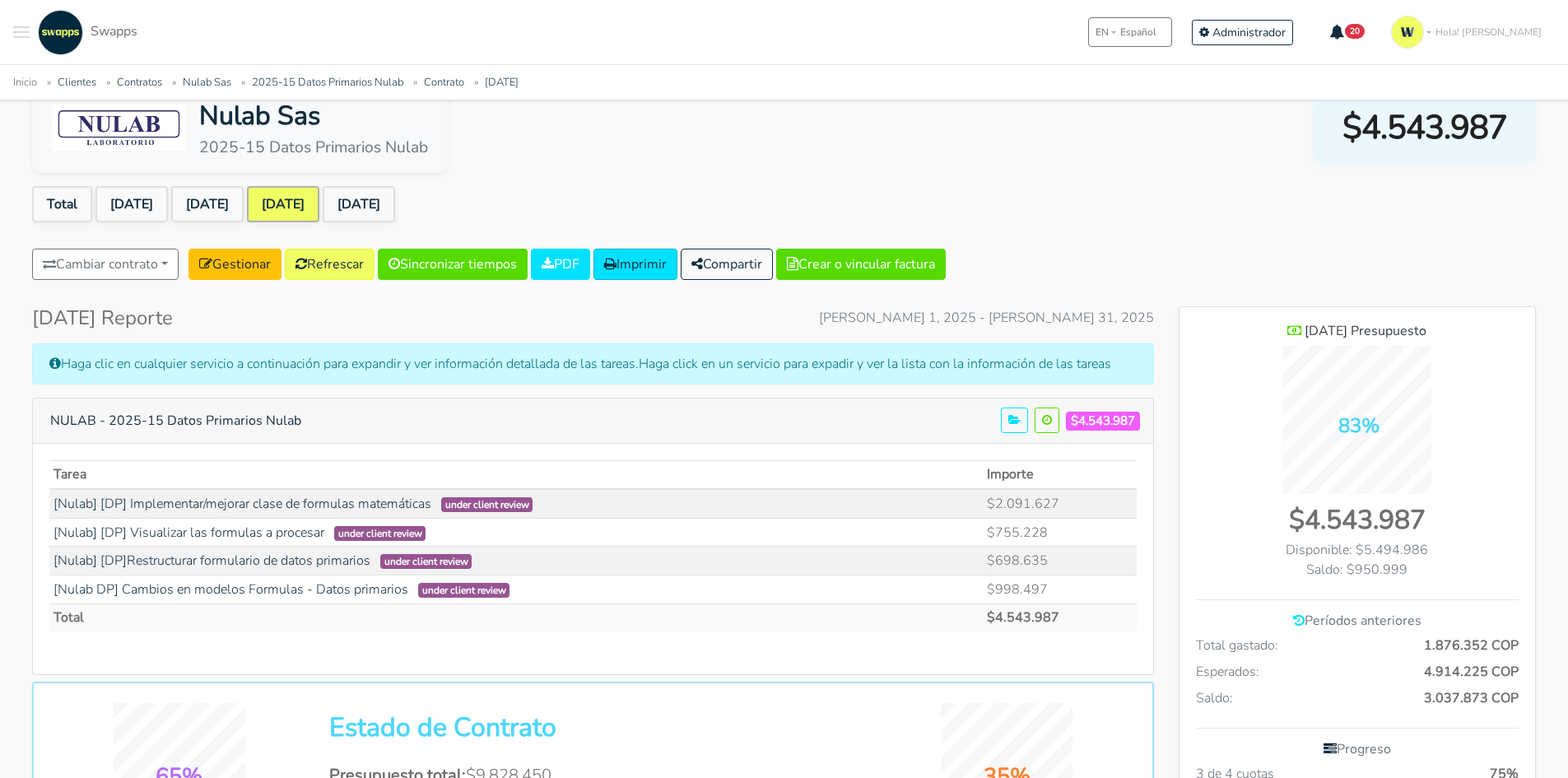
scroll to position [0, 0]
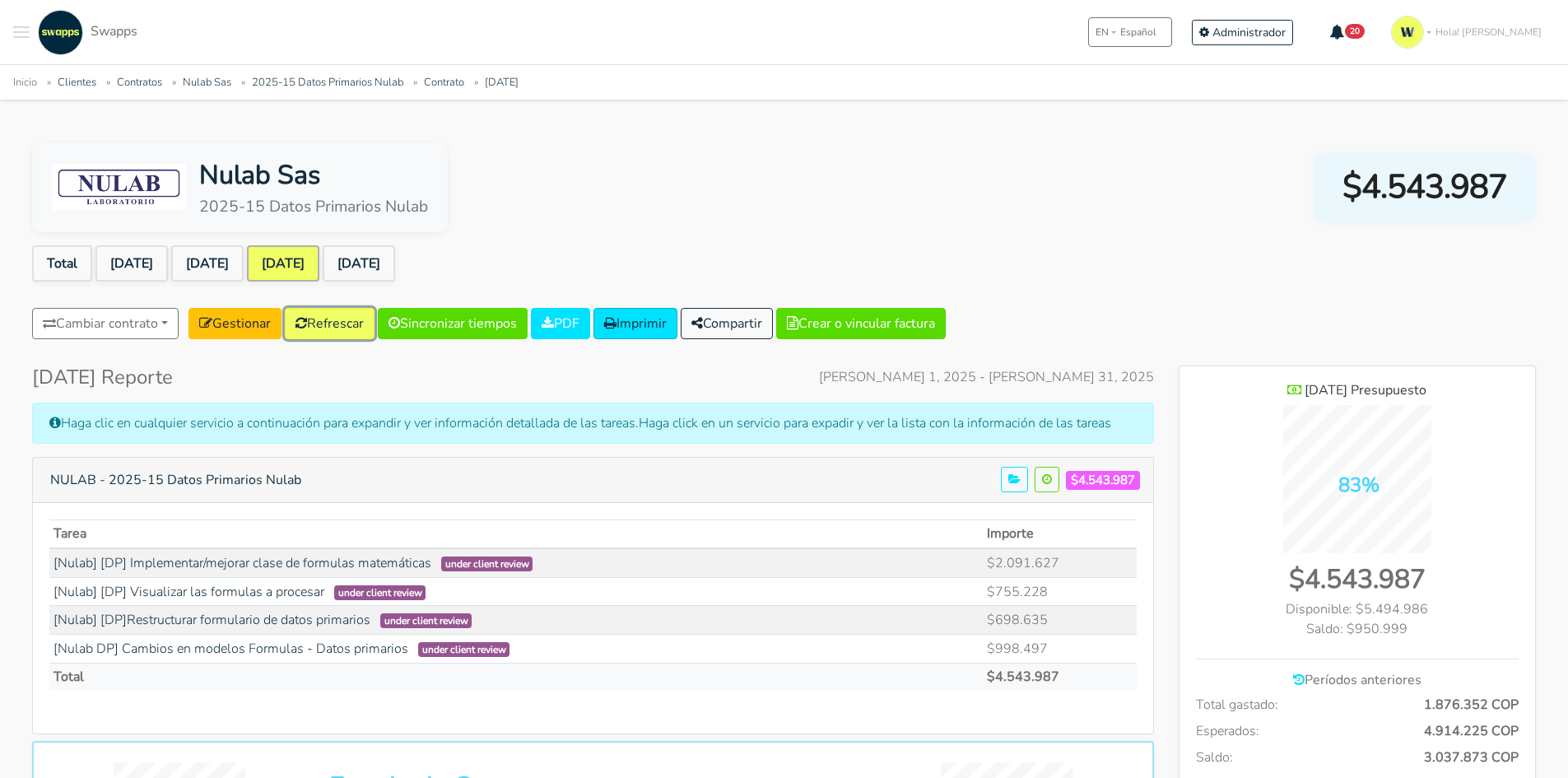
click at [354, 323] on link "Refrescar" at bounding box center [330, 323] width 90 height 31
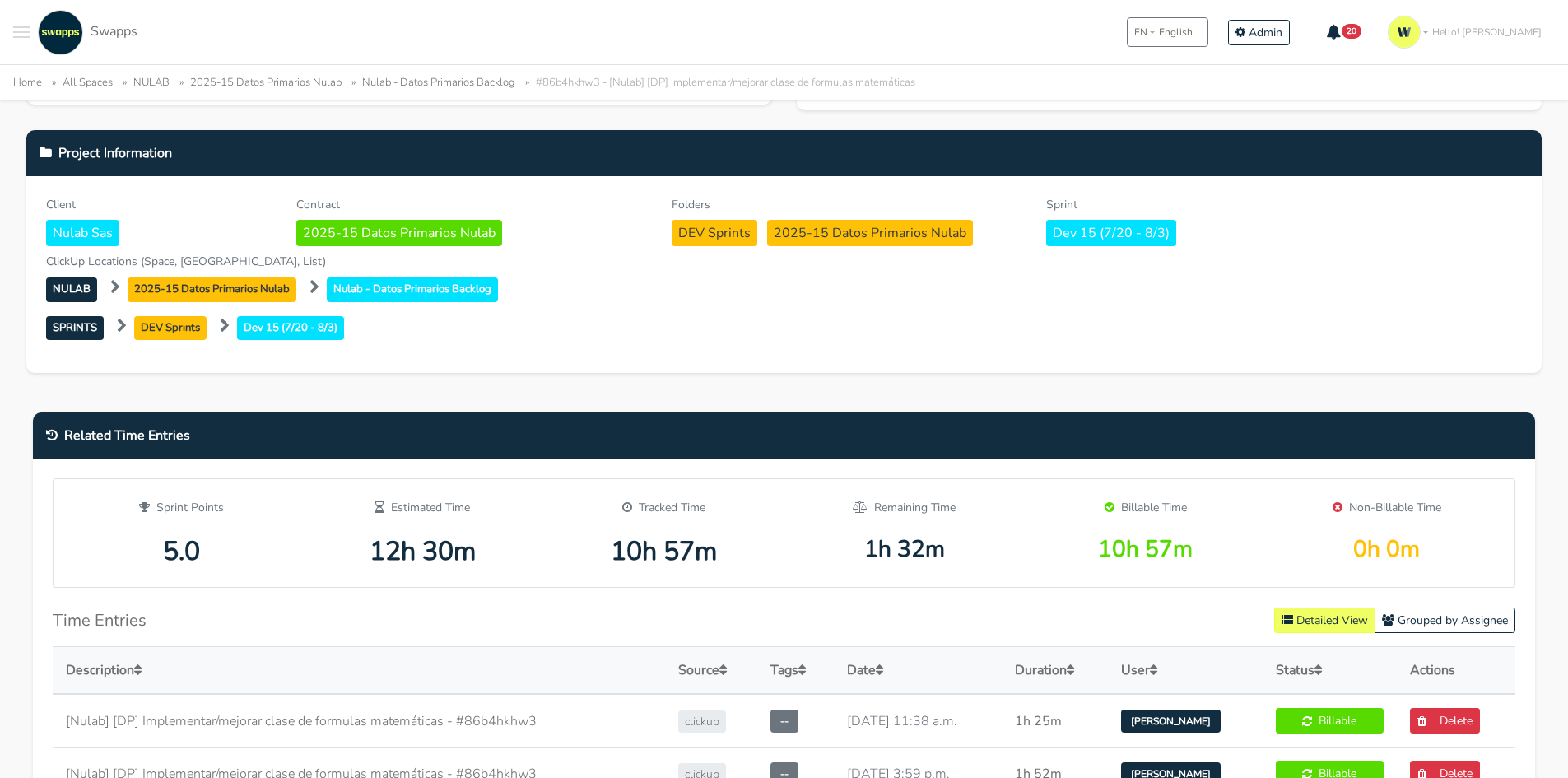
scroll to position [412, 0]
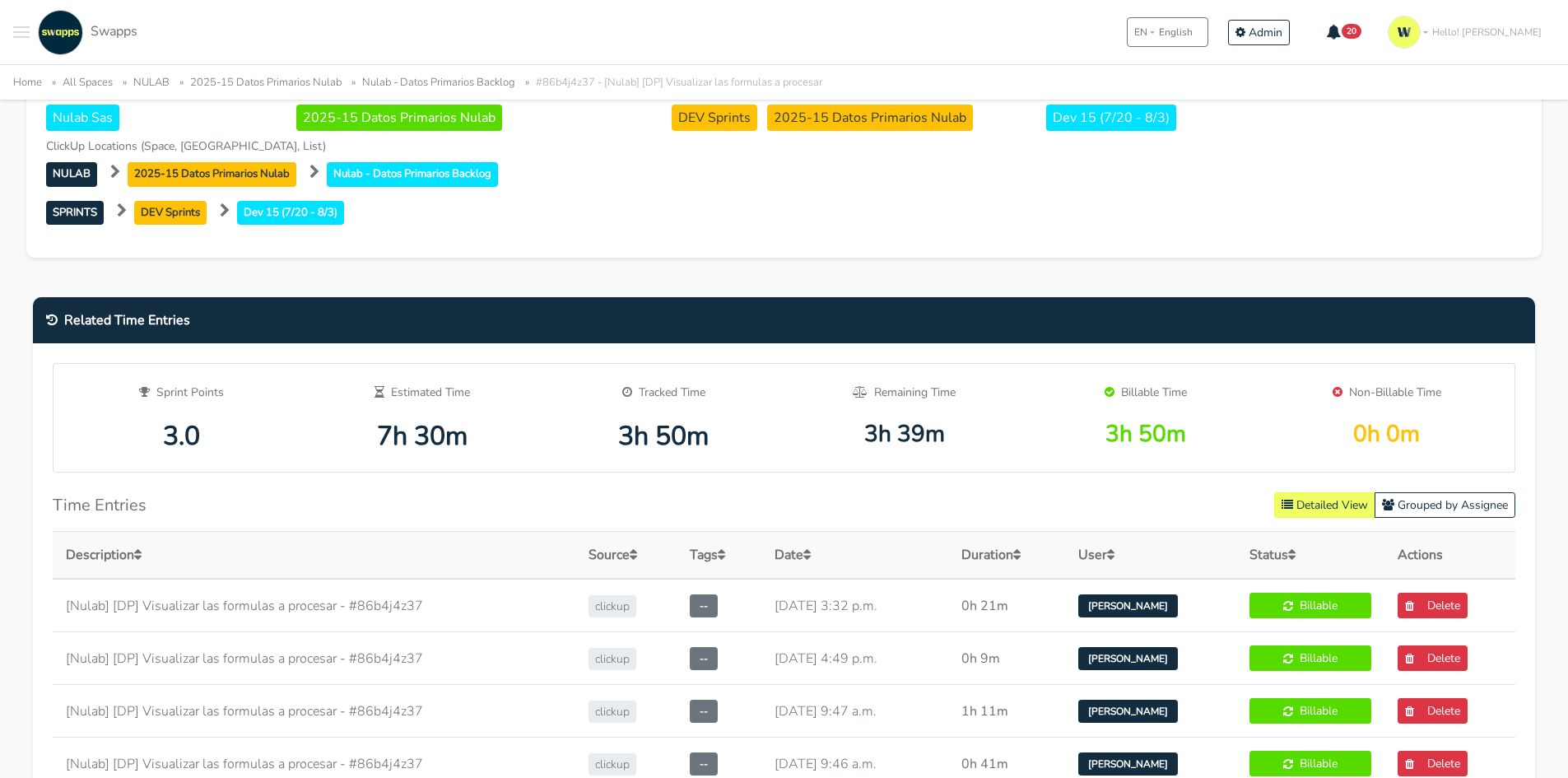
scroll to position [824, 0]
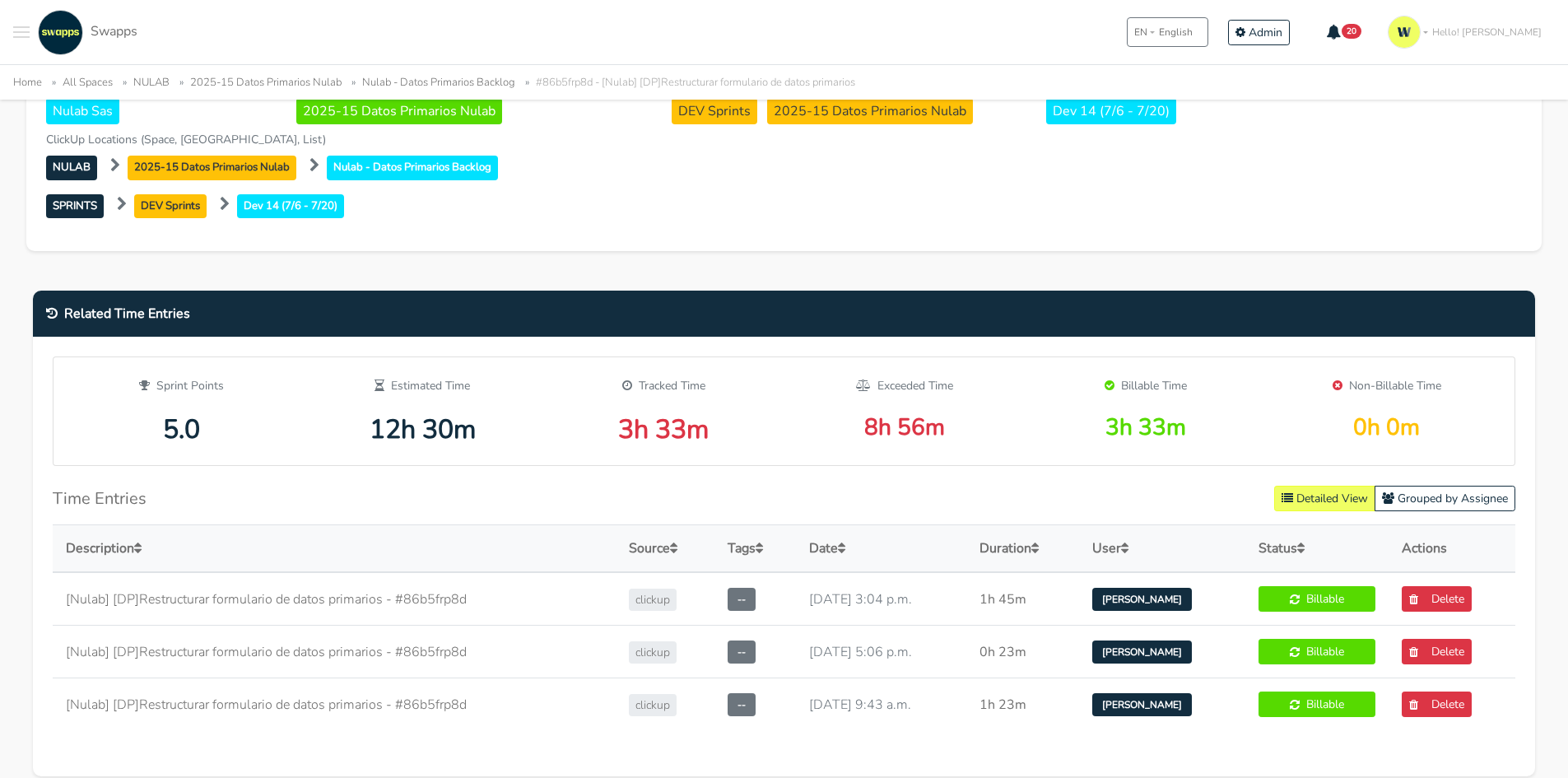
scroll to position [741, 0]
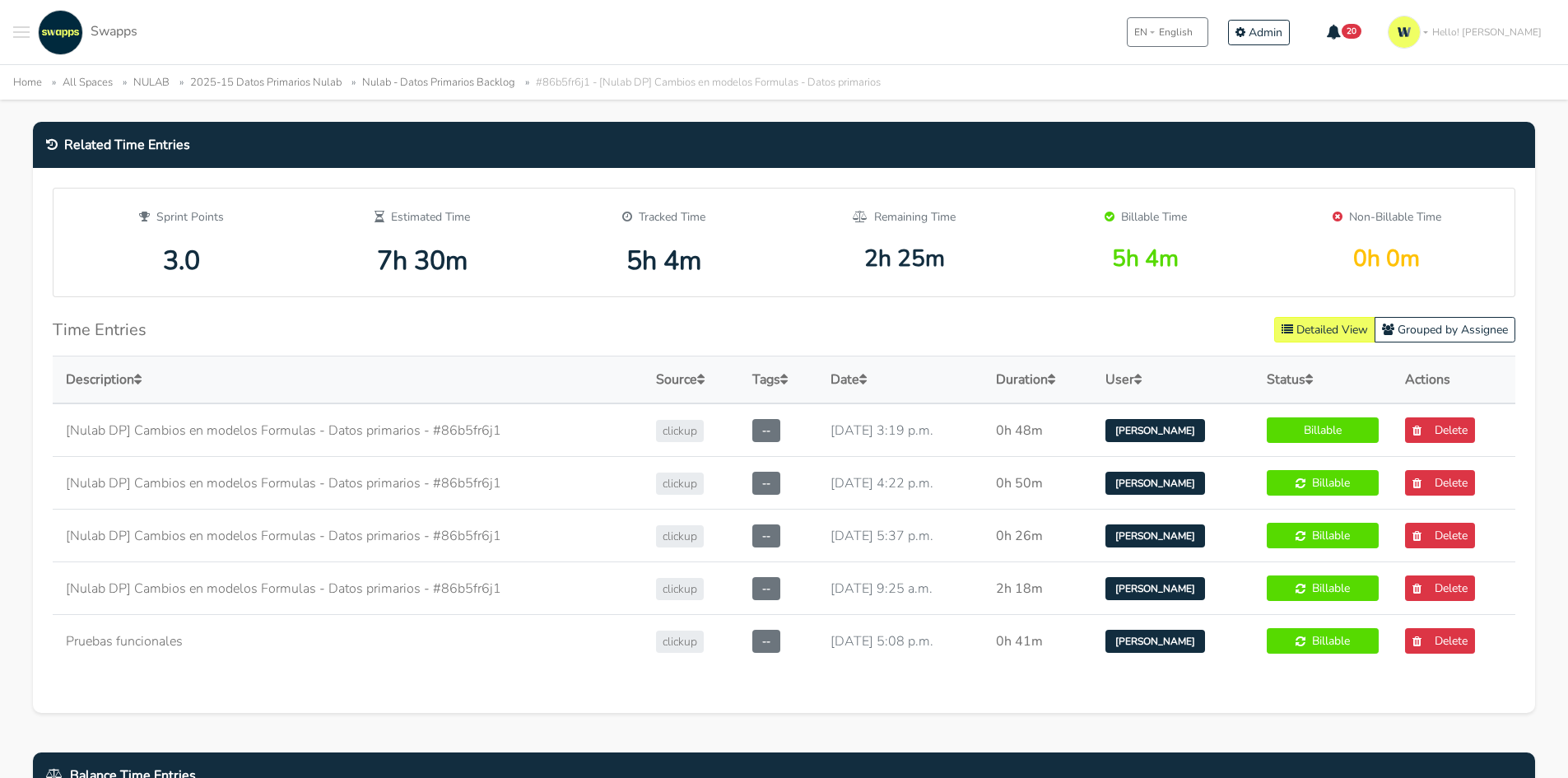
scroll to position [741, 0]
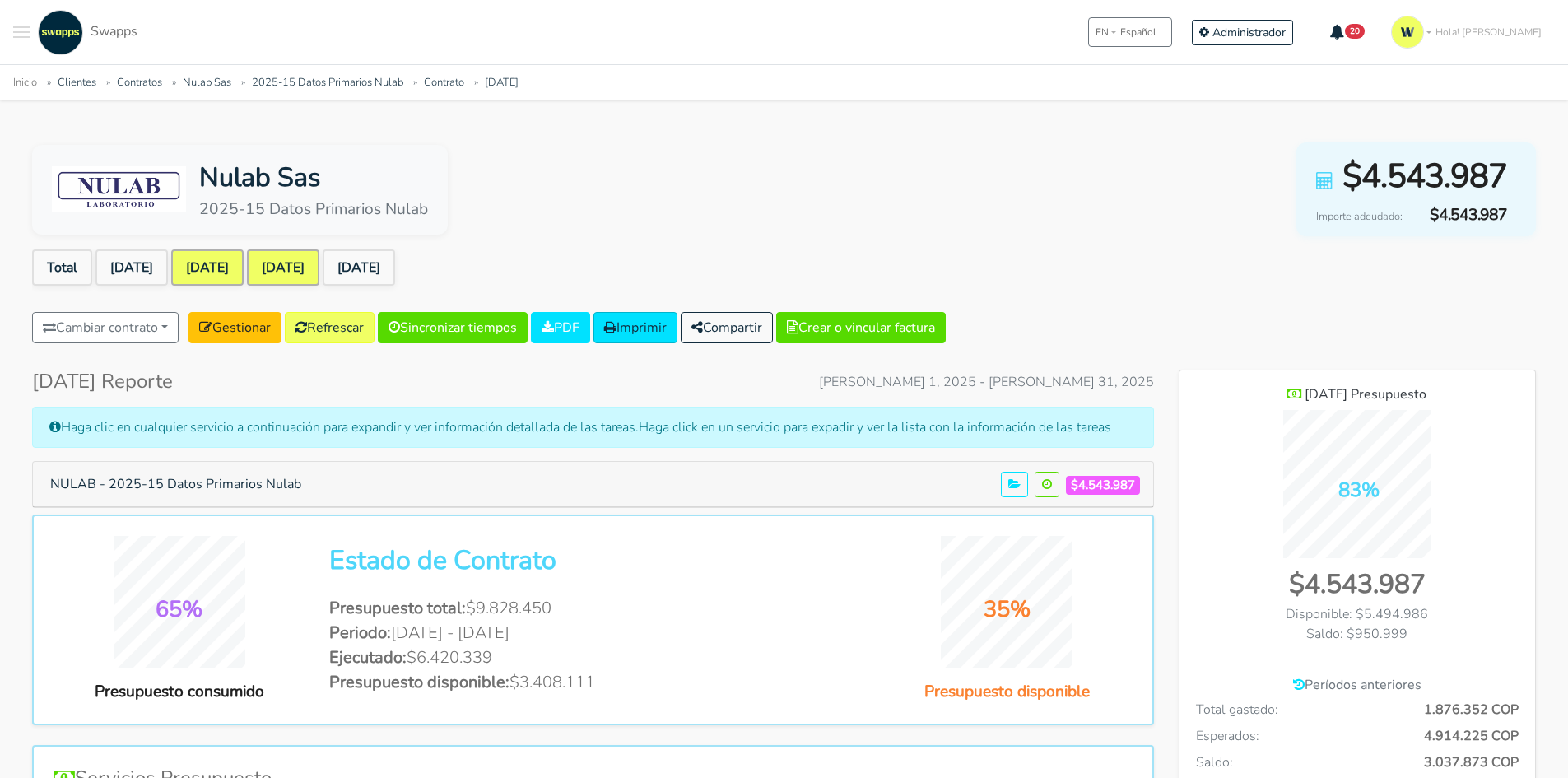
click at [243, 271] on link "[DATE]" at bounding box center [208, 267] width 73 height 36
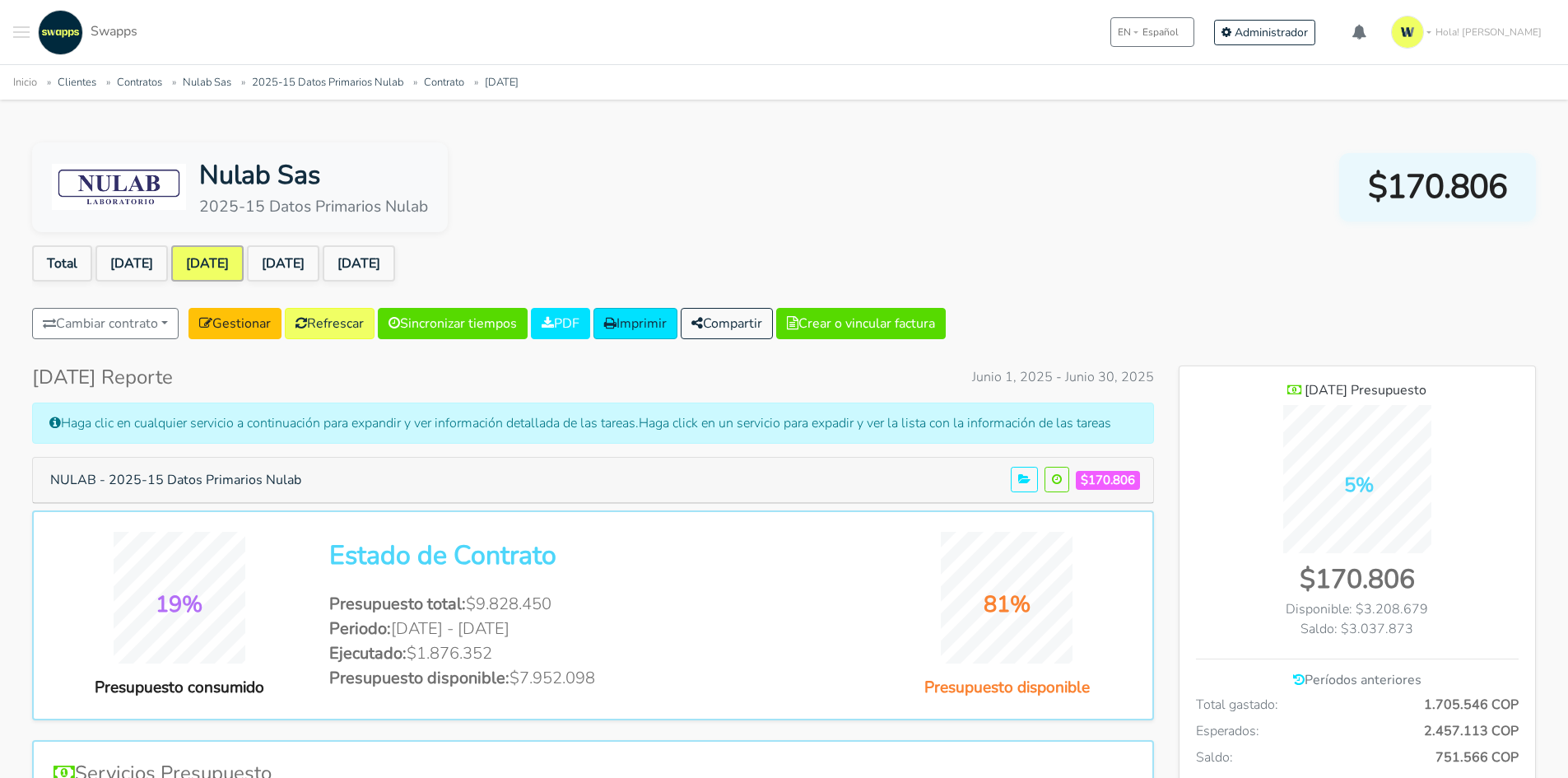
scroll to position [1201, 357]
click at [232, 485] on button "NULAB - 2025-15 Datos Primarios Nulab" at bounding box center [176, 479] width 272 height 31
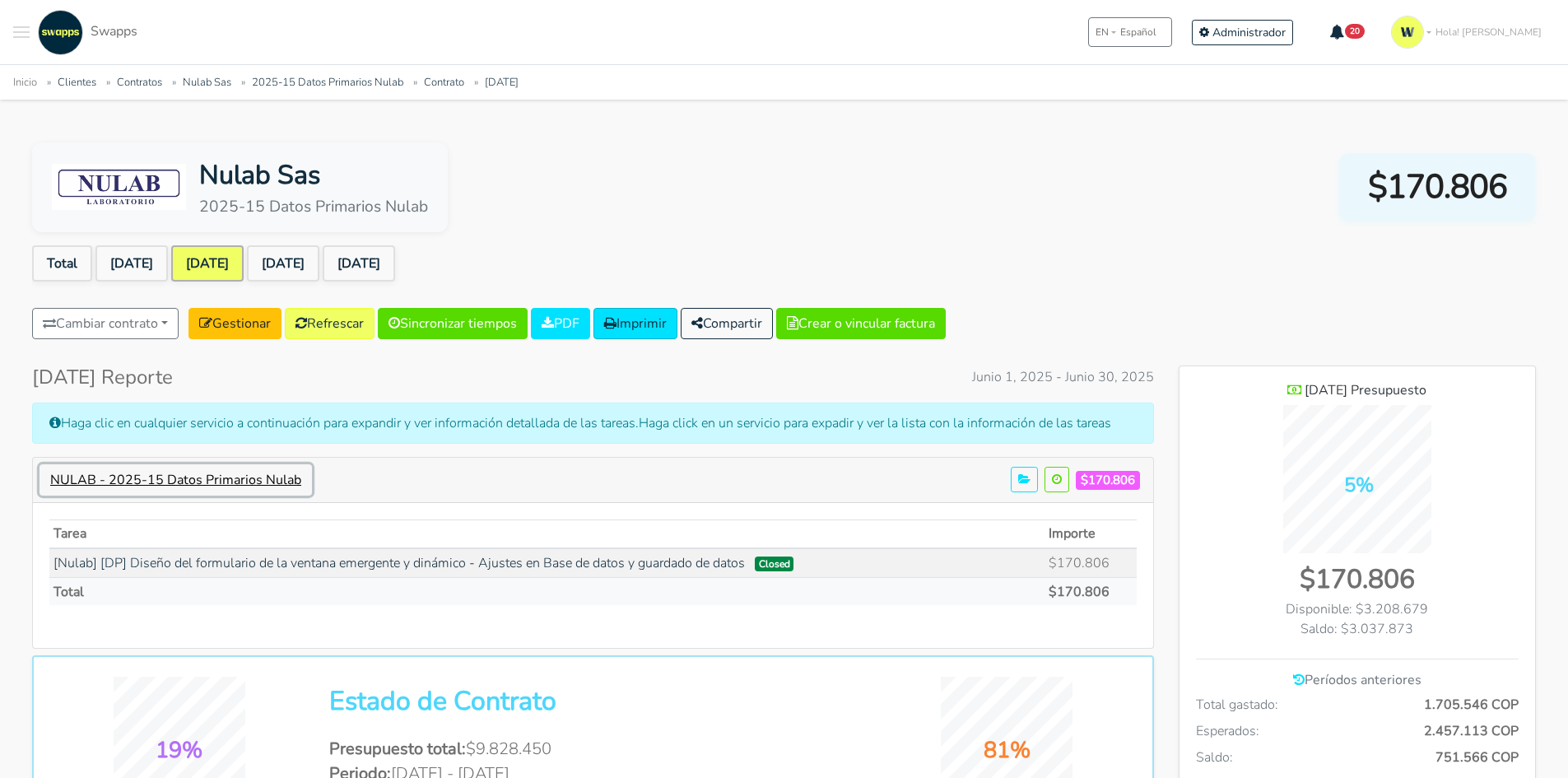
click at [242, 482] on button "NULAB - 2025-15 Datos Primarios Nulab" at bounding box center [176, 479] width 272 height 31
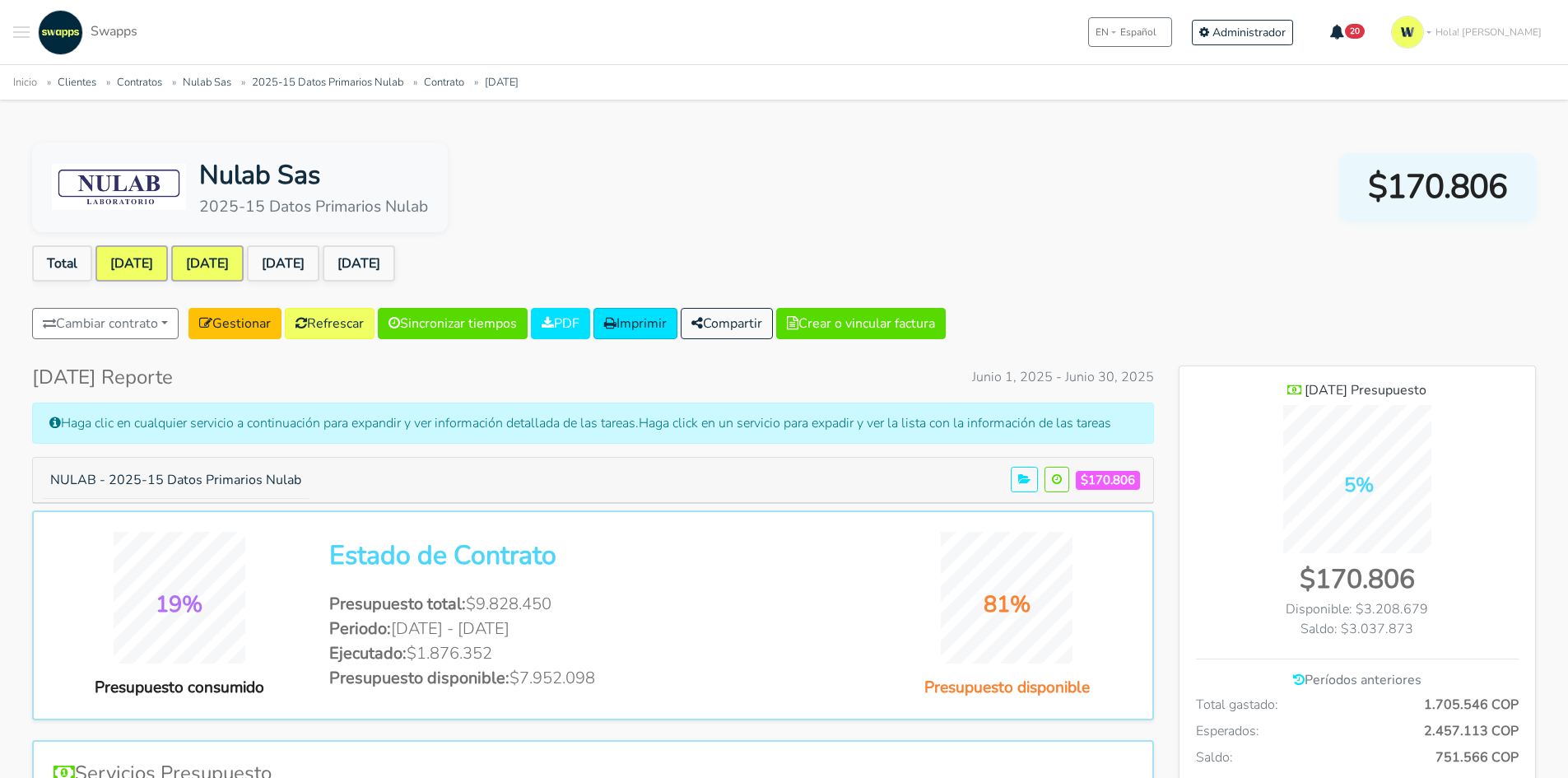
click at [139, 265] on link "[DATE]" at bounding box center [132, 263] width 73 height 36
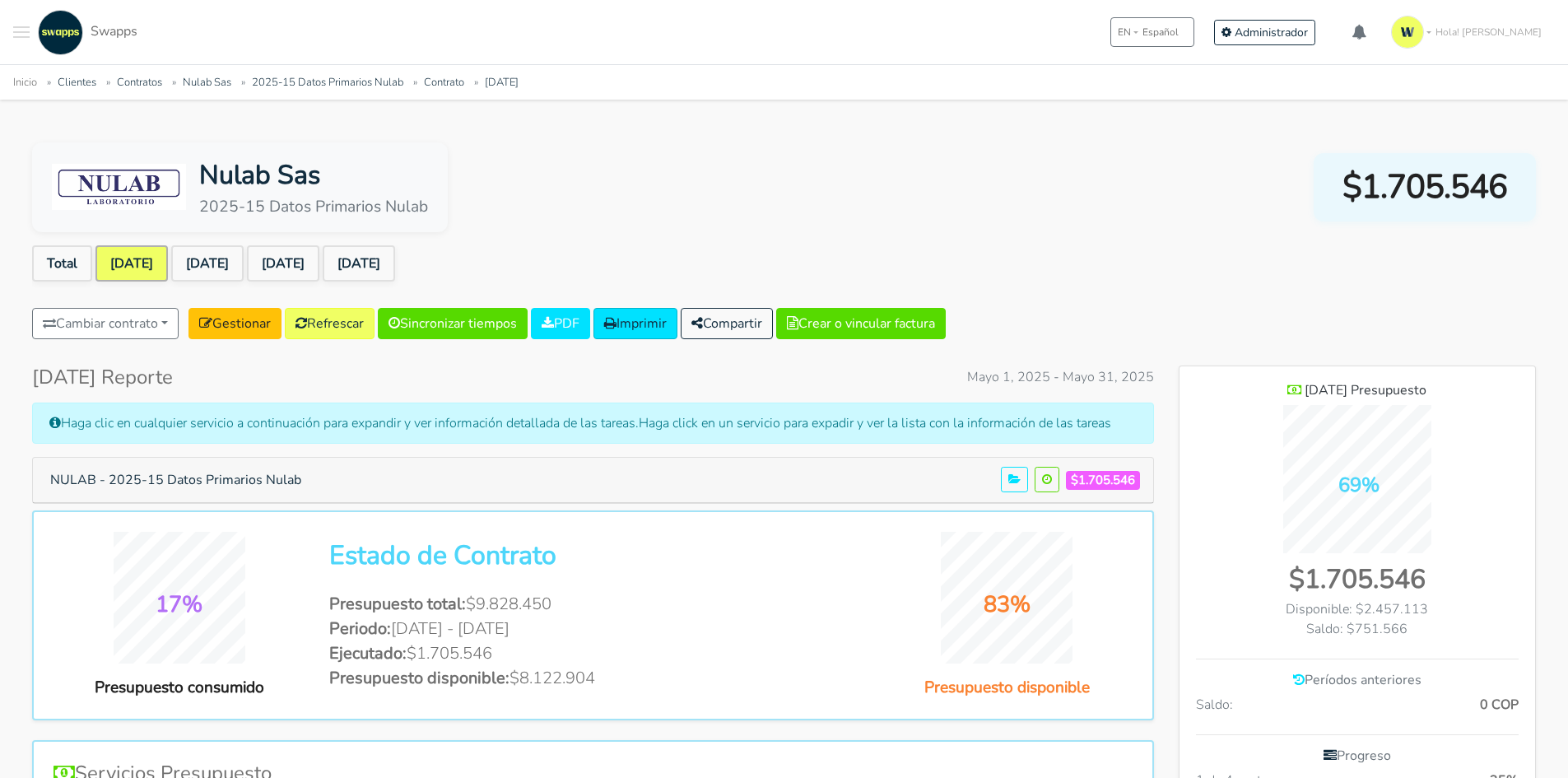
scroll to position [1148, 357]
click at [264, 484] on button "NULAB - 2025-15 Datos Primarios Nulab" at bounding box center [176, 479] width 272 height 31
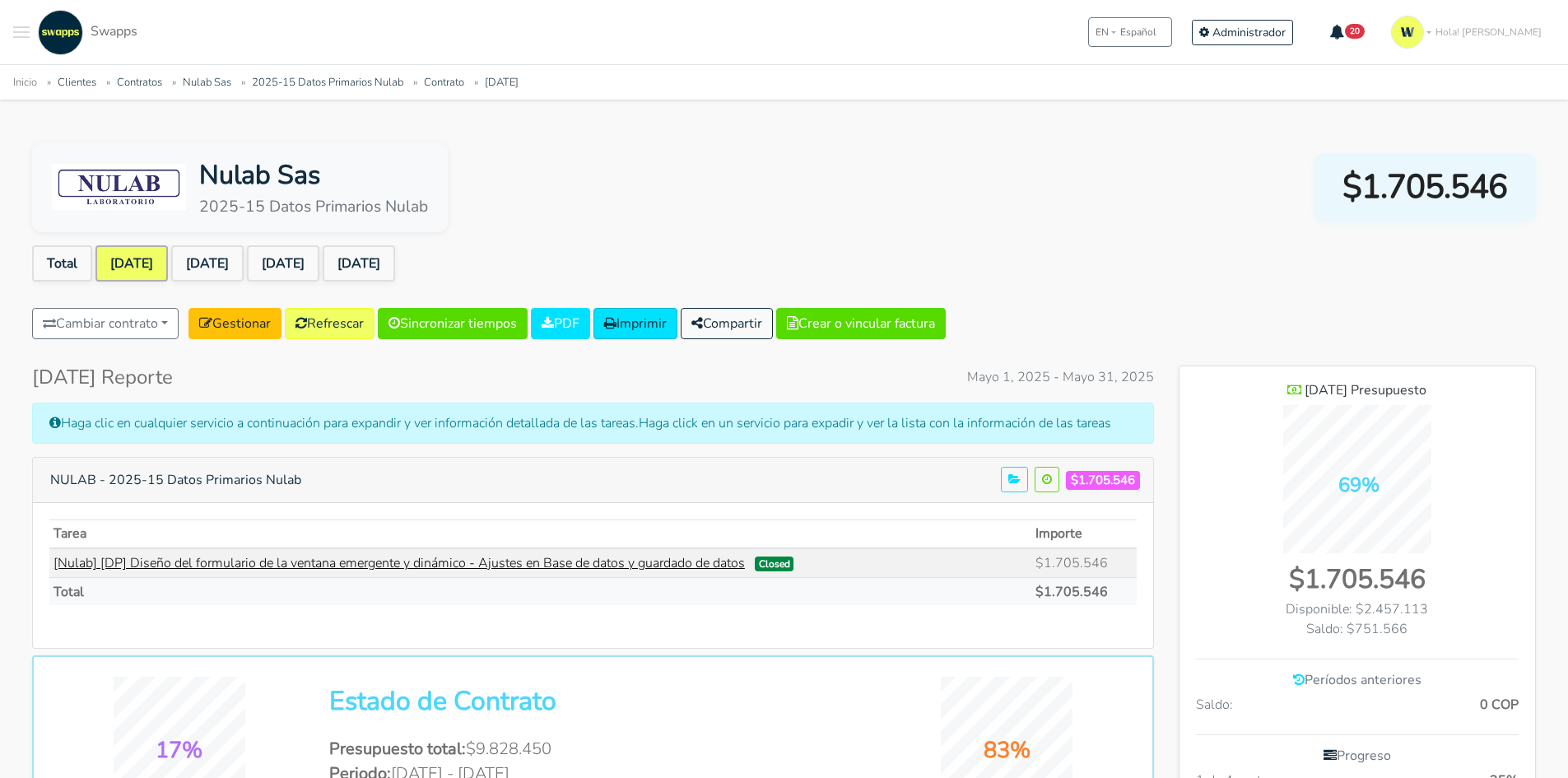
click at [395, 561] on link "[Nulab] [DP] Diseño del formulario de la ventana emergente y dinámico - Ajustes…" at bounding box center [399, 562] width 691 height 18
click at [395, 268] on link "Aug 2025" at bounding box center [359, 263] width 73 height 36
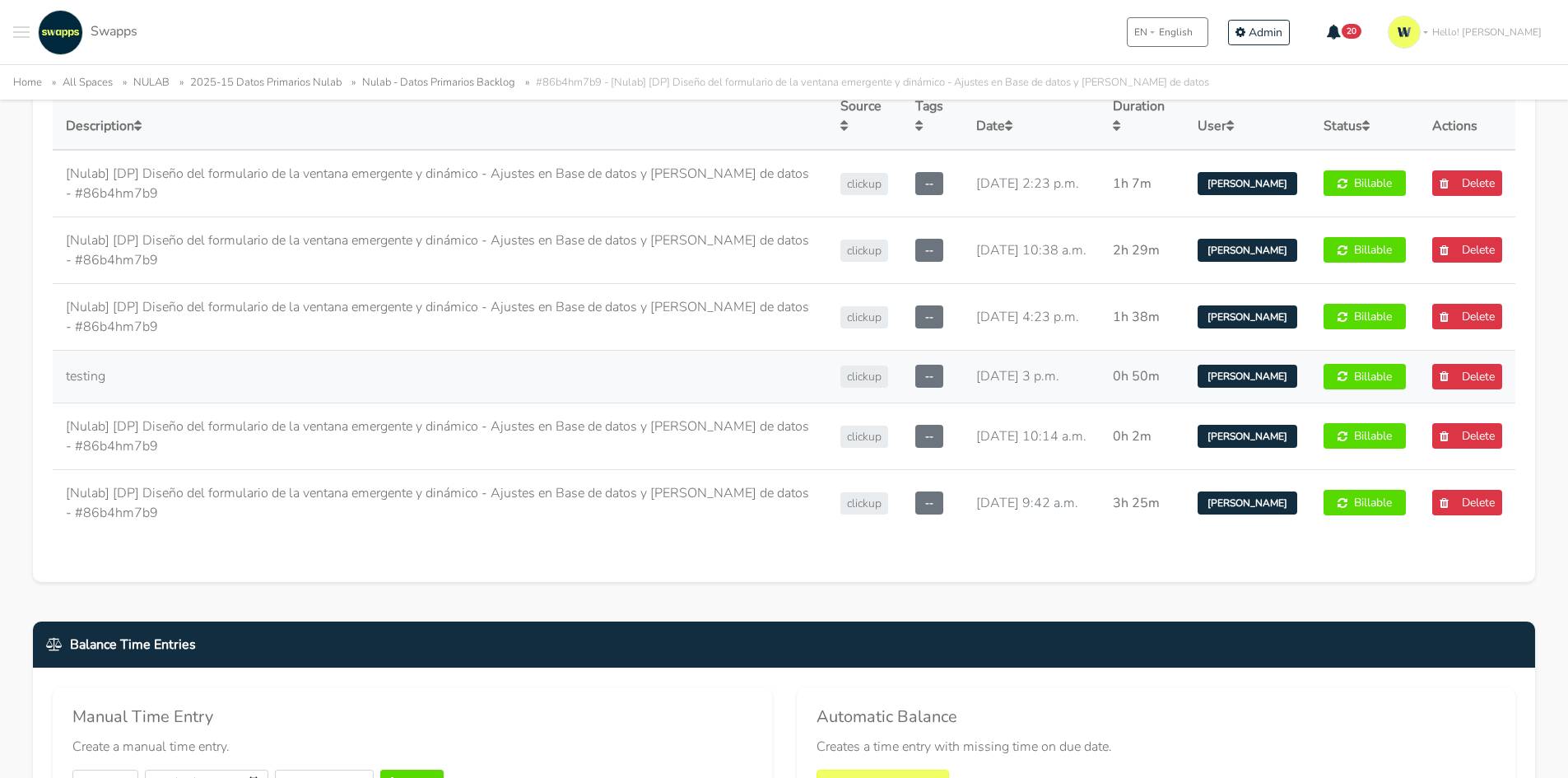
scroll to position [1071, 0]
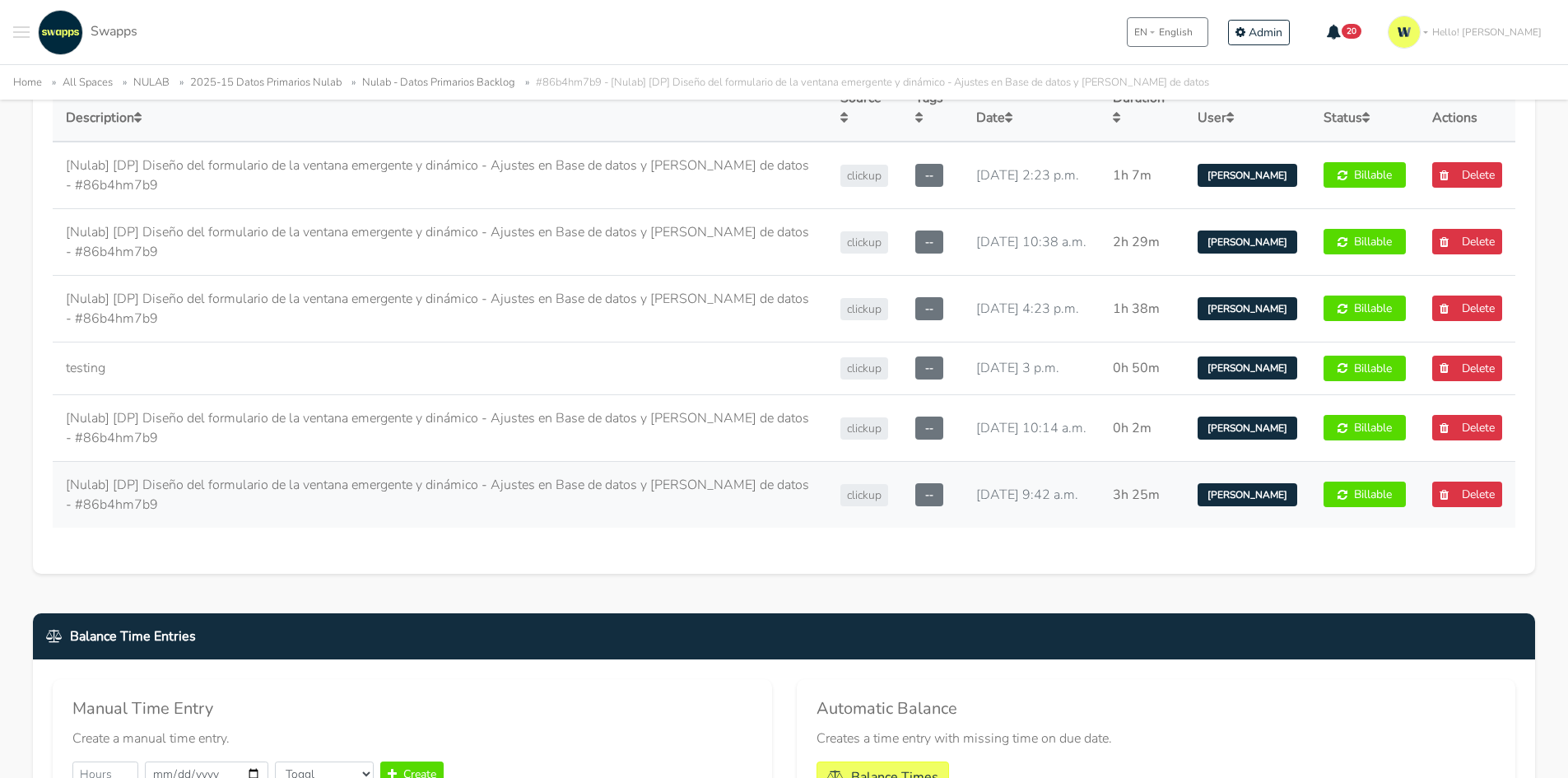
click at [1007, 500] on td "[DATE] 9:42 a.m." at bounding box center [1031, 494] width 137 height 67
drag, startPoint x: 1011, startPoint y: 444, endPoint x: 1017, endPoint y: 382, distance: 62.3
click at [1013, 441] on td "[DATE] 10:14 a.m." at bounding box center [1031, 427] width 137 height 67
click at [1006, 372] on td "June 5, 2025, 3 p.m." at bounding box center [1031, 368] width 137 height 52
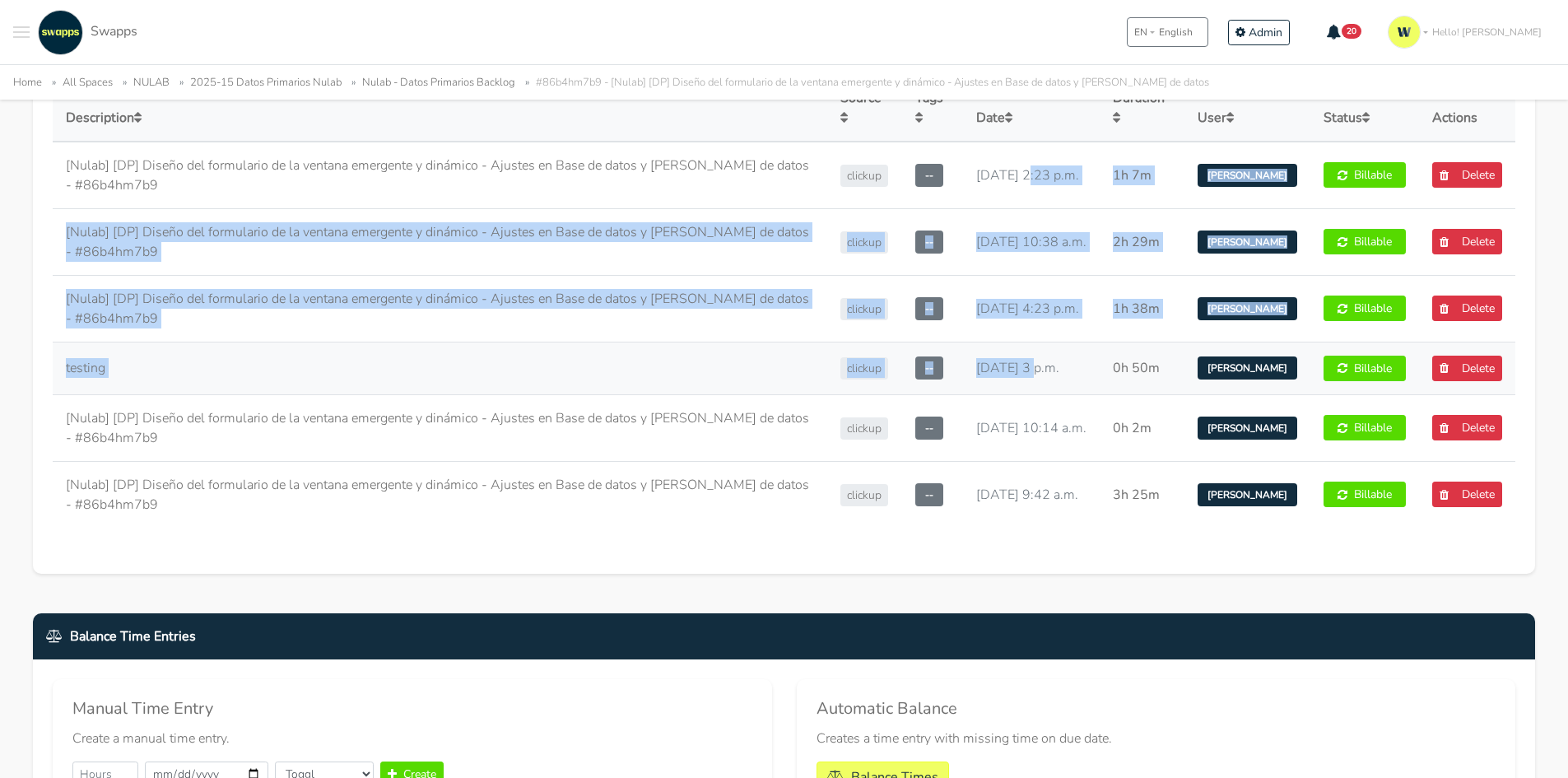
drag, startPoint x: 1036, startPoint y: 178, endPoint x: 1039, endPoint y: 349, distance: 171.0
click at [1039, 349] on tbody "[Nulab] [DP] Diseño del formulario de la ventana emergente y dinámico - Ajustes…" at bounding box center [784, 335] width 1463 height 386
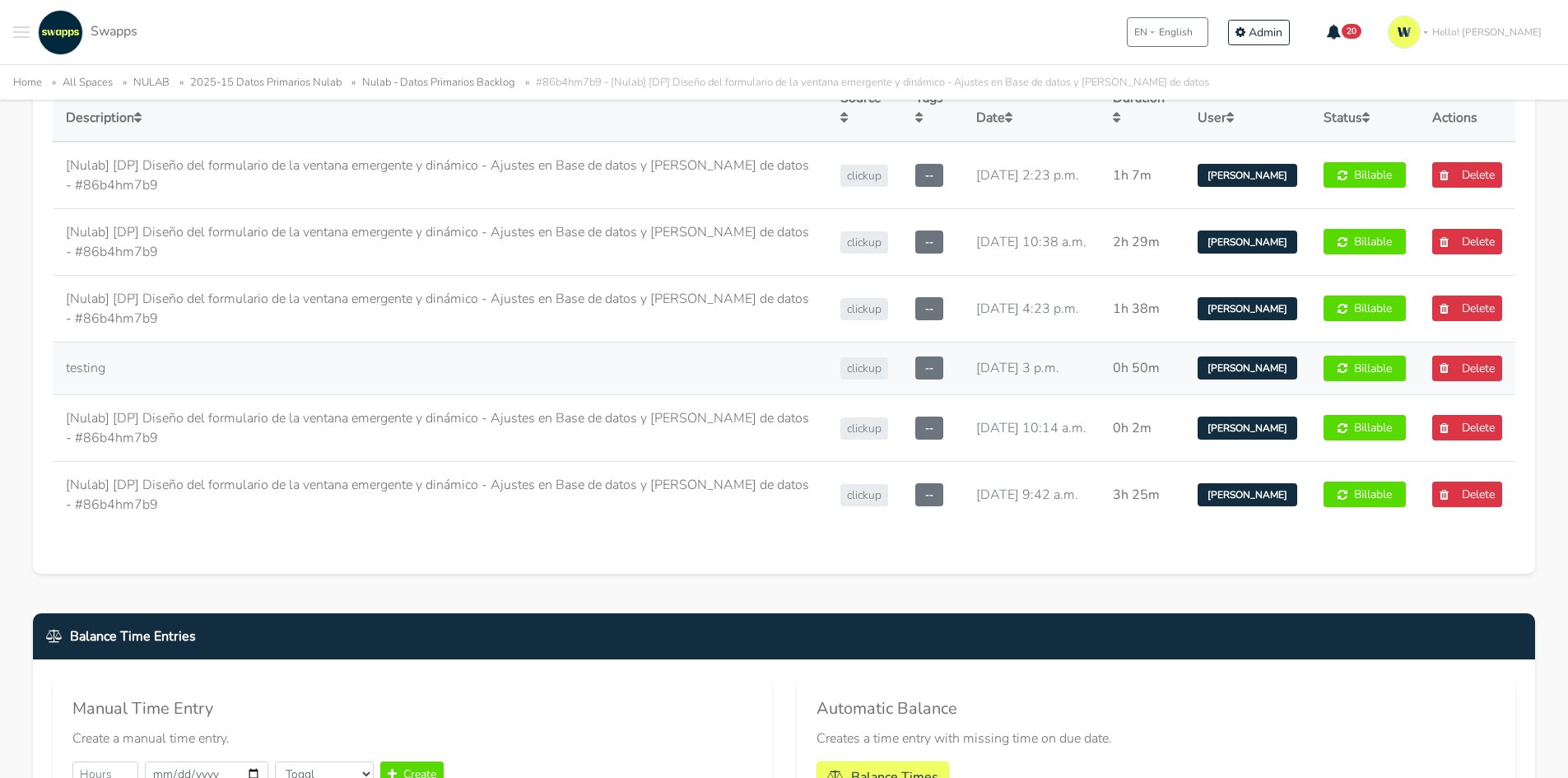
click at [1042, 382] on td "June 5, 2025, 3 p.m." at bounding box center [1031, 368] width 137 height 52
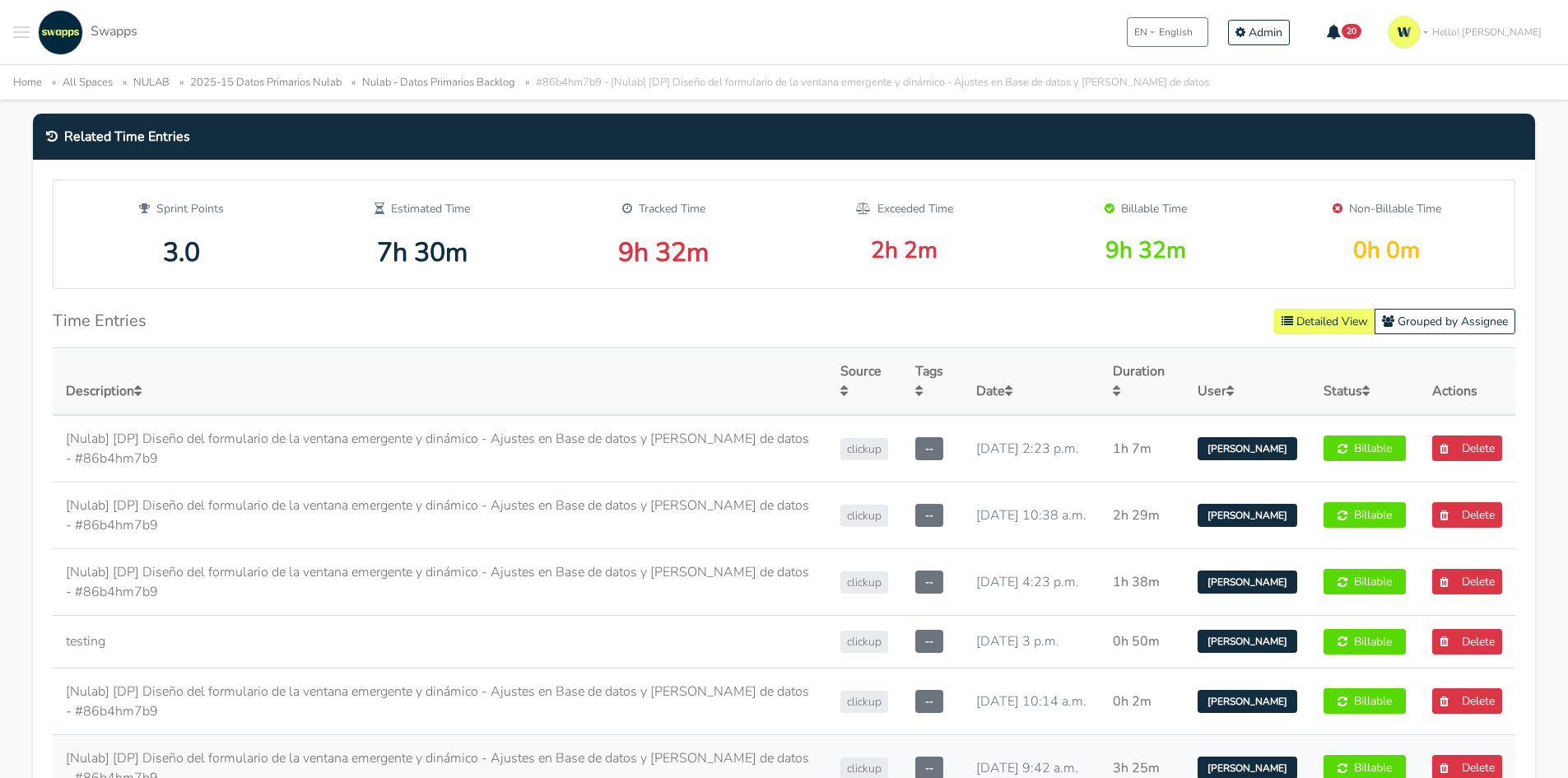
scroll to position [741, 0]
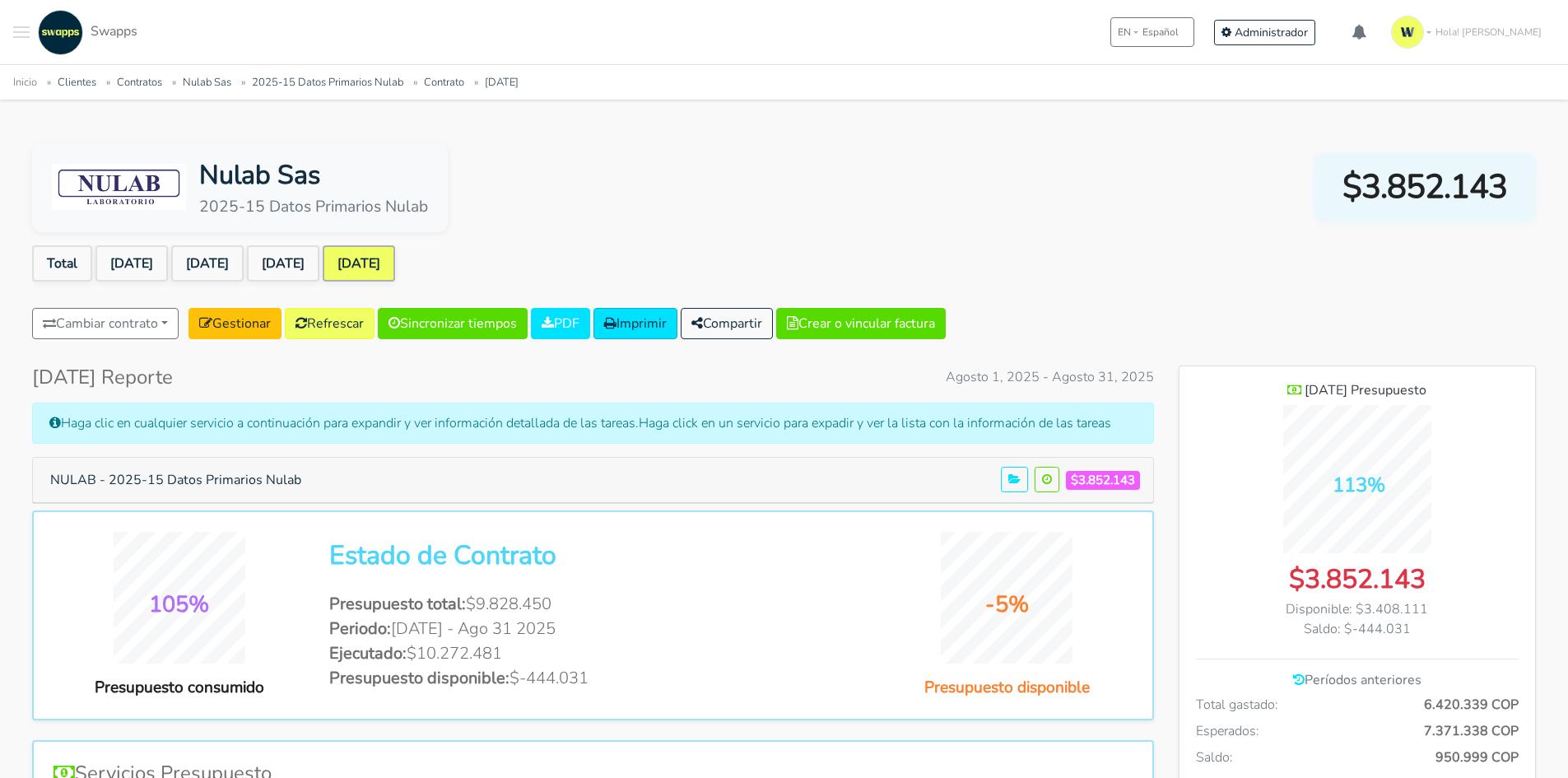
scroll to position [1201, 357]
click at [65, 259] on link "Total" at bounding box center [62, 263] width 60 height 36
